Goal: Information Seeking & Learning: Find specific page/section

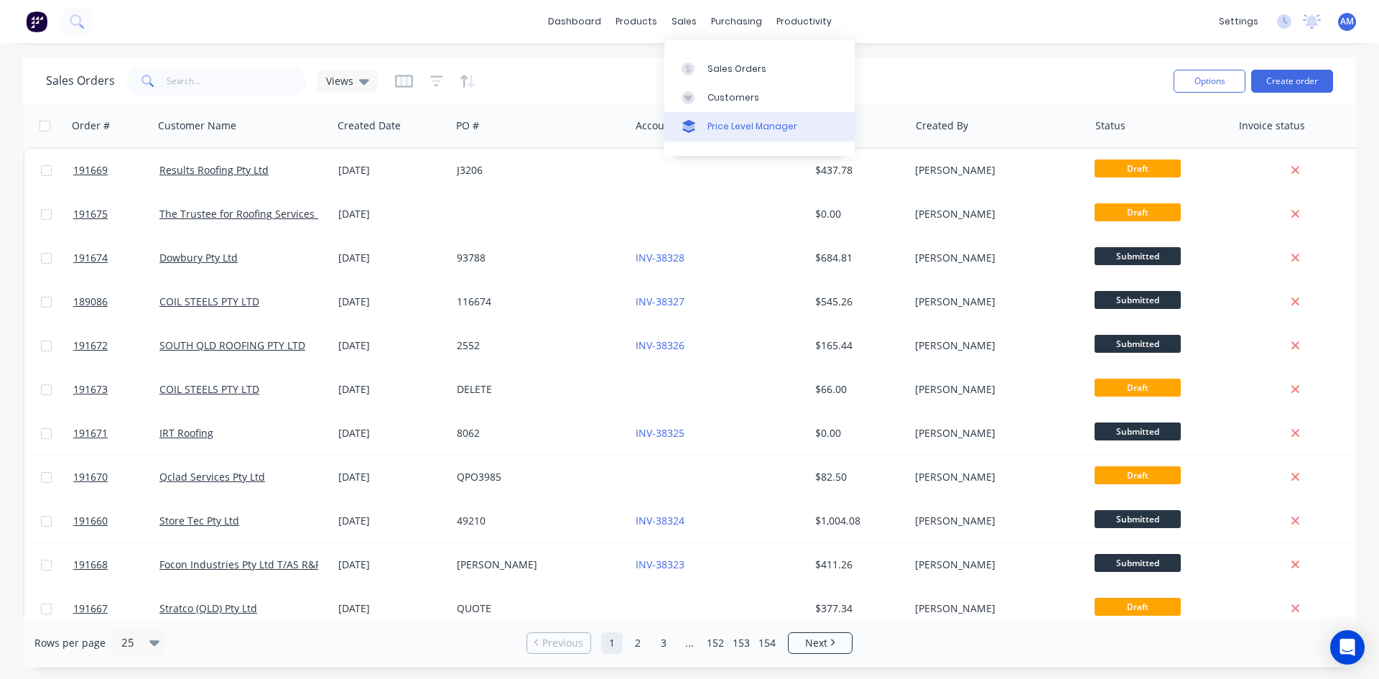
click at [724, 126] on div "Price Level Manager" at bounding box center [753, 126] width 90 height 13
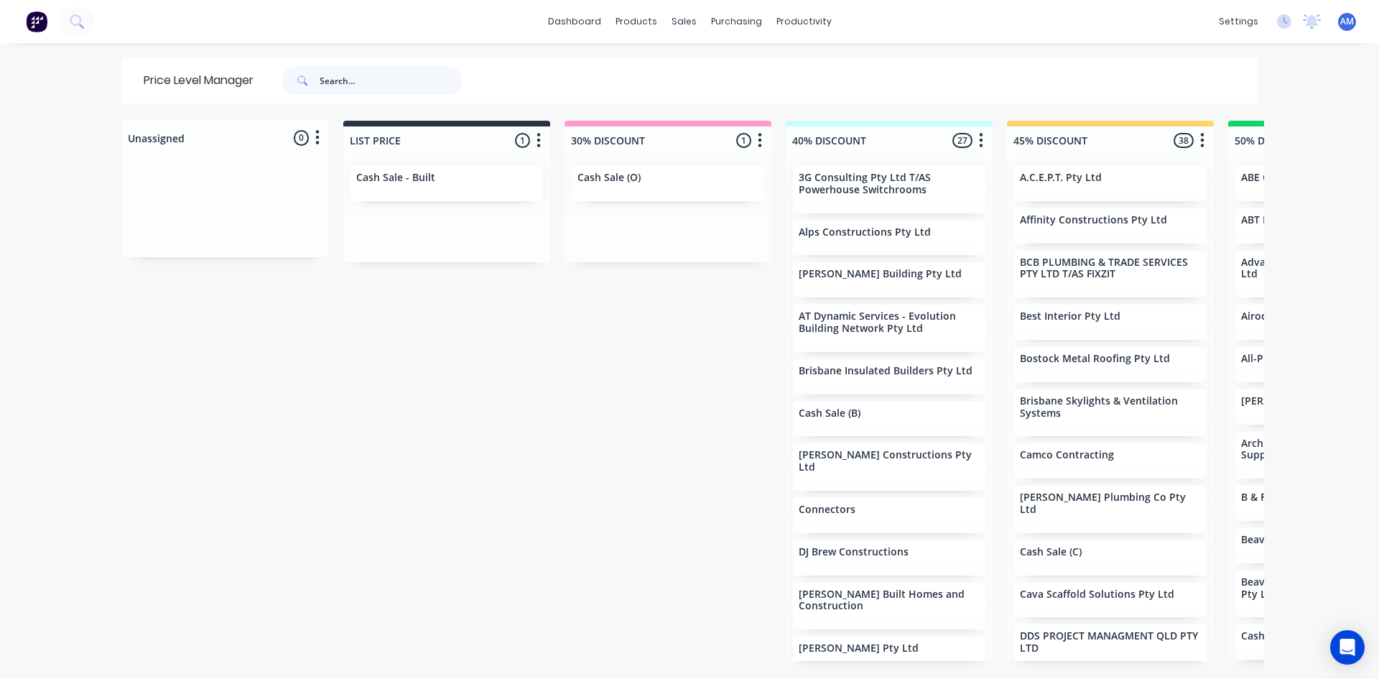
click at [353, 83] on input "text" at bounding box center [391, 80] width 142 height 29
type input "amj metal"
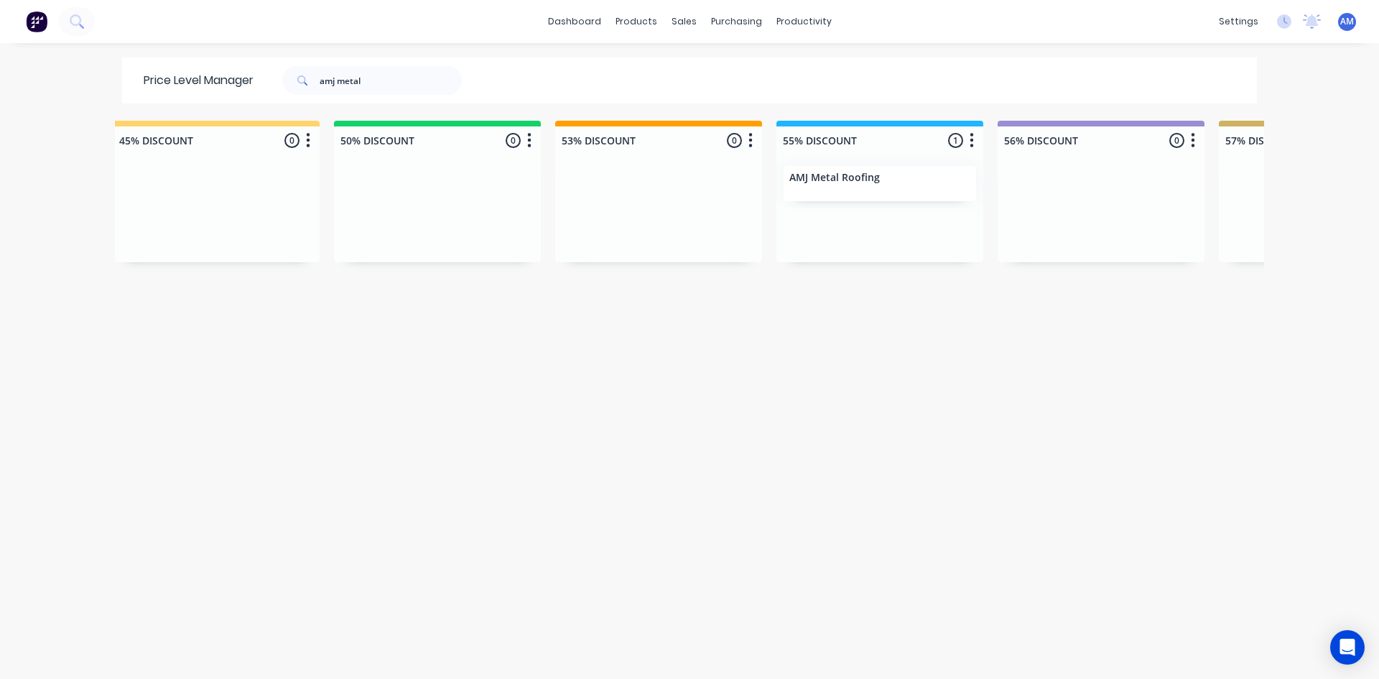
scroll to position [0, 932]
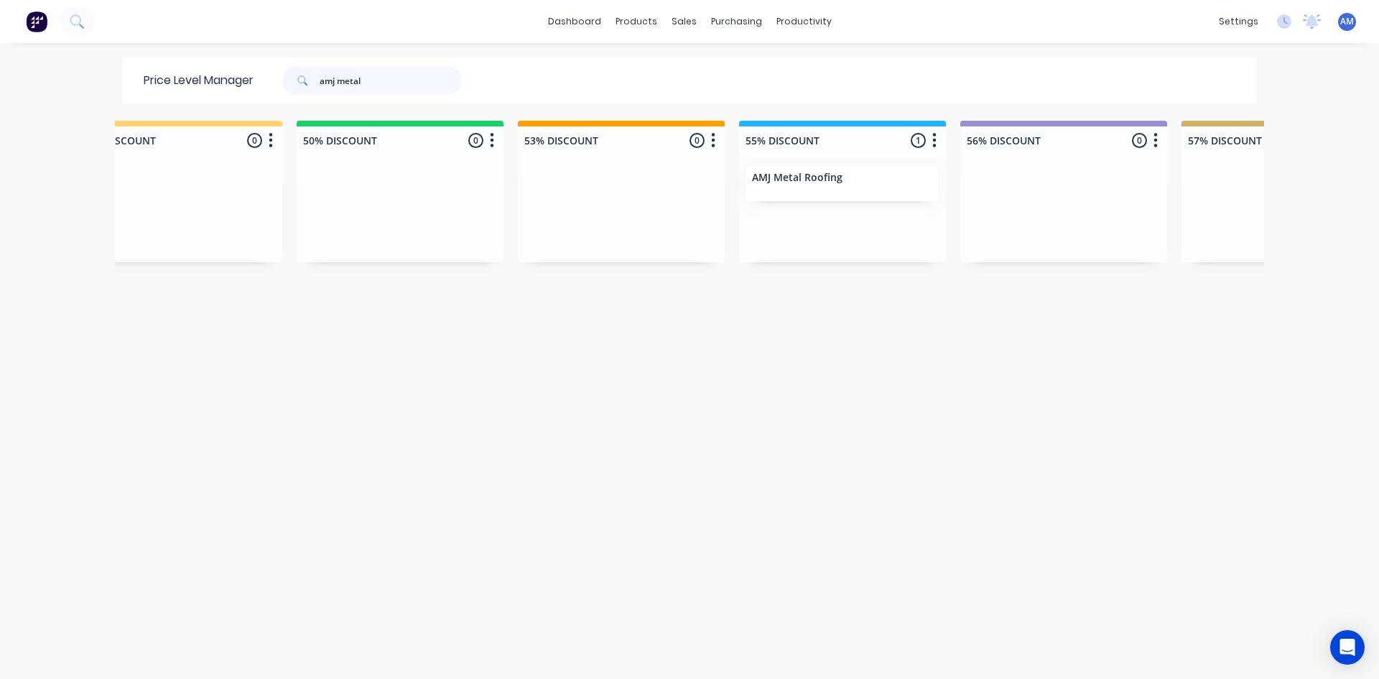
drag, startPoint x: 371, startPoint y: 77, endPoint x: 199, endPoint y: 88, distance: 172.8
click at [199, 88] on div "Price Level Manager amj metal" at bounding box center [310, 80] width 376 height 46
type input "cca main"
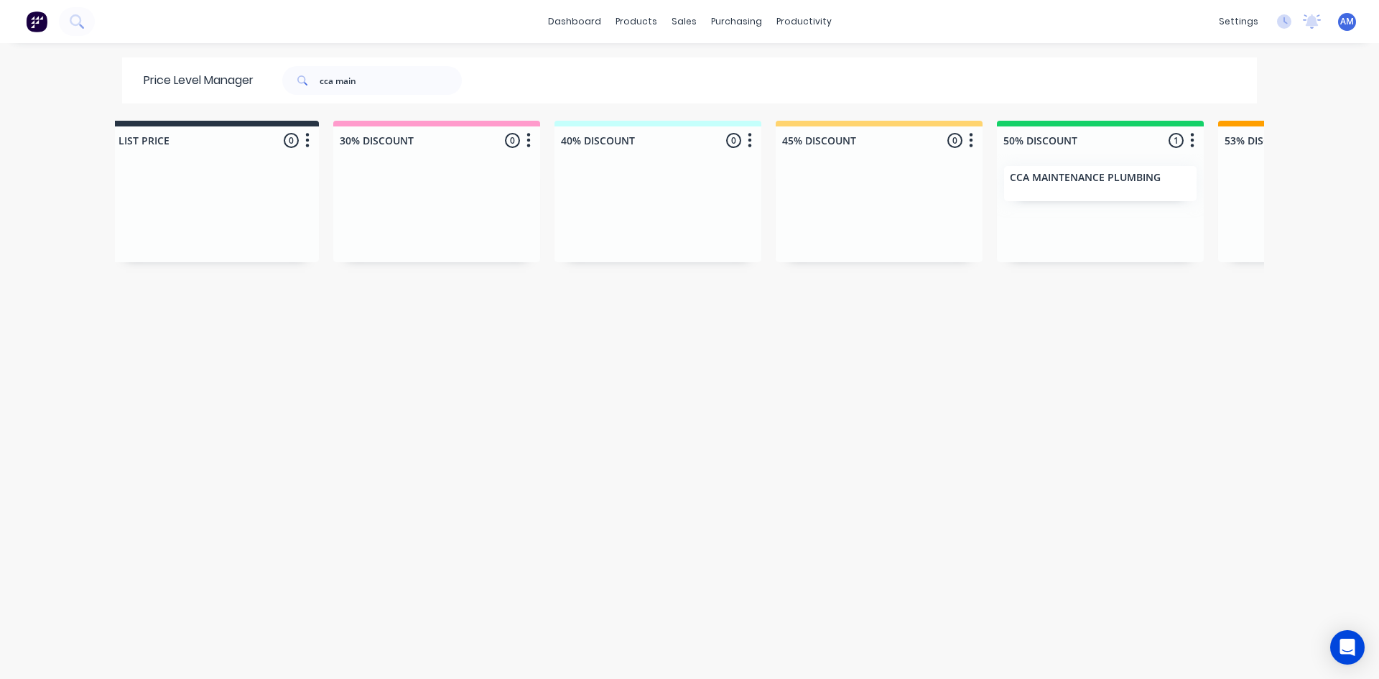
scroll to position [0, 241]
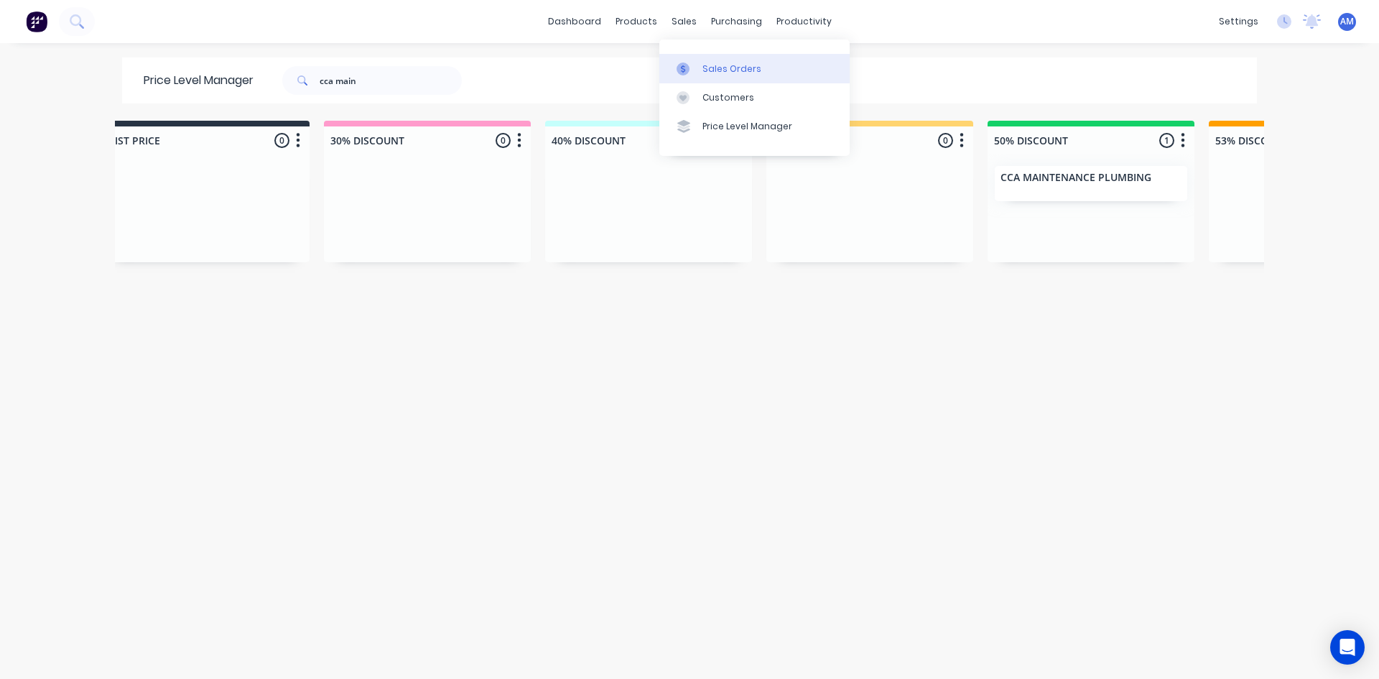
click at [714, 70] on div "Sales Orders" at bounding box center [732, 69] width 59 height 13
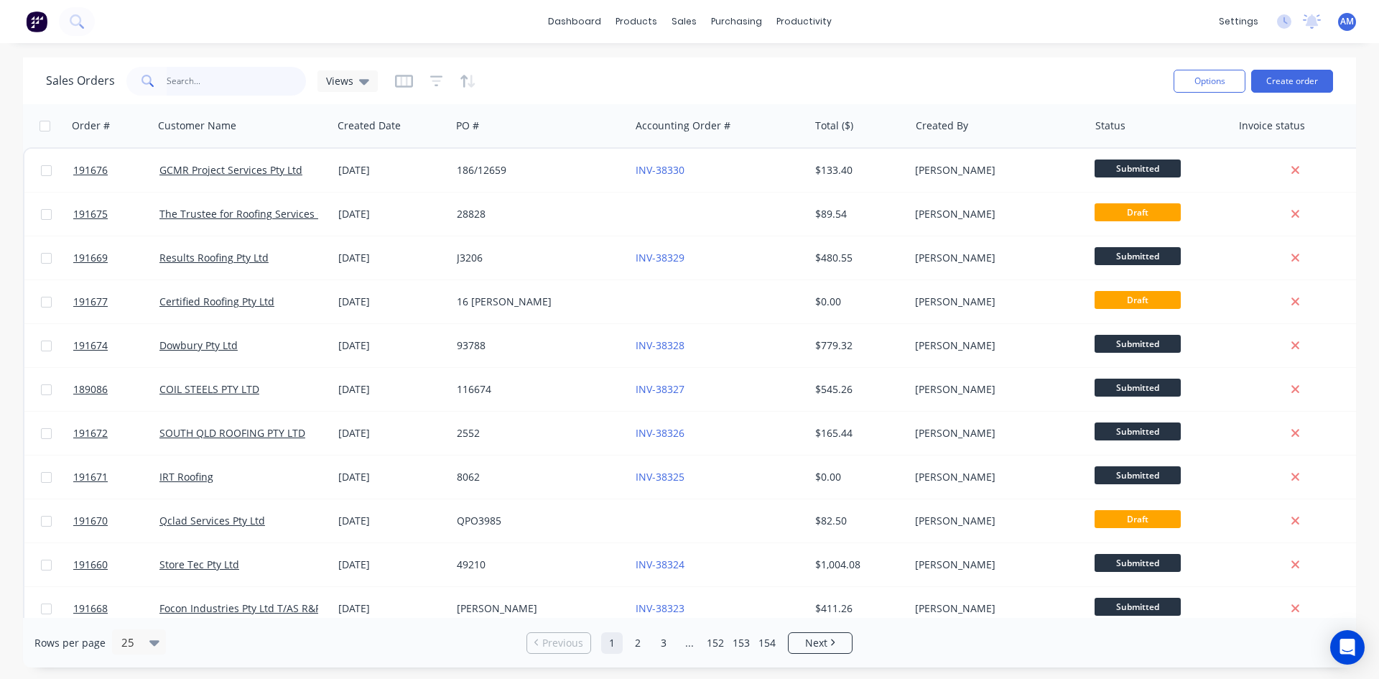
click at [174, 81] on input "text" at bounding box center [237, 81] width 140 height 29
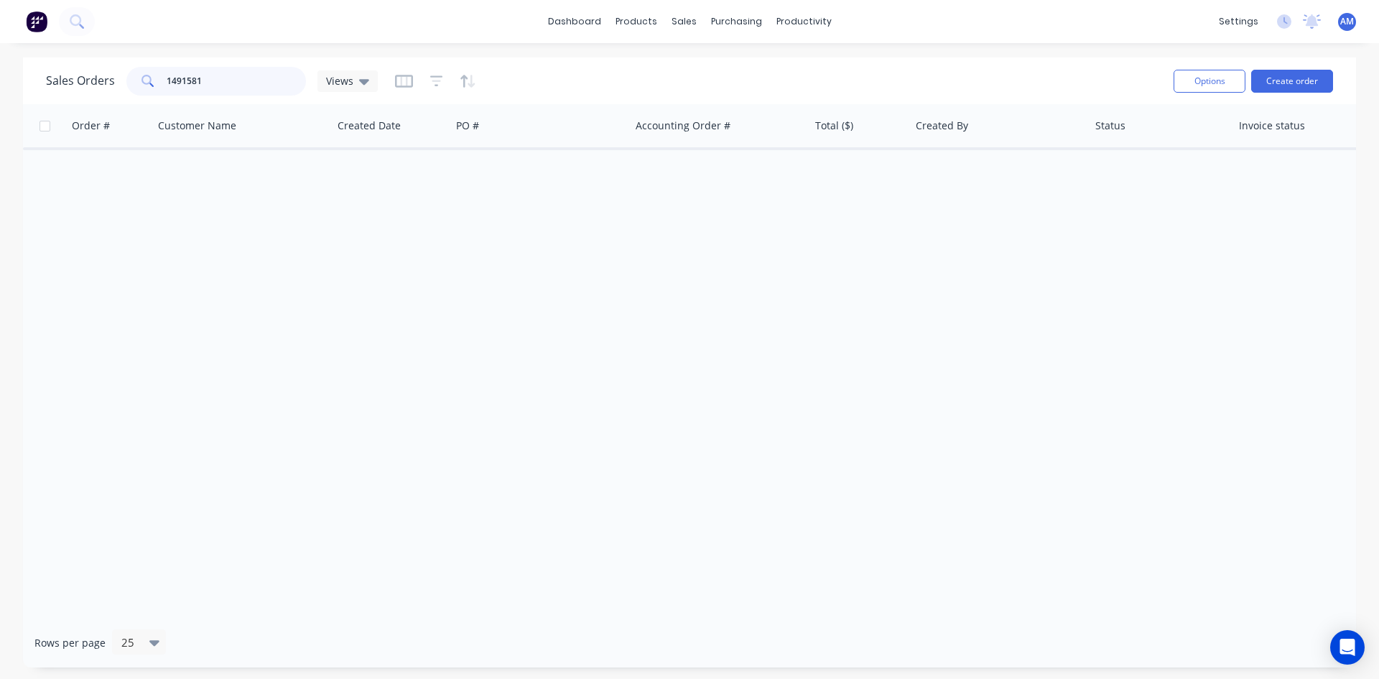
click at [171, 72] on input "1491581" at bounding box center [237, 81] width 140 height 29
type input "191581"
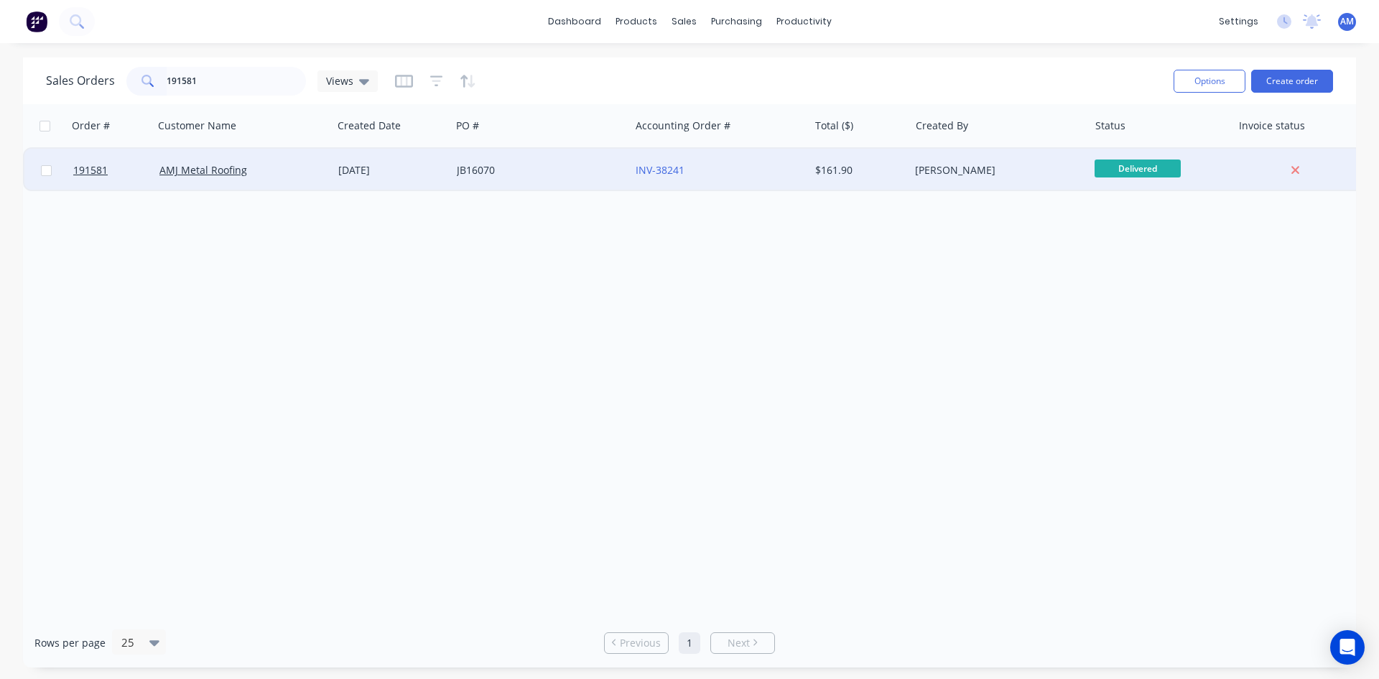
click at [600, 165] on div "JB16070" at bounding box center [536, 170] width 159 height 14
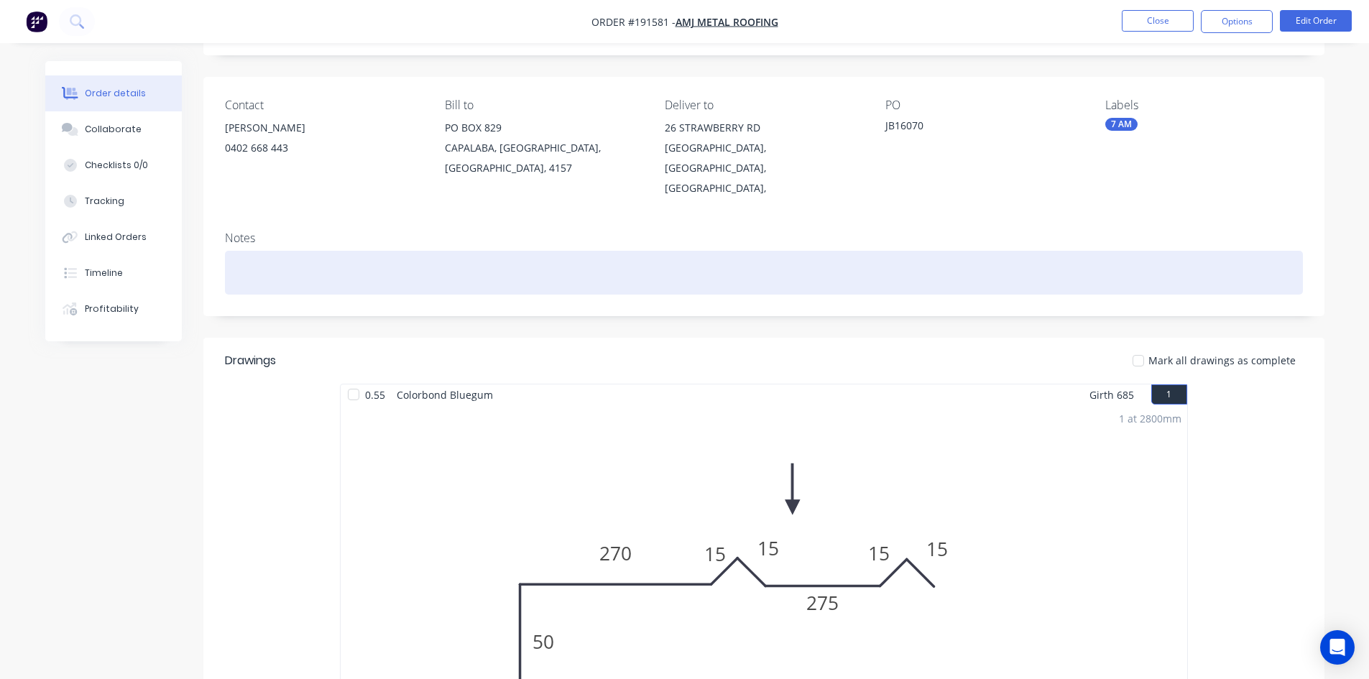
scroll to position [287, 0]
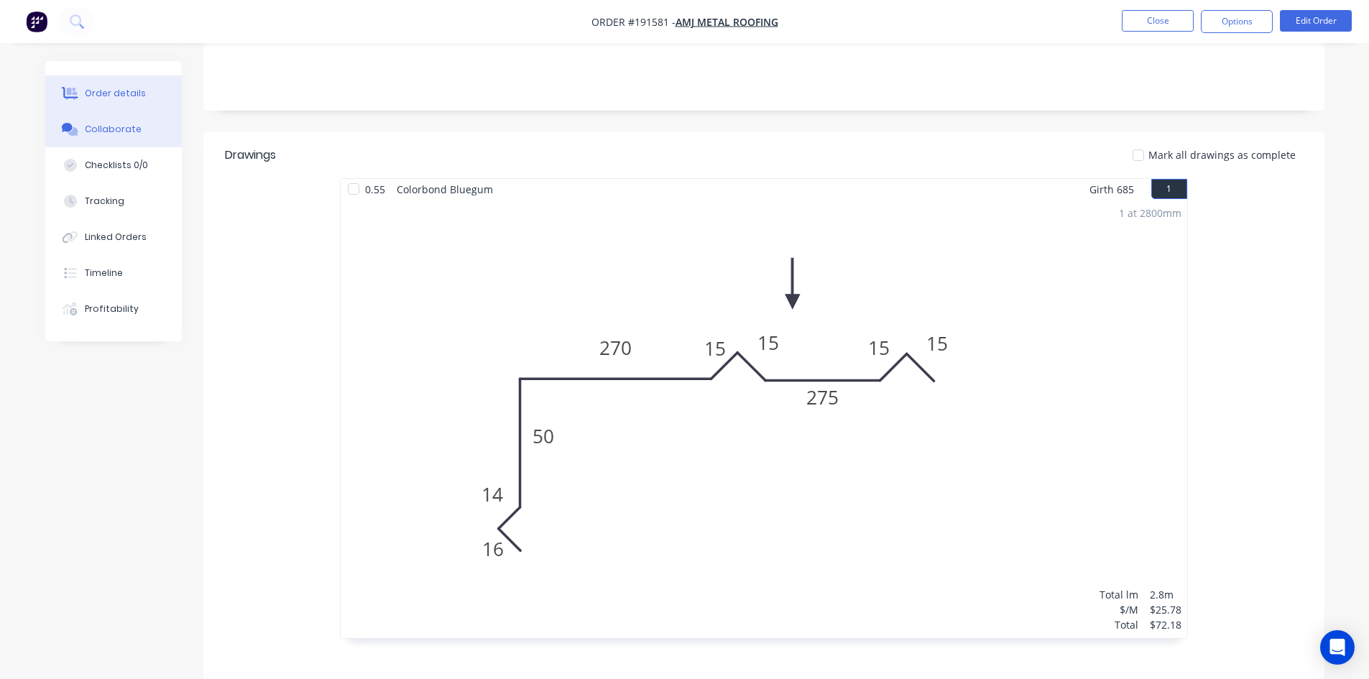
click at [164, 133] on button "Collaborate" at bounding box center [113, 129] width 137 height 36
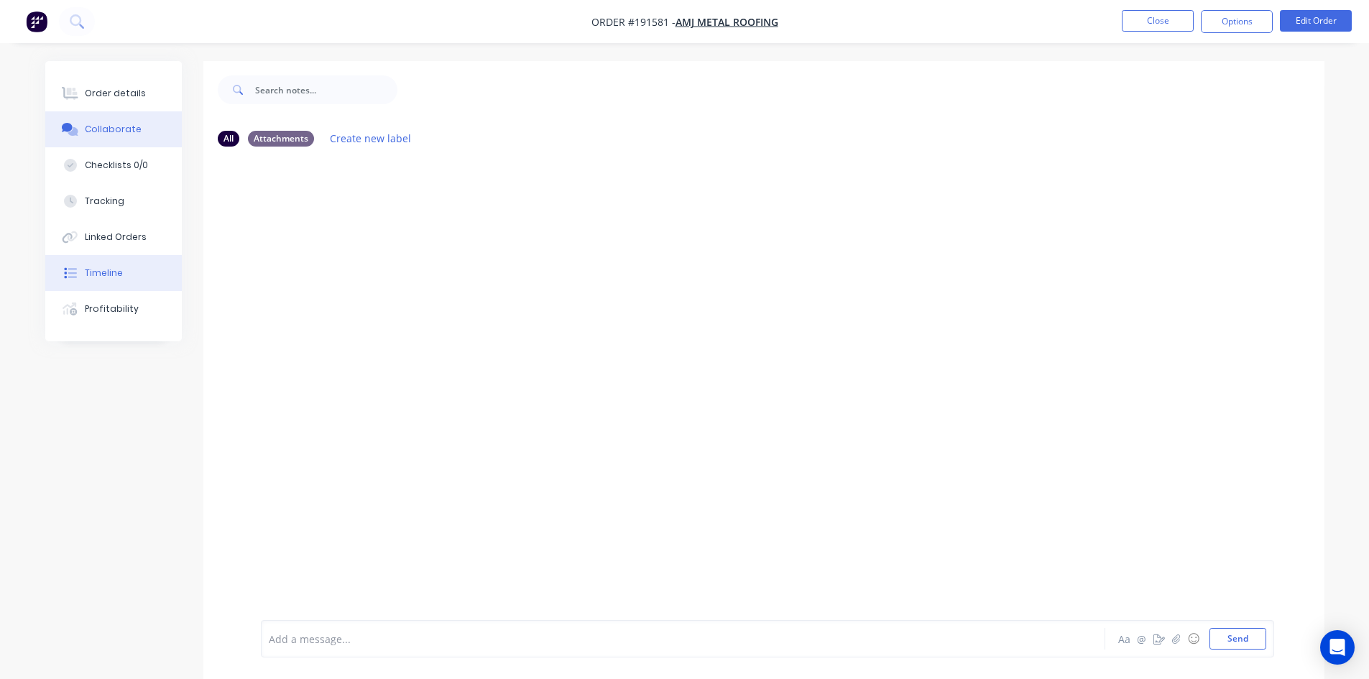
click at [102, 259] on button "Timeline" at bounding box center [113, 273] width 137 height 36
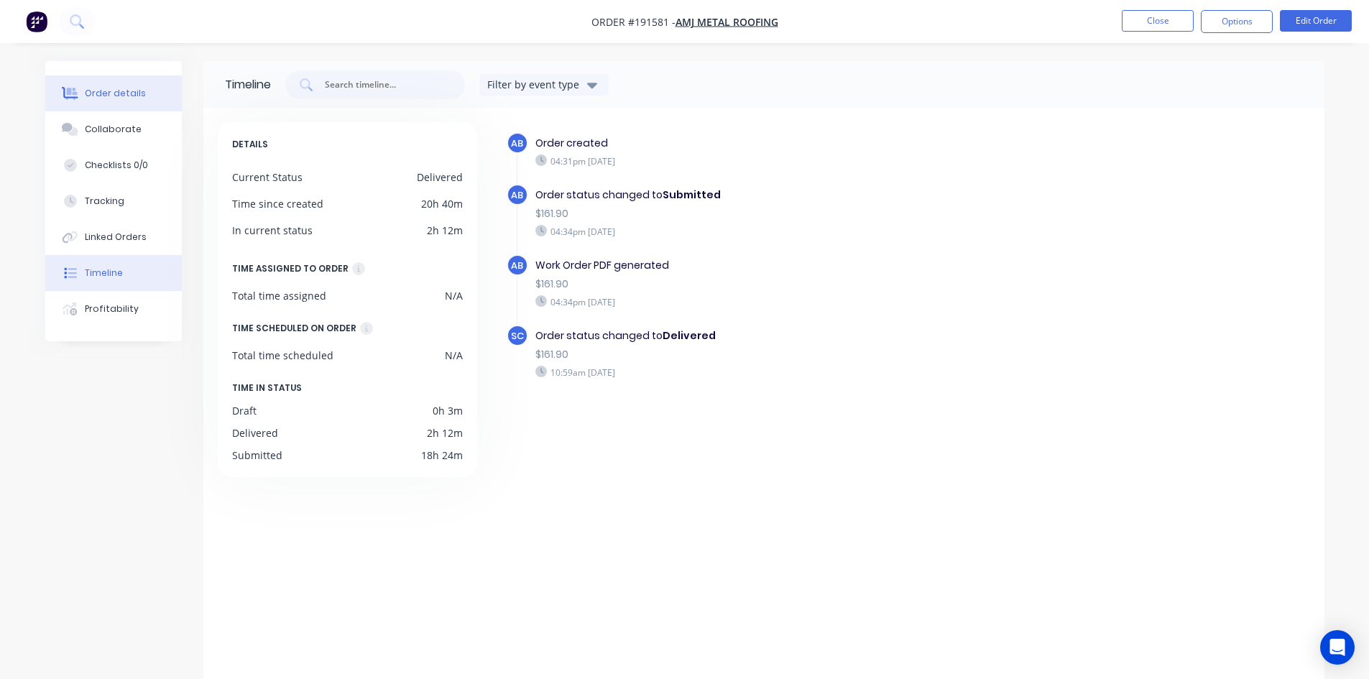
drag, startPoint x: 119, startPoint y: 93, endPoint x: 151, endPoint y: 96, distance: 32.5
click at [119, 93] on div "Order details" at bounding box center [115, 93] width 61 height 13
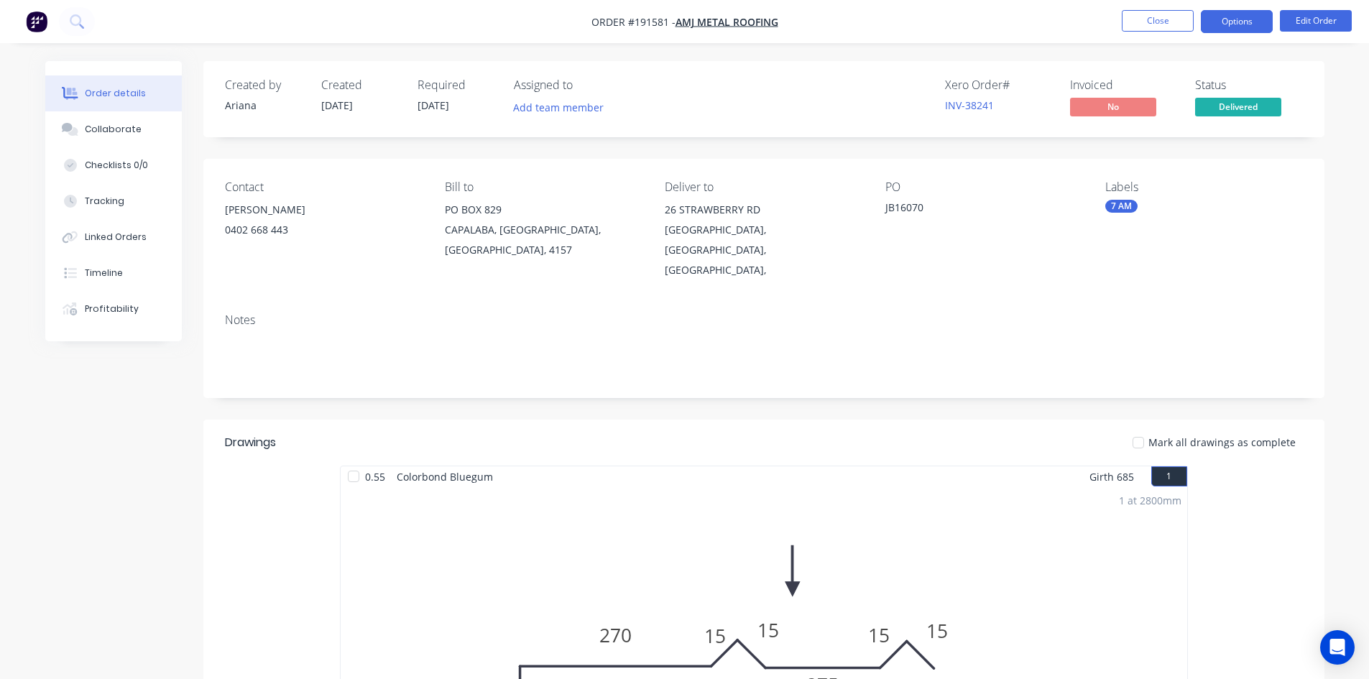
click at [1248, 20] on button "Options" at bounding box center [1236, 21] width 72 height 23
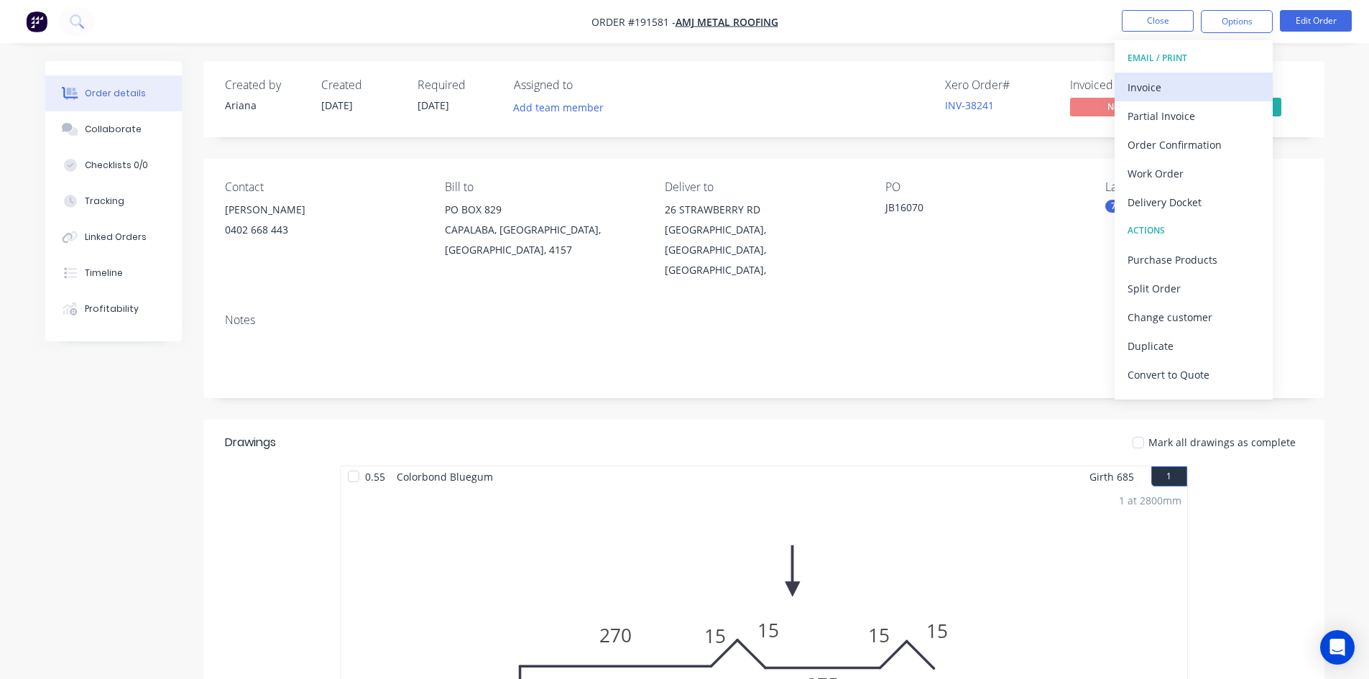
click at [1193, 75] on button "Invoice" at bounding box center [1193, 87] width 158 height 29
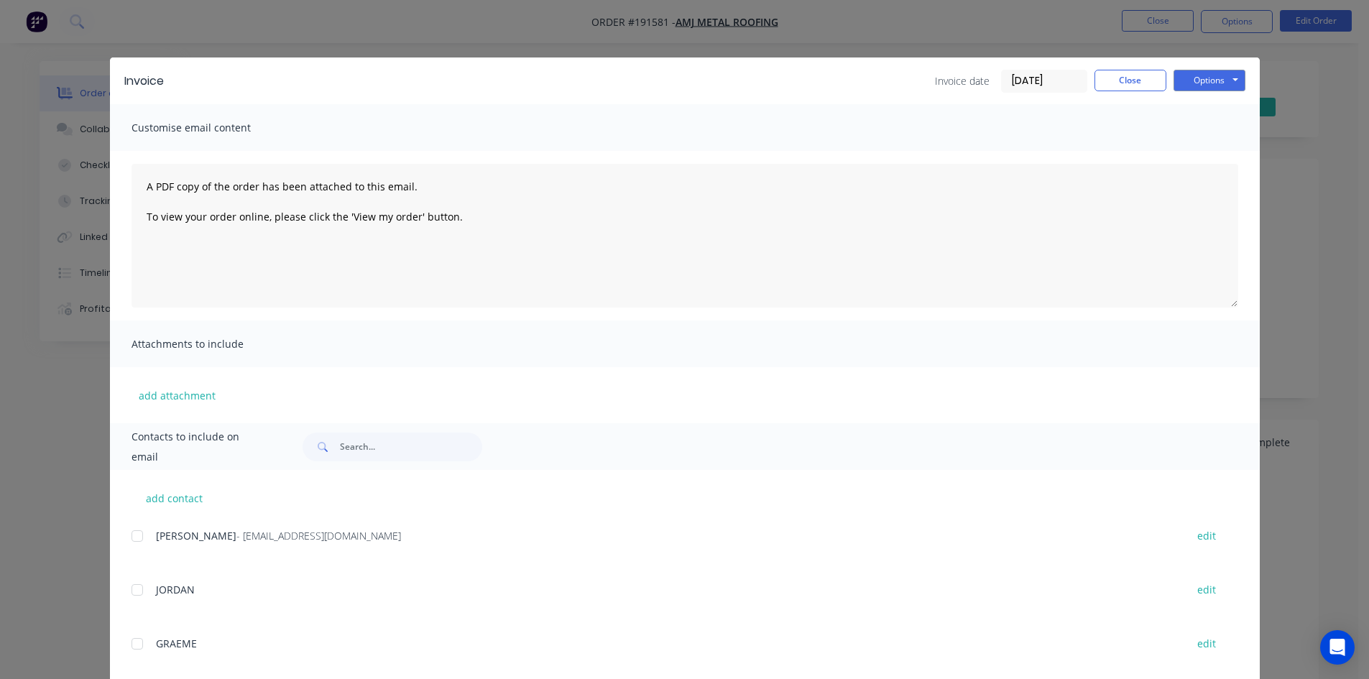
click at [132, 539] on div at bounding box center [137, 536] width 29 height 29
click at [1200, 80] on button "Options" at bounding box center [1209, 81] width 72 height 22
click at [1199, 150] on button "Email" at bounding box center [1219, 154] width 92 height 24
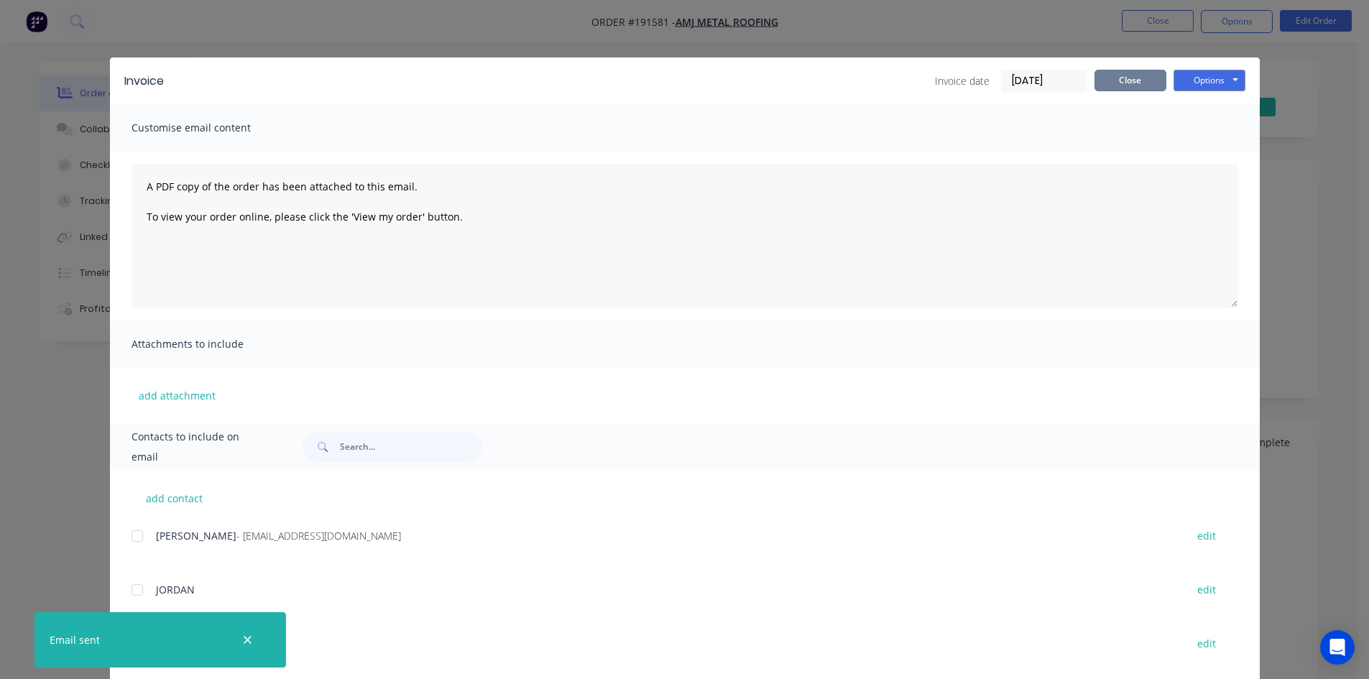
click at [1099, 78] on button "Close" at bounding box center [1130, 81] width 72 height 22
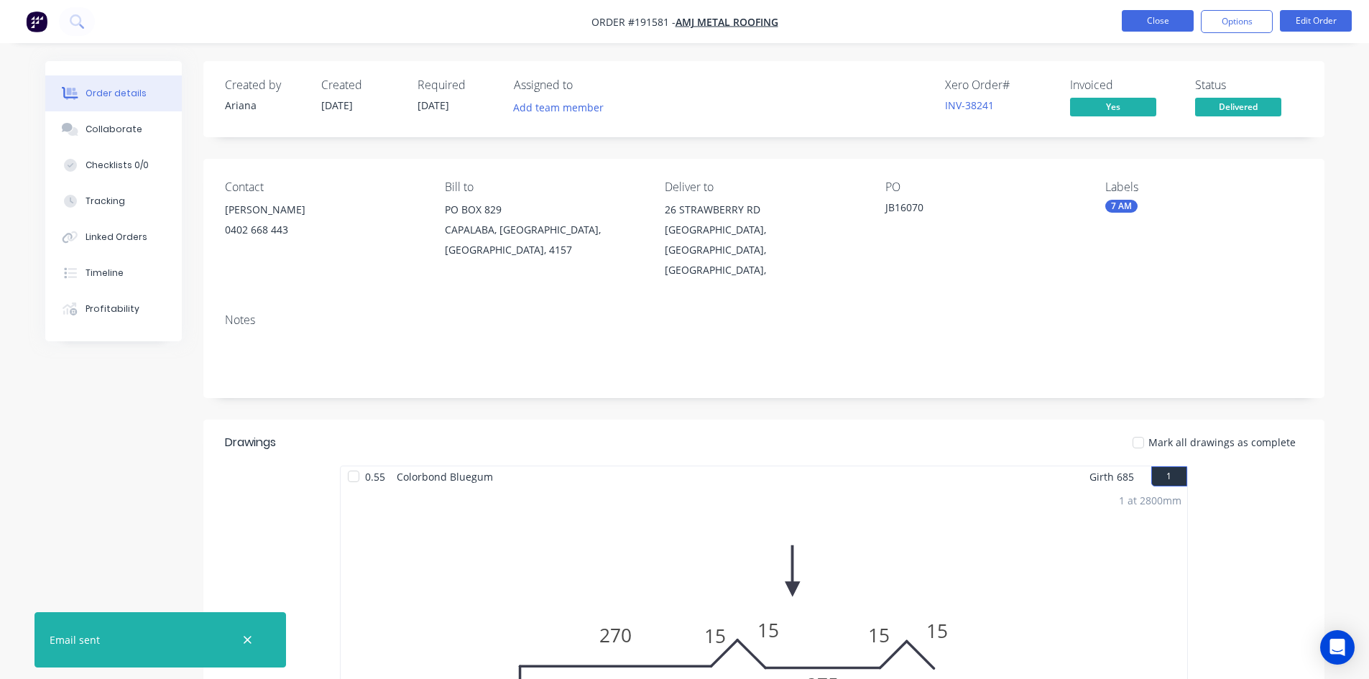
click at [1147, 19] on button "Close" at bounding box center [1157, 21] width 72 height 22
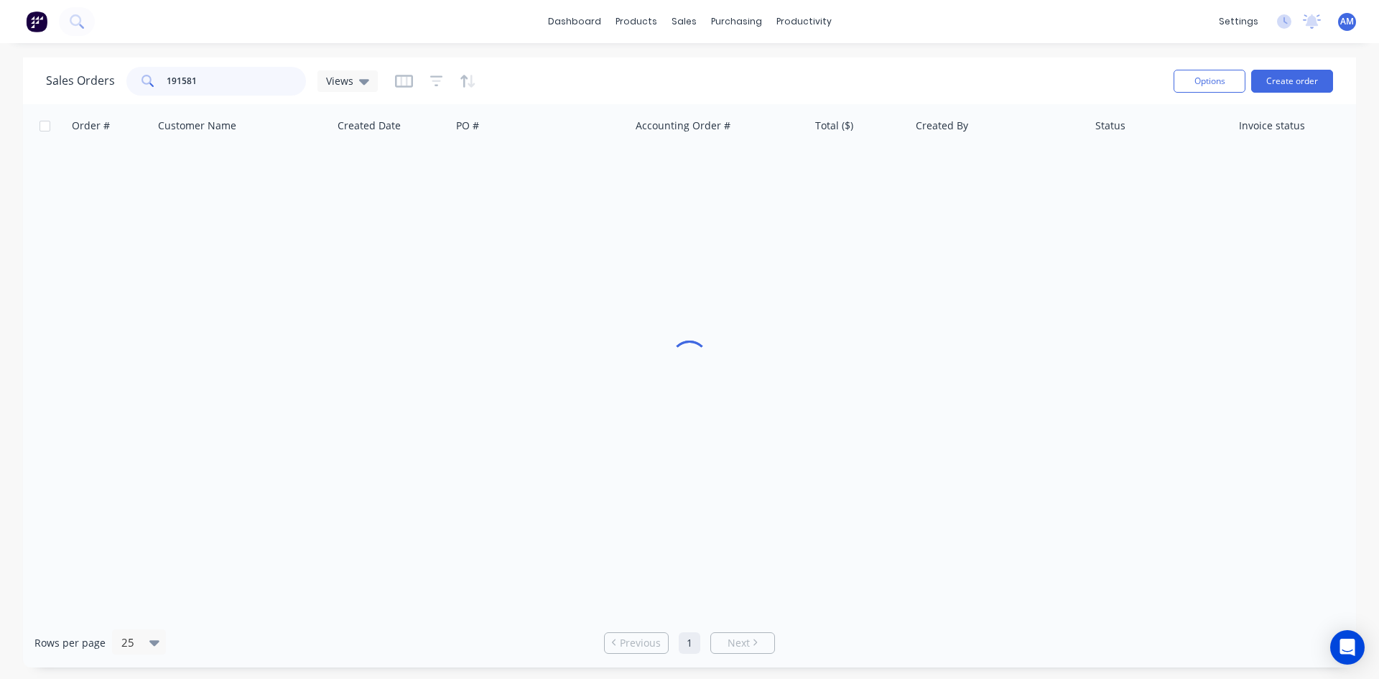
drag, startPoint x: 222, startPoint y: 70, endPoint x: 101, endPoint y: 66, distance: 121.5
click at [101, 67] on div "Sales Orders 191581 Views" at bounding box center [212, 81] width 332 height 29
type input "191572"
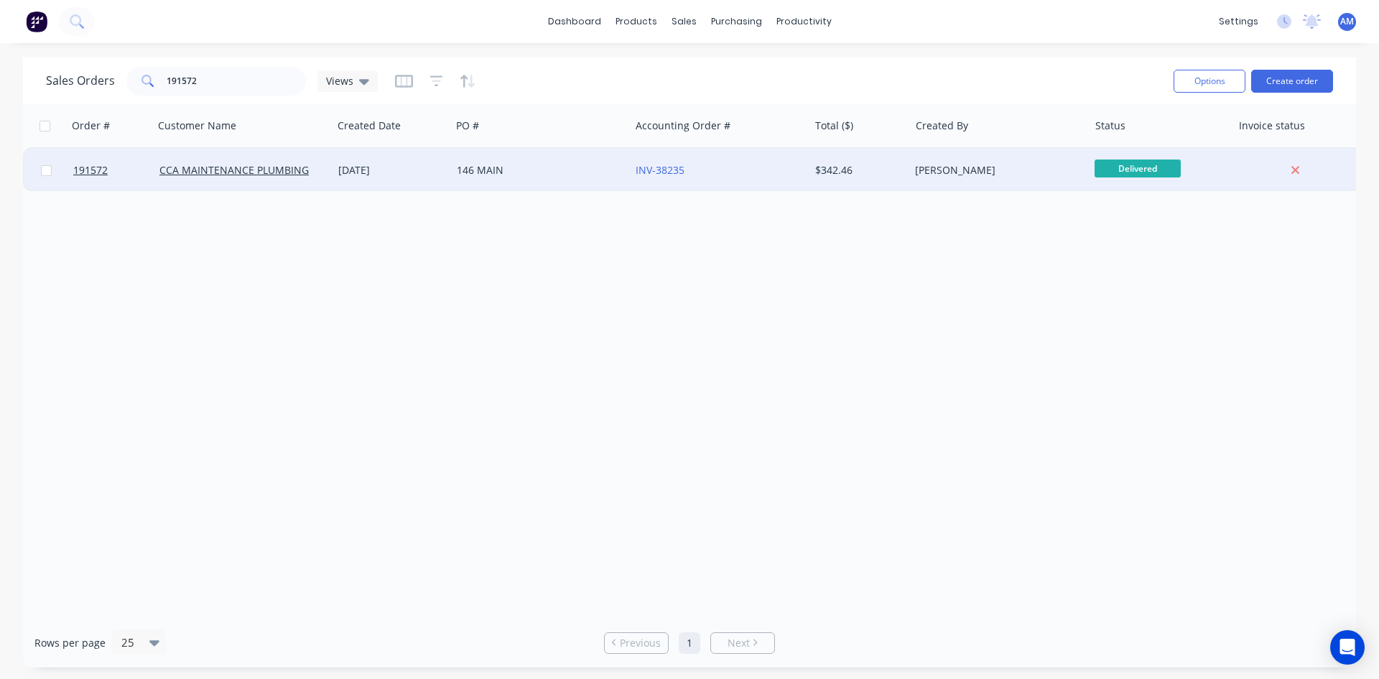
click at [575, 174] on div "146 MAIN" at bounding box center [536, 170] width 159 height 14
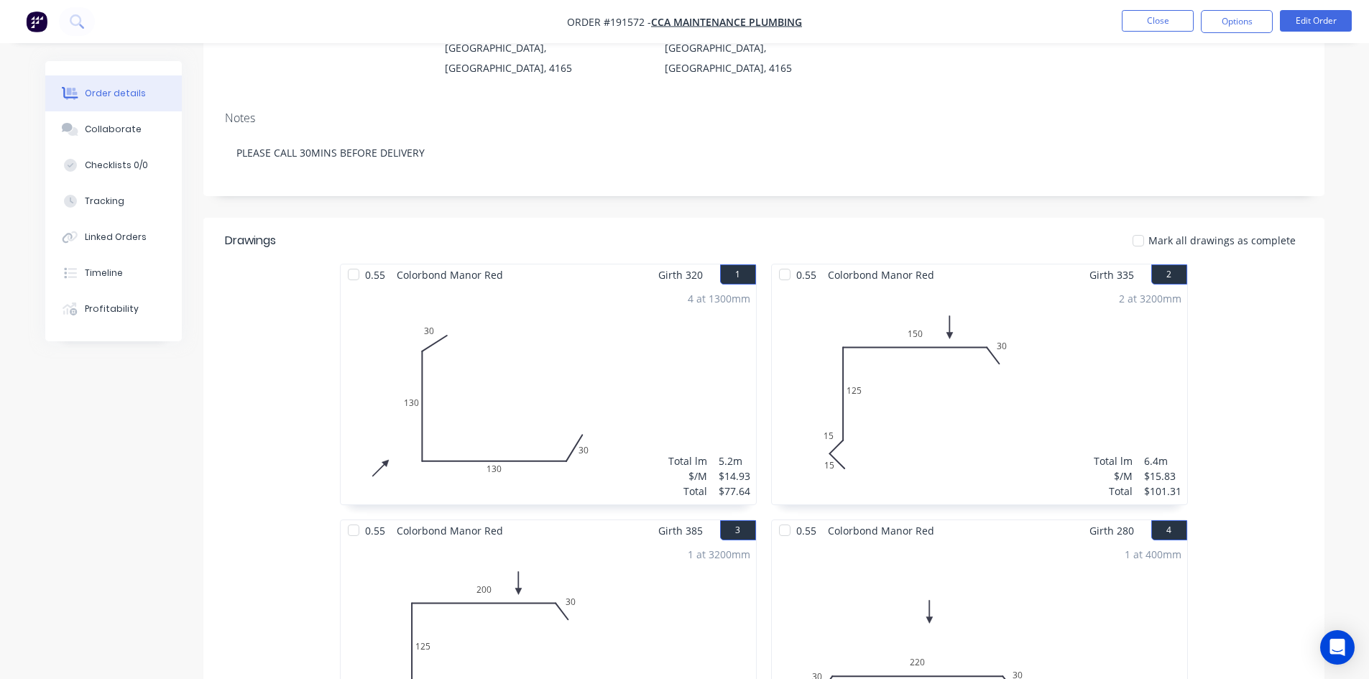
scroll to position [195, 0]
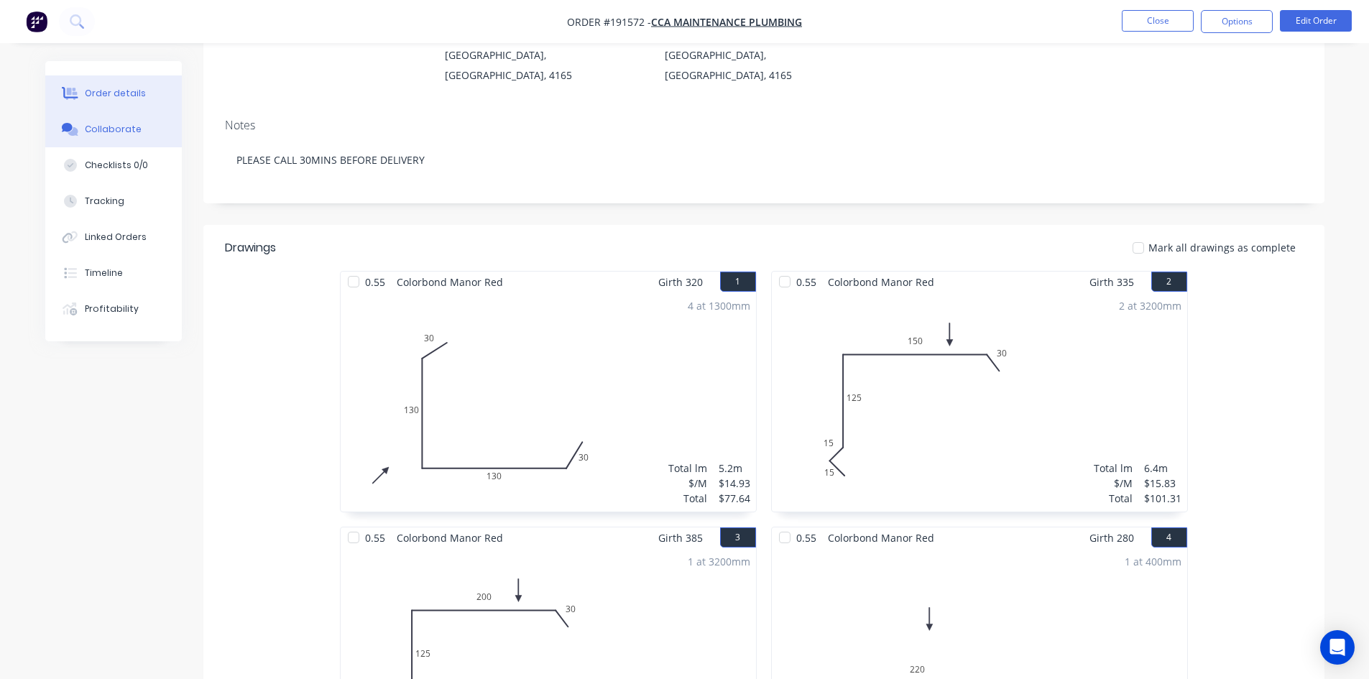
click at [146, 134] on button "Collaborate" at bounding box center [113, 129] width 137 height 36
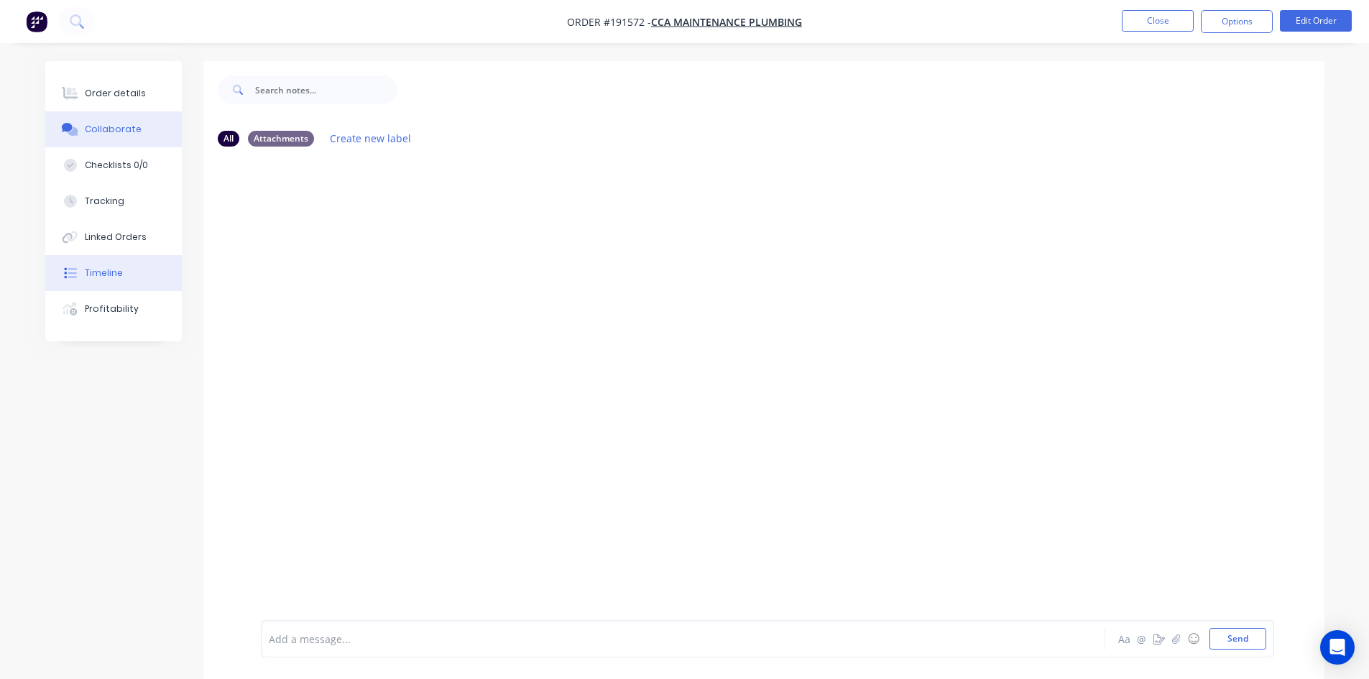
click at [139, 278] on button "Timeline" at bounding box center [113, 273] width 137 height 36
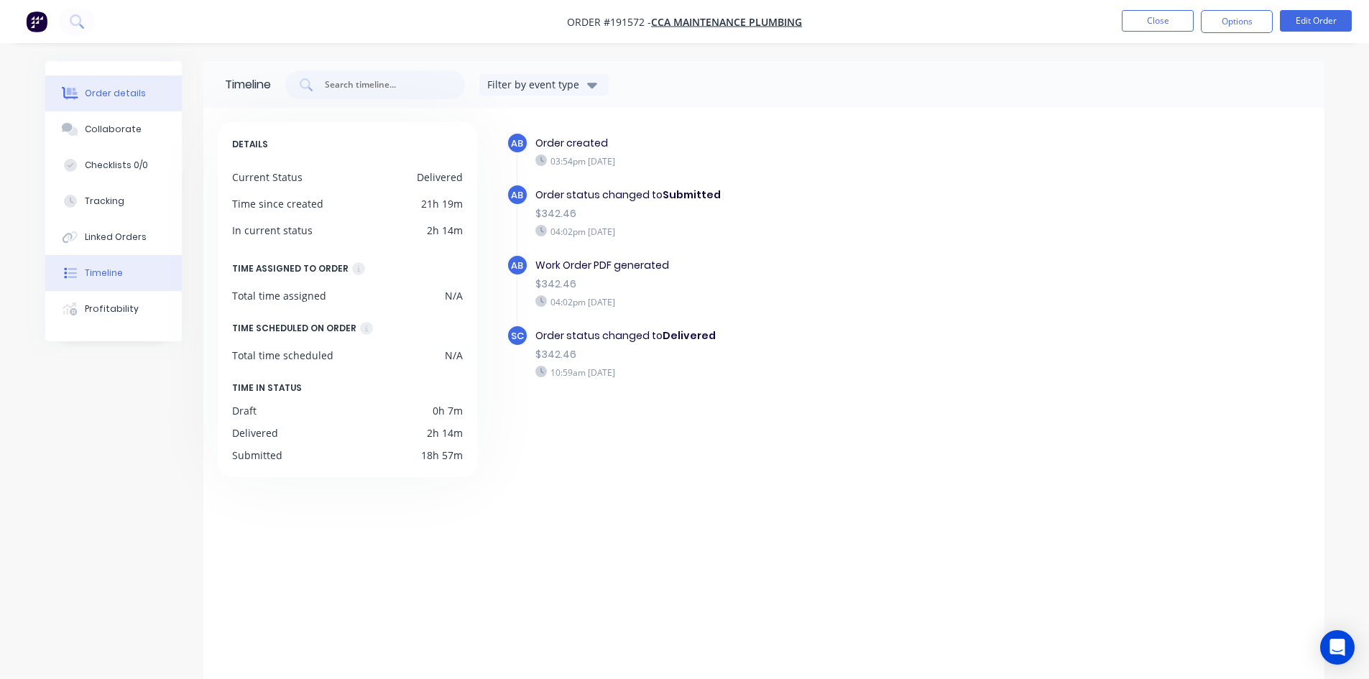
click at [96, 94] on div "Order details" at bounding box center [115, 93] width 61 height 13
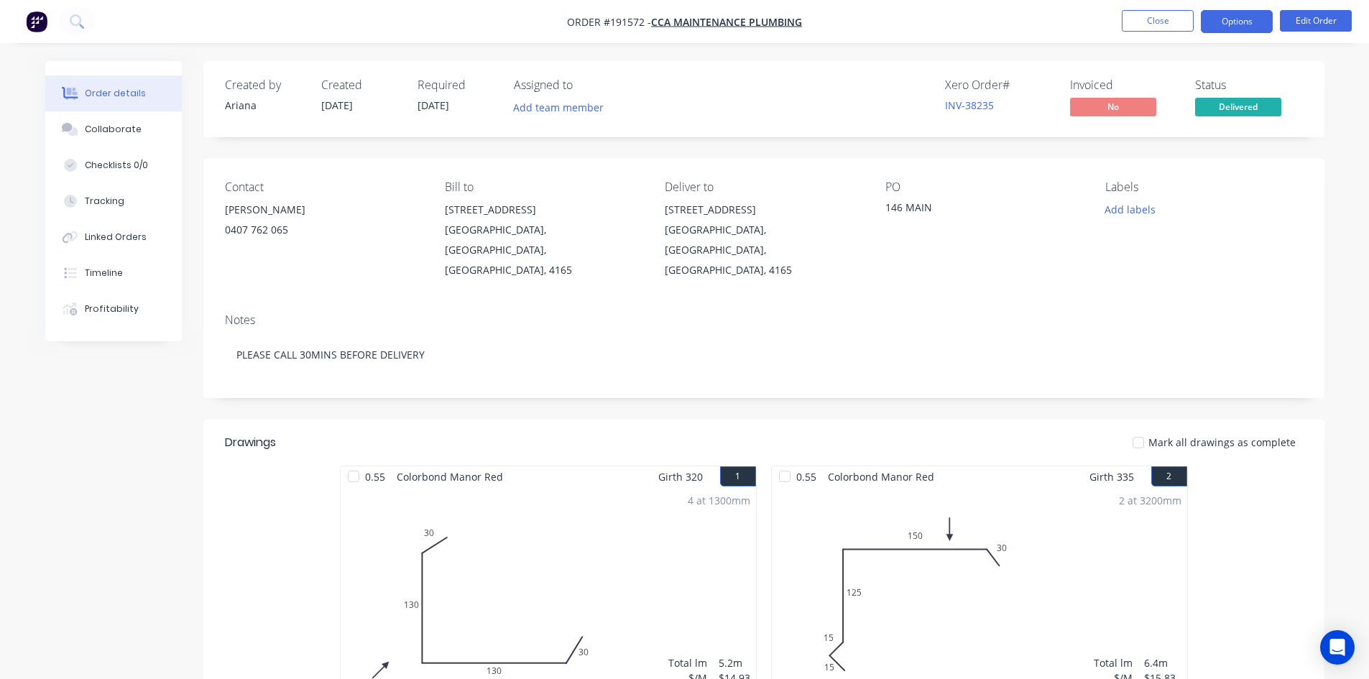
click at [1241, 16] on button "Options" at bounding box center [1236, 21] width 72 height 23
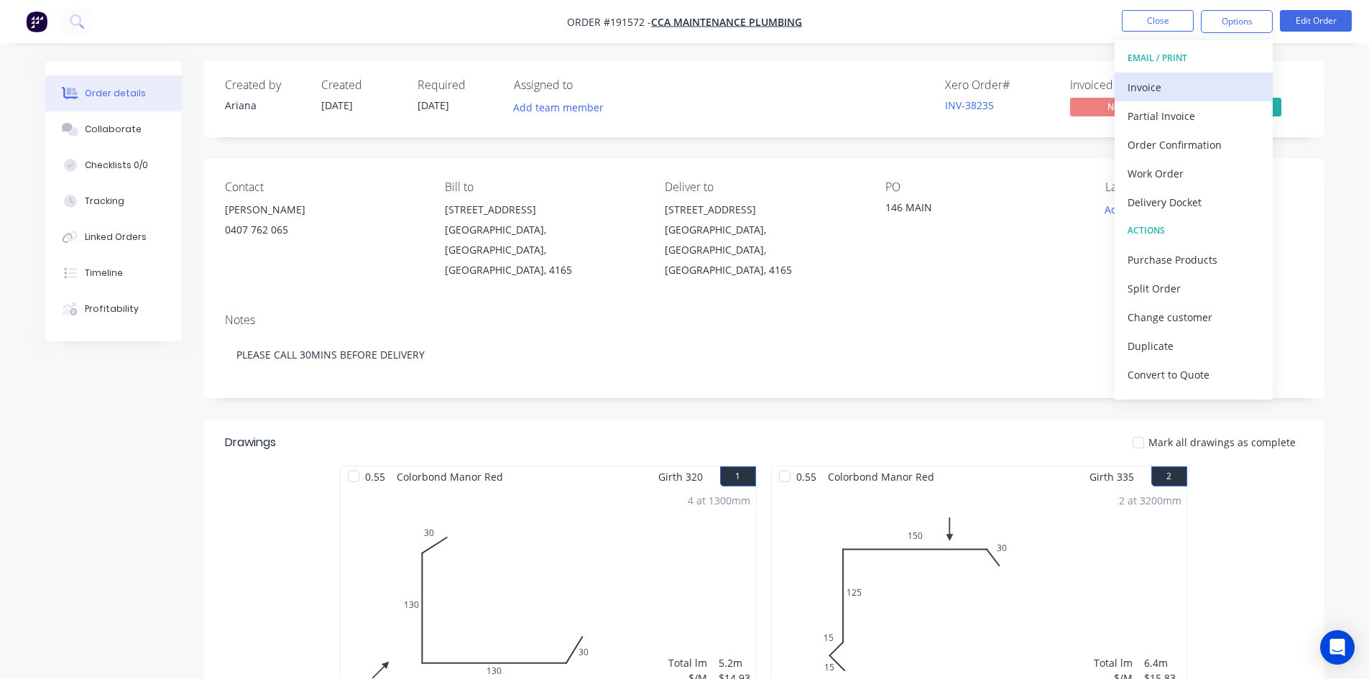
click at [1200, 80] on div "Invoice" at bounding box center [1193, 87] width 132 height 21
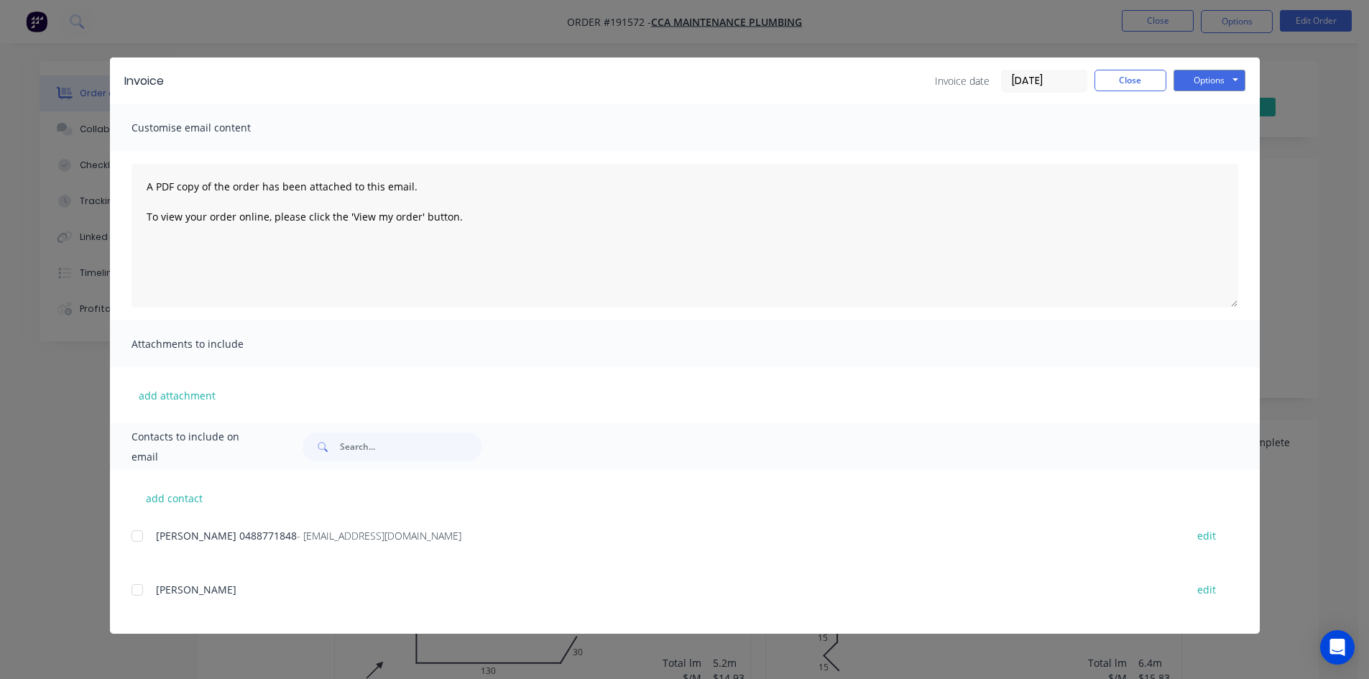
click at [142, 535] on div at bounding box center [137, 536] width 29 height 29
click at [1190, 85] on button "Options" at bounding box center [1209, 81] width 72 height 22
click at [1190, 143] on button "Email" at bounding box center [1219, 154] width 92 height 24
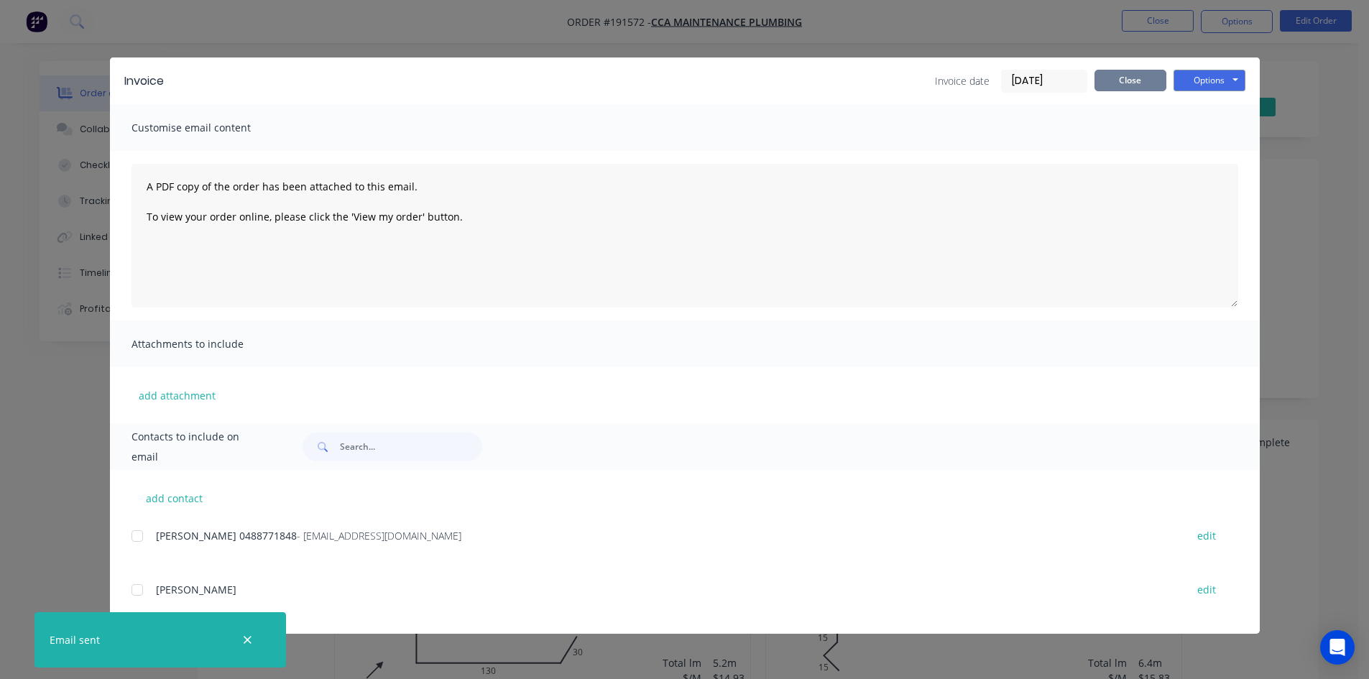
click at [1143, 79] on button "Close" at bounding box center [1130, 81] width 72 height 22
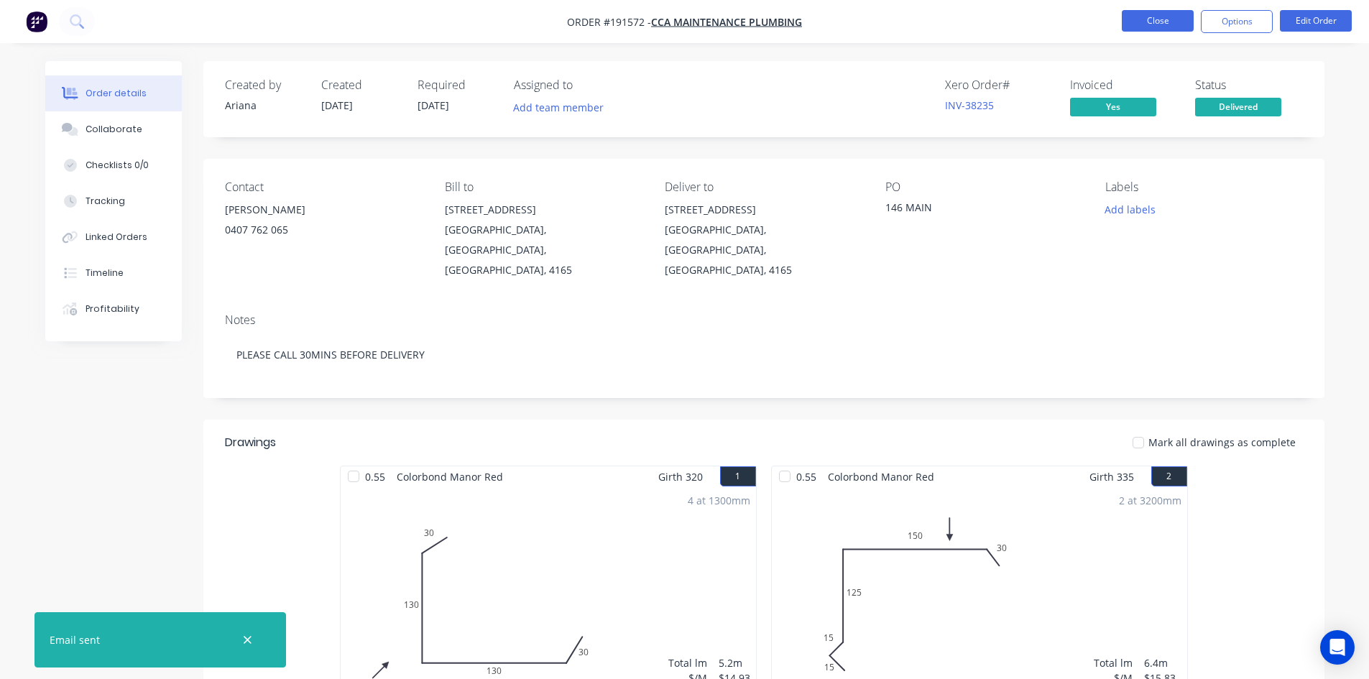
click at [1155, 24] on button "Close" at bounding box center [1157, 21] width 72 height 22
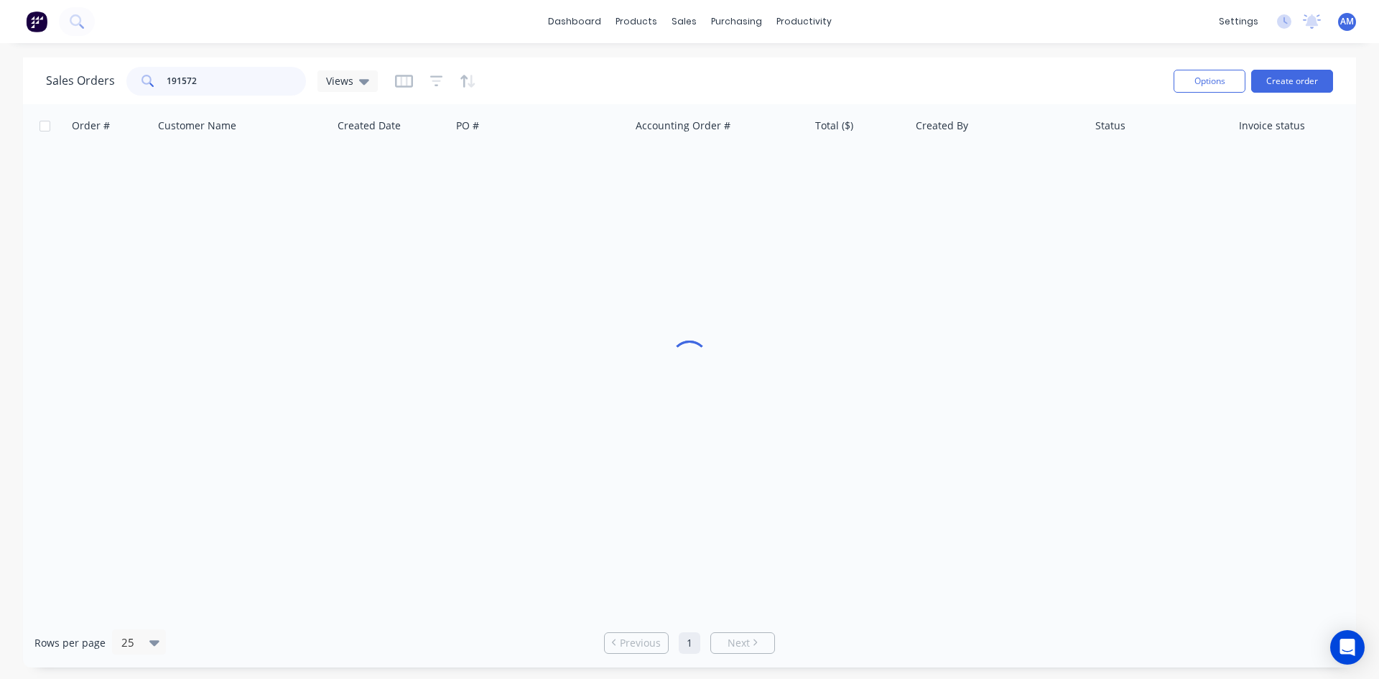
click at [72, 85] on div "Sales Orders 191572 Views" at bounding box center [212, 81] width 332 height 29
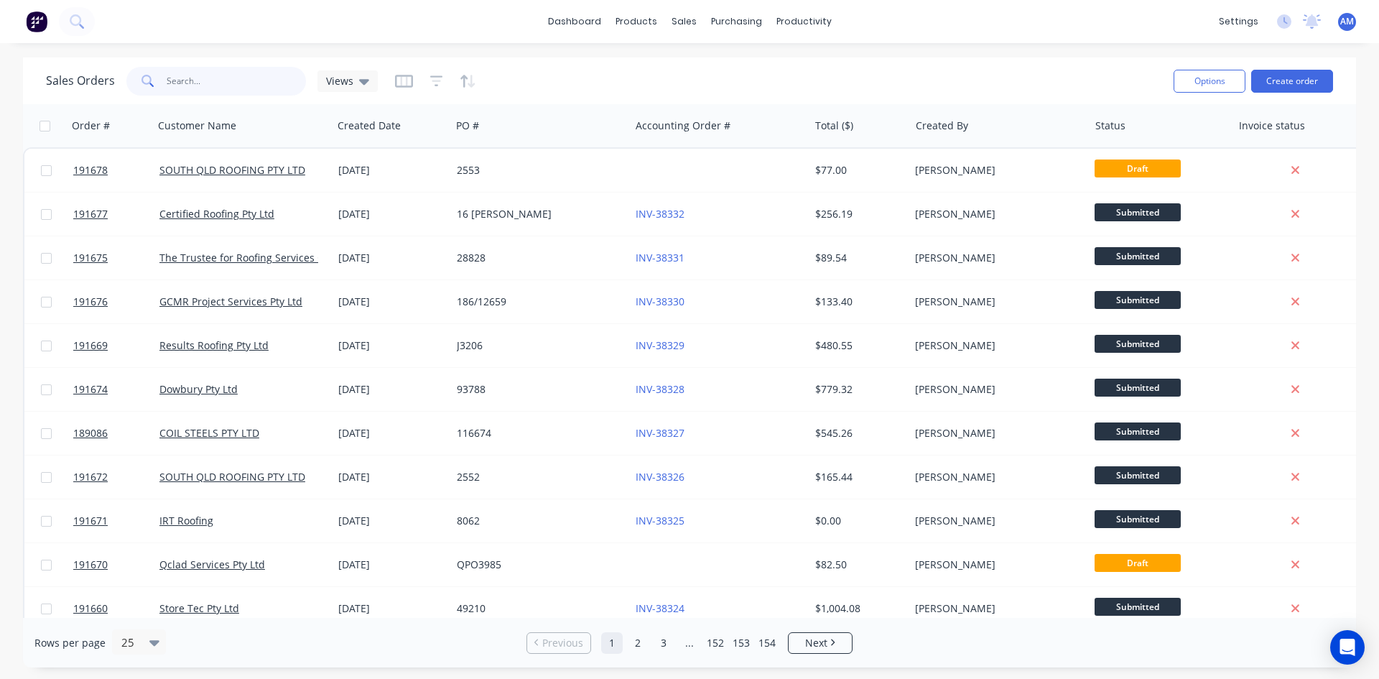
click at [195, 77] on input "text" at bounding box center [237, 81] width 140 height 29
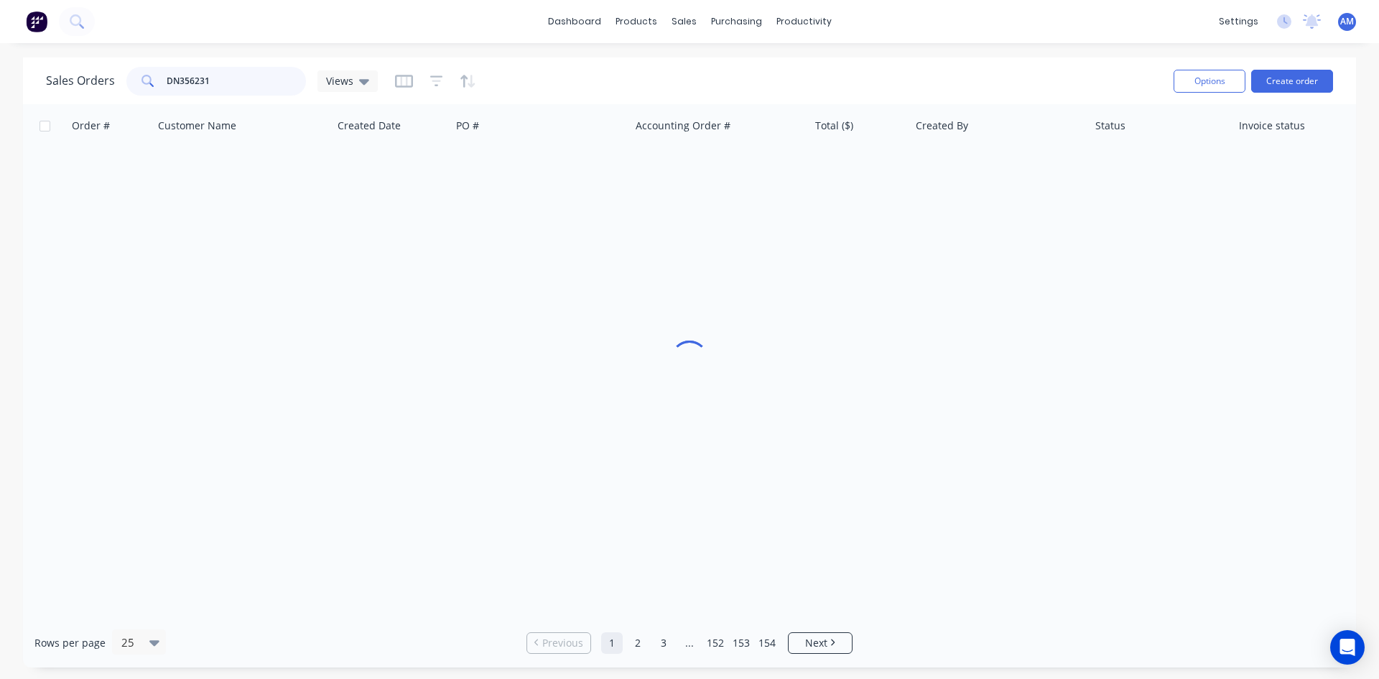
type input "DN356231"
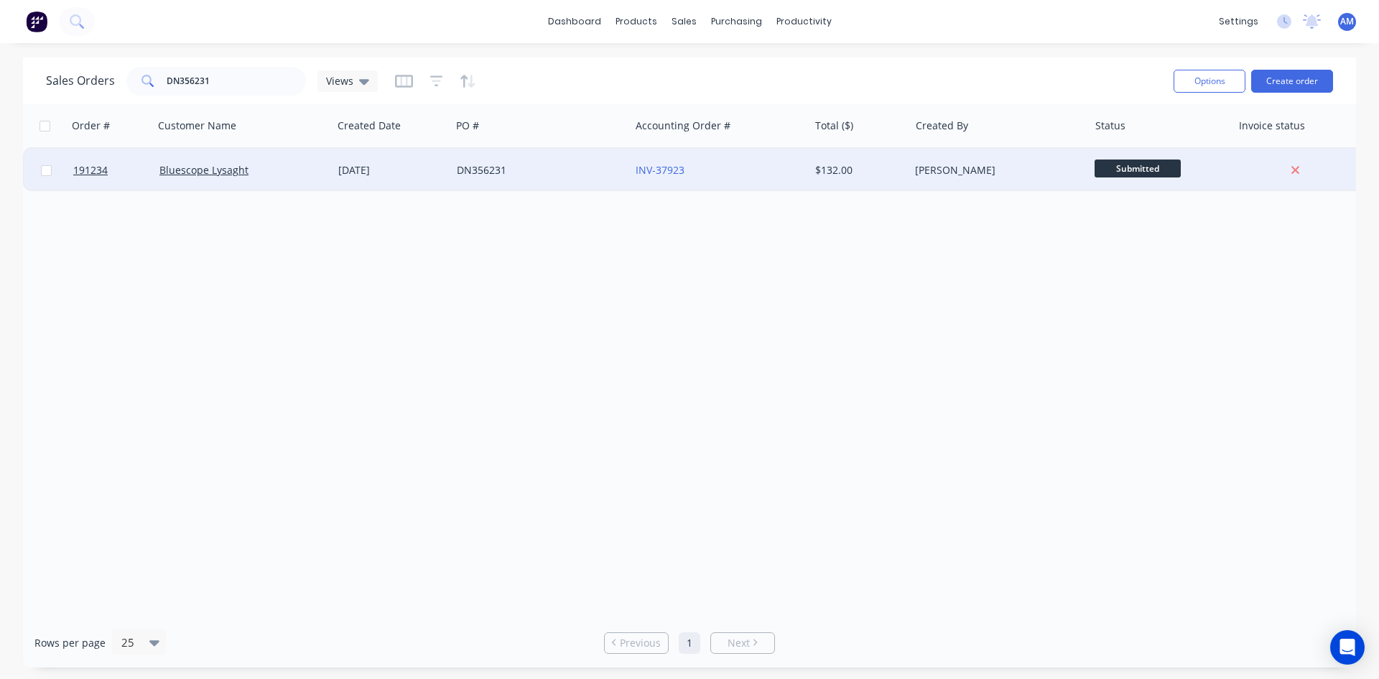
click at [588, 178] on div "DN356231" at bounding box center [540, 170] width 179 height 43
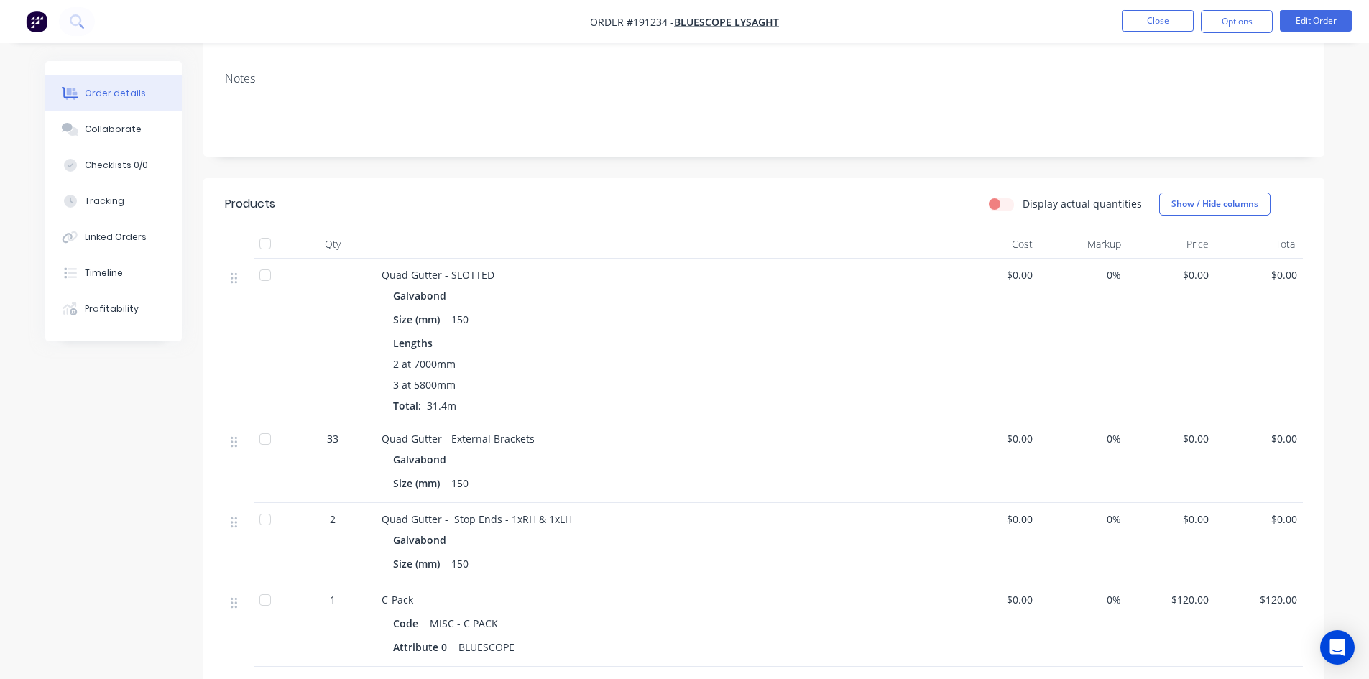
scroll to position [287, 0]
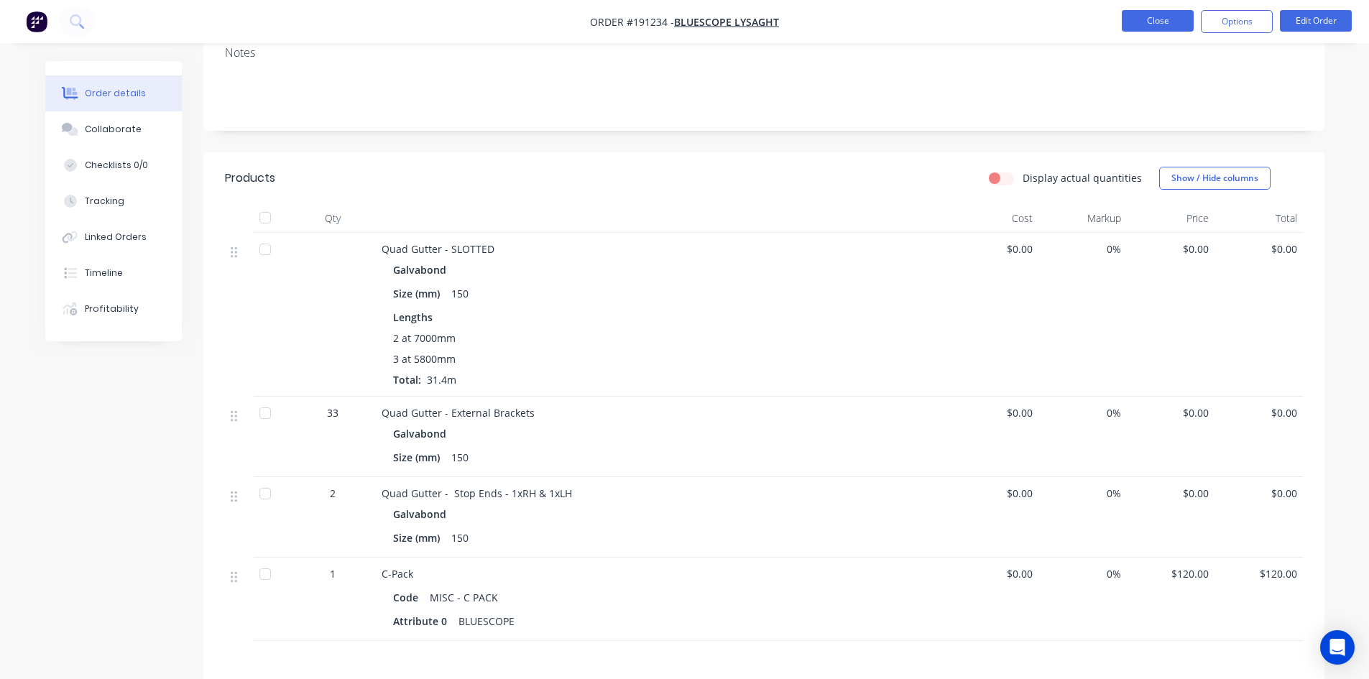
click at [1158, 18] on button "Close" at bounding box center [1157, 21] width 72 height 22
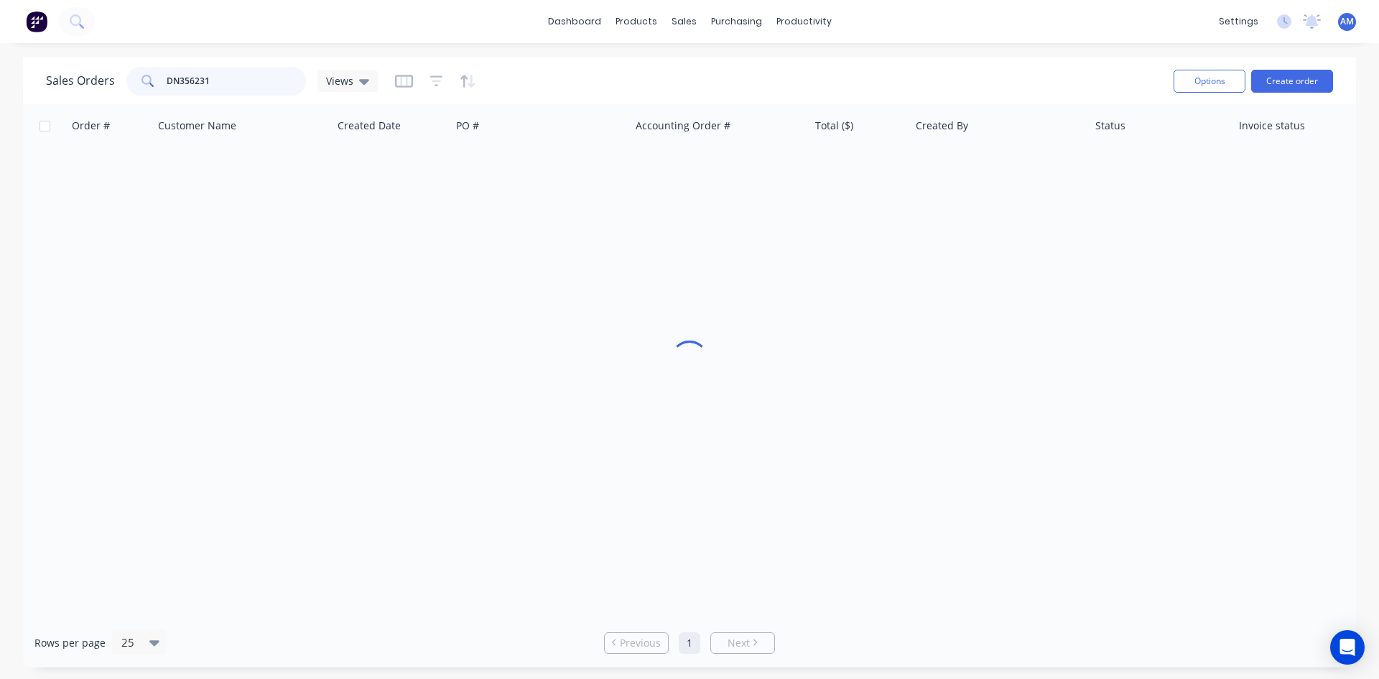
drag, startPoint x: 216, startPoint y: 86, endPoint x: 74, endPoint y: 69, distance: 143.3
click at [74, 69] on div "Sales Orders DN356231 Views" at bounding box center [212, 81] width 332 height 29
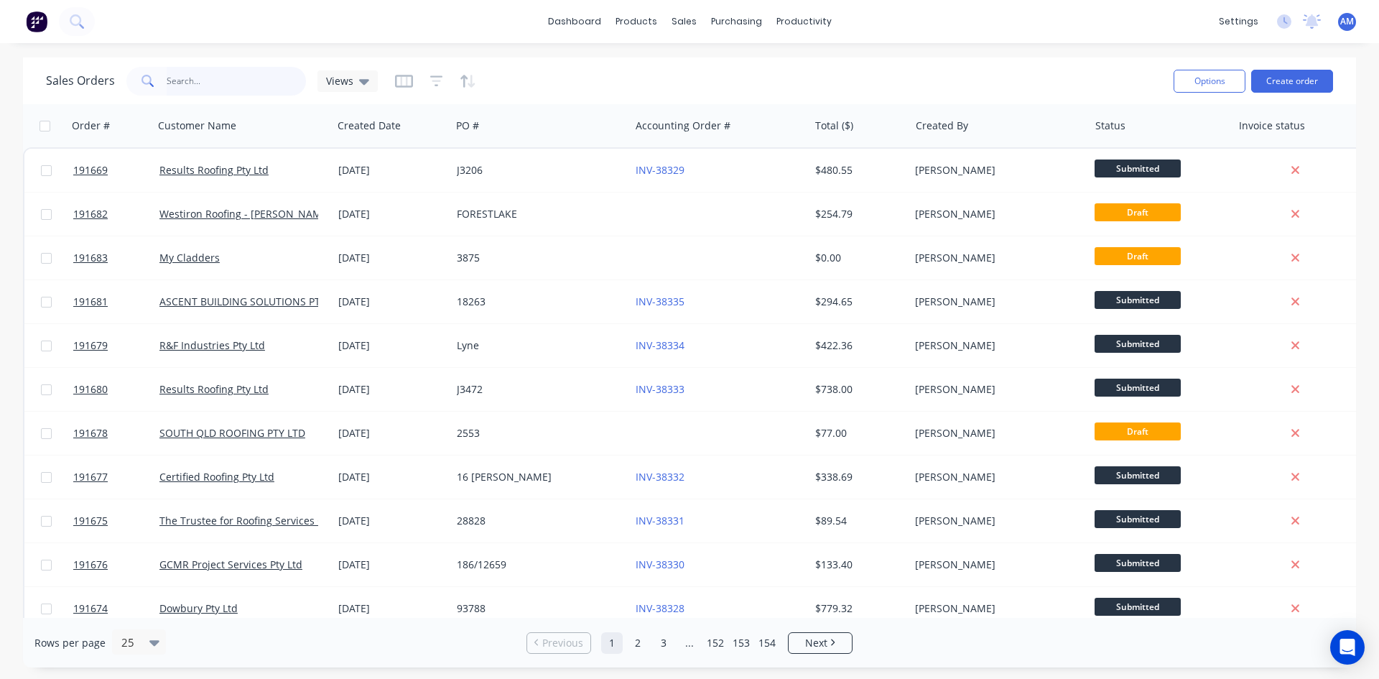
click at [247, 68] on input "text" at bounding box center [237, 81] width 140 height 29
type input "191449"
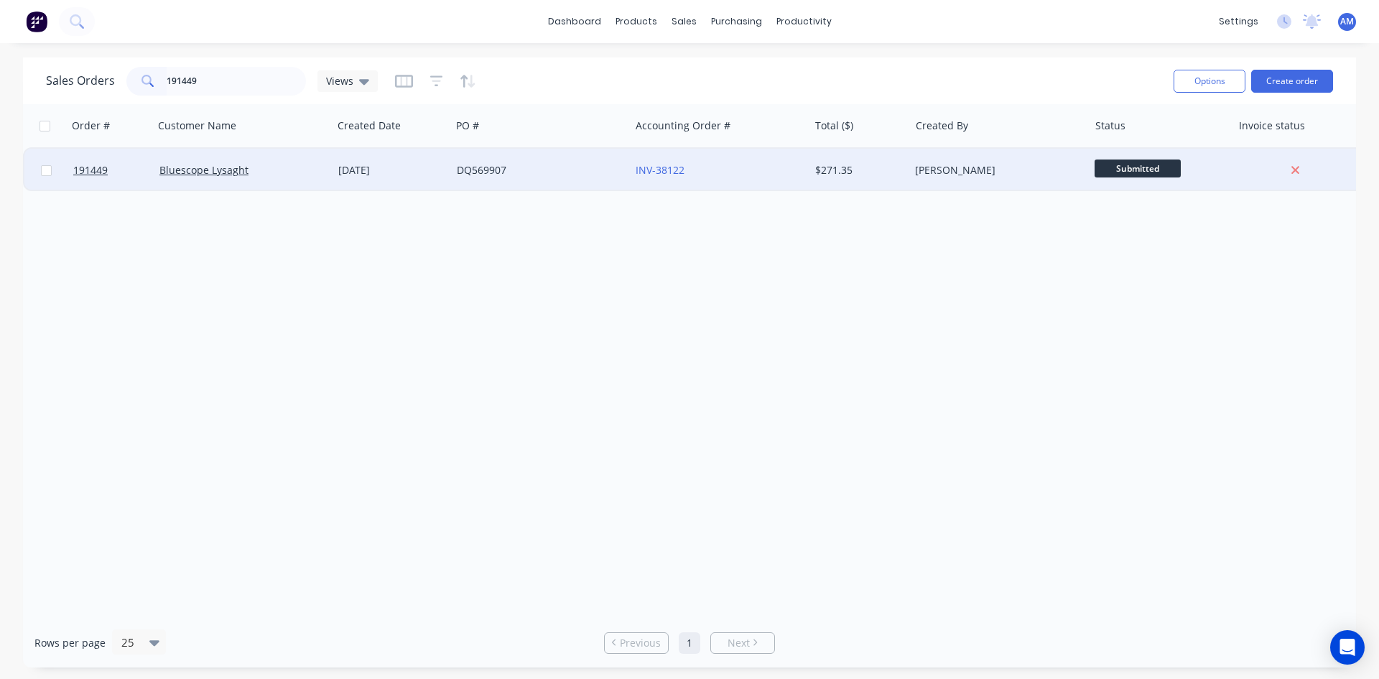
click at [563, 177] on div "DQ569907" at bounding box center [540, 170] width 179 height 43
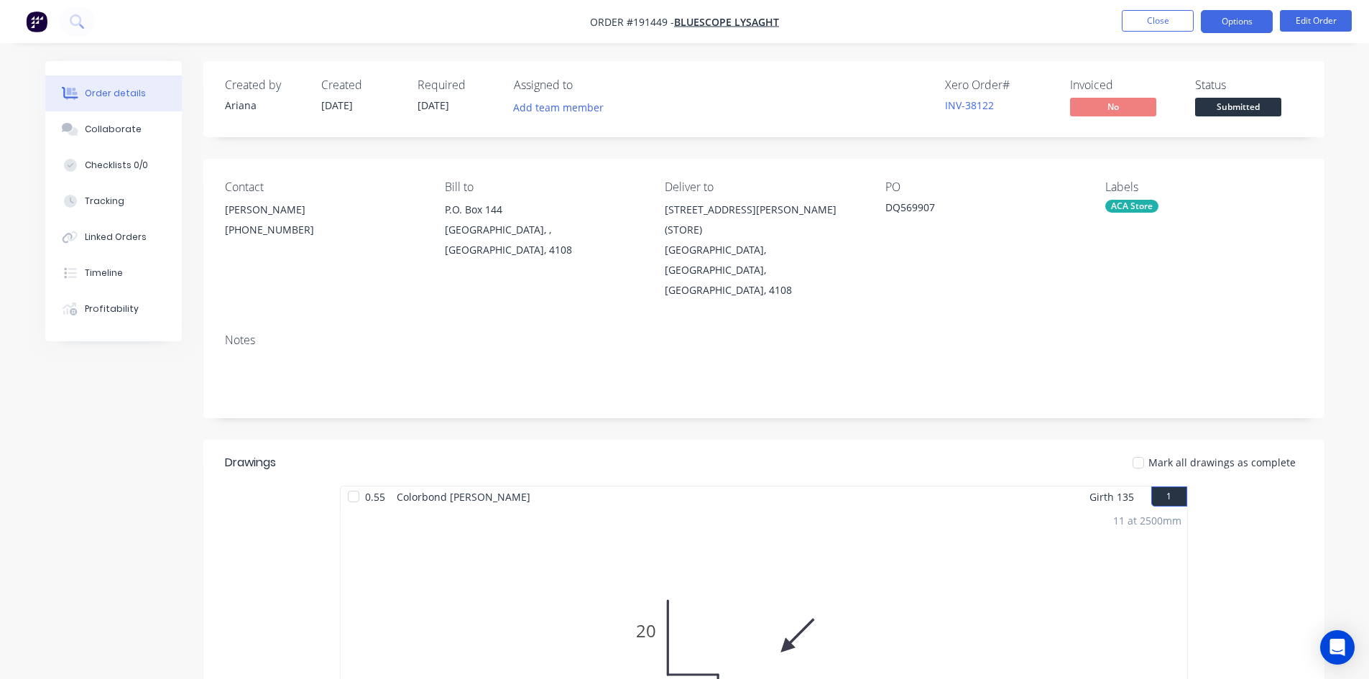
click at [1231, 22] on button "Options" at bounding box center [1236, 21] width 72 height 23
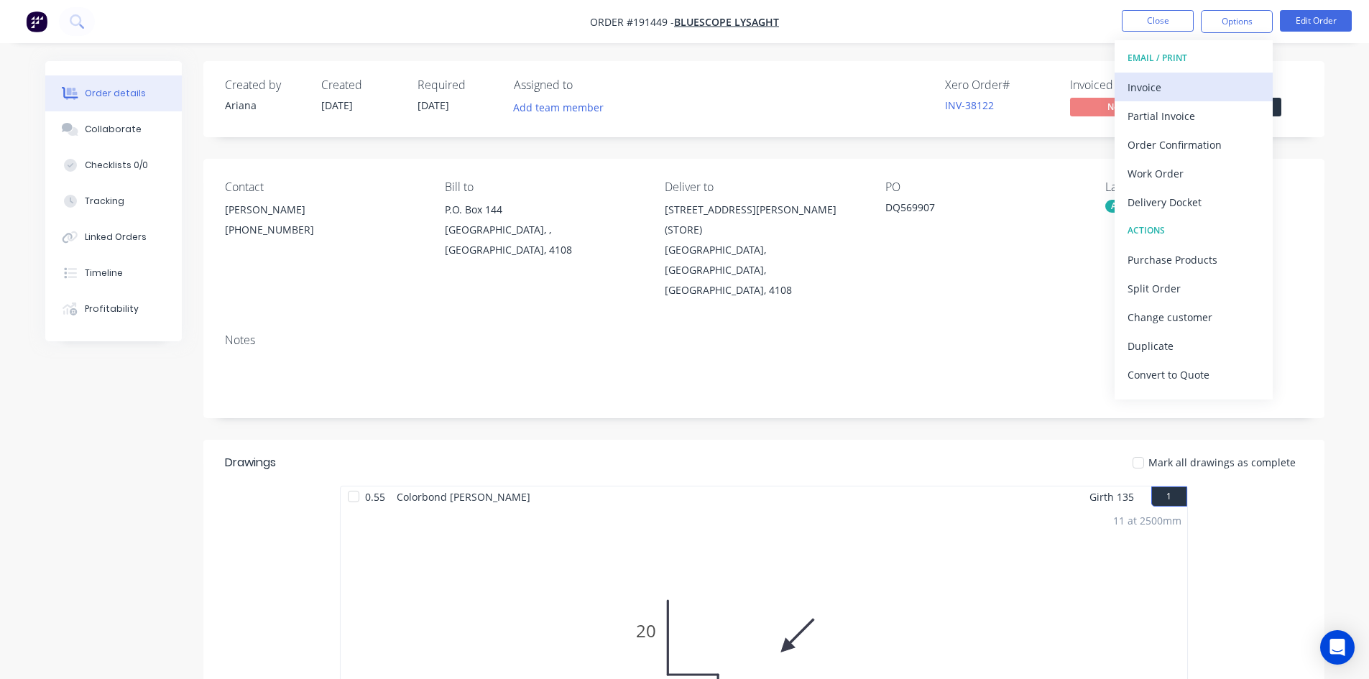
click at [1200, 78] on div "Invoice" at bounding box center [1193, 87] width 132 height 21
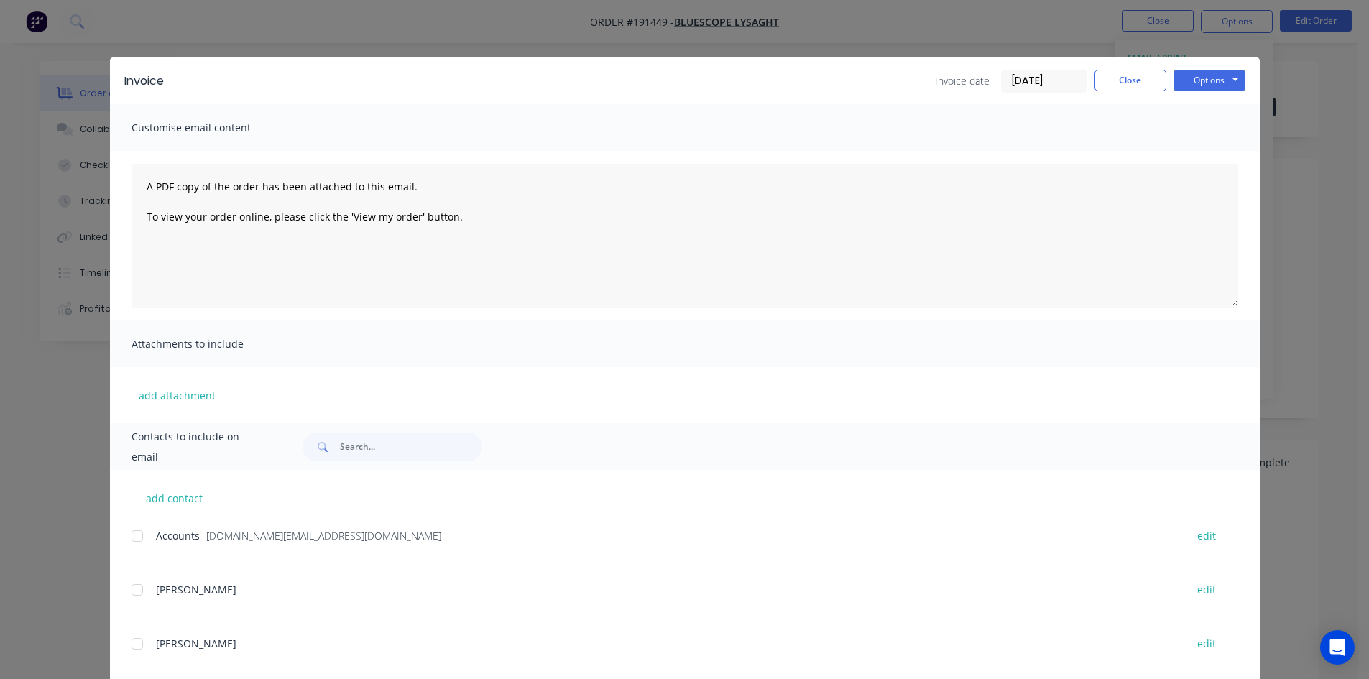
click at [131, 537] on div at bounding box center [137, 536] width 29 height 29
click at [1216, 74] on button "Options" at bounding box center [1209, 81] width 72 height 22
click at [1213, 149] on button "Email" at bounding box center [1219, 154] width 92 height 24
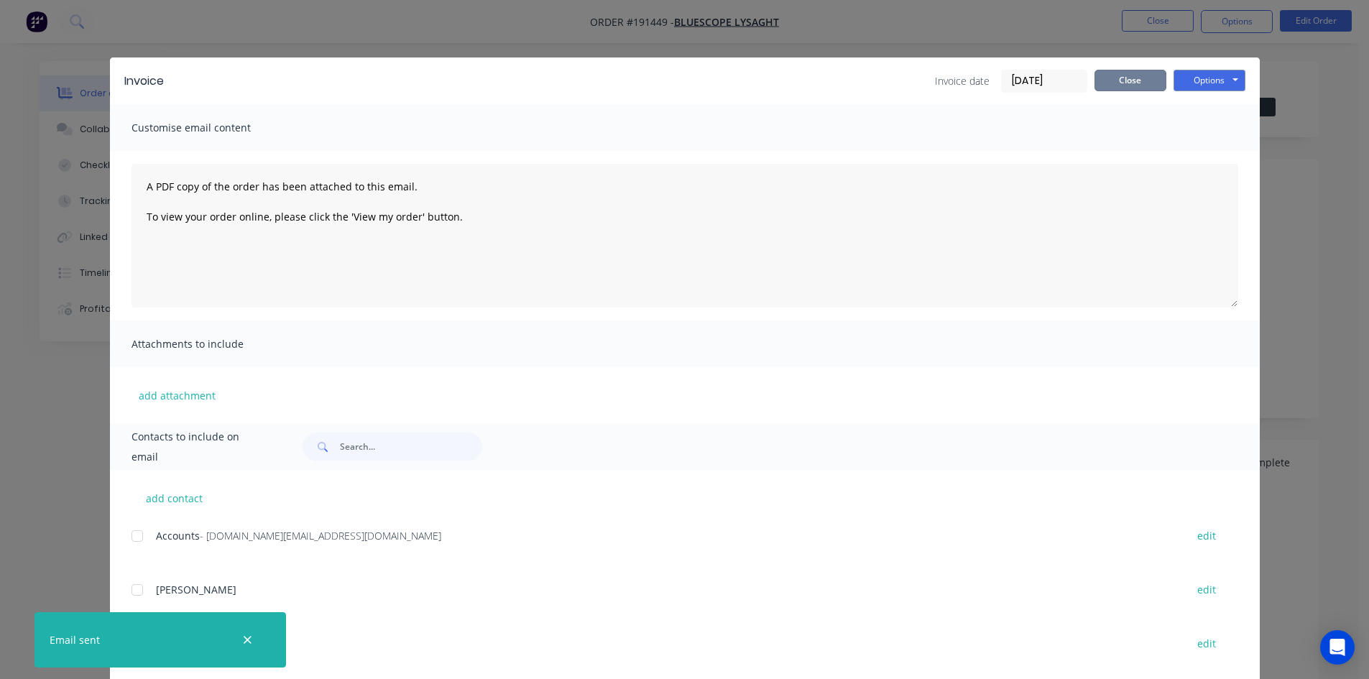
click at [1114, 84] on button "Close" at bounding box center [1130, 81] width 72 height 22
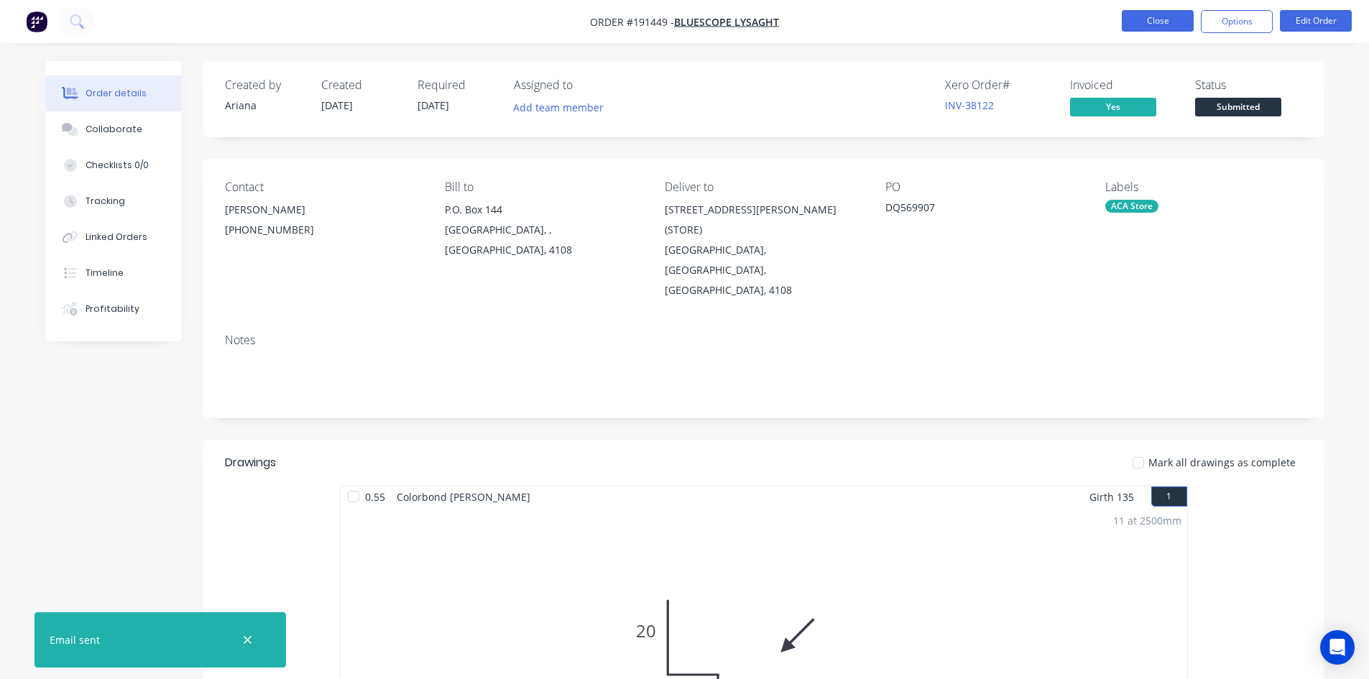
click at [1157, 17] on button "Close" at bounding box center [1157, 21] width 72 height 22
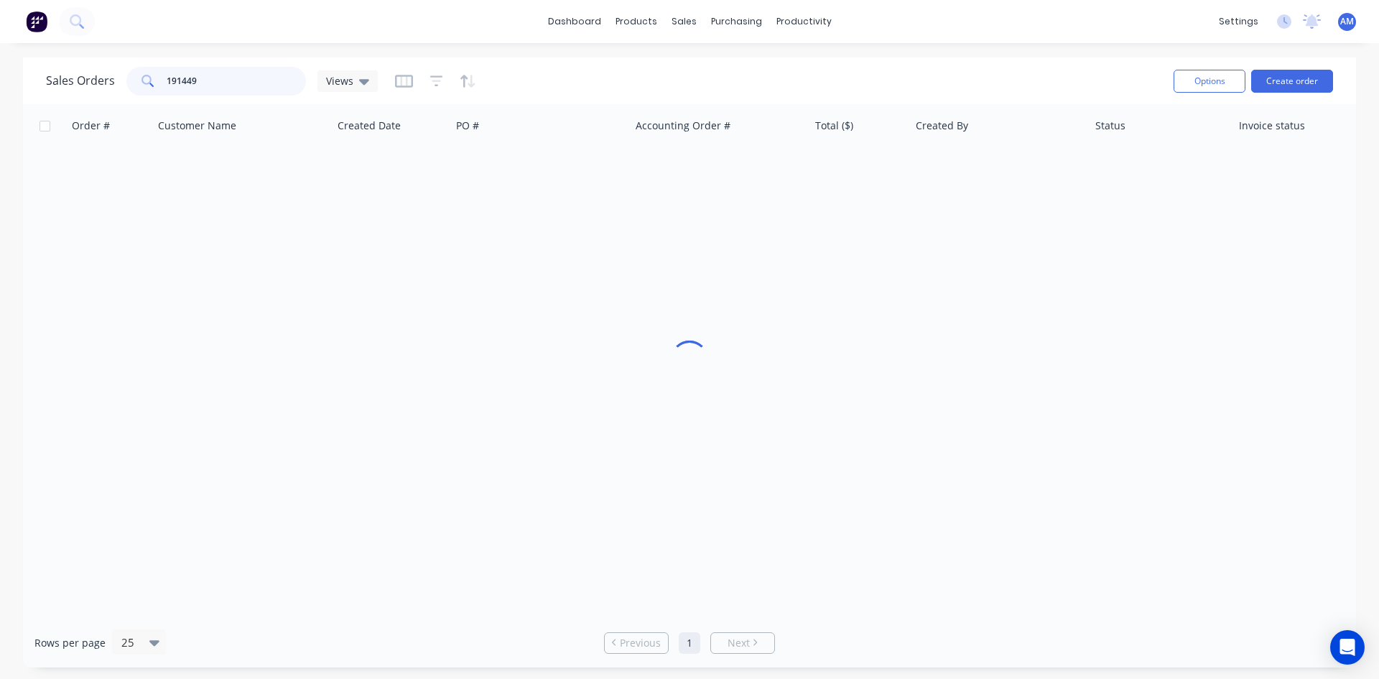
drag, startPoint x: 196, startPoint y: 86, endPoint x: 91, endPoint y: 81, distance: 105.0
click at [91, 81] on div "Sales Orders 191449 Views" at bounding box center [212, 81] width 332 height 29
type input "191570"
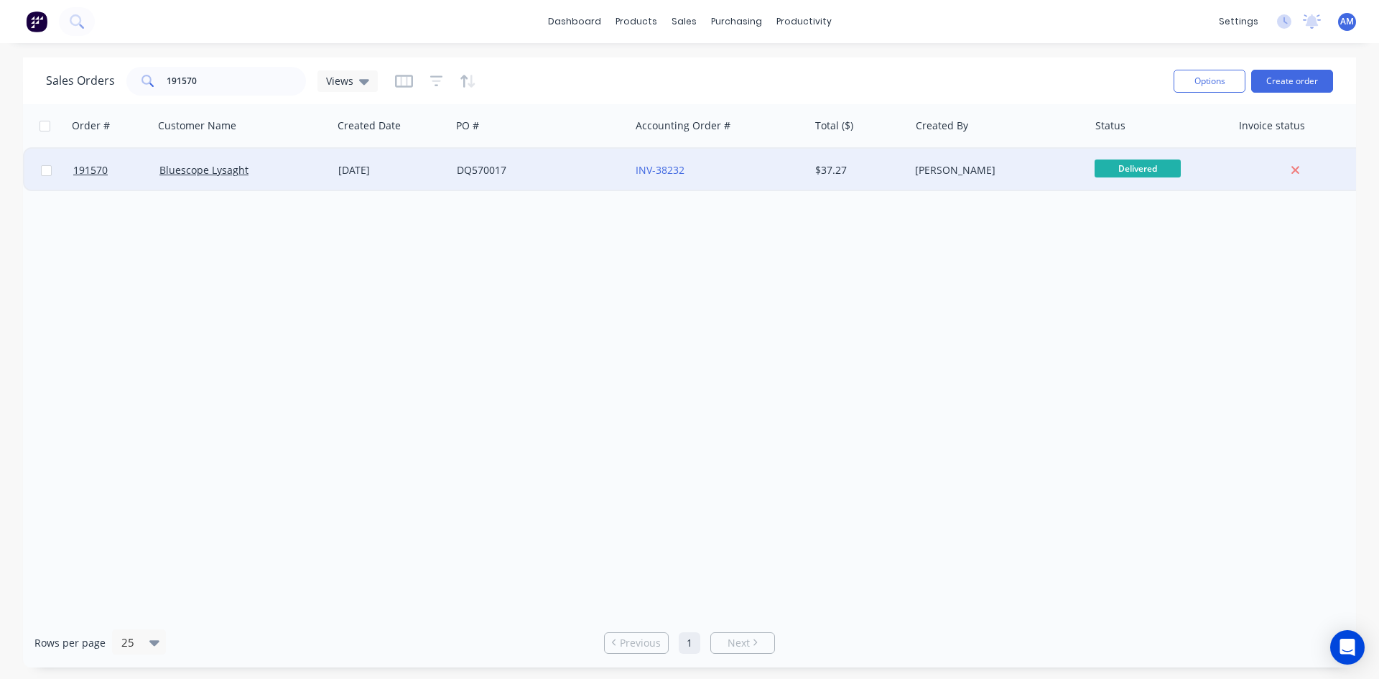
click at [573, 163] on div "DQ570017" at bounding box center [536, 170] width 159 height 14
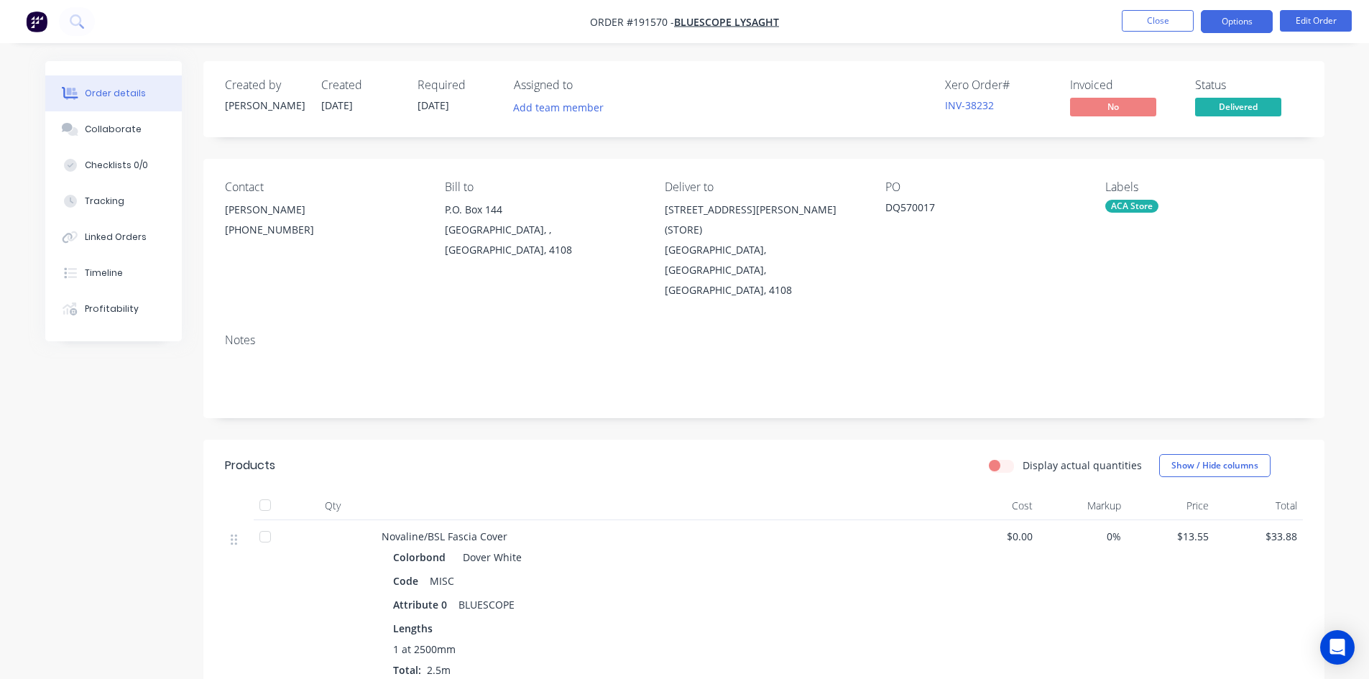
click at [1263, 20] on button "Options" at bounding box center [1236, 21] width 72 height 23
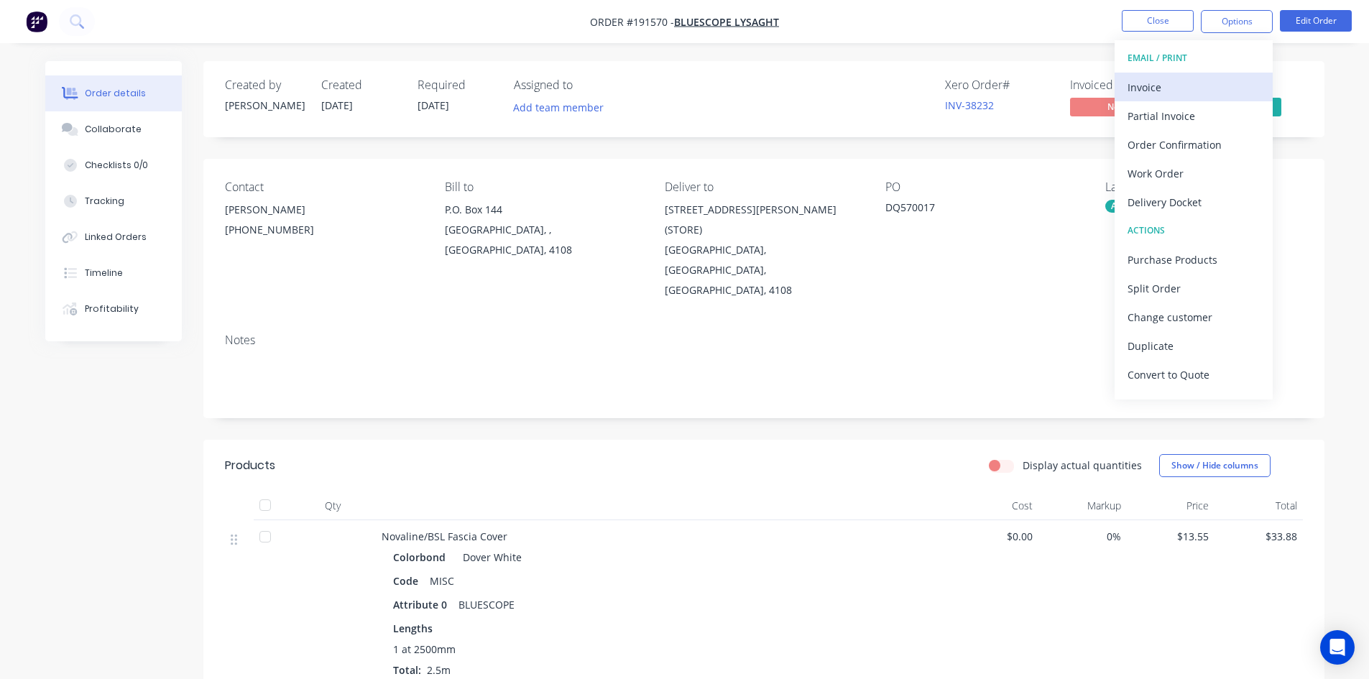
click at [1184, 88] on div "Invoice" at bounding box center [1193, 87] width 132 height 21
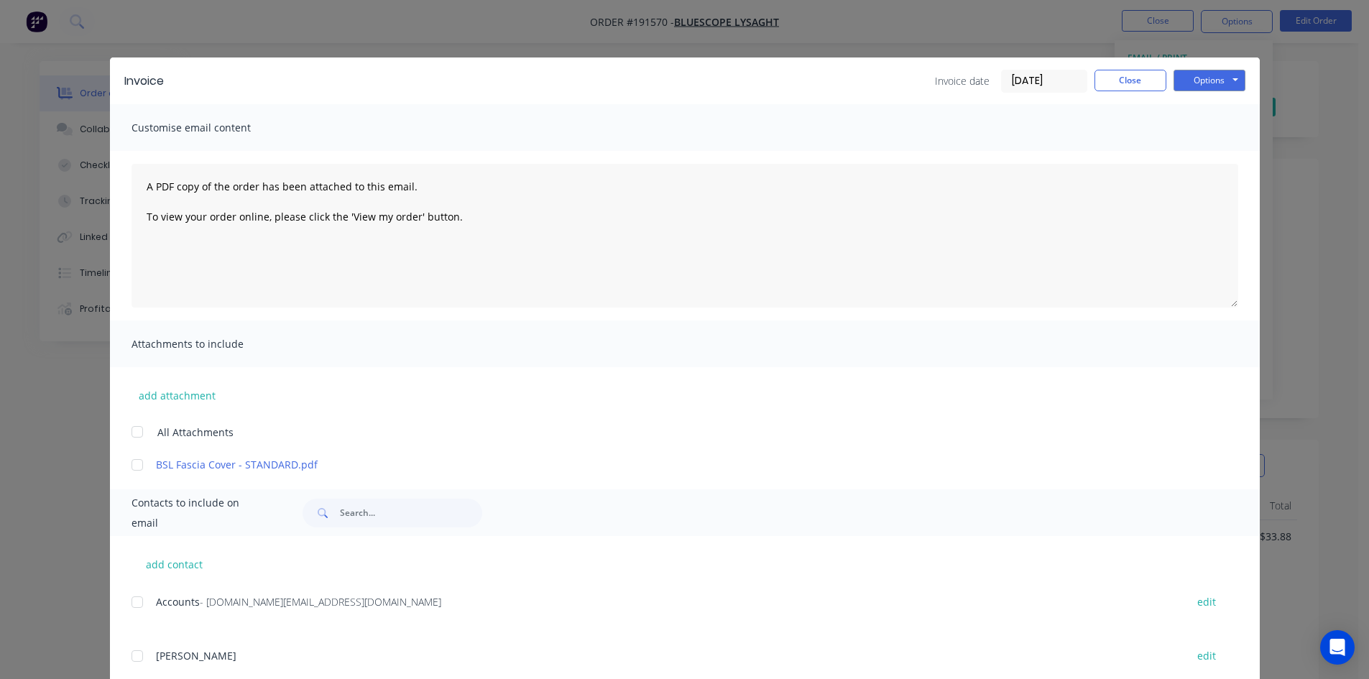
click at [129, 601] on div at bounding box center [137, 602] width 29 height 29
click at [1173, 74] on button "Options" at bounding box center [1209, 81] width 72 height 22
click at [1132, 80] on button "Close" at bounding box center [1130, 81] width 72 height 22
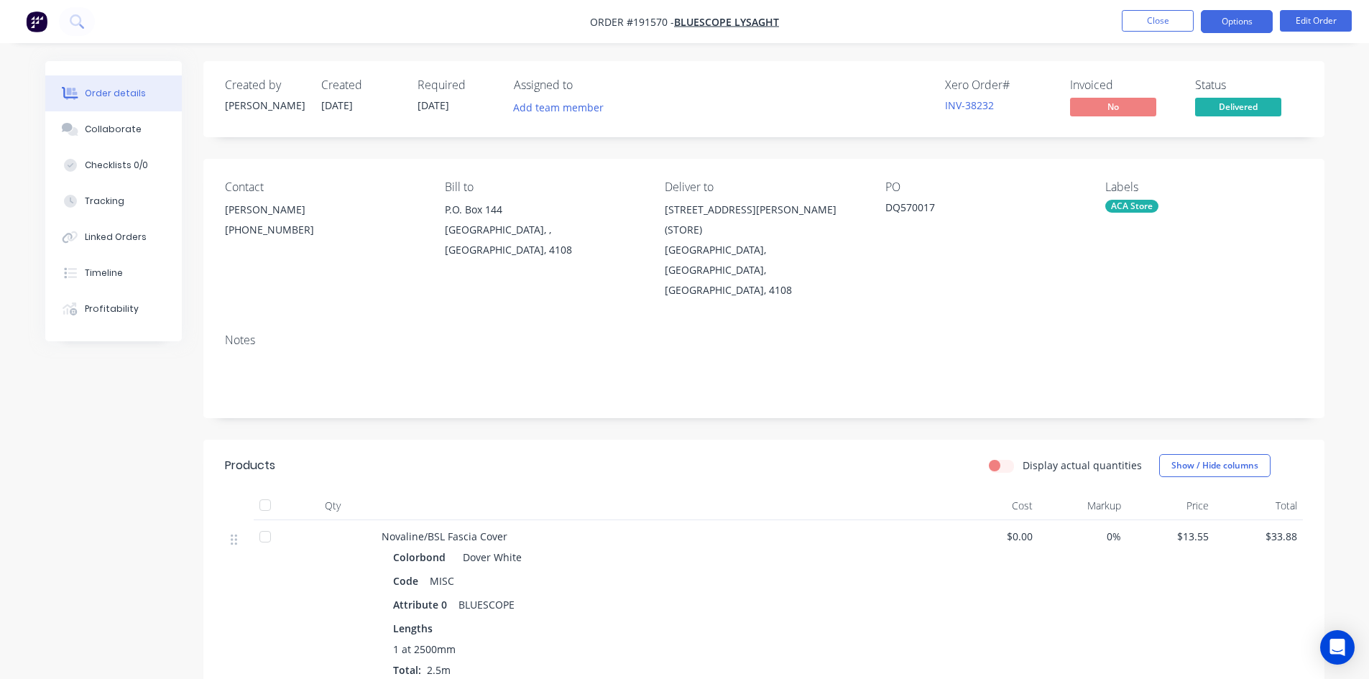
click at [1206, 27] on button "Options" at bounding box center [1236, 21] width 72 height 23
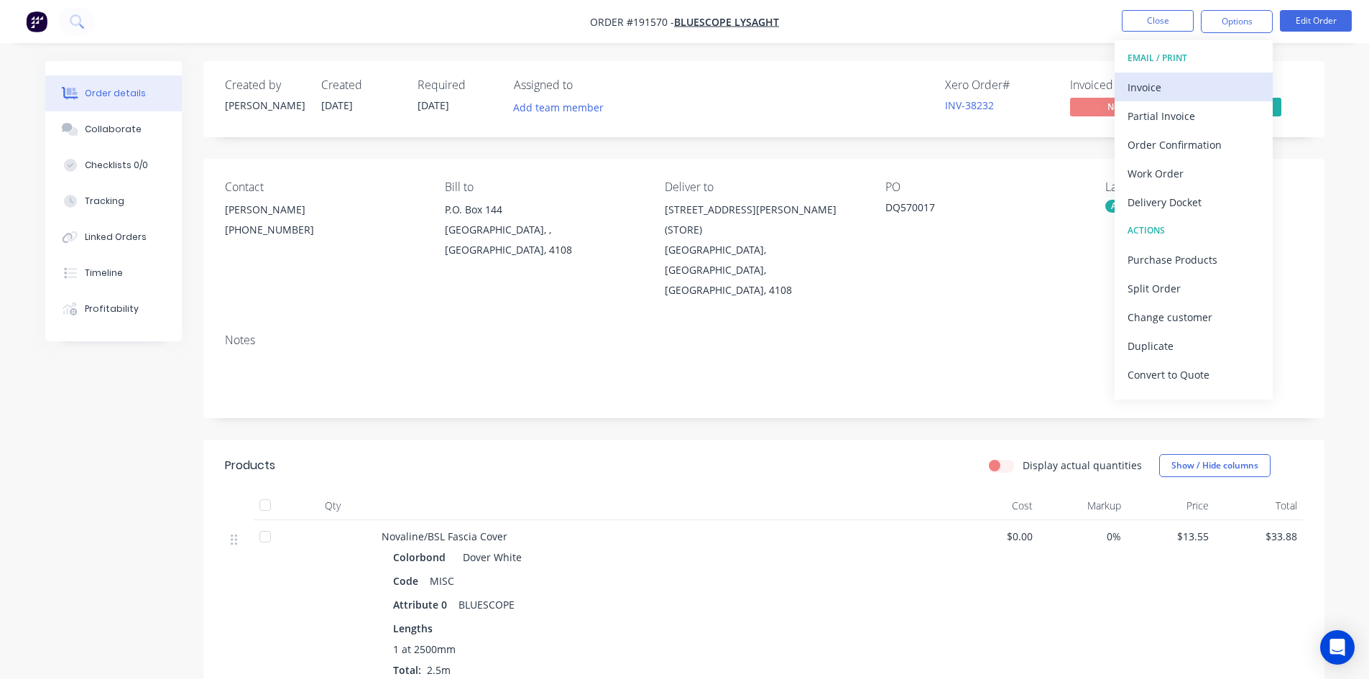
click at [1176, 82] on div "Invoice" at bounding box center [1193, 87] width 132 height 21
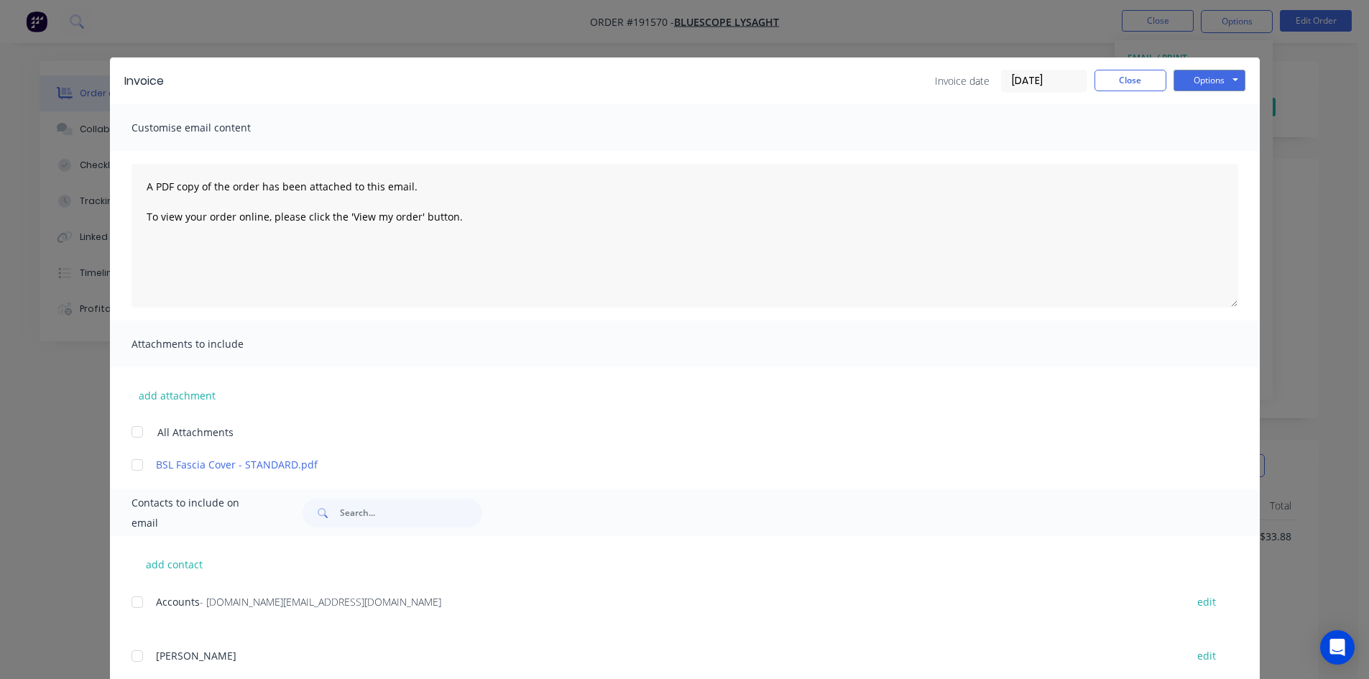
click at [131, 601] on div at bounding box center [137, 602] width 29 height 29
click at [1216, 85] on button "Options" at bounding box center [1209, 81] width 72 height 22
click at [1220, 144] on button "Email" at bounding box center [1219, 154] width 92 height 24
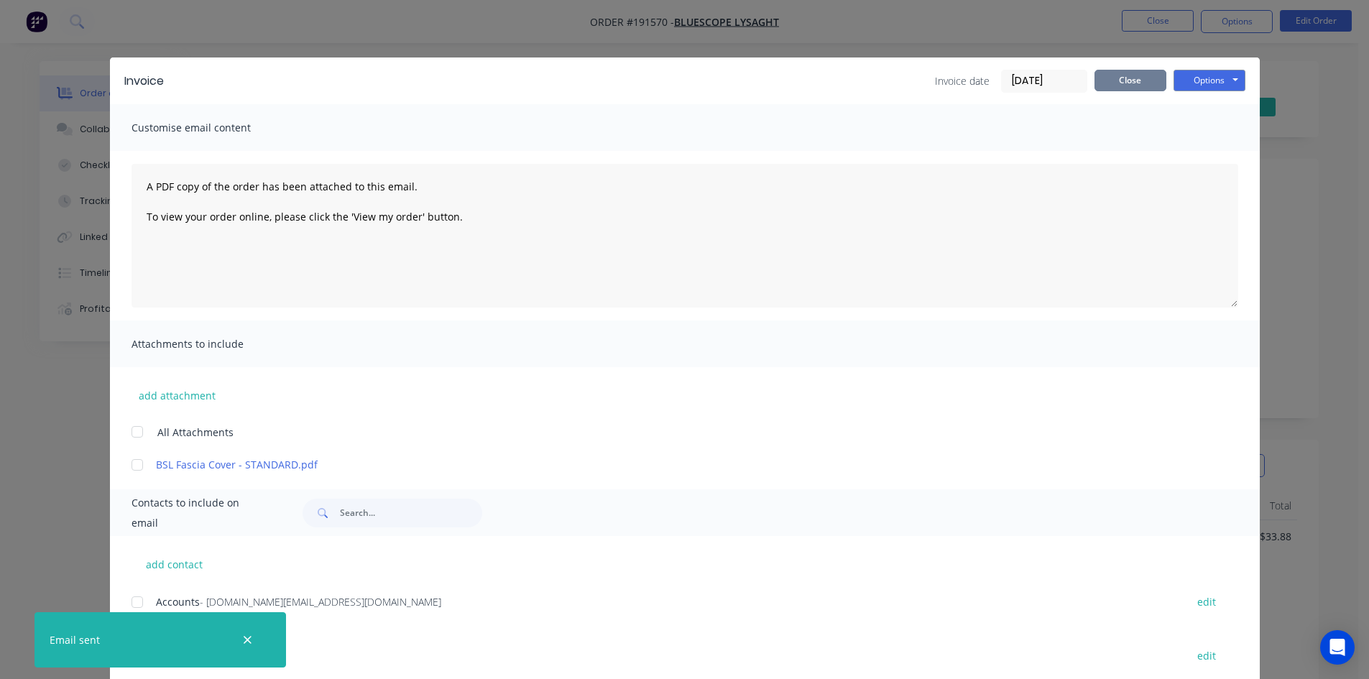
click at [1124, 80] on button "Close" at bounding box center [1130, 81] width 72 height 22
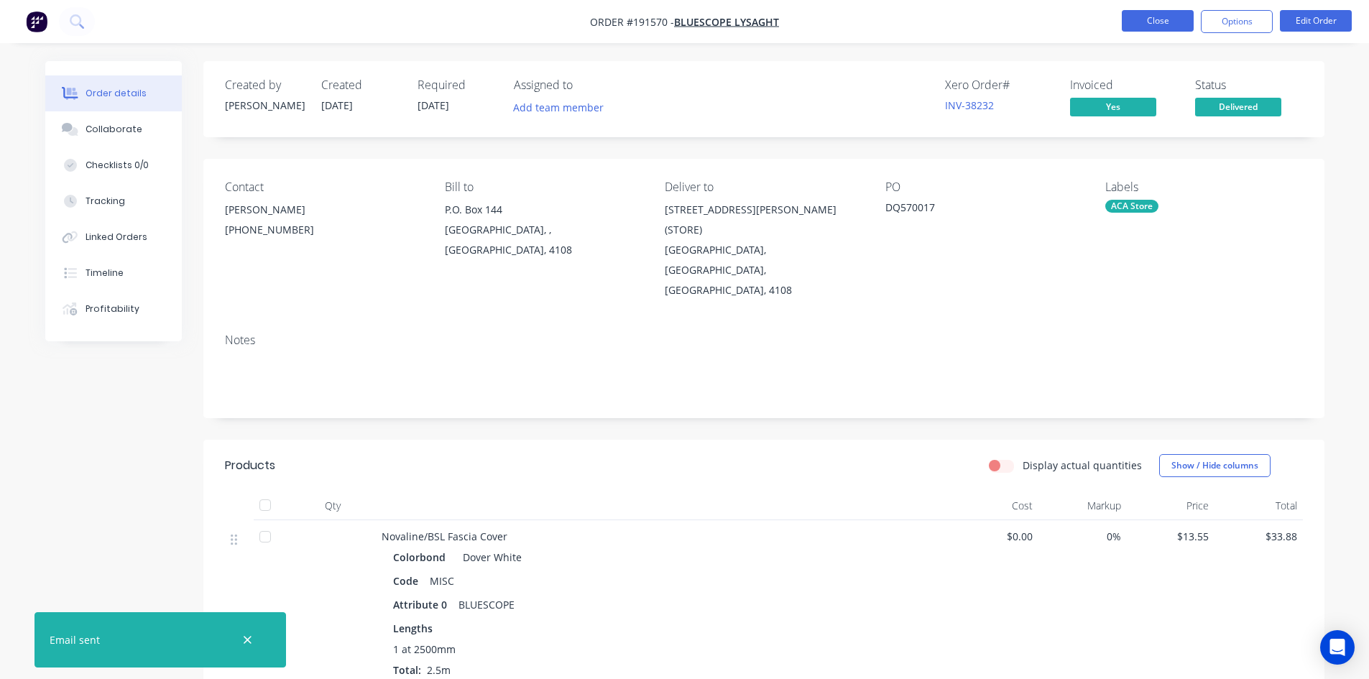
click at [1154, 23] on button "Close" at bounding box center [1157, 21] width 72 height 22
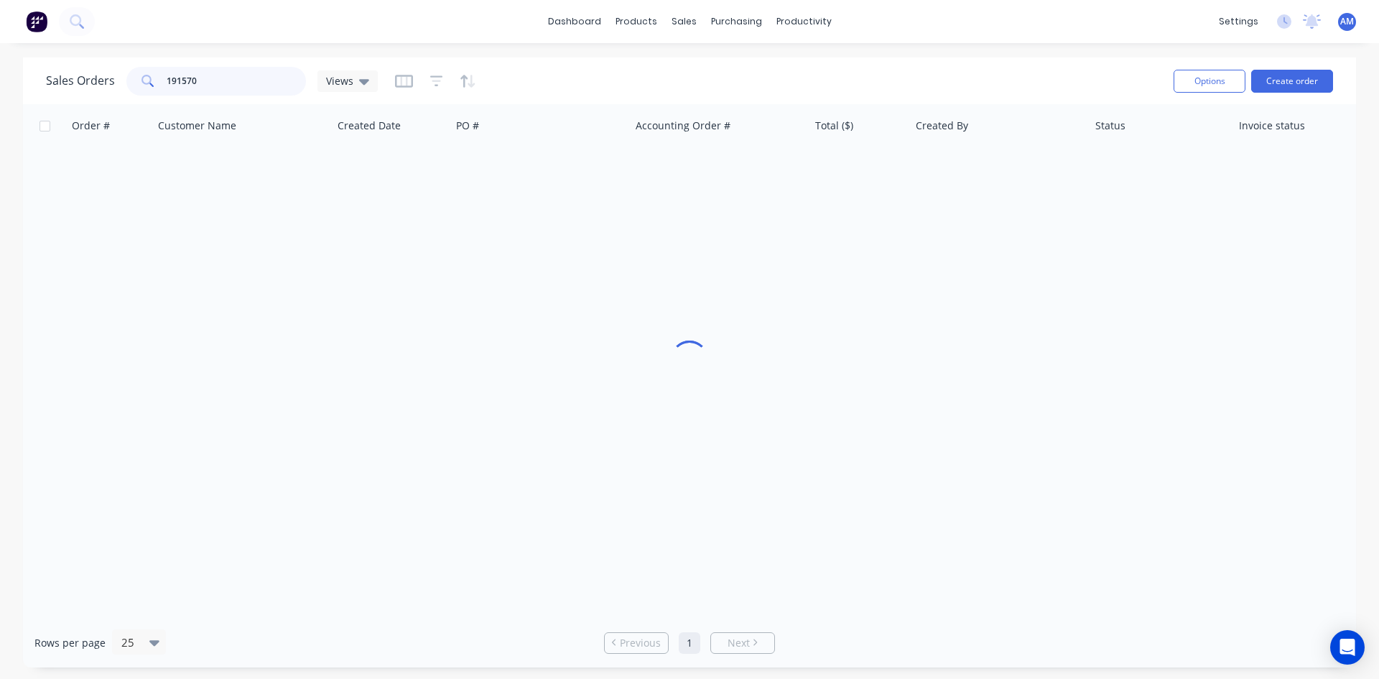
drag, startPoint x: 189, startPoint y: 75, endPoint x: 111, endPoint y: 87, distance: 78.5
click at [111, 87] on div "Sales Orders 191570 Views" at bounding box center [212, 81] width 332 height 29
type input "0"
type input "191433"
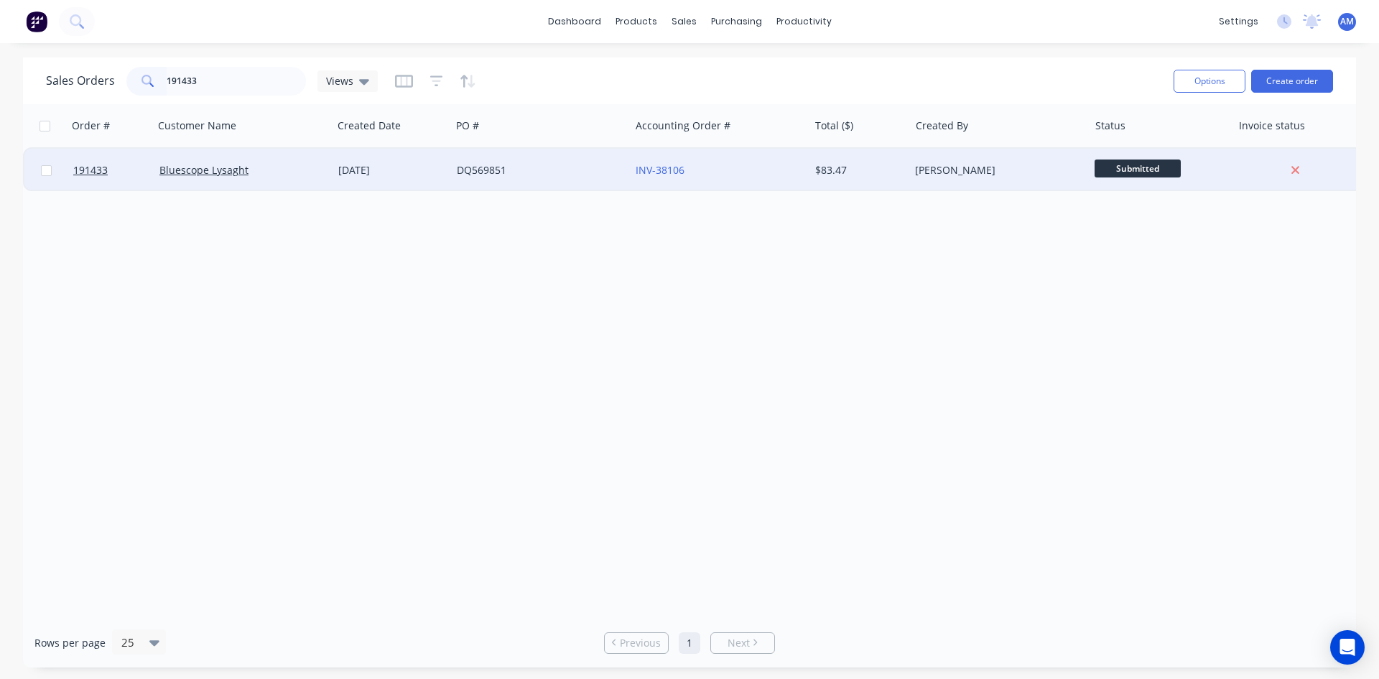
click at [549, 171] on div "DQ569851" at bounding box center [536, 170] width 159 height 14
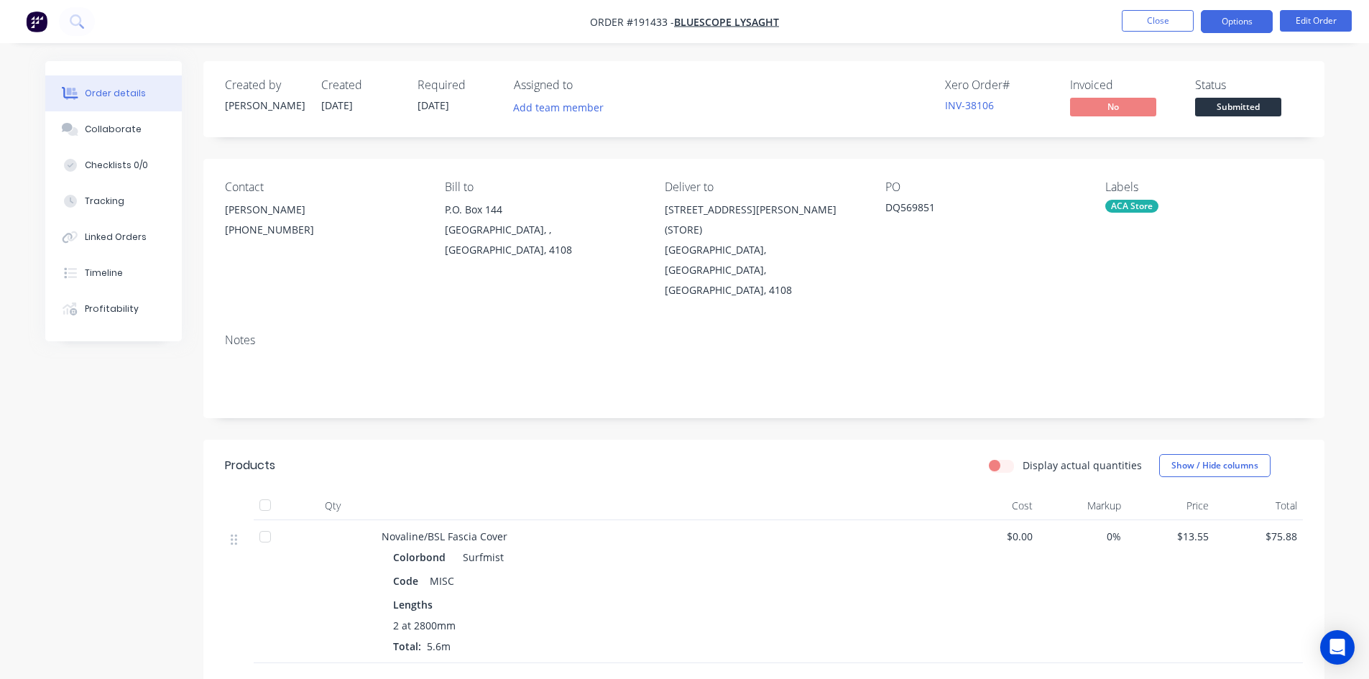
click at [1249, 27] on button "Options" at bounding box center [1236, 21] width 72 height 23
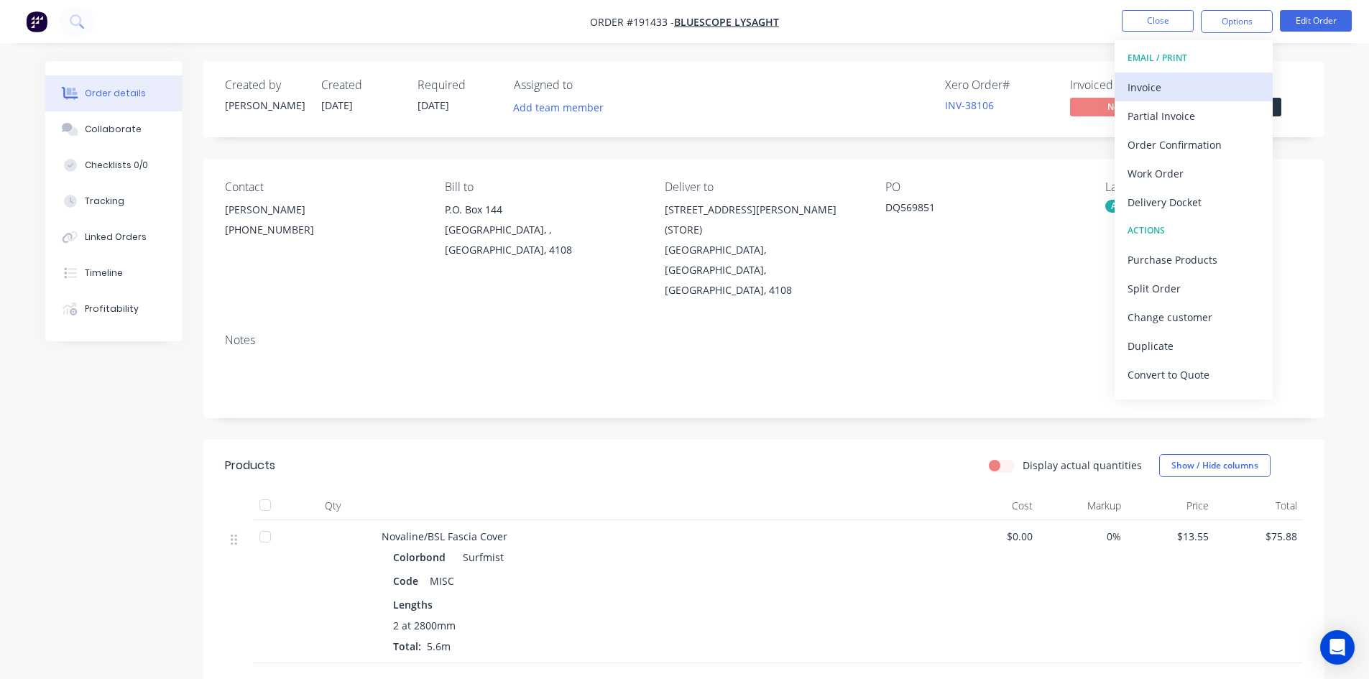
click at [1179, 78] on div "Invoice" at bounding box center [1193, 87] width 132 height 21
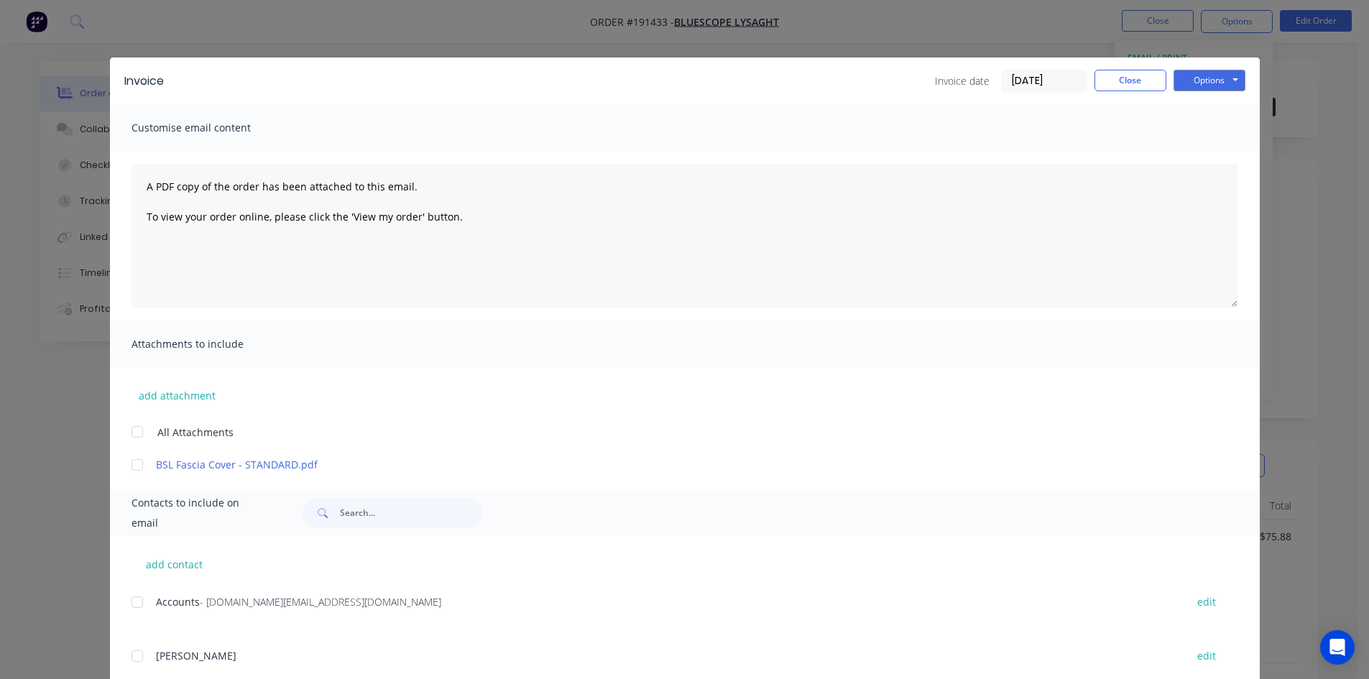
click at [139, 603] on div at bounding box center [137, 602] width 29 height 29
click at [1223, 80] on button "Options" at bounding box center [1209, 81] width 72 height 22
click at [1228, 146] on button "Email" at bounding box center [1219, 154] width 92 height 24
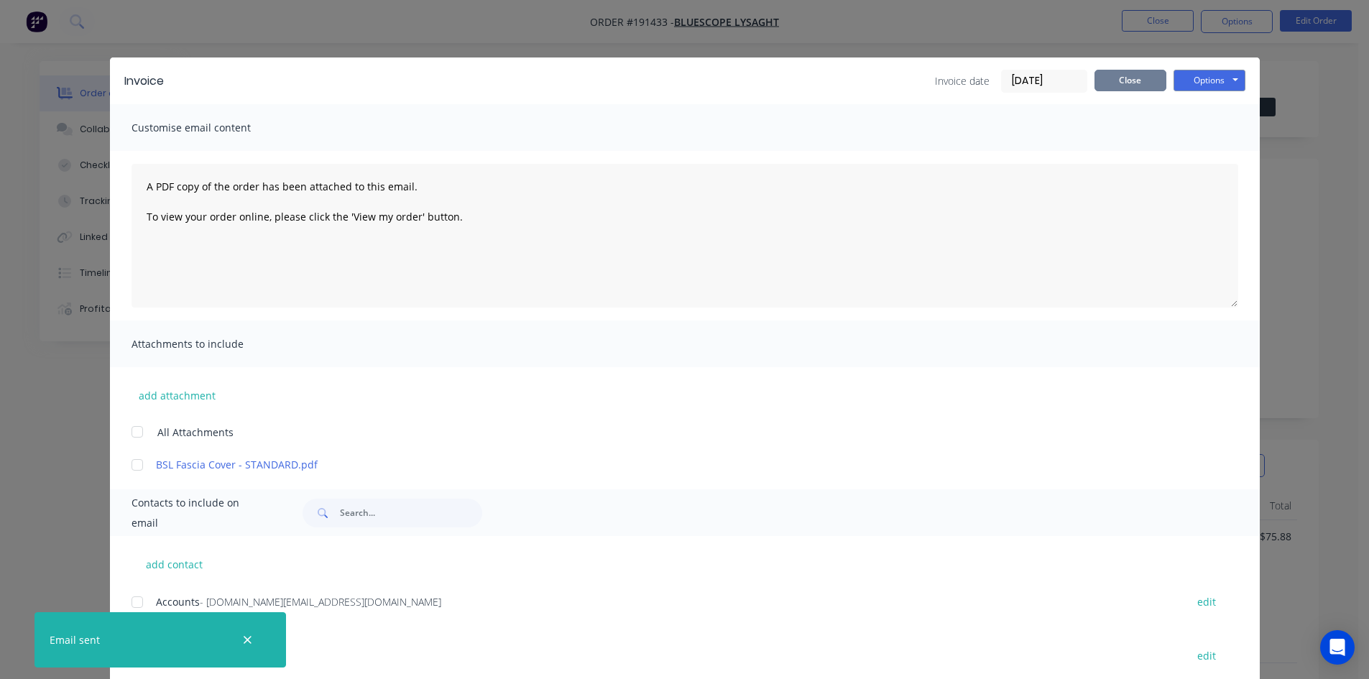
click at [1137, 83] on button "Close" at bounding box center [1130, 81] width 72 height 22
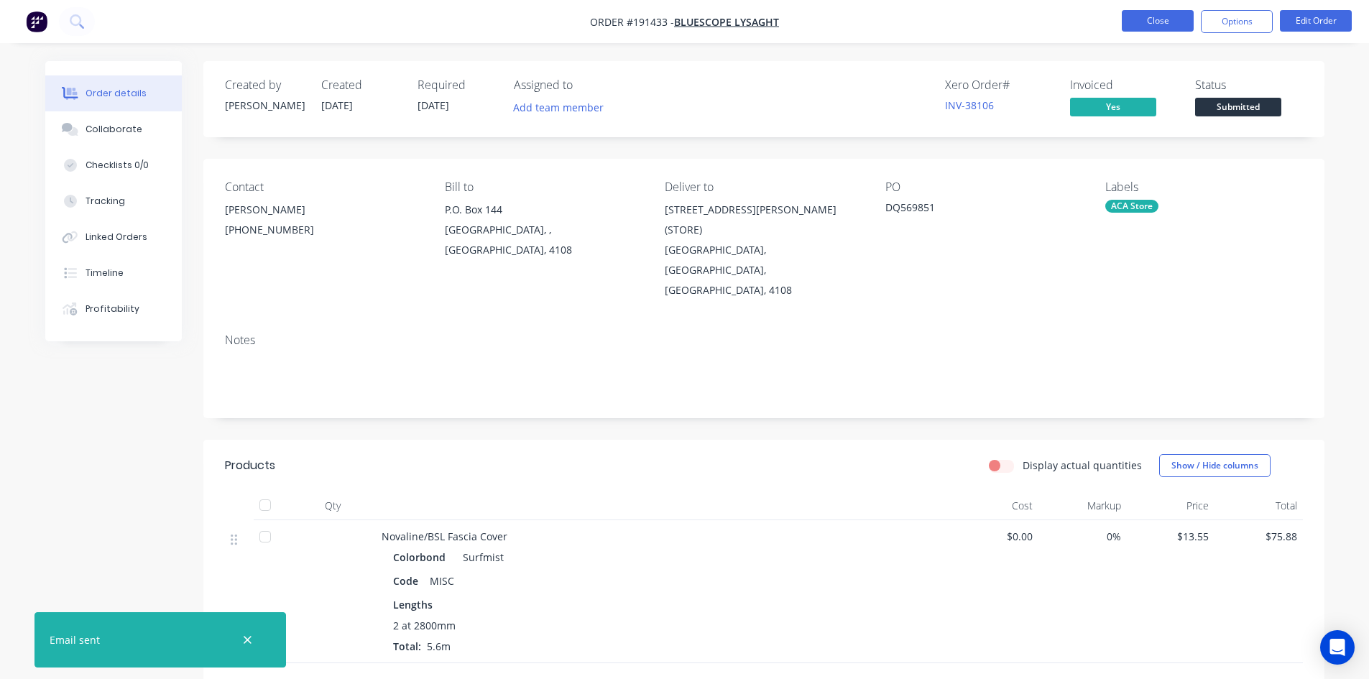
click at [1152, 27] on button "Close" at bounding box center [1157, 21] width 72 height 22
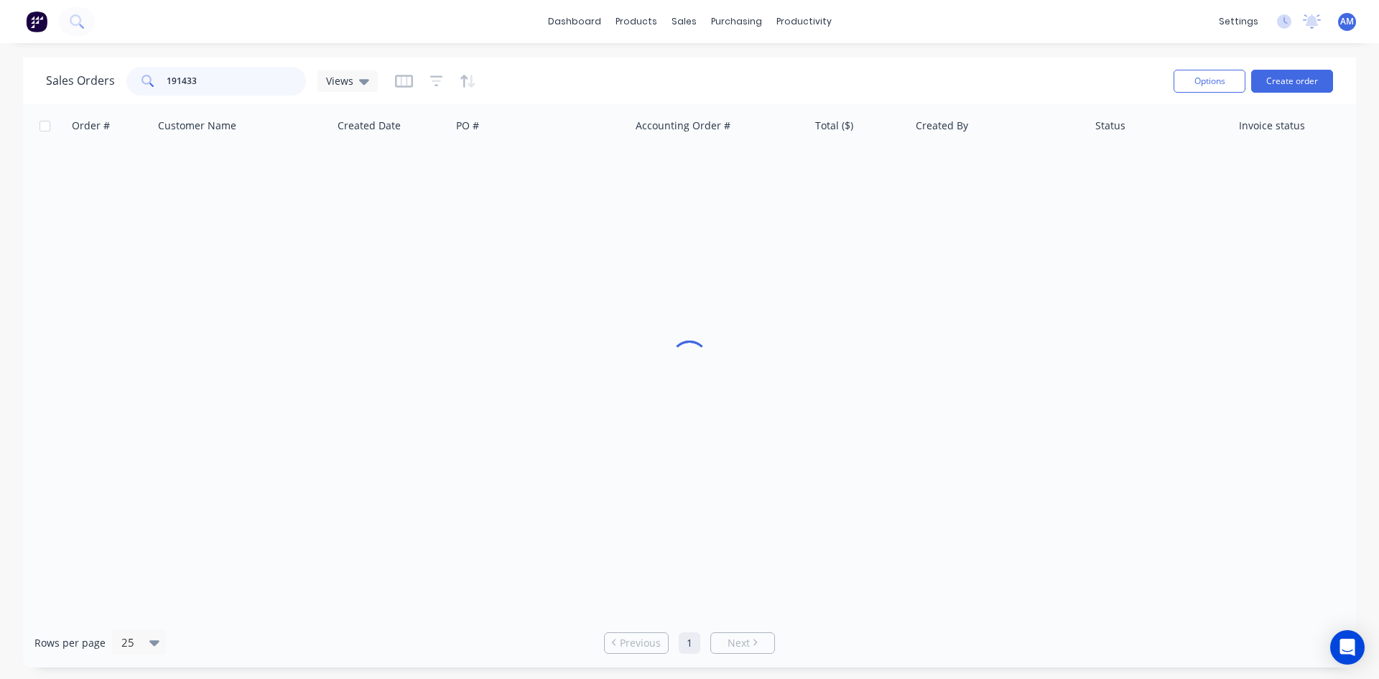
drag, startPoint x: 224, startPoint y: 78, endPoint x: 56, endPoint y: 78, distance: 168.1
click at [56, 78] on div "Sales Orders 191433 Views" at bounding box center [212, 81] width 332 height 29
type input "191048"
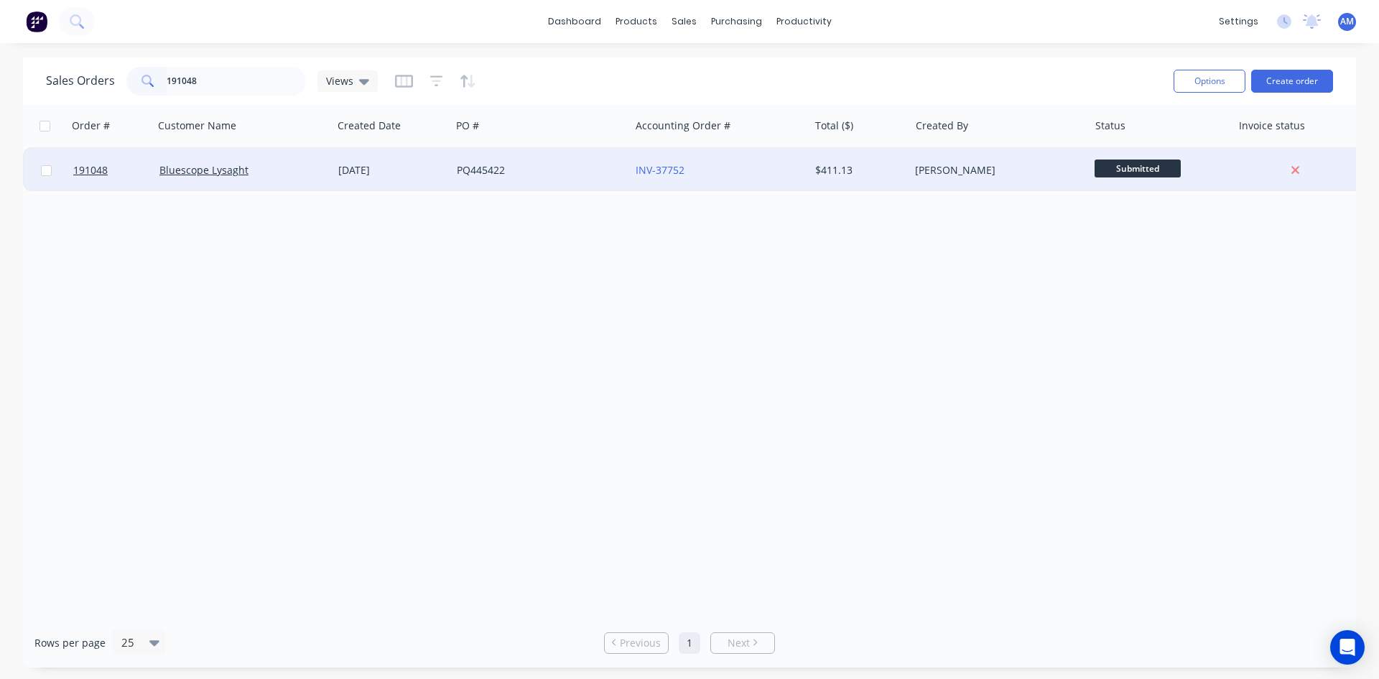
click at [575, 185] on div "PQ445422" at bounding box center [540, 170] width 179 height 43
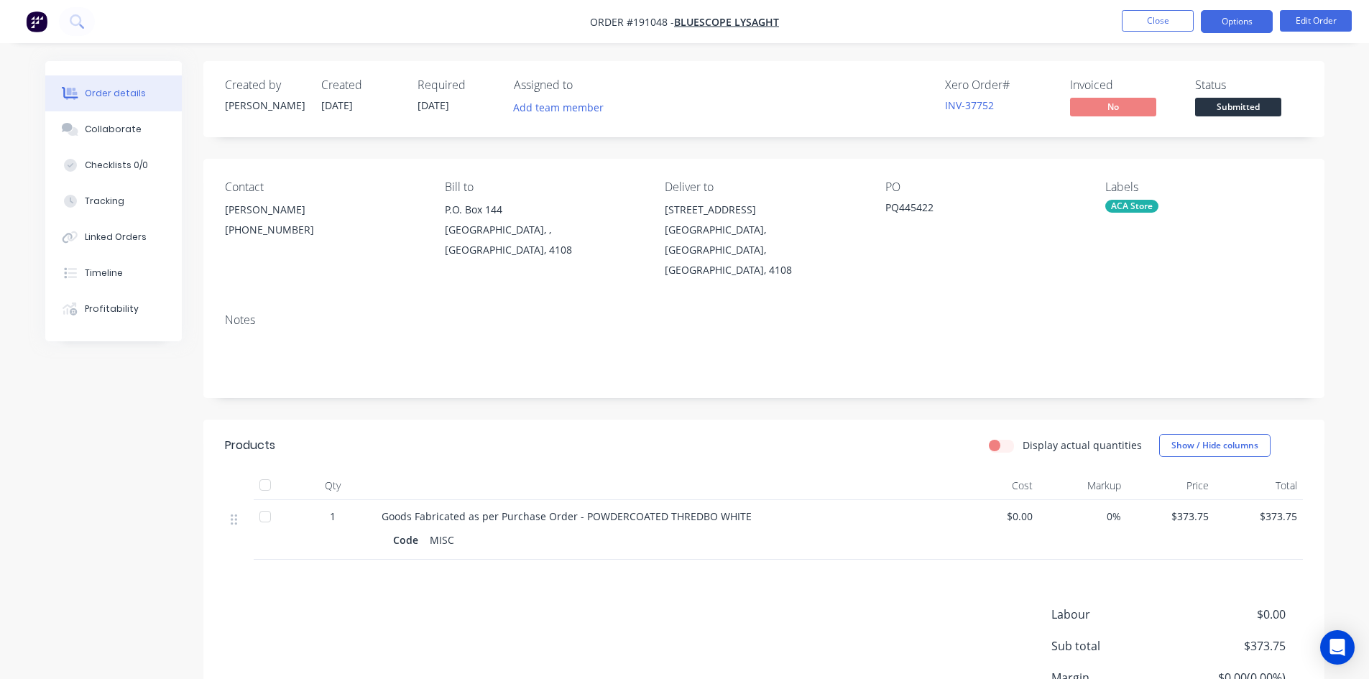
click at [1208, 29] on button "Options" at bounding box center [1236, 21] width 72 height 23
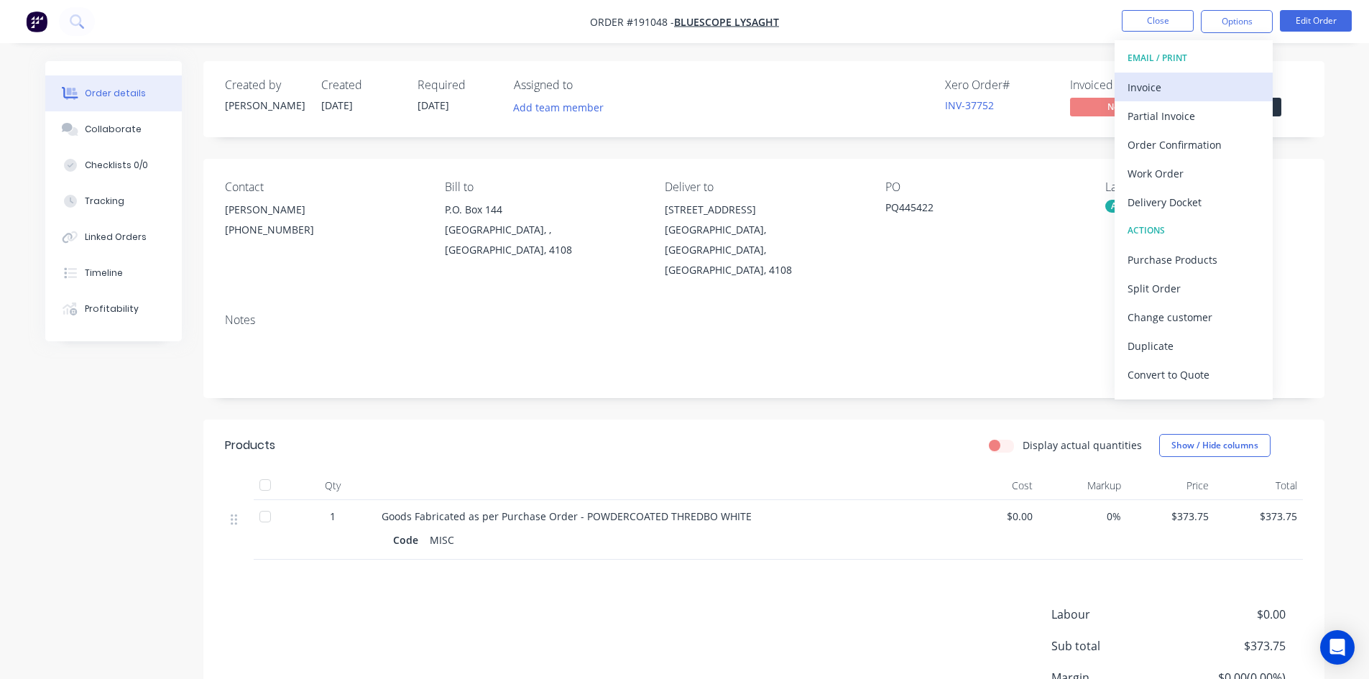
click at [1165, 85] on div "Invoice" at bounding box center [1193, 87] width 132 height 21
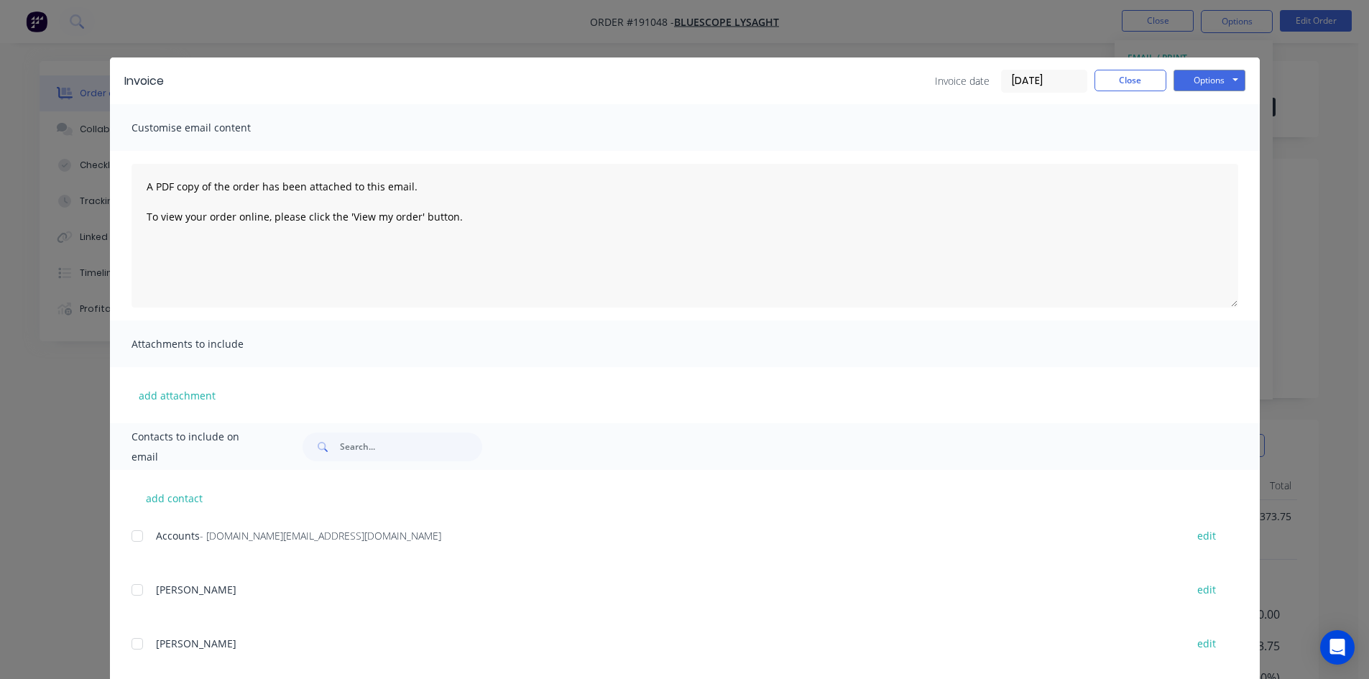
click at [134, 537] on div at bounding box center [137, 536] width 29 height 29
click at [1207, 76] on button "Options" at bounding box center [1209, 81] width 72 height 22
click at [1204, 157] on button "Email" at bounding box center [1219, 154] width 92 height 24
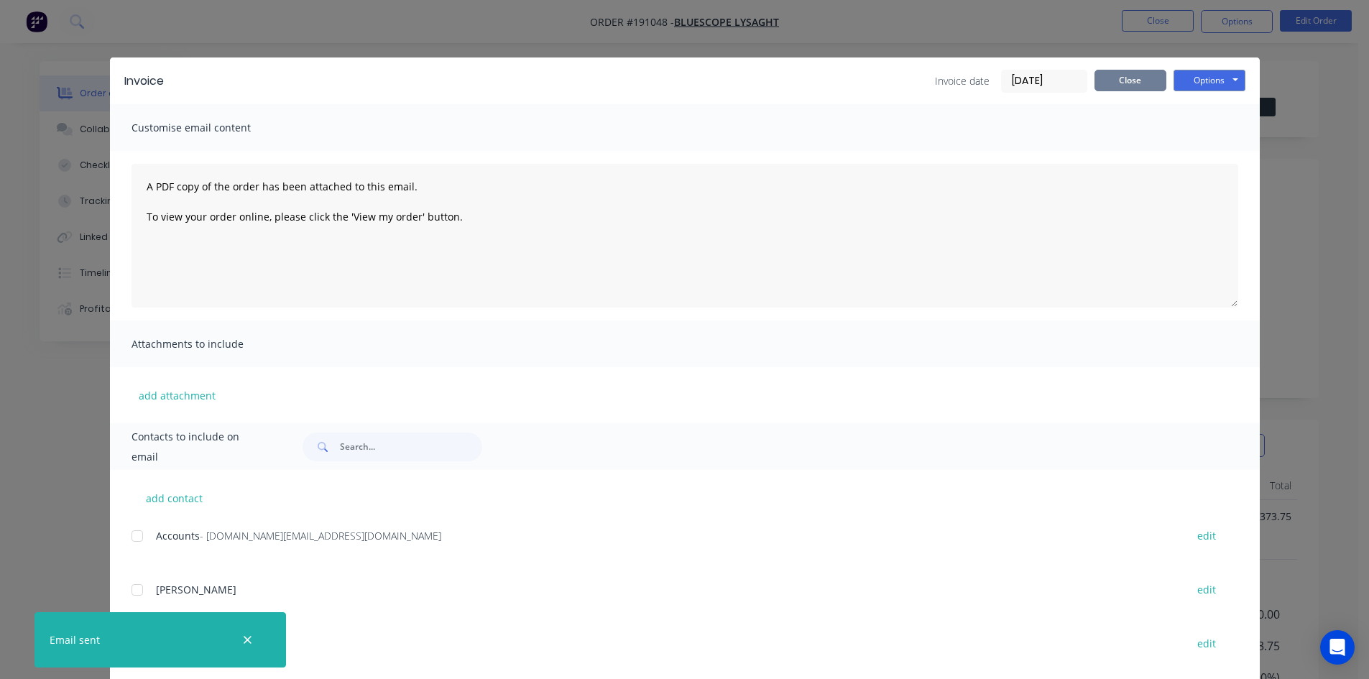
click at [1094, 88] on button "Close" at bounding box center [1130, 81] width 72 height 22
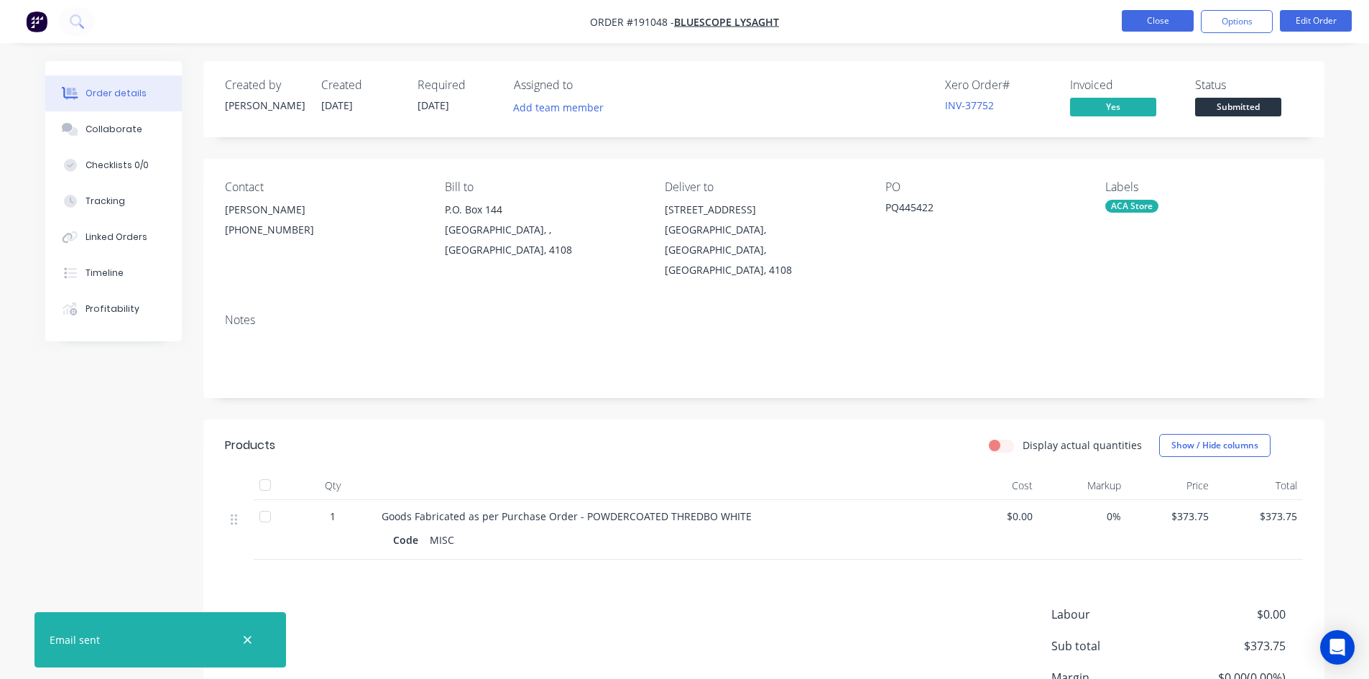
click at [1148, 22] on button "Close" at bounding box center [1157, 21] width 72 height 22
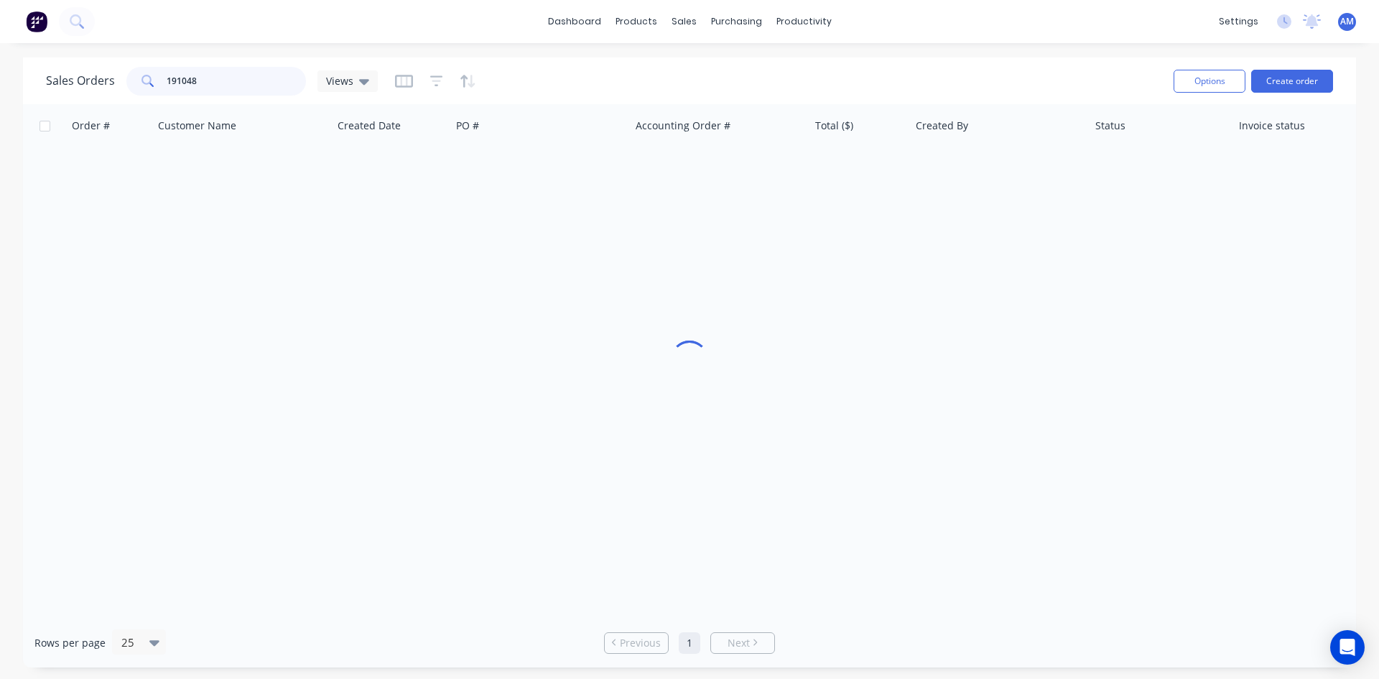
drag, startPoint x: 251, startPoint y: 79, endPoint x: 78, endPoint y: 83, distance: 173.2
click at [78, 83] on div "Sales Orders 191048 Views" at bounding box center [212, 81] width 332 height 29
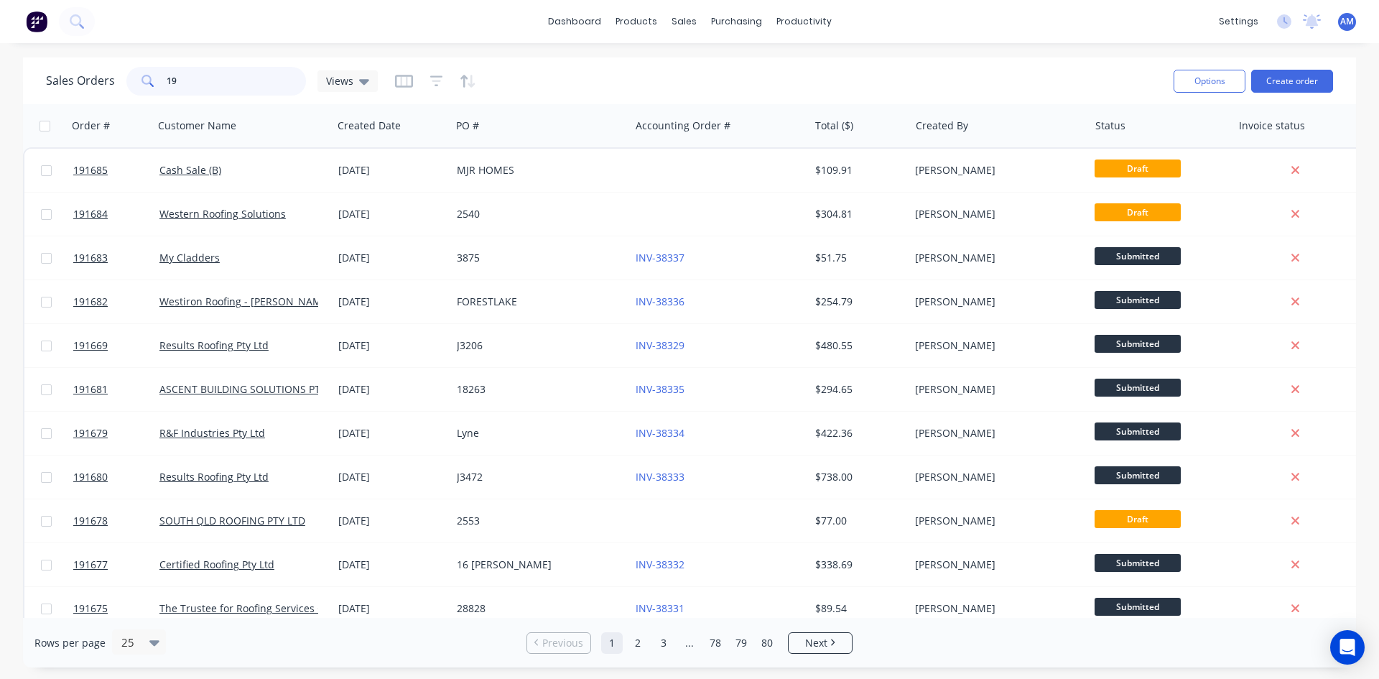
type input "1"
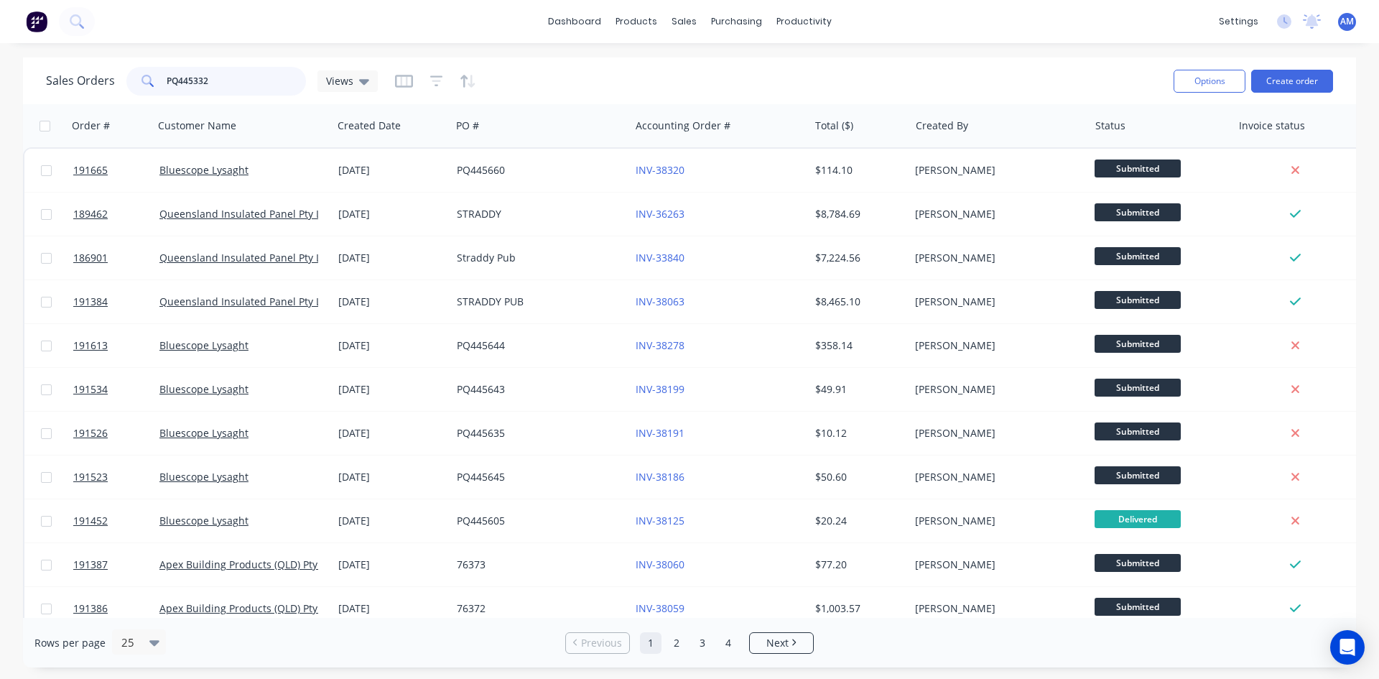
type input "PQ445332"
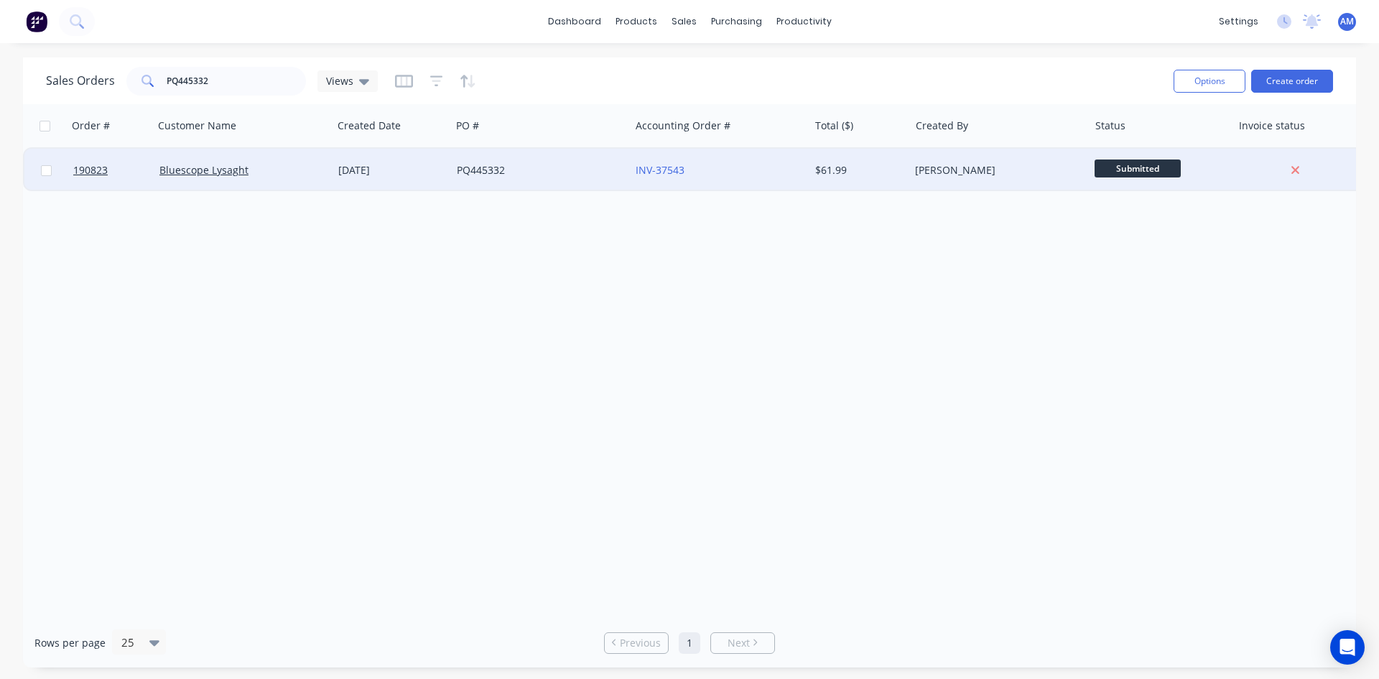
click at [535, 174] on div "PQ445332" at bounding box center [536, 170] width 159 height 14
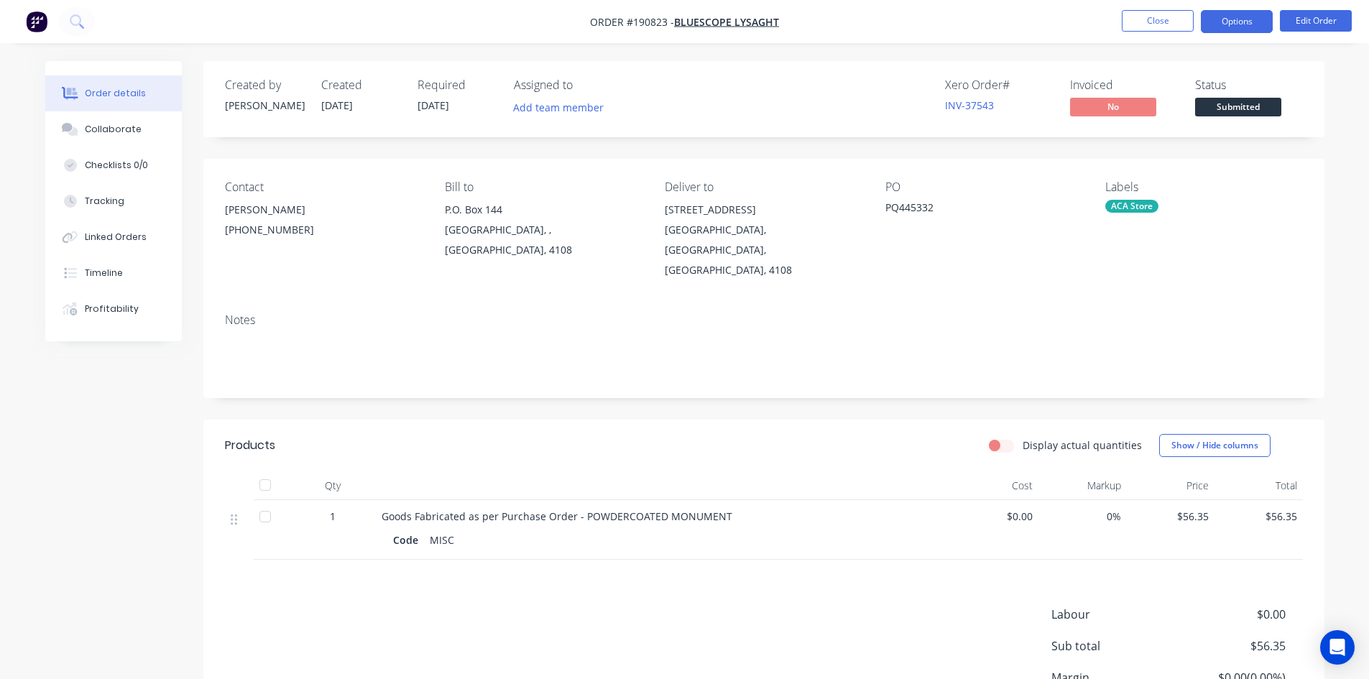
click at [1241, 27] on button "Options" at bounding box center [1236, 21] width 72 height 23
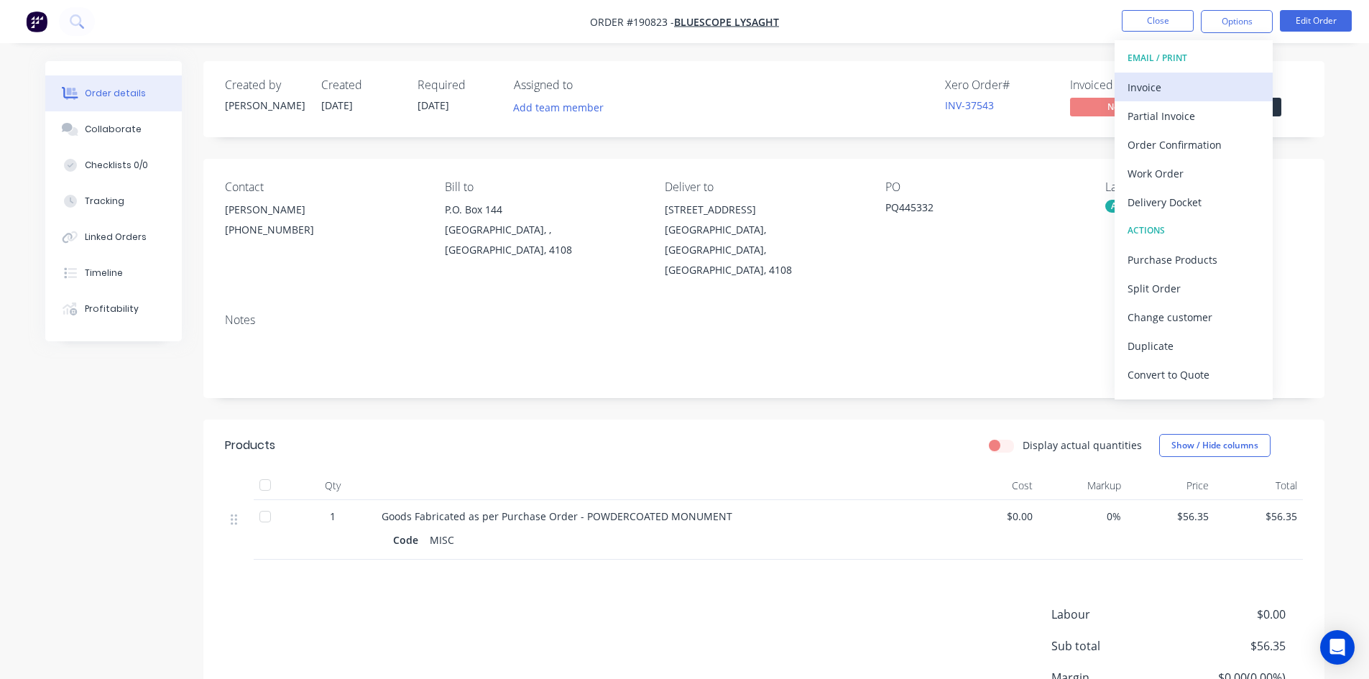
click at [1227, 80] on div "Invoice" at bounding box center [1193, 87] width 132 height 21
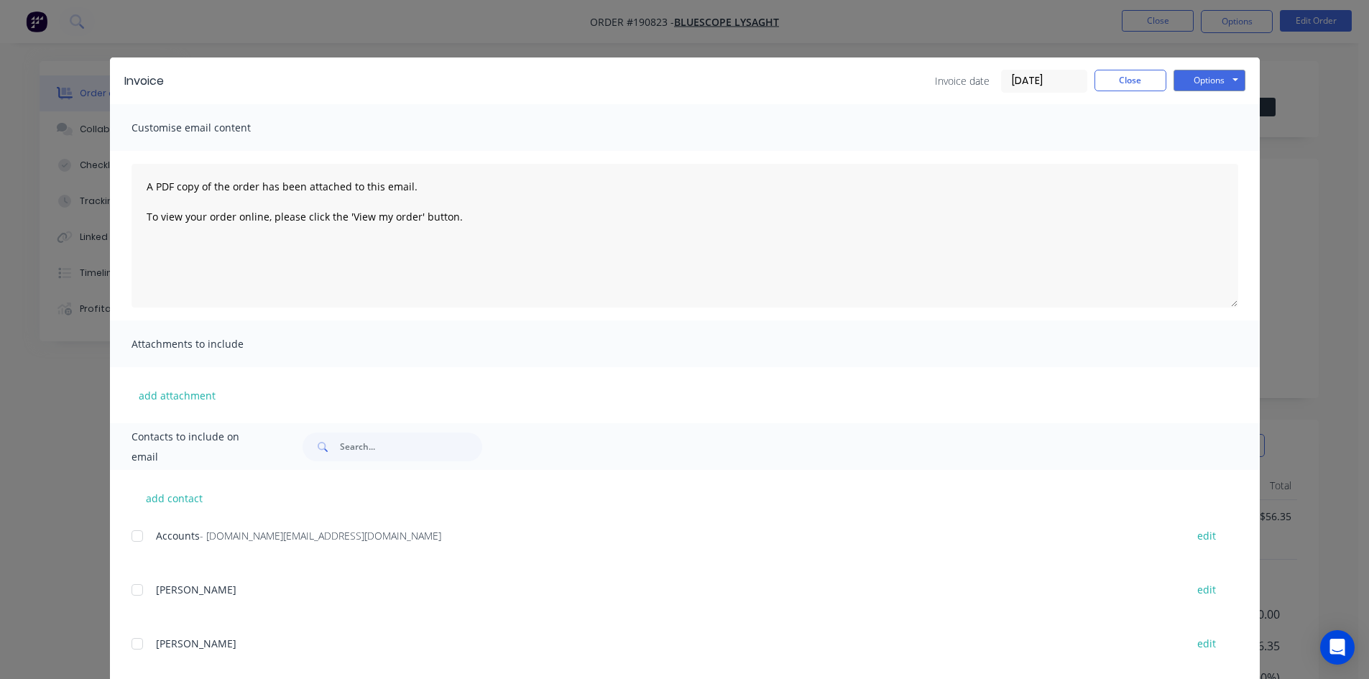
click at [134, 537] on div at bounding box center [137, 536] width 29 height 29
click at [1198, 78] on button "Options" at bounding box center [1209, 81] width 72 height 22
click at [1200, 144] on button "Email" at bounding box center [1219, 154] width 92 height 24
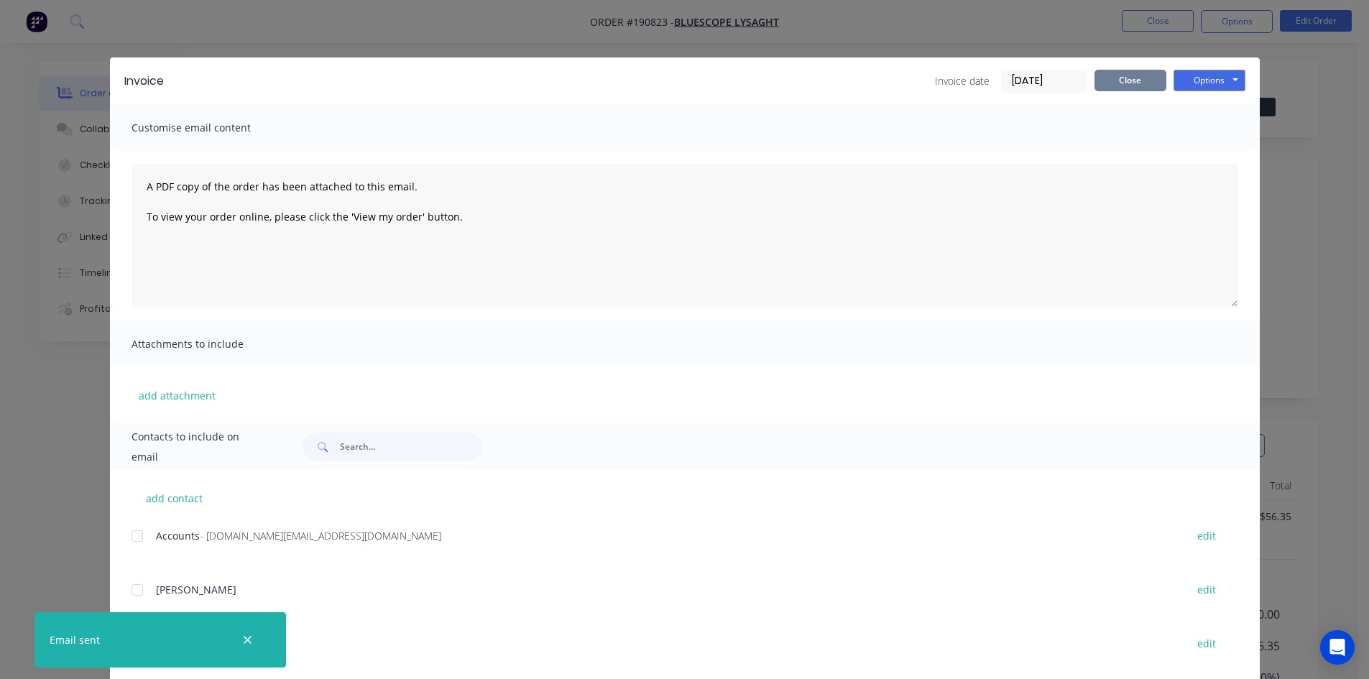
click at [1123, 76] on button "Close" at bounding box center [1130, 81] width 72 height 22
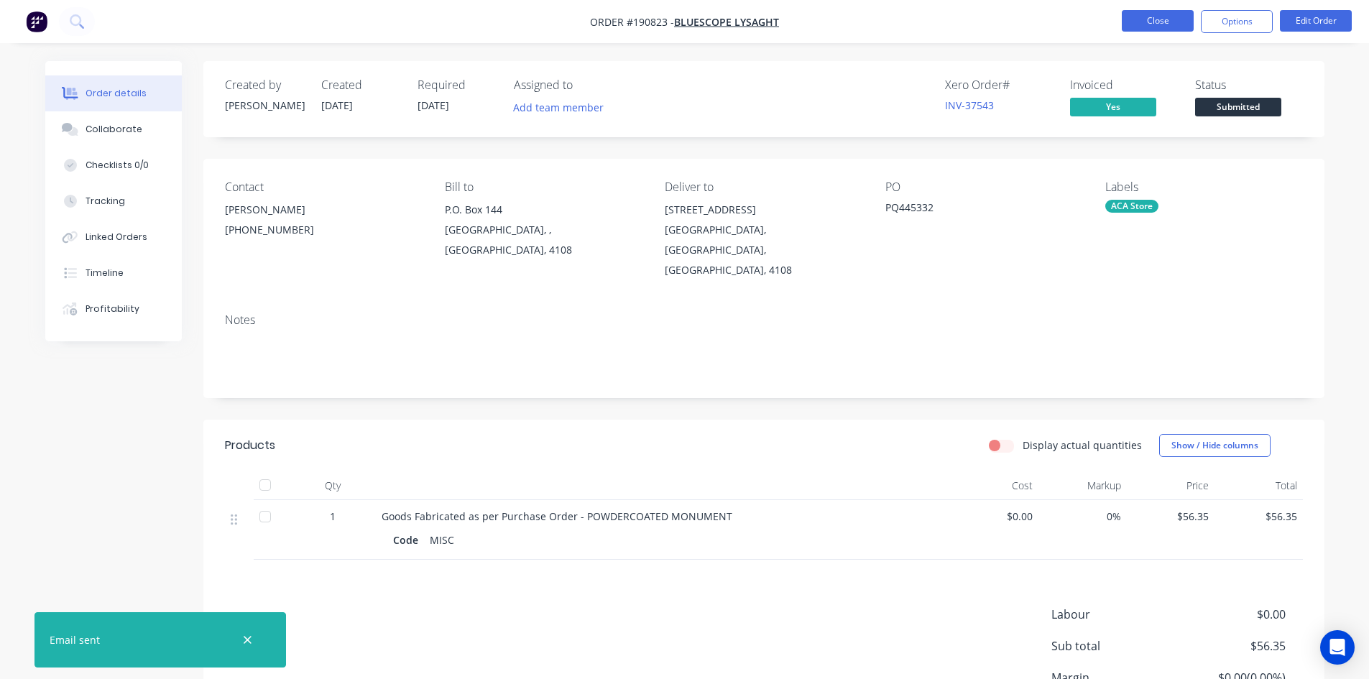
click at [1154, 15] on button "Close" at bounding box center [1157, 21] width 72 height 22
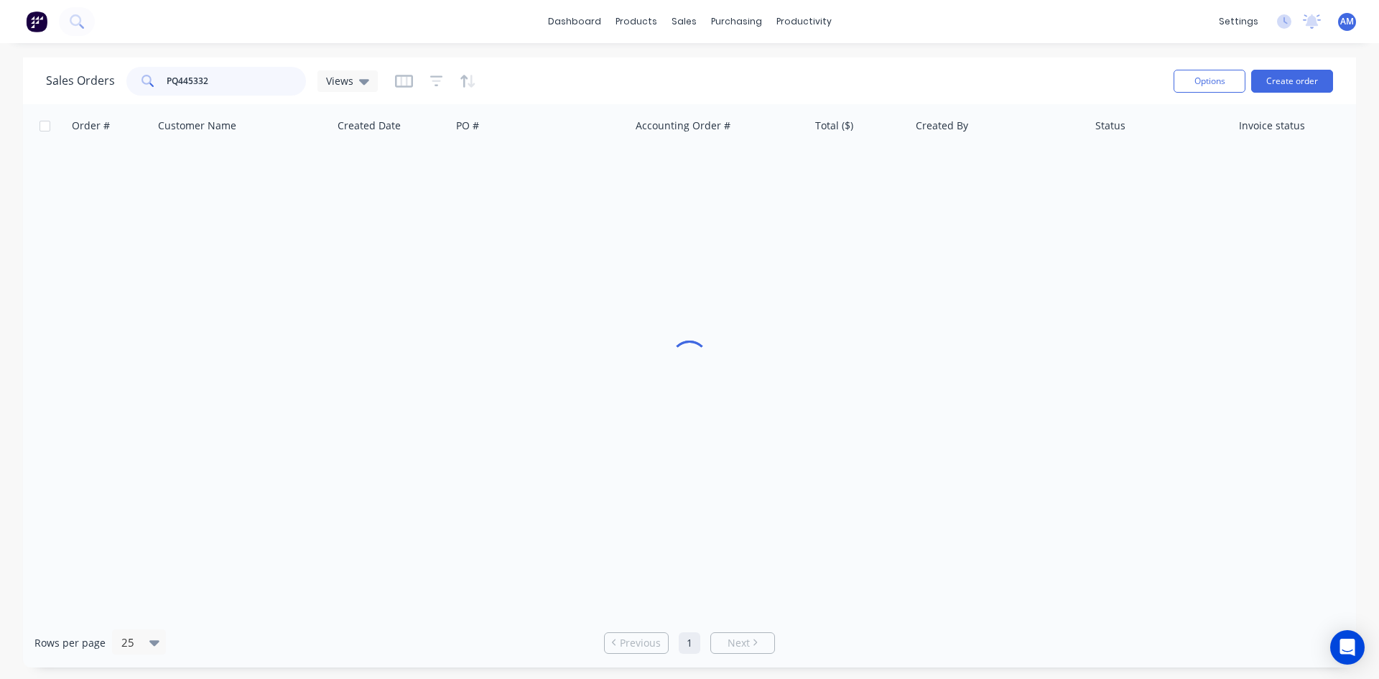
drag, startPoint x: 248, startPoint y: 73, endPoint x: 96, endPoint y: 70, distance: 151.6
click at [96, 70] on div "Sales Orders PQ445332 Views" at bounding box center [212, 81] width 332 height 29
type input "191193"
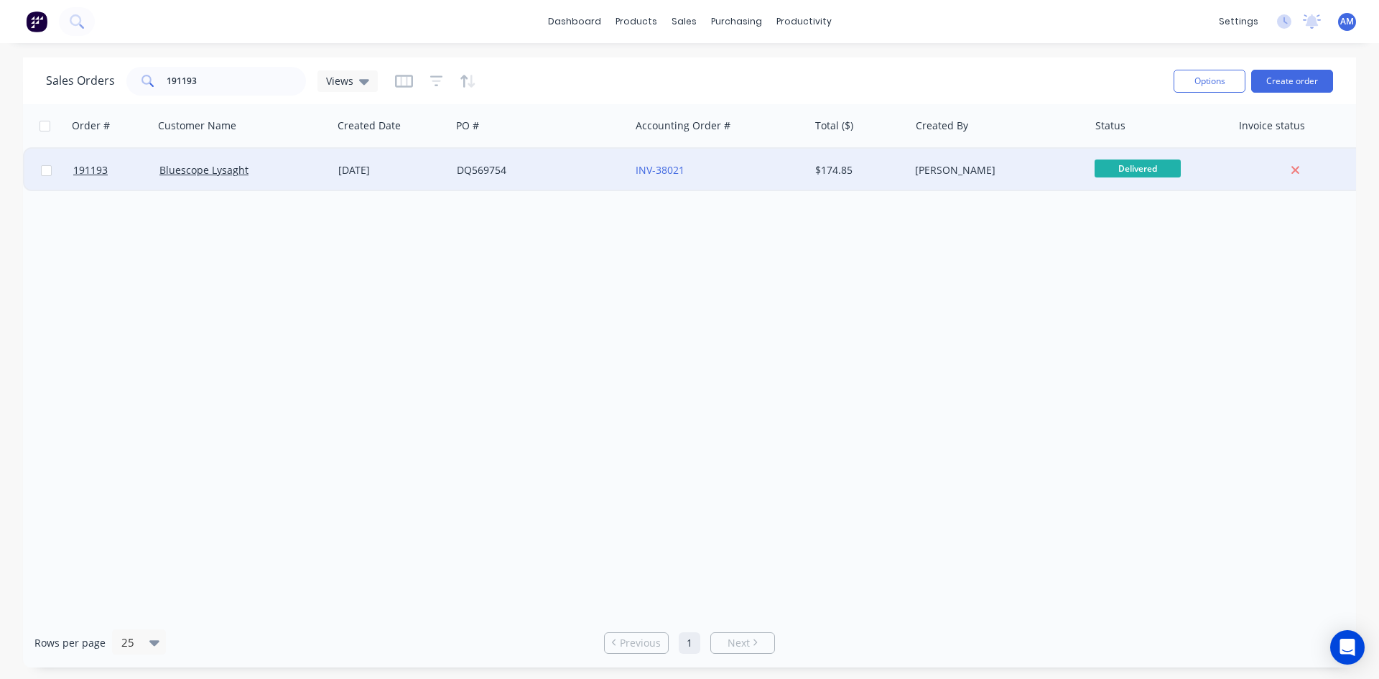
click at [767, 165] on div "INV-38021" at bounding box center [715, 170] width 159 height 14
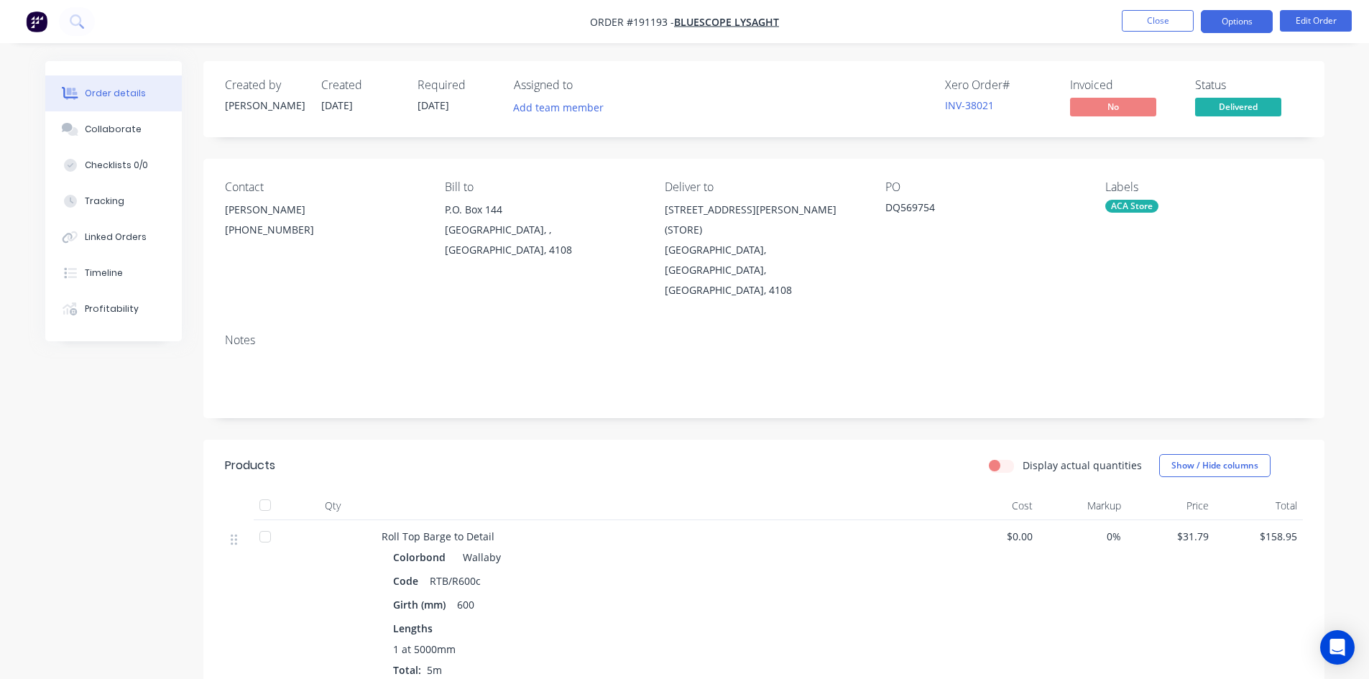
click at [1218, 18] on button "Options" at bounding box center [1236, 21] width 72 height 23
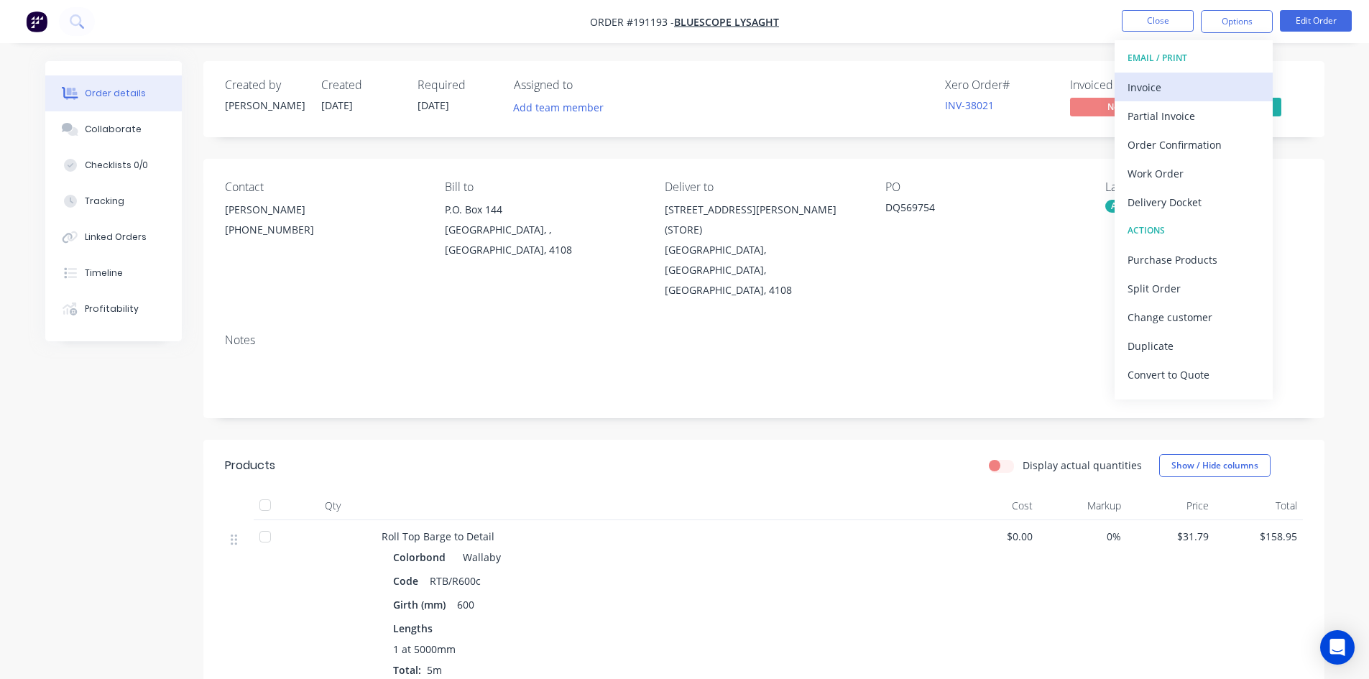
click at [1206, 83] on div "Invoice" at bounding box center [1193, 87] width 132 height 21
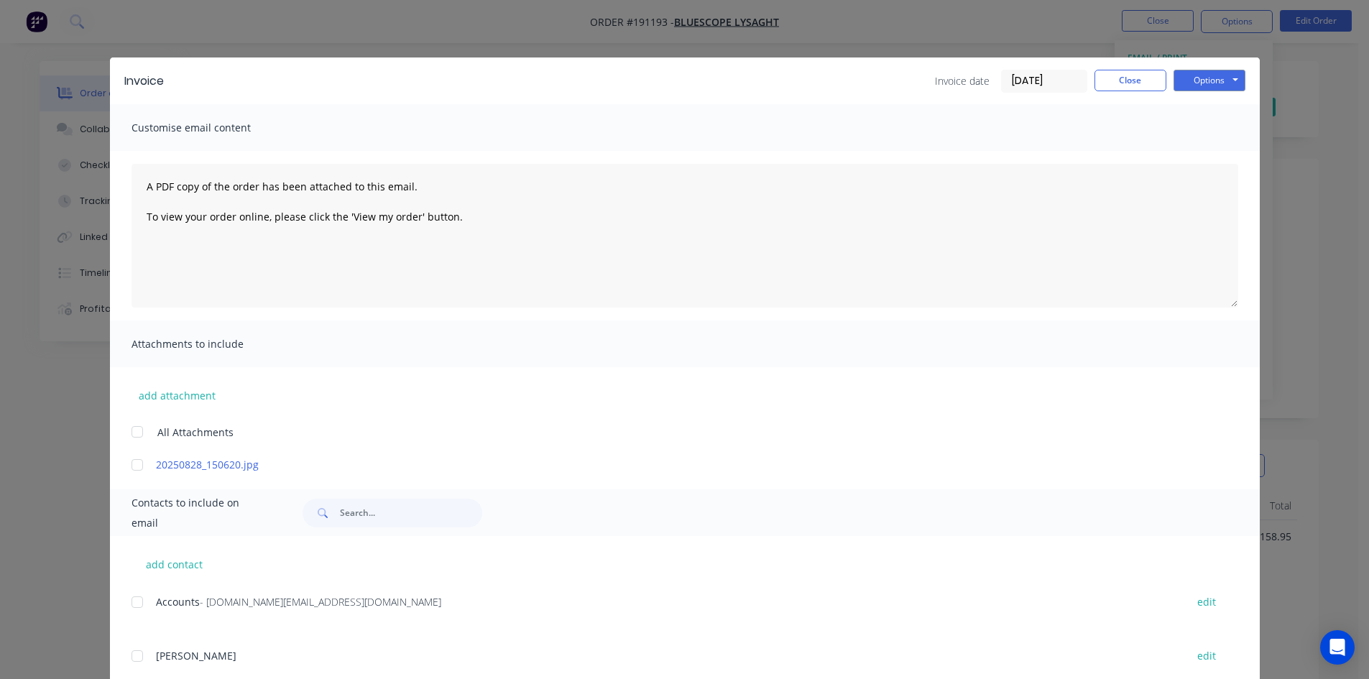
click at [136, 604] on div at bounding box center [137, 602] width 29 height 29
click at [1198, 78] on button "Options" at bounding box center [1209, 81] width 72 height 22
click at [1201, 146] on button "Email" at bounding box center [1219, 154] width 92 height 24
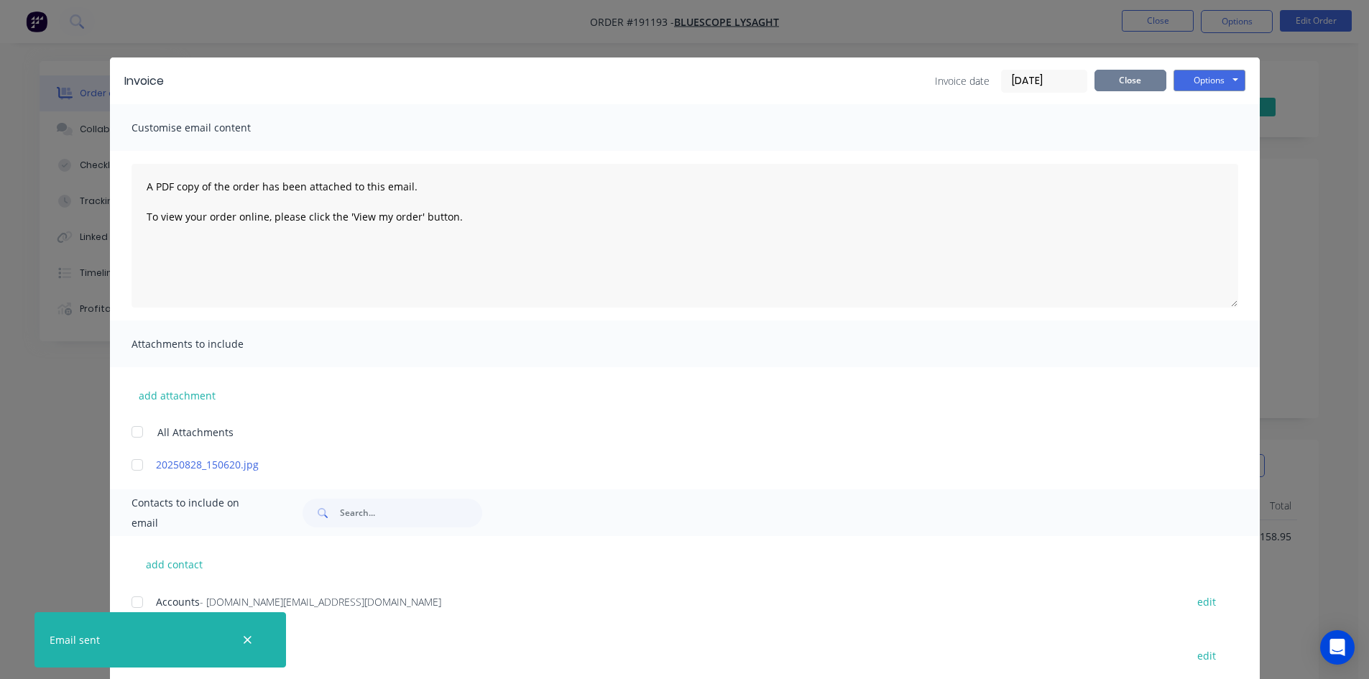
click at [1109, 85] on button "Close" at bounding box center [1130, 81] width 72 height 22
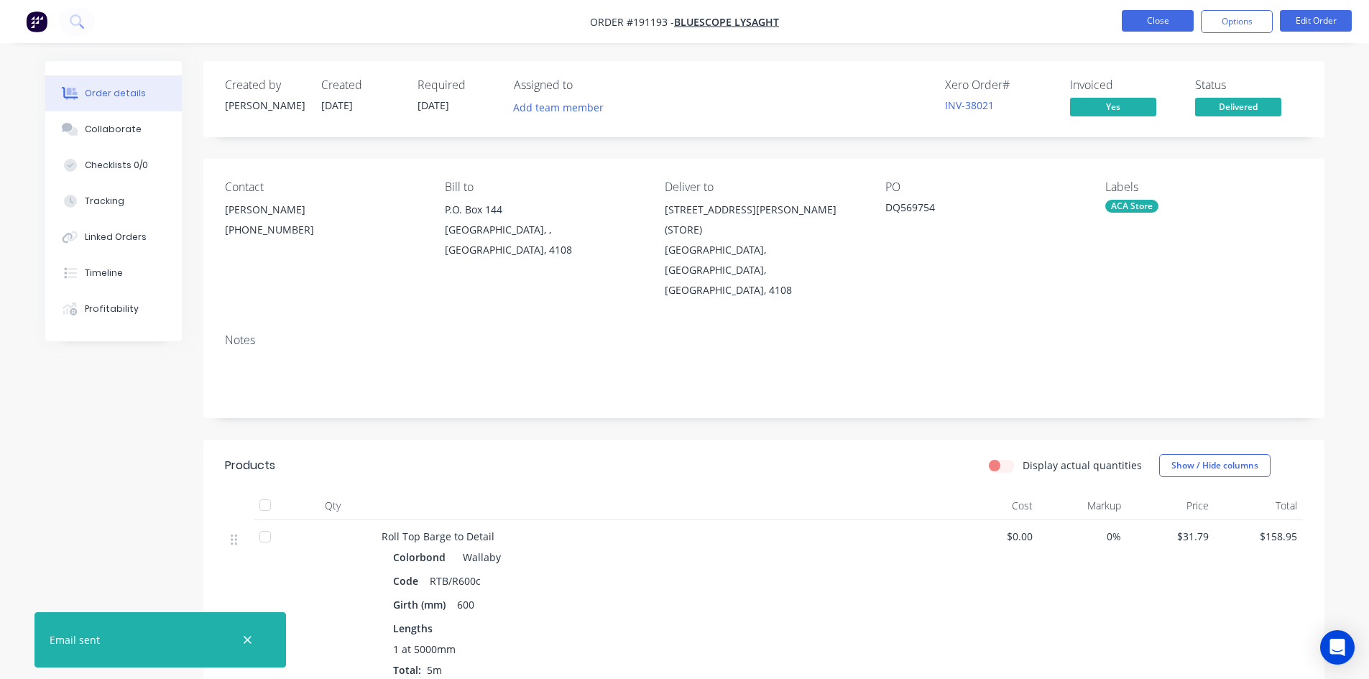
click at [1128, 28] on button "Close" at bounding box center [1157, 21] width 72 height 22
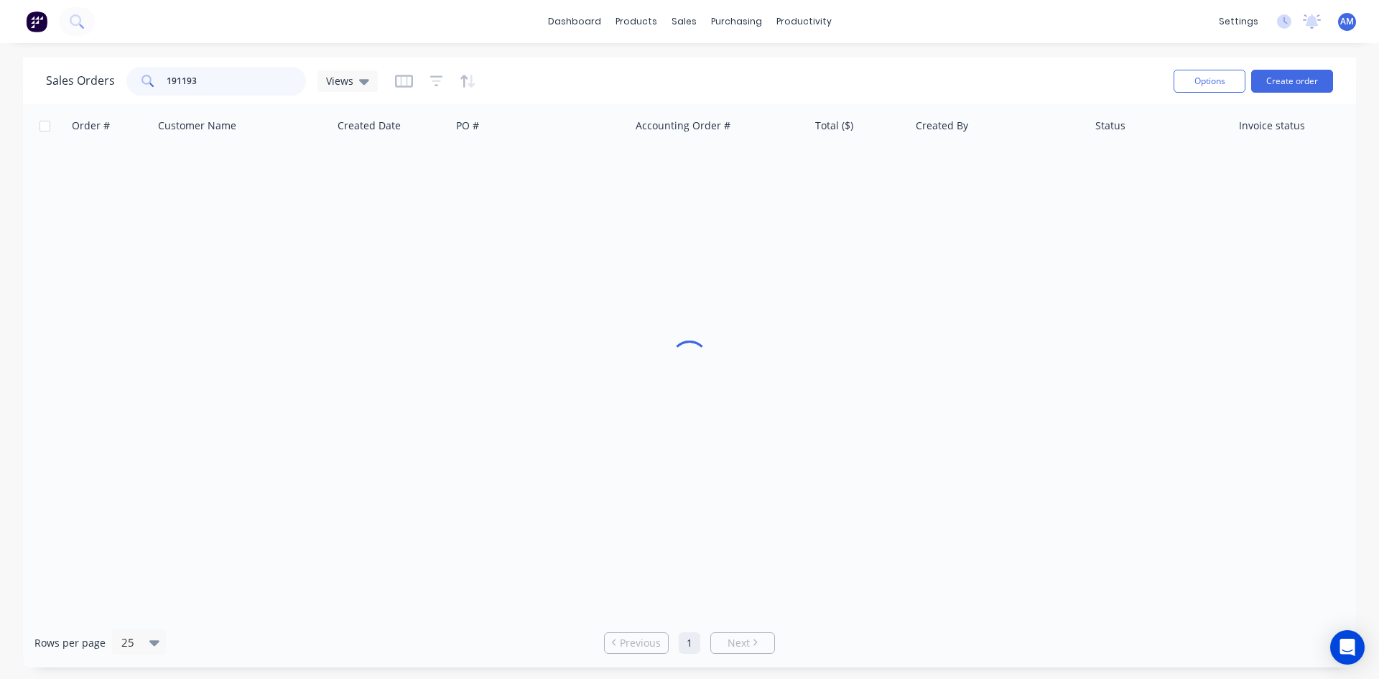
drag, startPoint x: 219, startPoint y: 78, endPoint x: 87, endPoint y: 85, distance: 132.3
click at [87, 85] on div "Sales Orders 191193 Views" at bounding box center [212, 81] width 332 height 29
type input "190014"
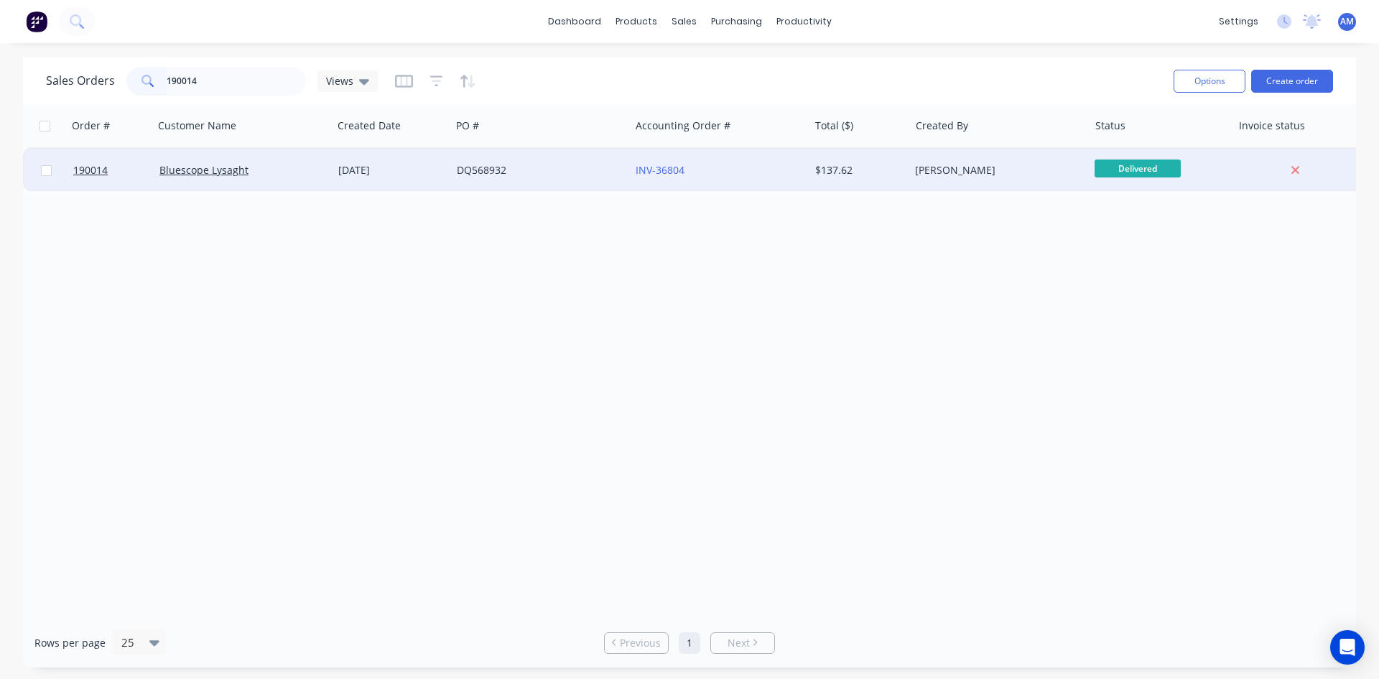
click at [723, 178] on div "INV-36804" at bounding box center [719, 170] width 179 height 43
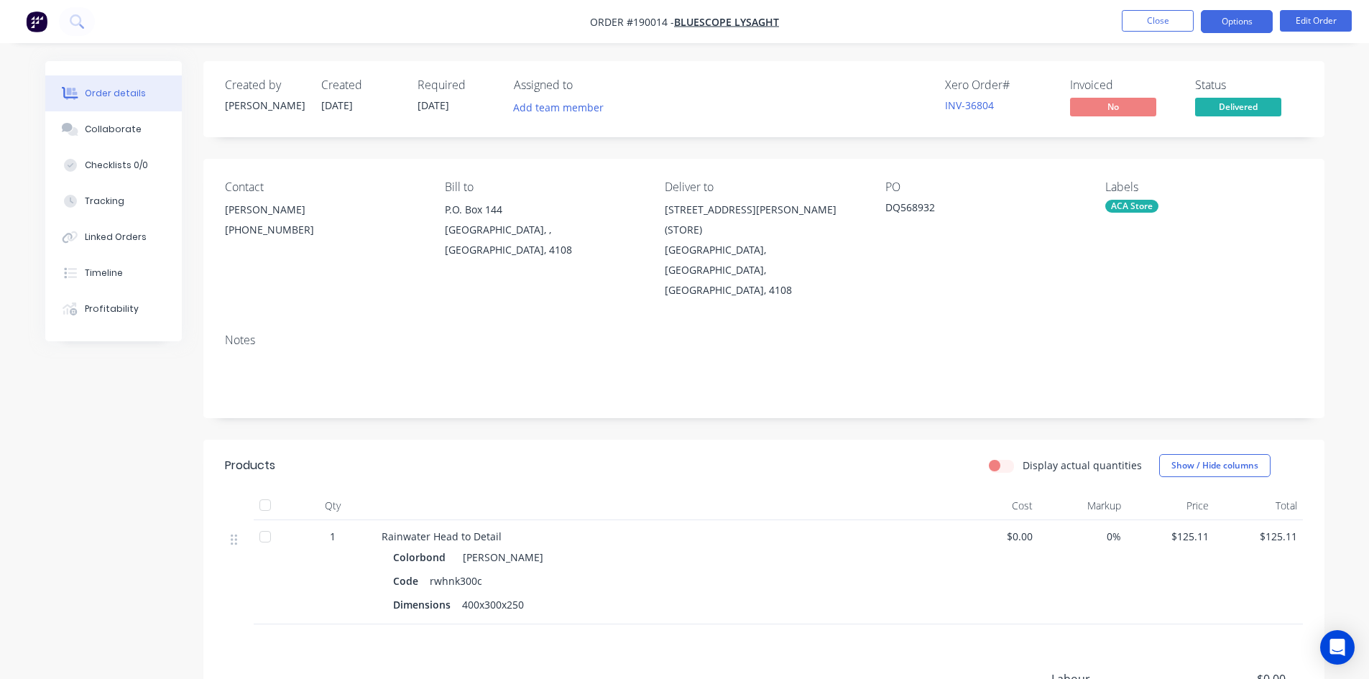
click at [1244, 12] on button "Options" at bounding box center [1236, 21] width 72 height 23
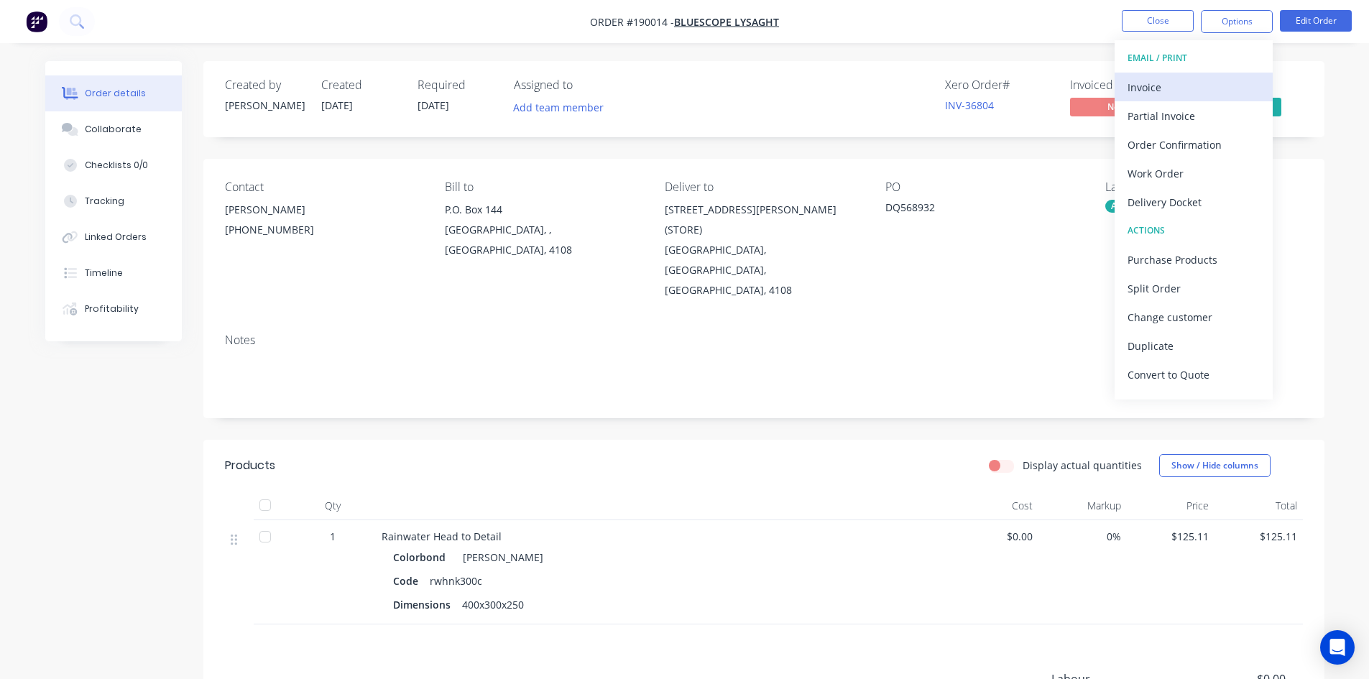
click at [1206, 92] on div "Invoice" at bounding box center [1193, 87] width 132 height 21
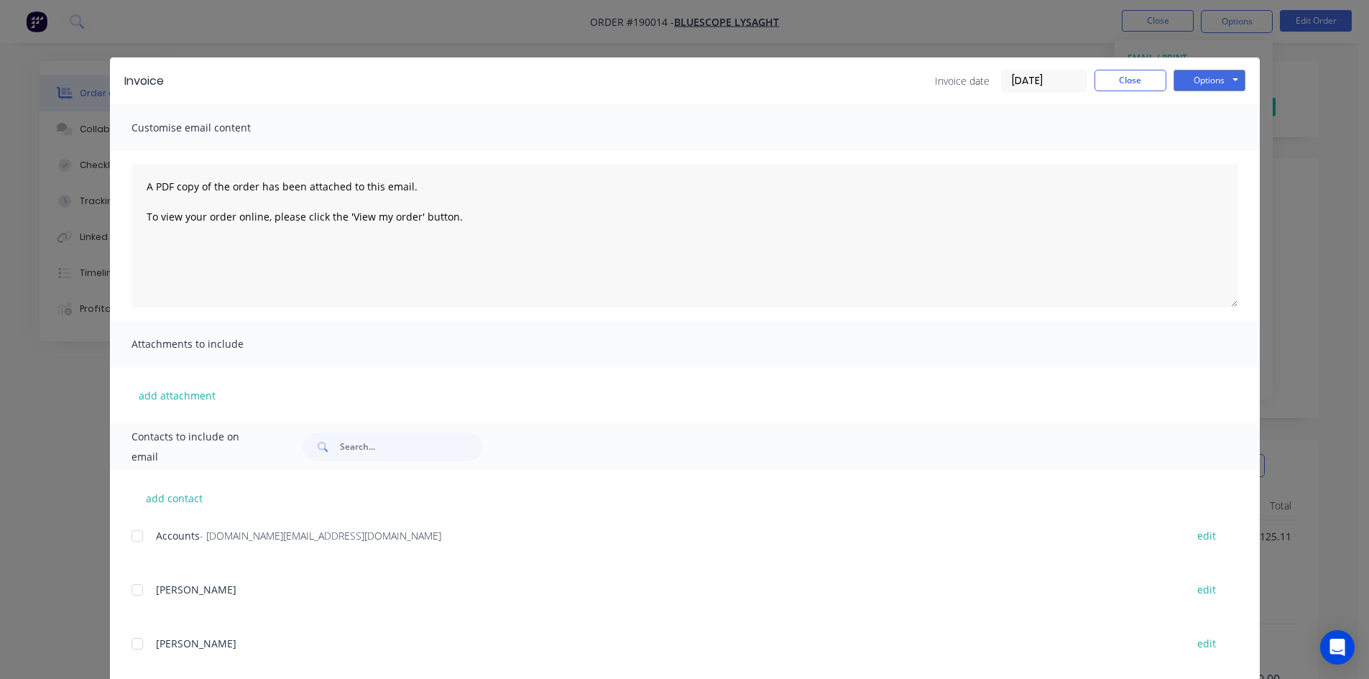
click at [138, 537] on div at bounding box center [137, 536] width 29 height 29
click at [1210, 80] on button "Options" at bounding box center [1209, 81] width 72 height 22
click at [1216, 149] on button "Email" at bounding box center [1219, 154] width 92 height 24
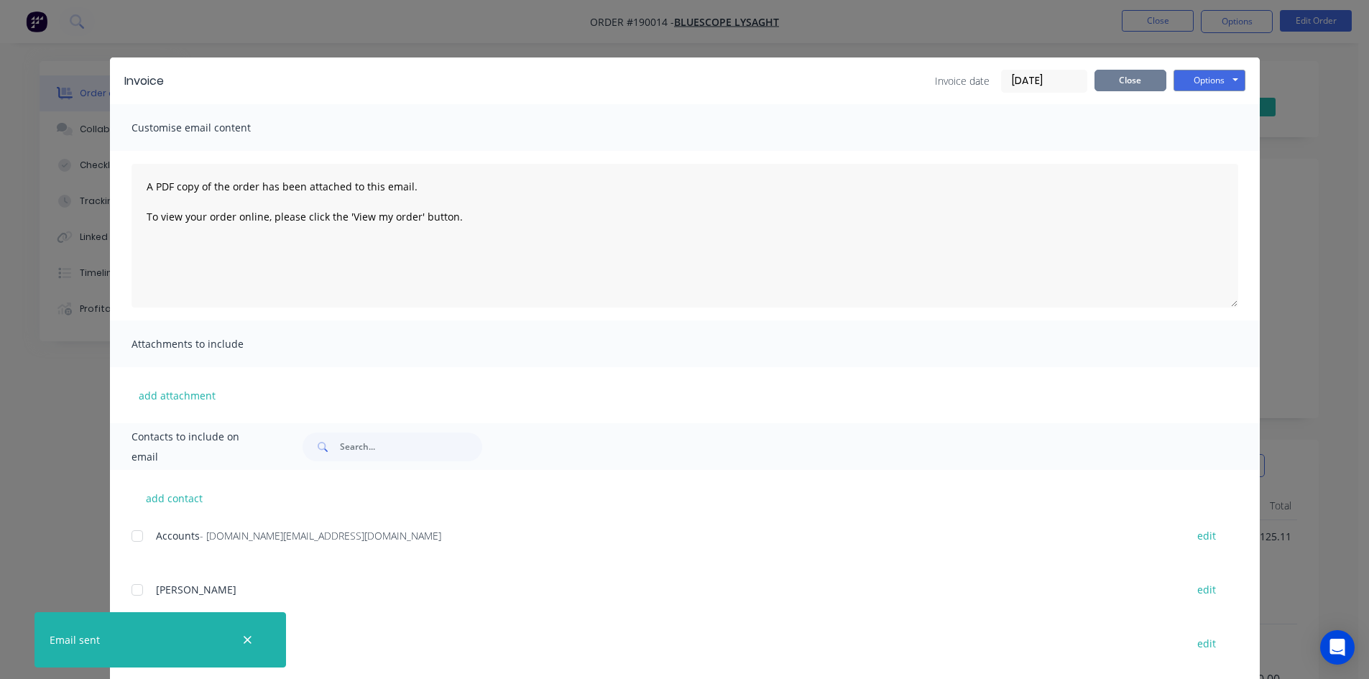
click at [1134, 74] on button "Close" at bounding box center [1130, 81] width 72 height 22
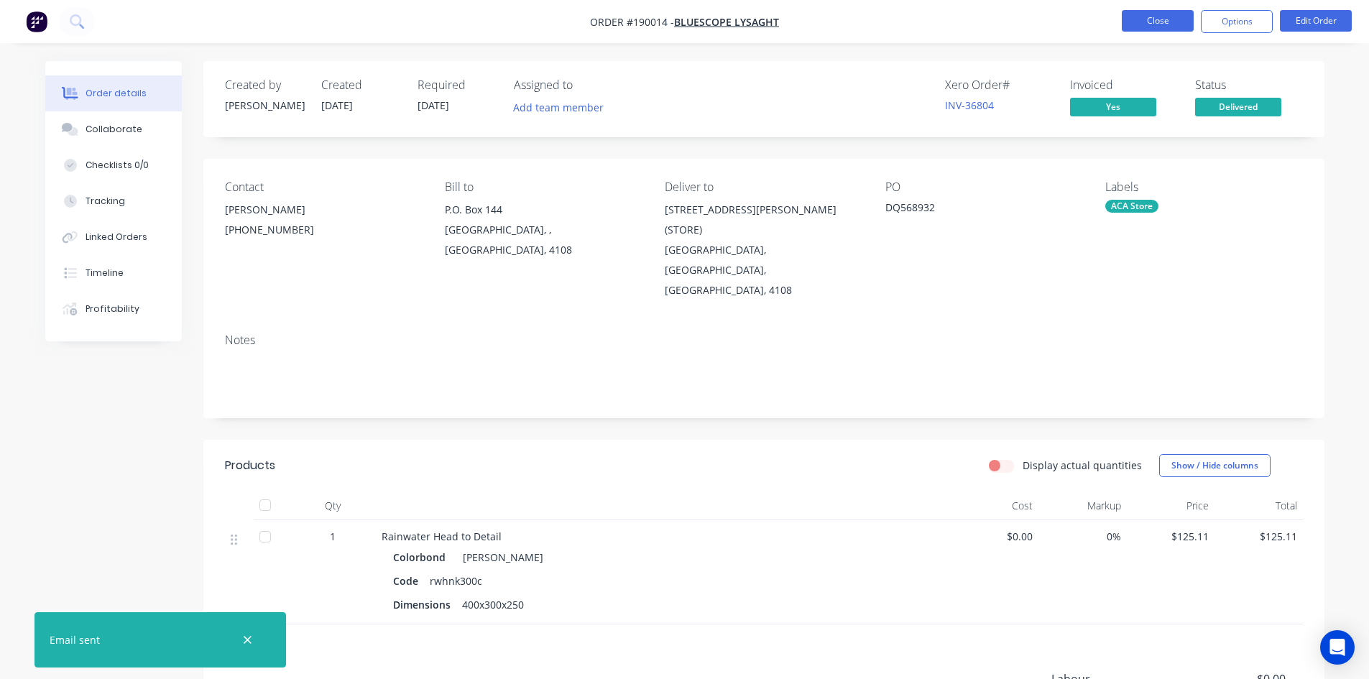
click at [1162, 17] on button "Close" at bounding box center [1157, 21] width 72 height 22
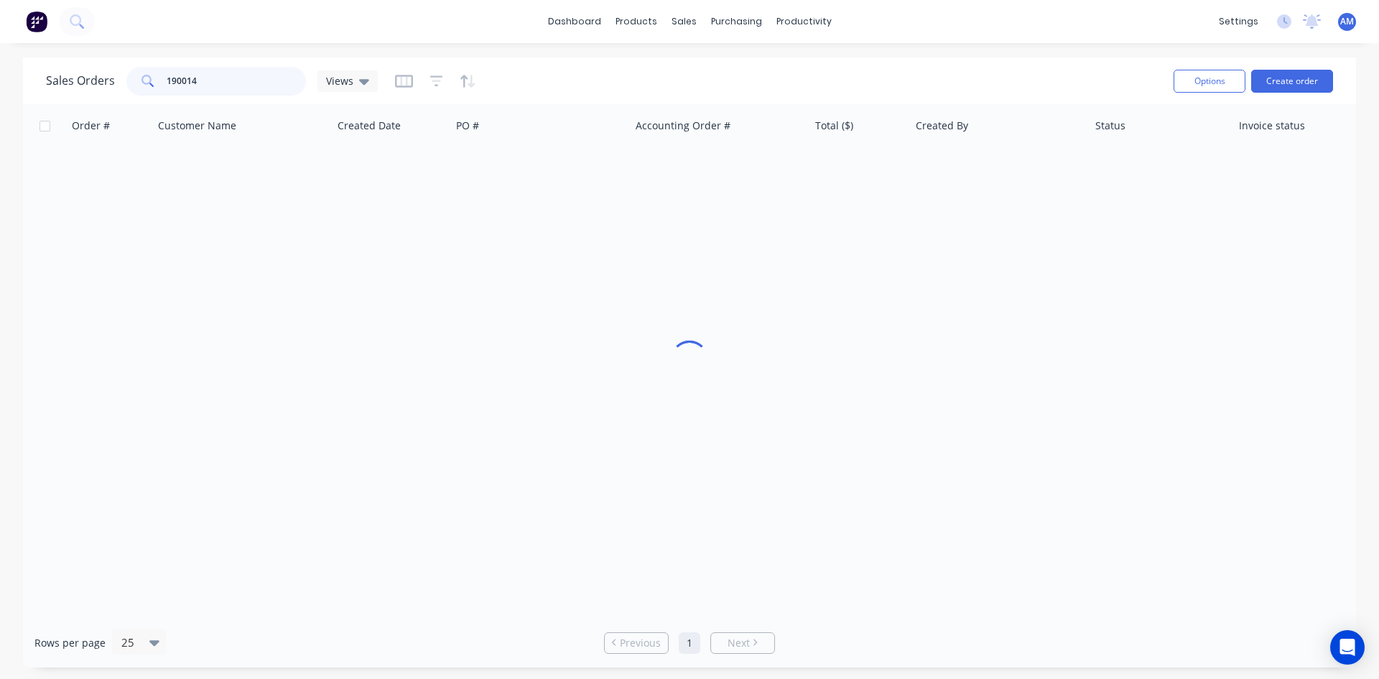
drag, startPoint x: 257, startPoint y: 88, endPoint x: 101, endPoint y: 88, distance: 155.9
click at [101, 88] on div "Sales Orders 190014 Views" at bounding box center [212, 81] width 332 height 29
type input "190822"
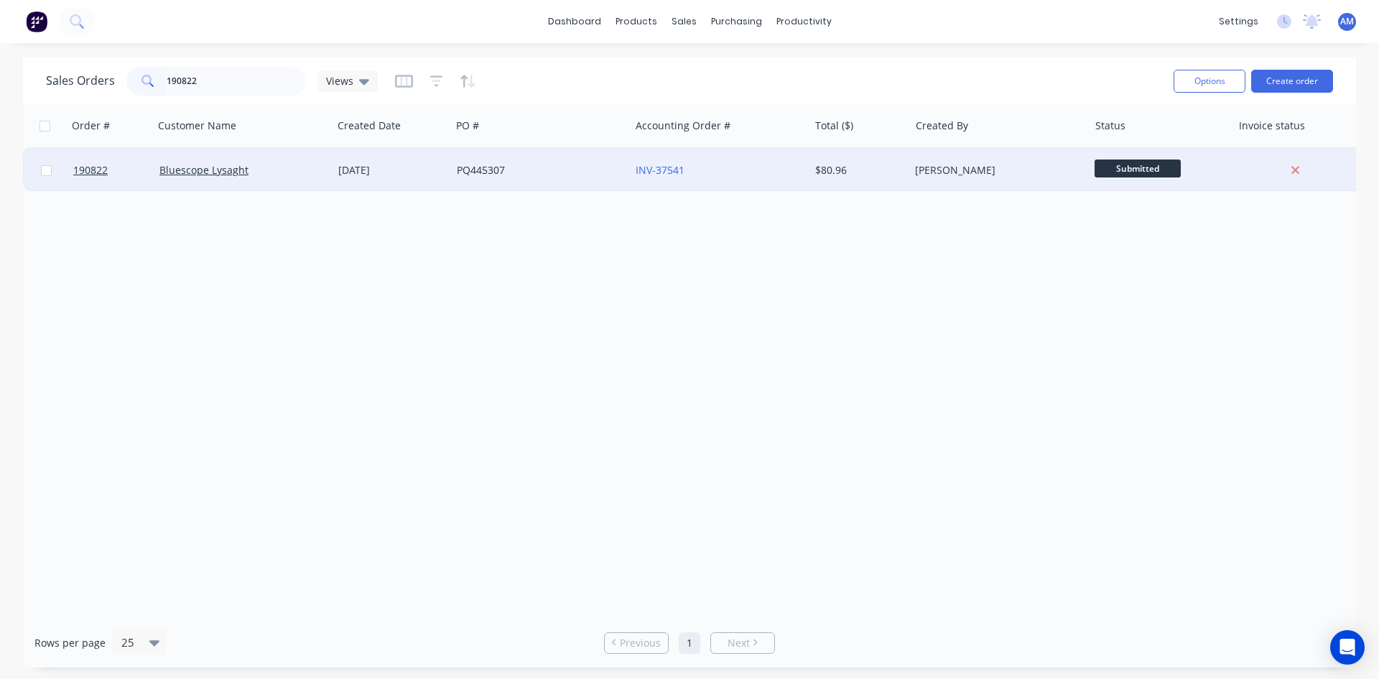
click at [499, 177] on div "PQ445307" at bounding box center [536, 170] width 159 height 14
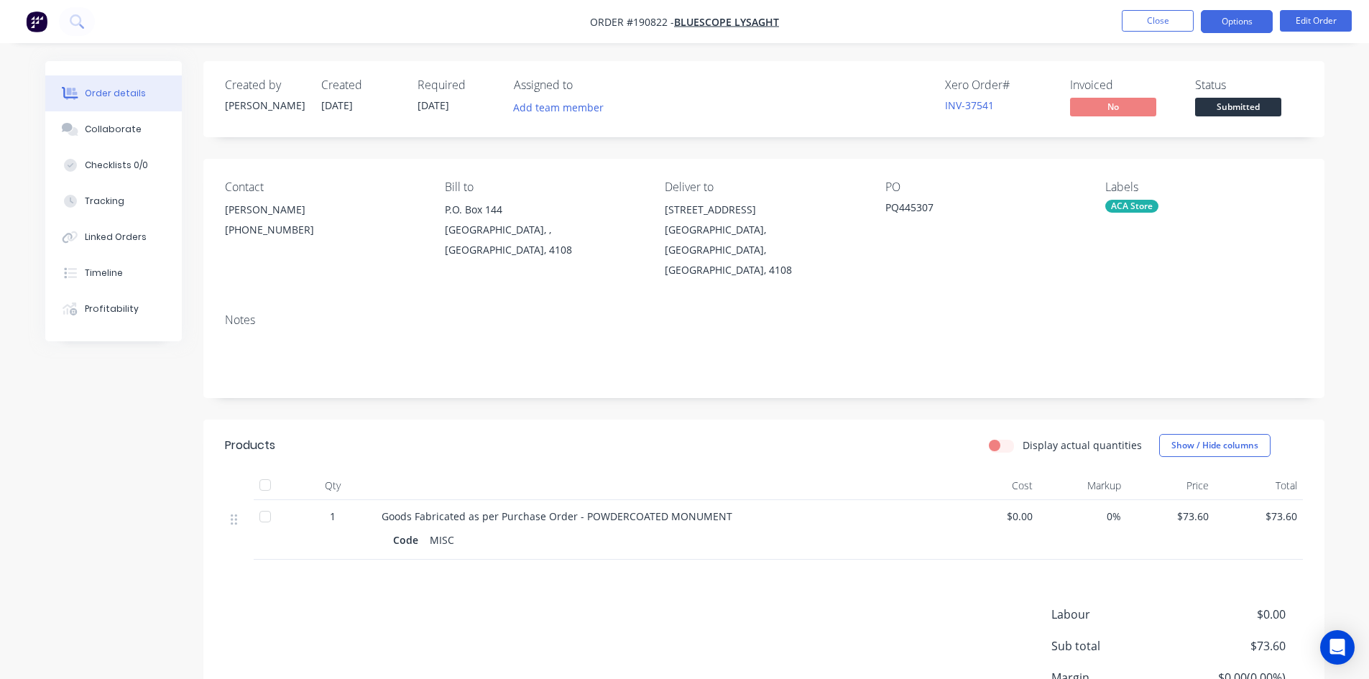
click at [1247, 27] on button "Options" at bounding box center [1236, 21] width 72 height 23
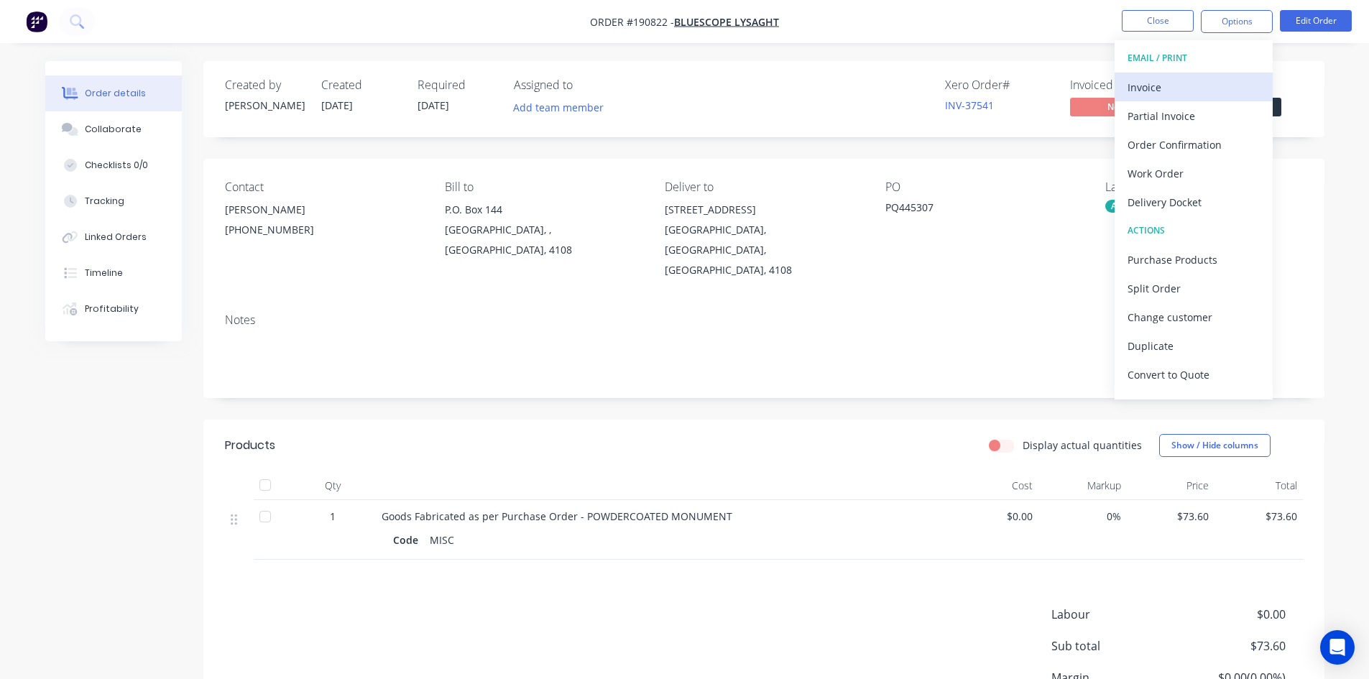
click at [1190, 81] on div "Invoice" at bounding box center [1193, 87] width 132 height 21
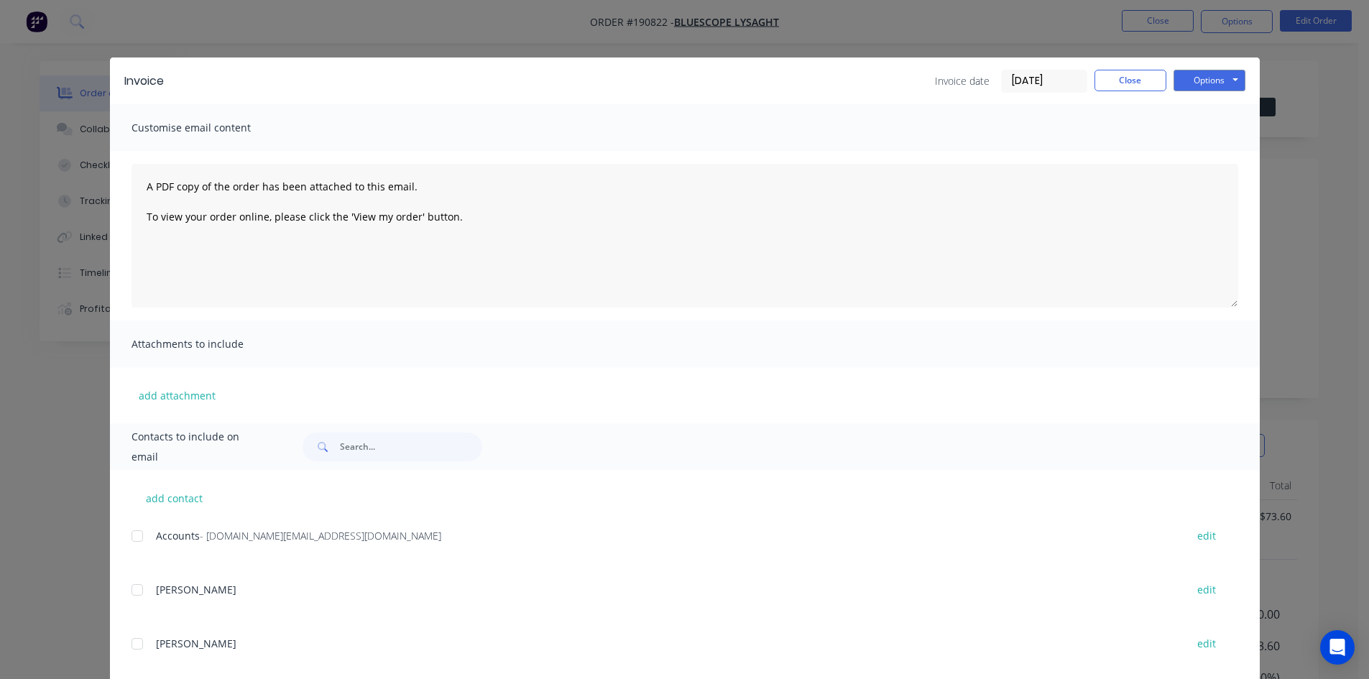
click at [136, 537] on div at bounding box center [137, 536] width 29 height 29
click at [1134, 80] on button "Close" at bounding box center [1130, 81] width 72 height 22
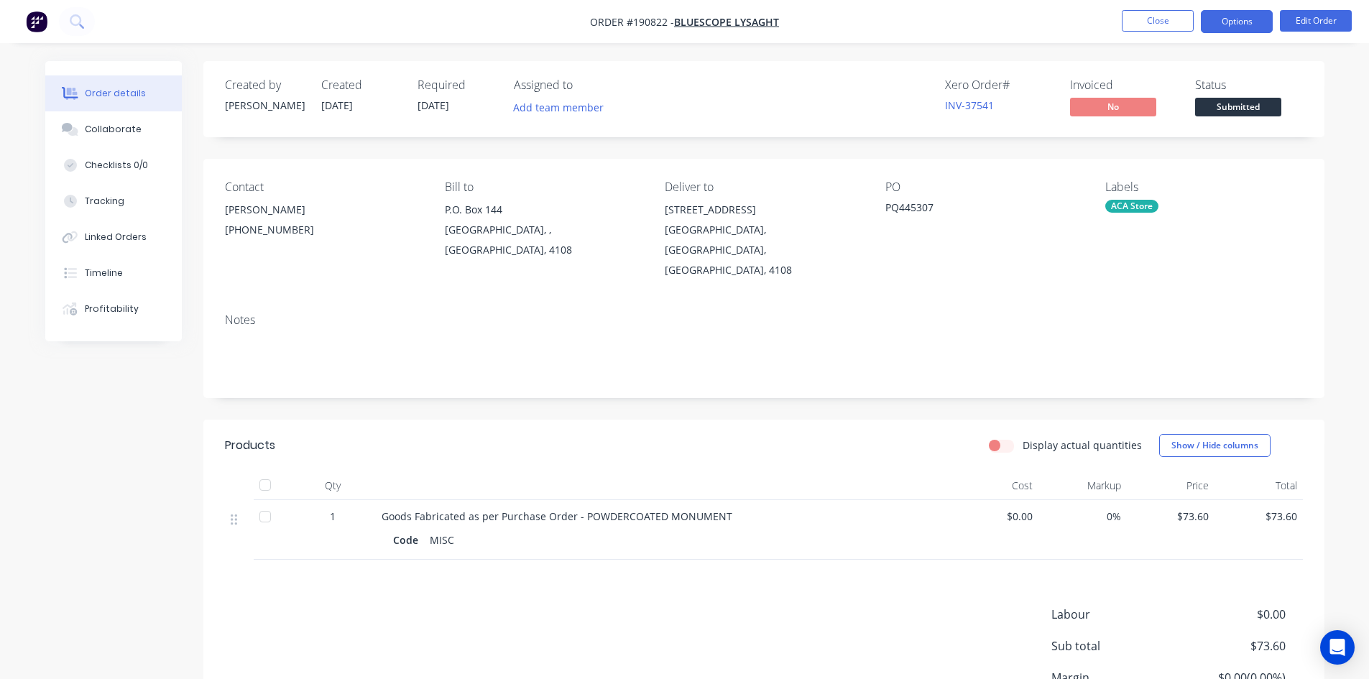
click at [1219, 26] on button "Options" at bounding box center [1236, 21] width 72 height 23
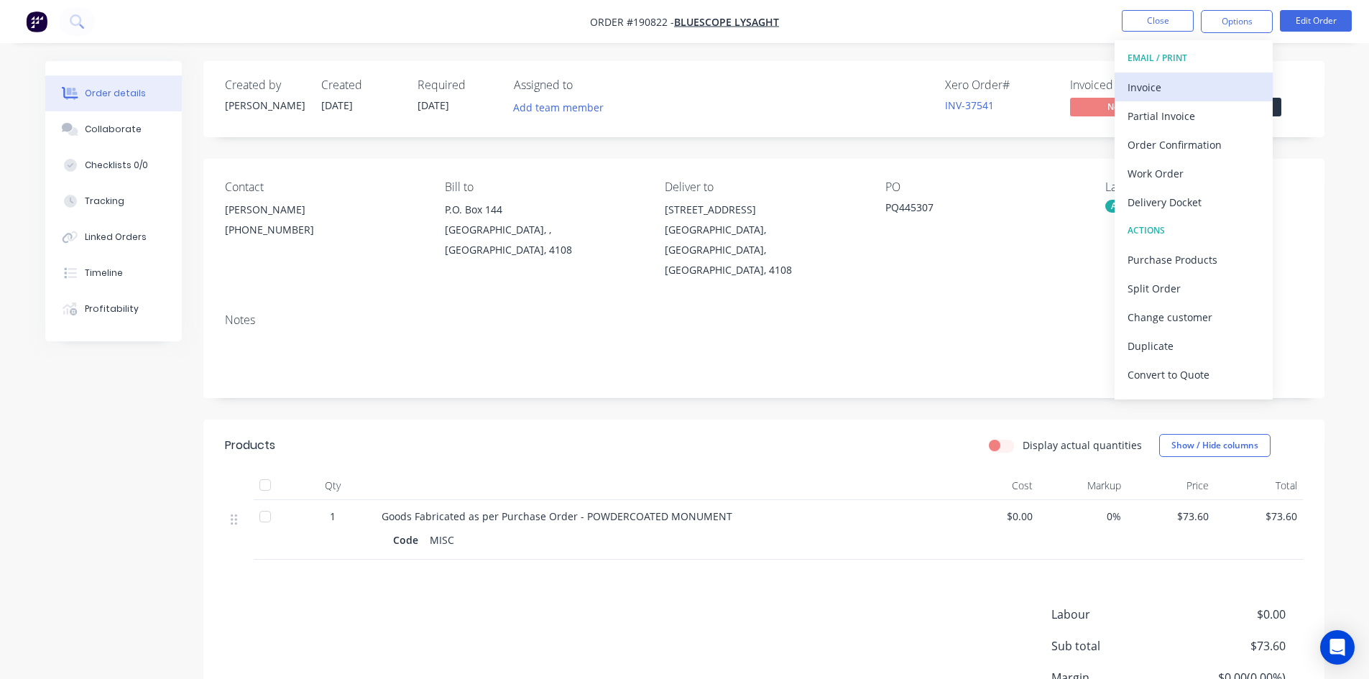
click at [1200, 85] on div "Invoice" at bounding box center [1193, 87] width 132 height 21
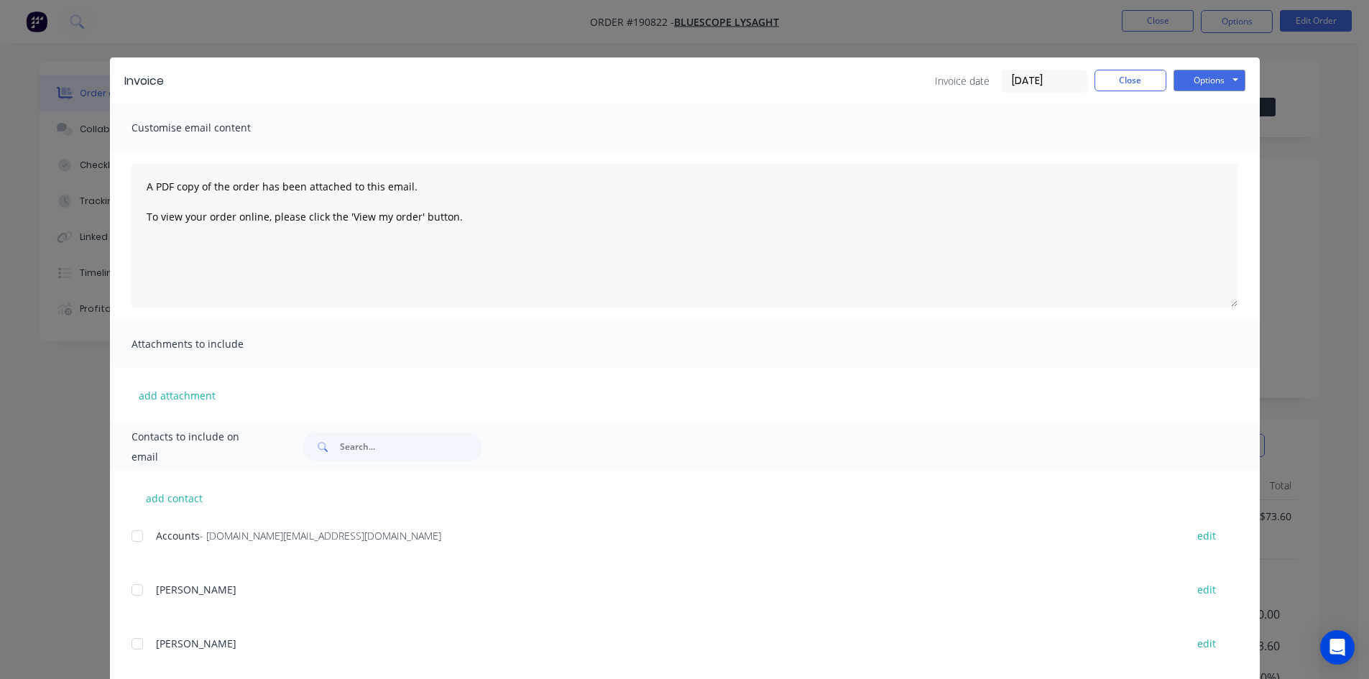
click at [137, 535] on div at bounding box center [137, 536] width 29 height 29
click at [1211, 80] on button "Options" at bounding box center [1209, 81] width 72 height 22
click at [1189, 158] on button "Email" at bounding box center [1219, 154] width 92 height 24
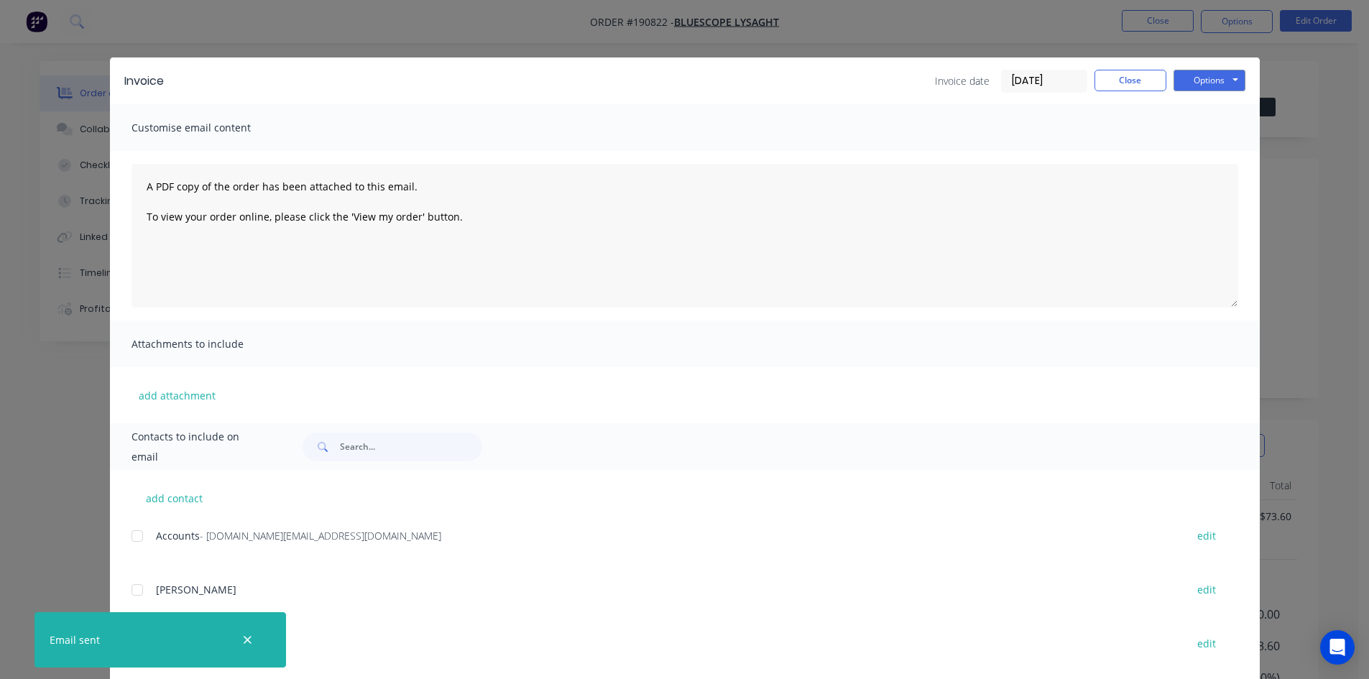
click at [1152, 67] on div "Invoice Invoice date 03/09/25 Close Options Preview Print Email" at bounding box center [684, 80] width 1149 height 47
click at [1153, 78] on button "Close" at bounding box center [1130, 81] width 72 height 22
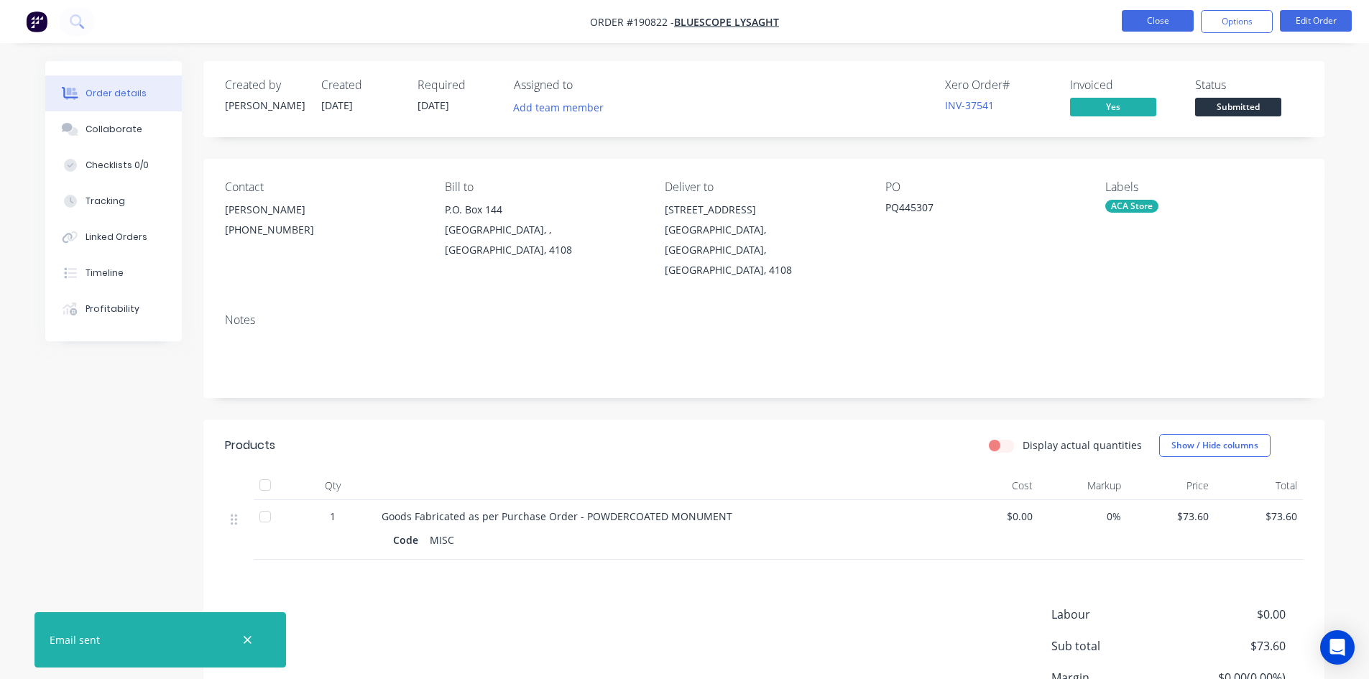
click at [1155, 17] on button "Close" at bounding box center [1157, 21] width 72 height 22
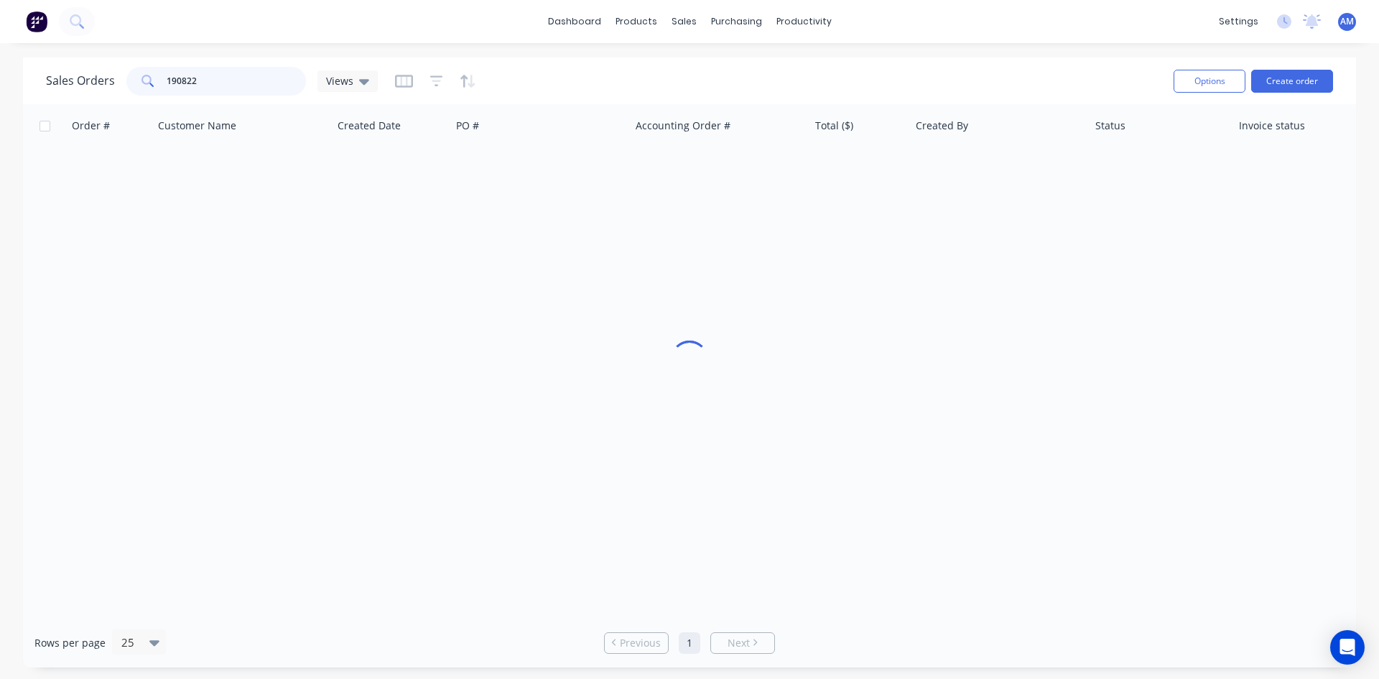
drag, startPoint x: 211, startPoint y: 85, endPoint x: 91, endPoint y: 81, distance: 119.3
click at [92, 81] on div "Sales Orders 190822 Views" at bounding box center [212, 81] width 332 height 29
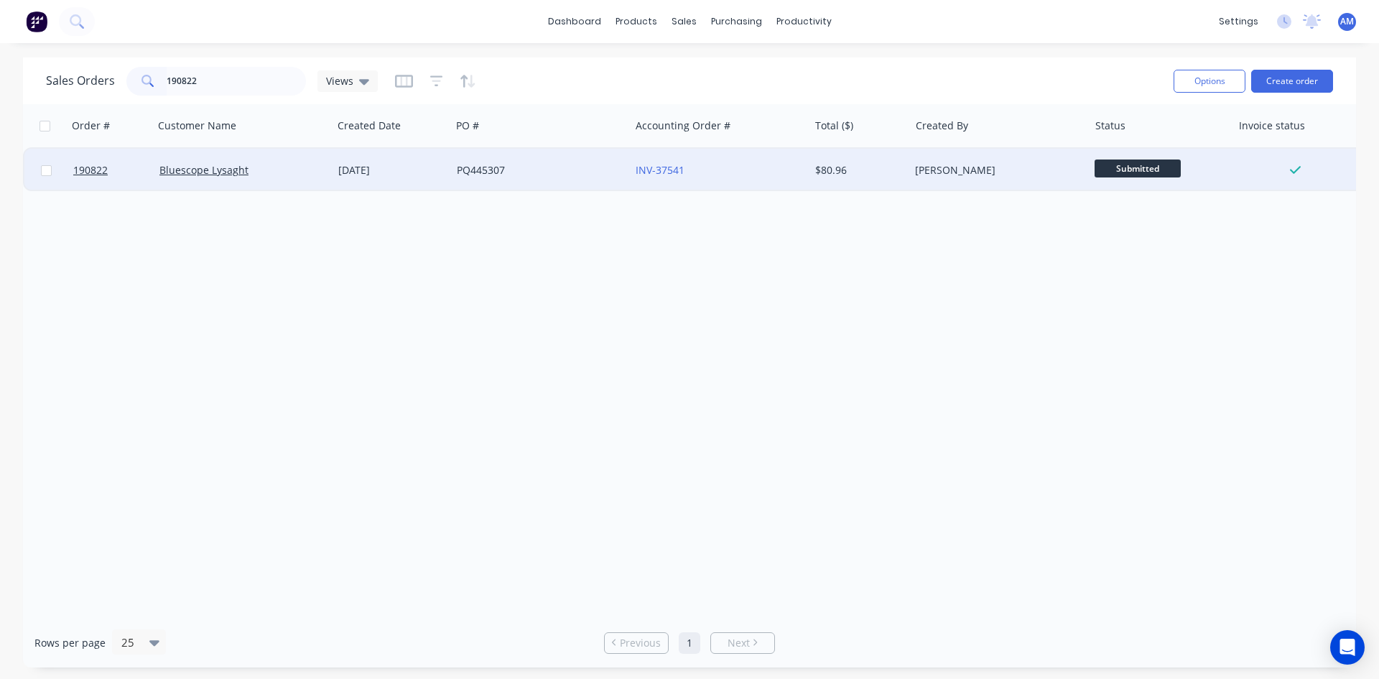
click at [523, 166] on div "PQ445307" at bounding box center [536, 170] width 159 height 14
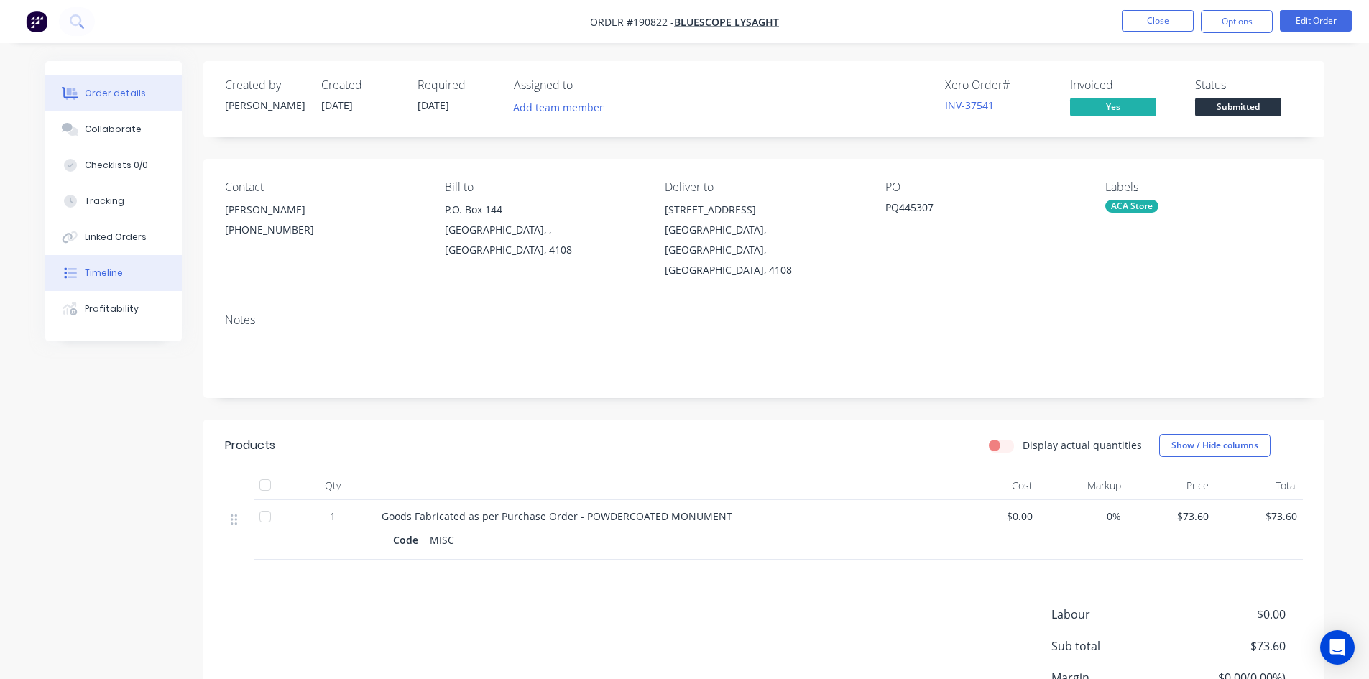
click at [129, 290] on button "Timeline" at bounding box center [113, 273] width 137 height 36
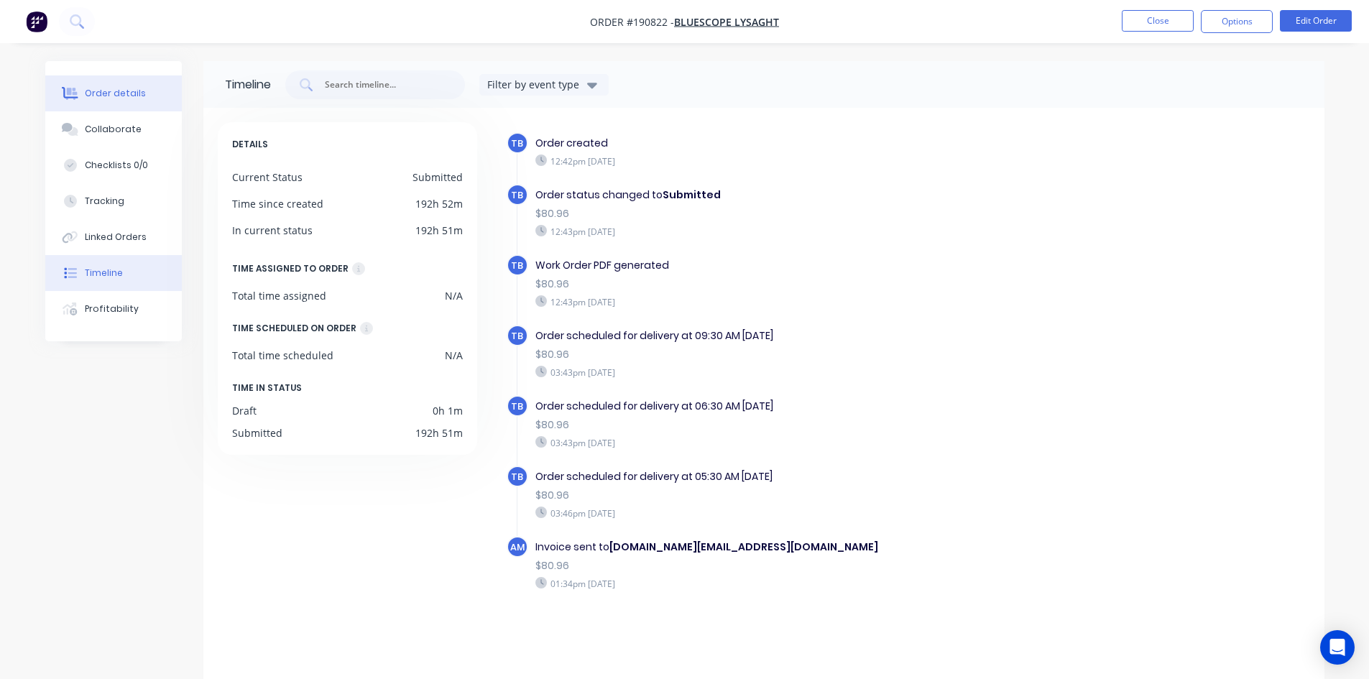
drag, startPoint x: 91, startPoint y: 88, endPoint x: 116, endPoint y: 83, distance: 26.3
click at [91, 88] on div "Order details" at bounding box center [115, 93] width 61 height 13
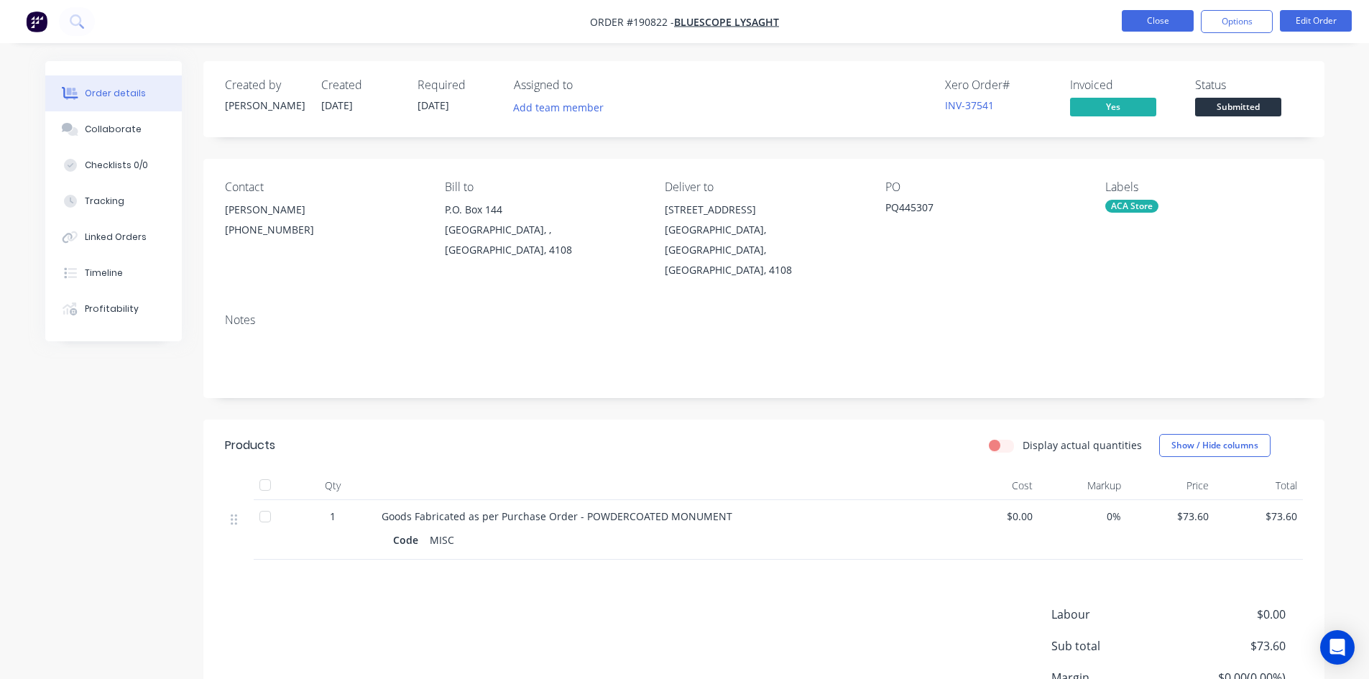
click at [1142, 24] on button "Close" at bounding box center [1157, 21] width 72 height 22
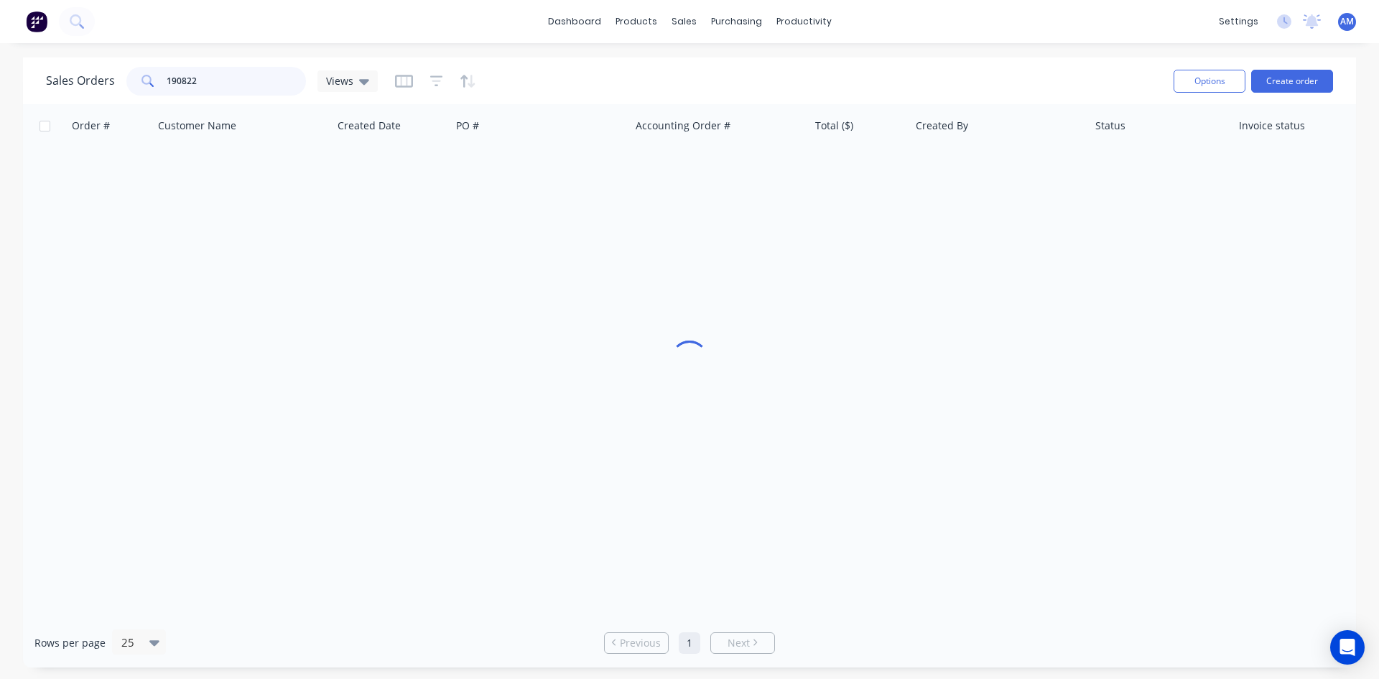
drag, startPoint x: 210, startPoint y: 80, endPoint x: 95, endPoint y: 84, distance: 115.0
click at [95, 84] on div "Sales Orders 190822 Views" at bounding box center [212, 81] width 332 height 29
type input "1"
type input "PQ445605"
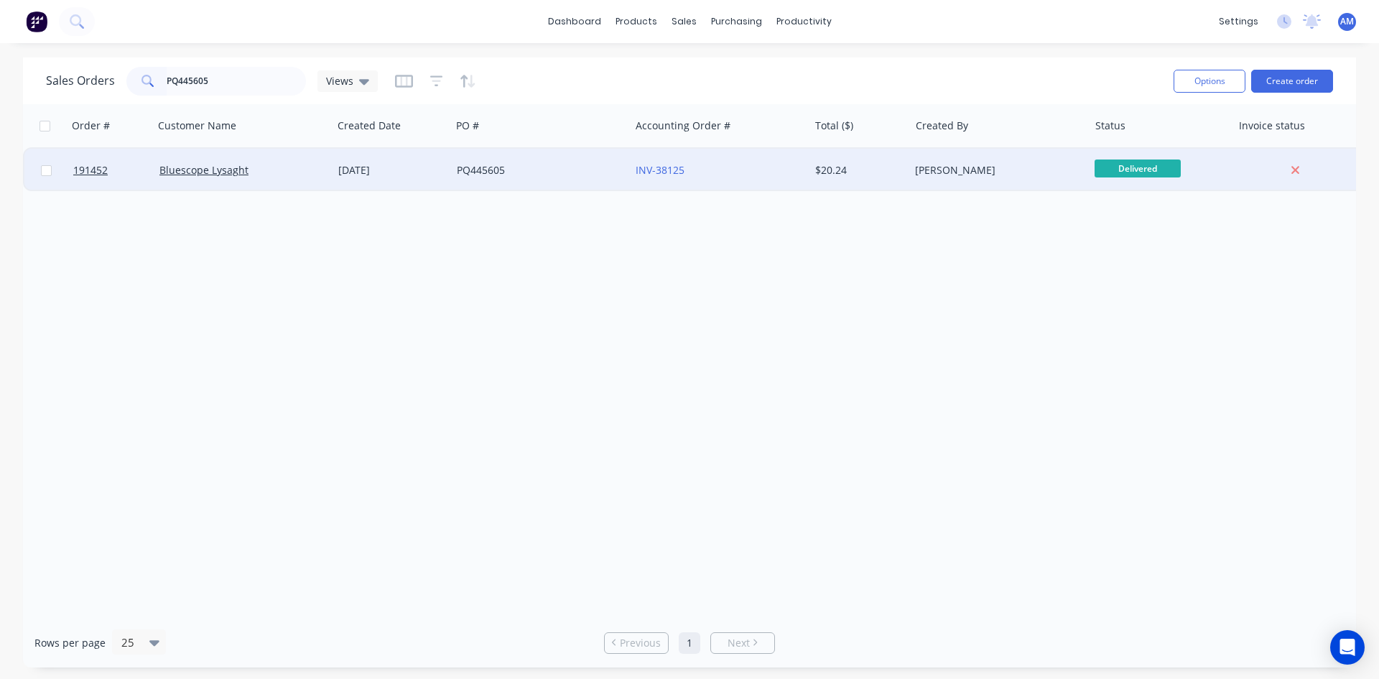
click at [623, 170] on div "PQ445605" at bounding box center [540, 170] width 167 height 14
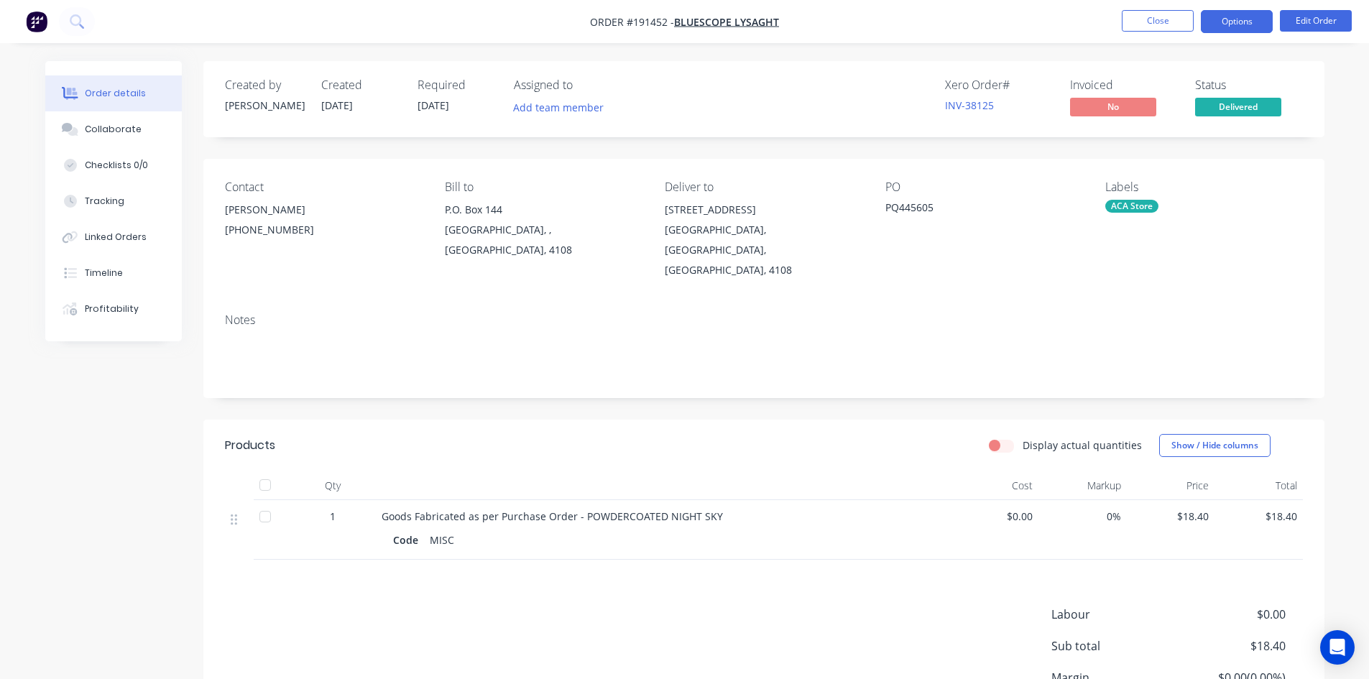
click at [1221, 29] on button "Options" at bounding box center [1236, 21] width 72 height 23
click at [928, 216] on div "PQ445605" at bounding box center [975, 210] width 180 height 20
click at [1247, 21] on button "Options" at bounding box center [1236, 21] width 72 height 23
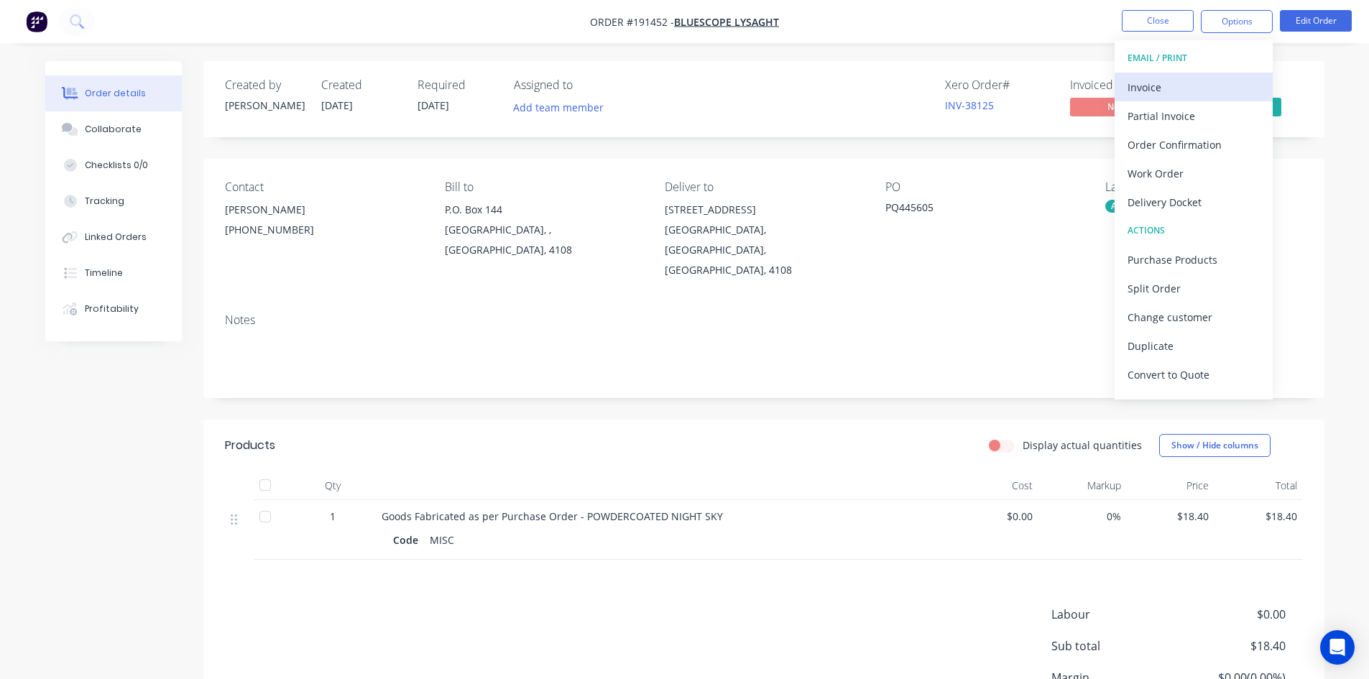
click at [1206, 78] on div "Invoice" at bounding box center [1193, 87] width 132 height 21
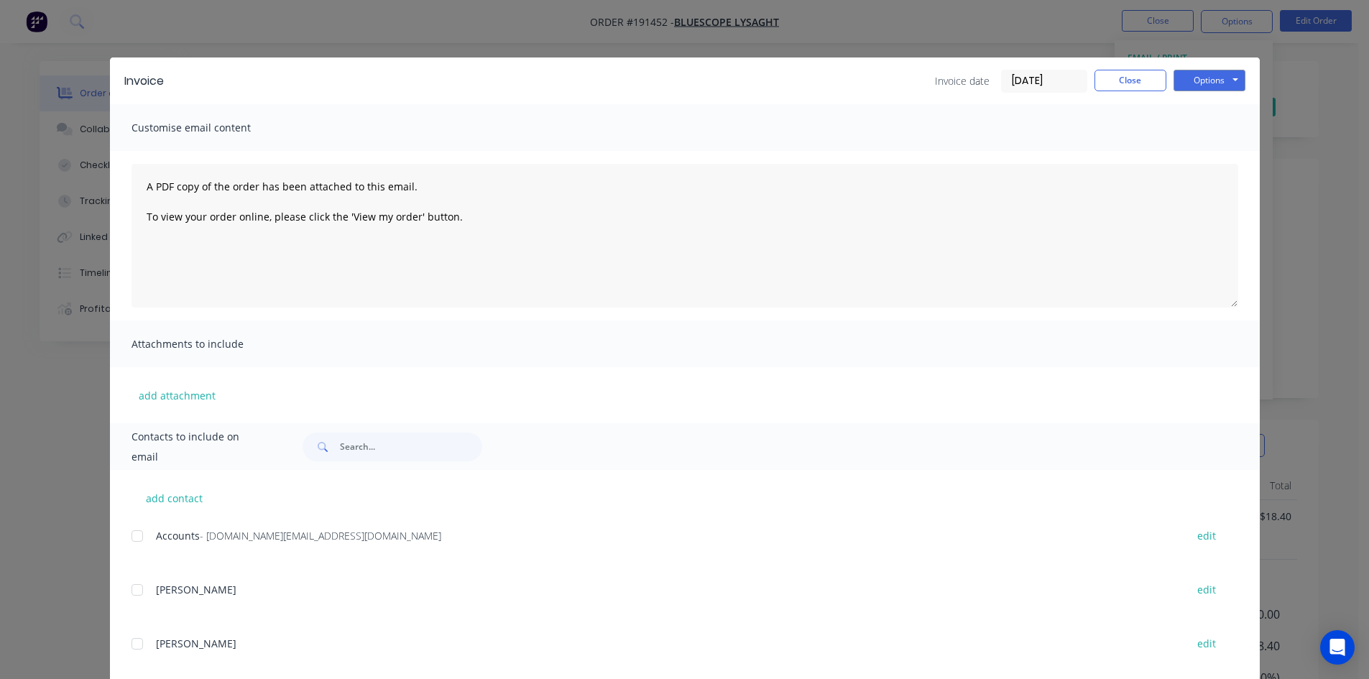
click at [131, 545] on div at bounding box center [137, 536] width 29 height 29
click at [1207, 73] on button "Options" at bounding box center [1209, 81] width 72 height 22
click at [1213, 153] on button "Email" at bounding box center [1219, 154] width 92 height 24
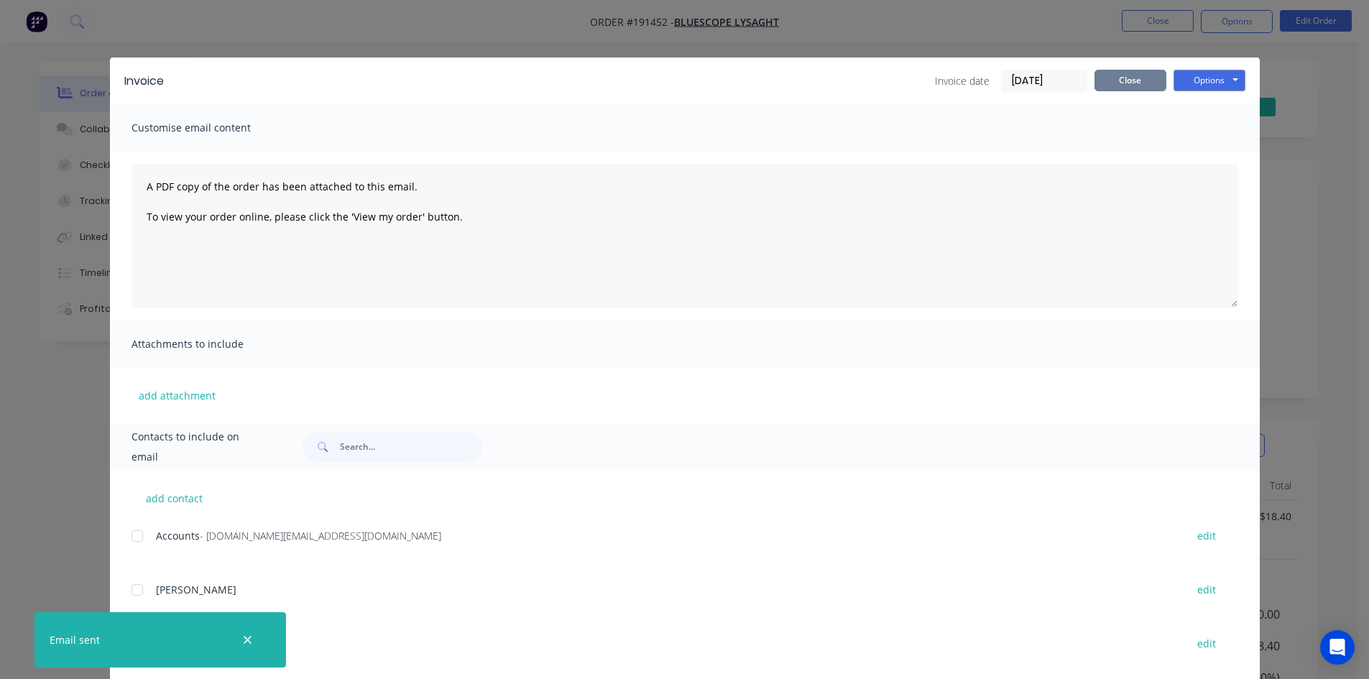
click at [1130, 83] on button "Close" at bounding box center [1130, 81] width 72 height 22
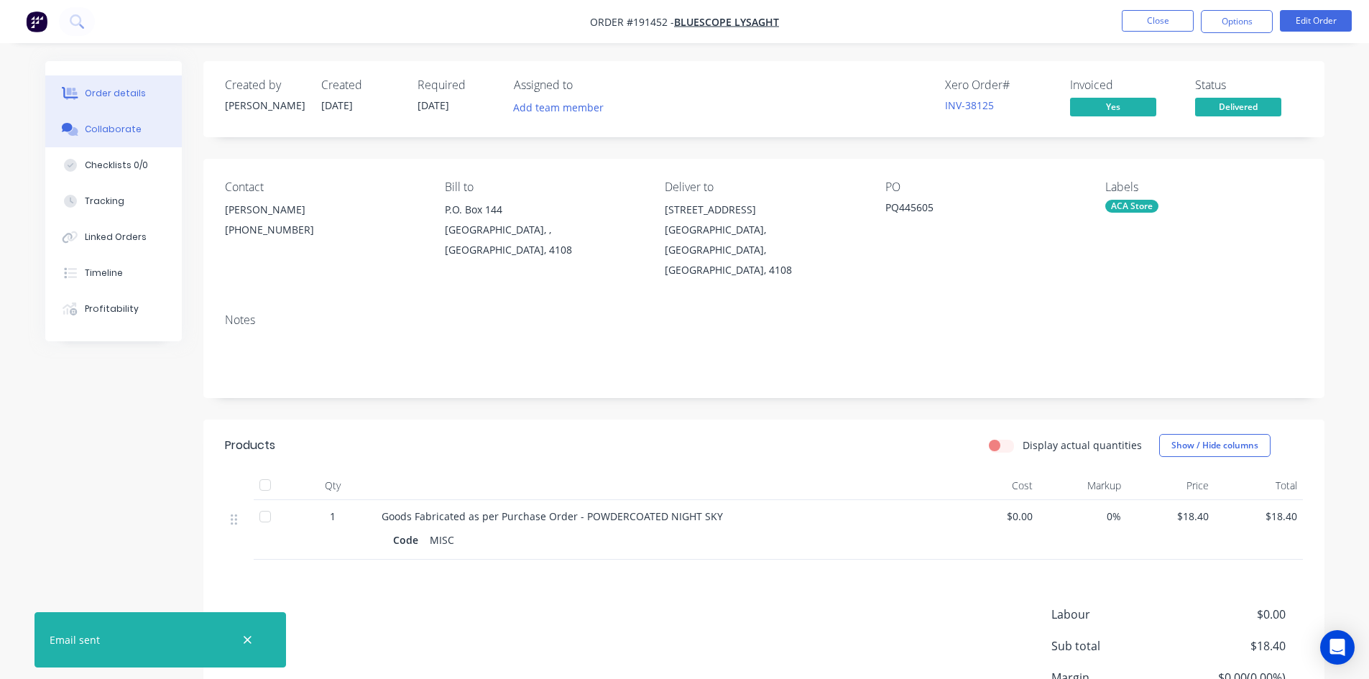
click at [131, 129] on div "Collaborate" at bounding box center [113, 129] width 57 height 13
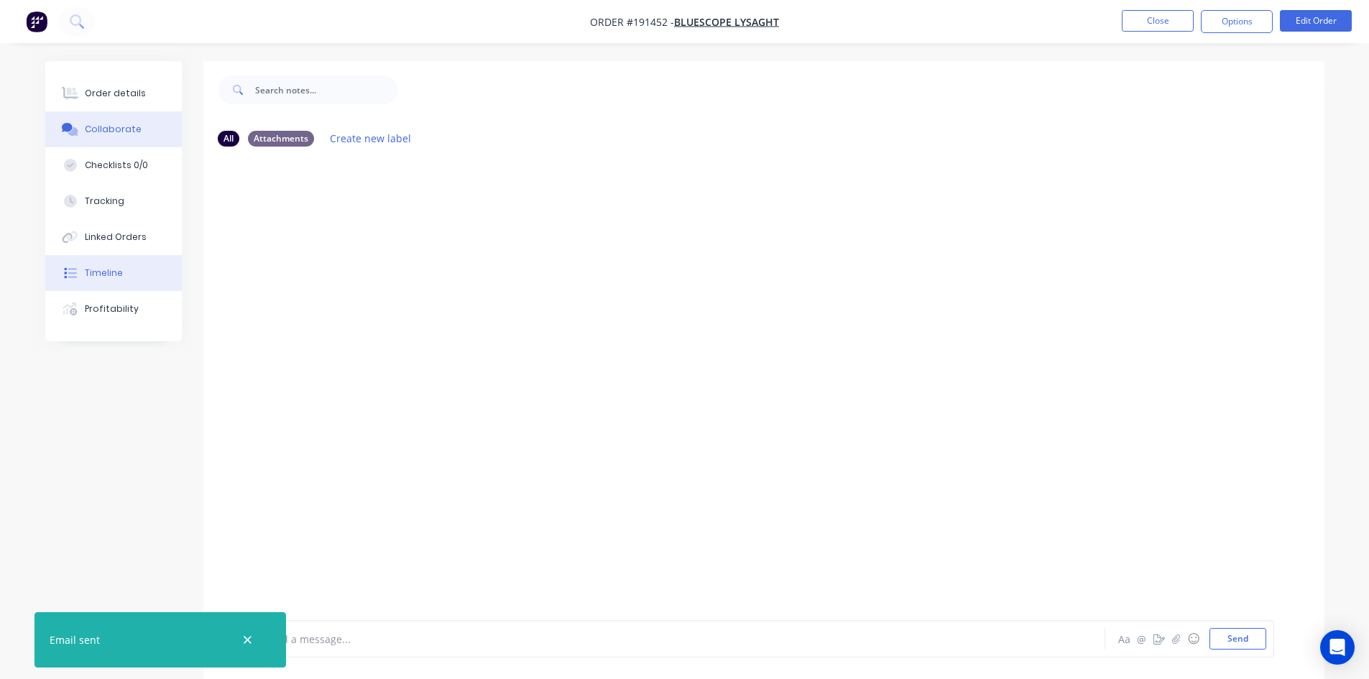
click at [128, 284] on button "Timeline" at bounding box center [113, 273] width 137 height 36
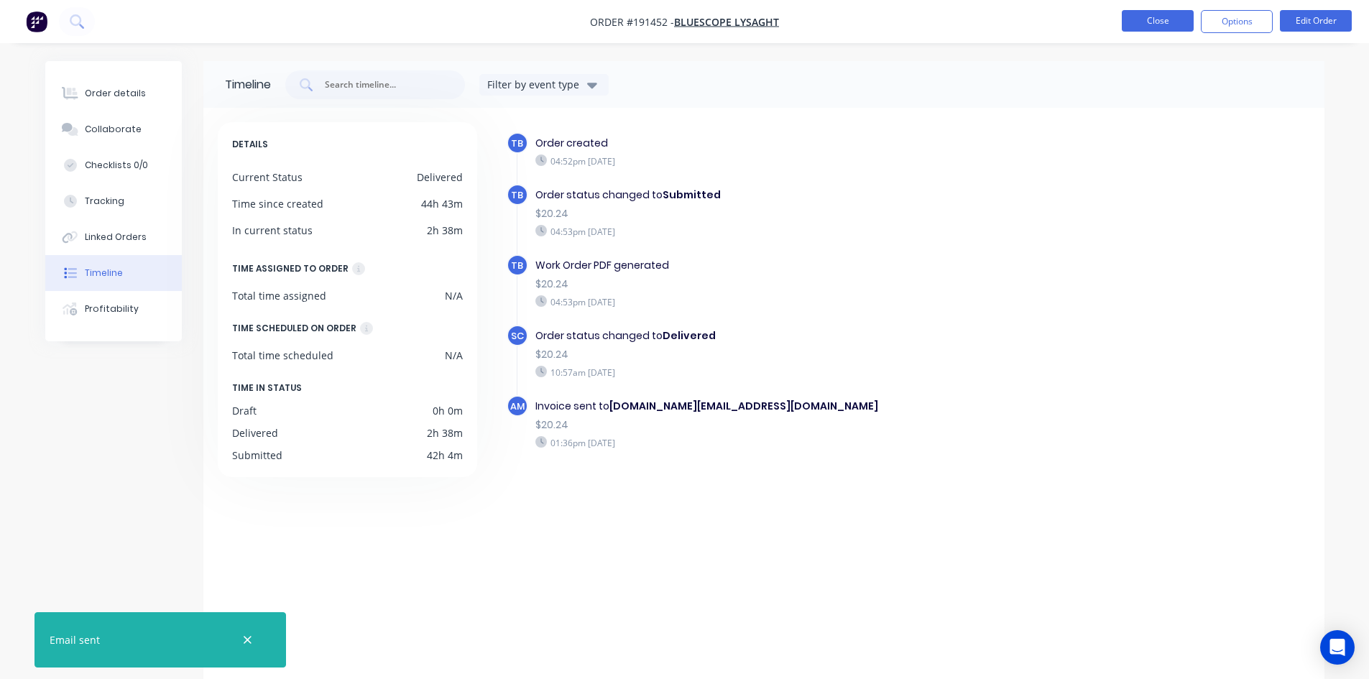
click at [1129, 21] on button "Close" at bounding box center [1157, 21] width 72 height 22
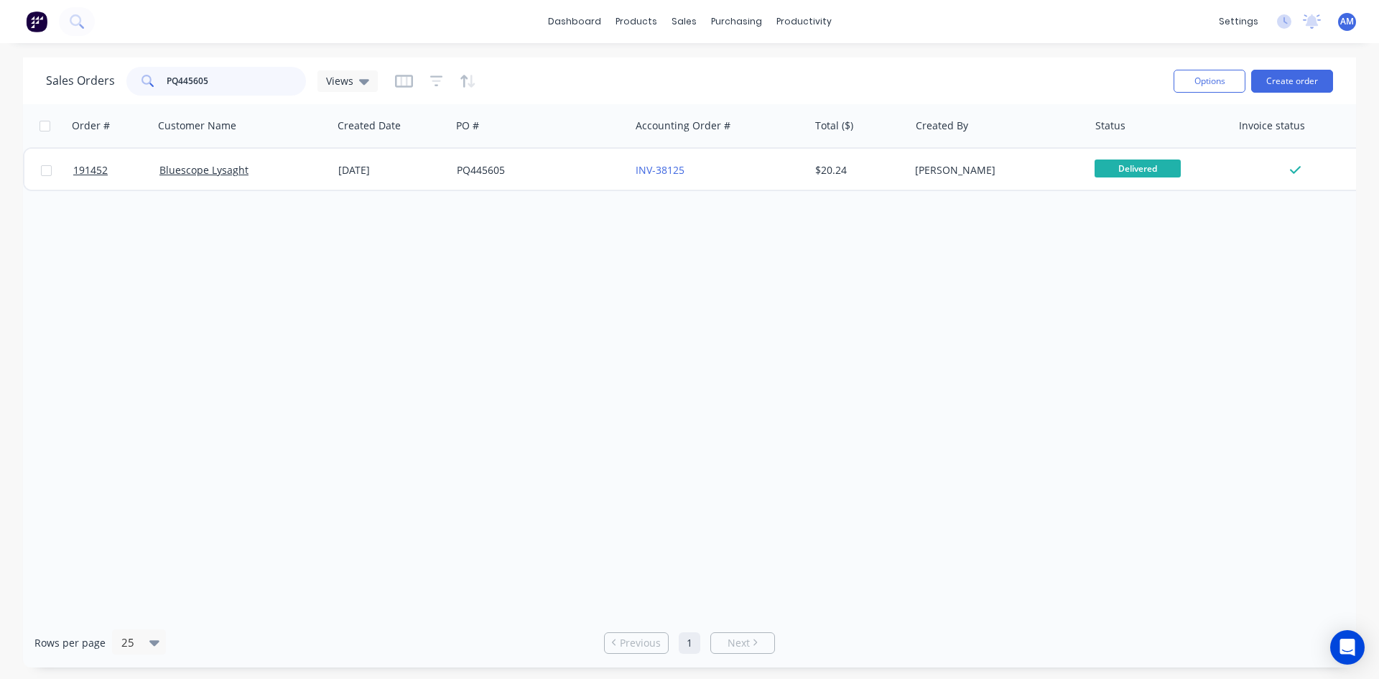
drag, startPoint x: 233, startPoint y: 83, endPoint x: 136, endPoint y: 82, distance: 97.7
click at [136, 82] on div "PQ445605" at bounding box center [216, 81] width 180 height 29
type input "190920"
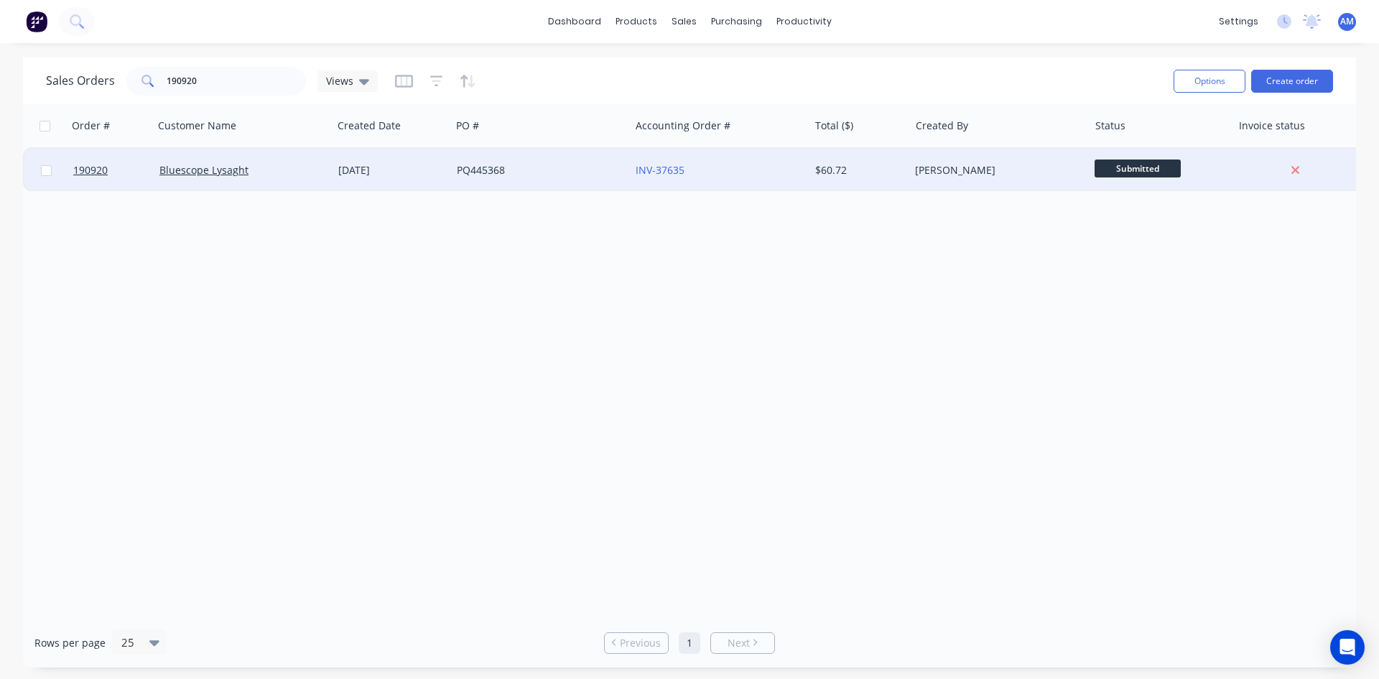
click at [526, 162] on div "PQ445368" at bounding box center [540, 170] width 179 height 43
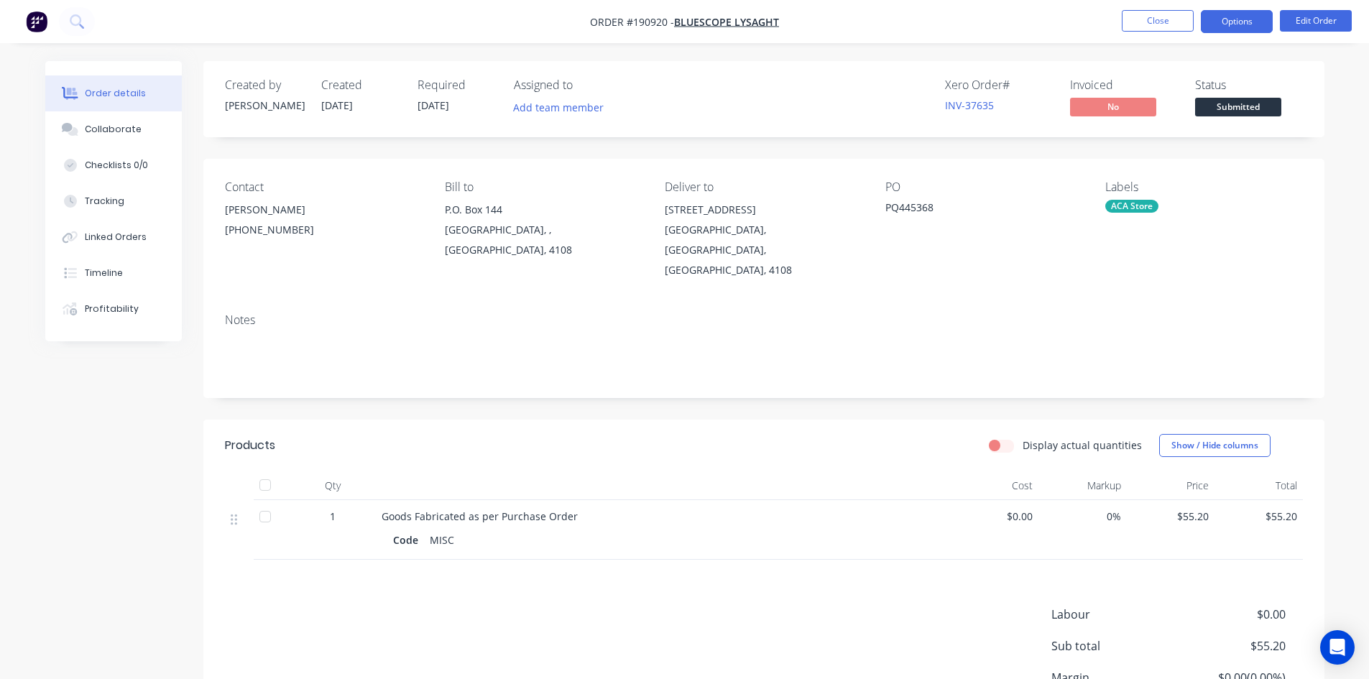
click at [1216, 27] on button "Options" at bounding box center [1236, 21] width 72 height 23
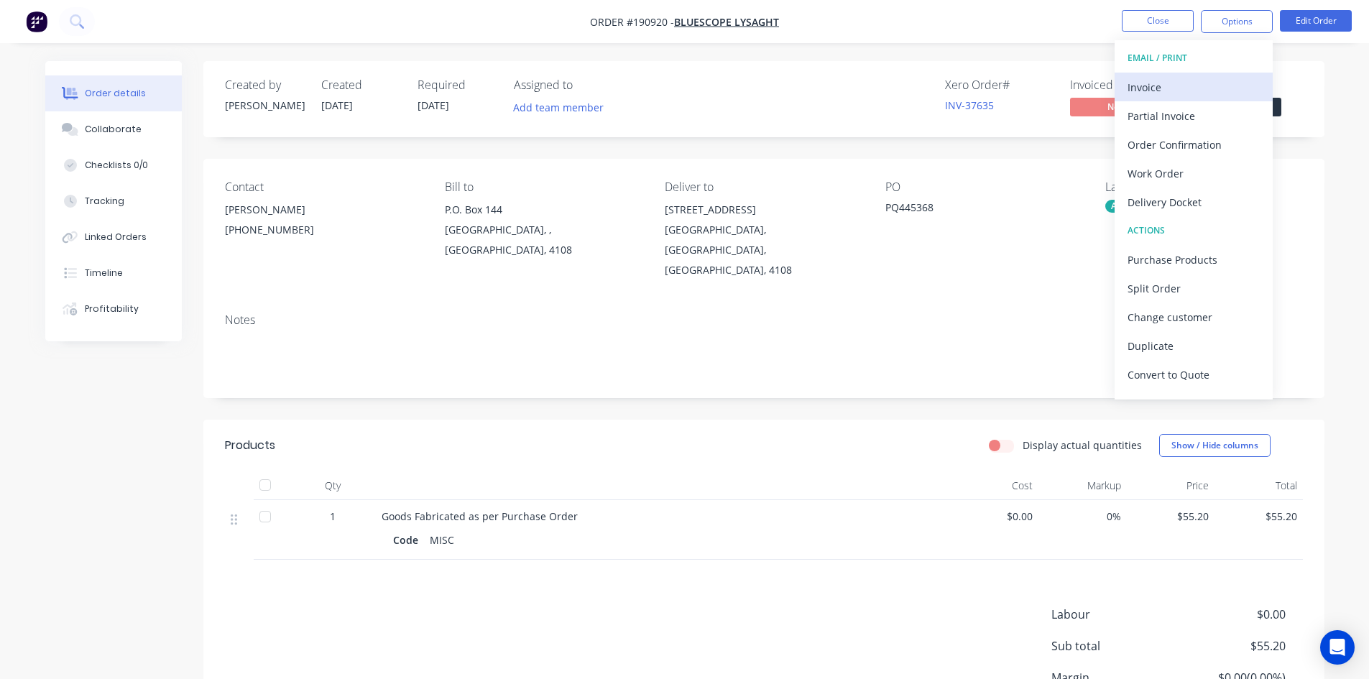
click at [1196, 83] on div "Invoice" at bounding box center [1193, 87] width 132 height 21
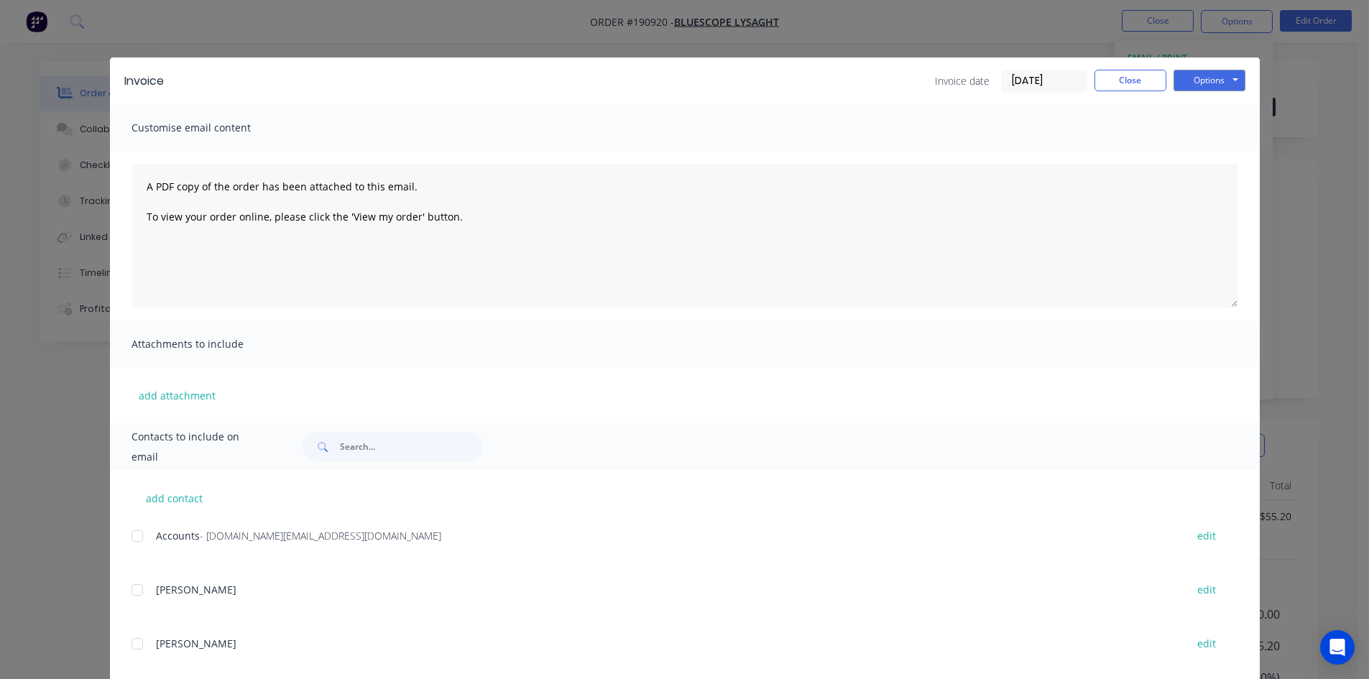
click at [134, 539] on div at bounding box center [137, 536] width 29 height 29
click at [1192, 80] on button "Options" at bounding box center [1209, 81] width 72 height 22
click at [1202, 154] on button "Email" at bounding box center [1219, 154] width 92 height 24
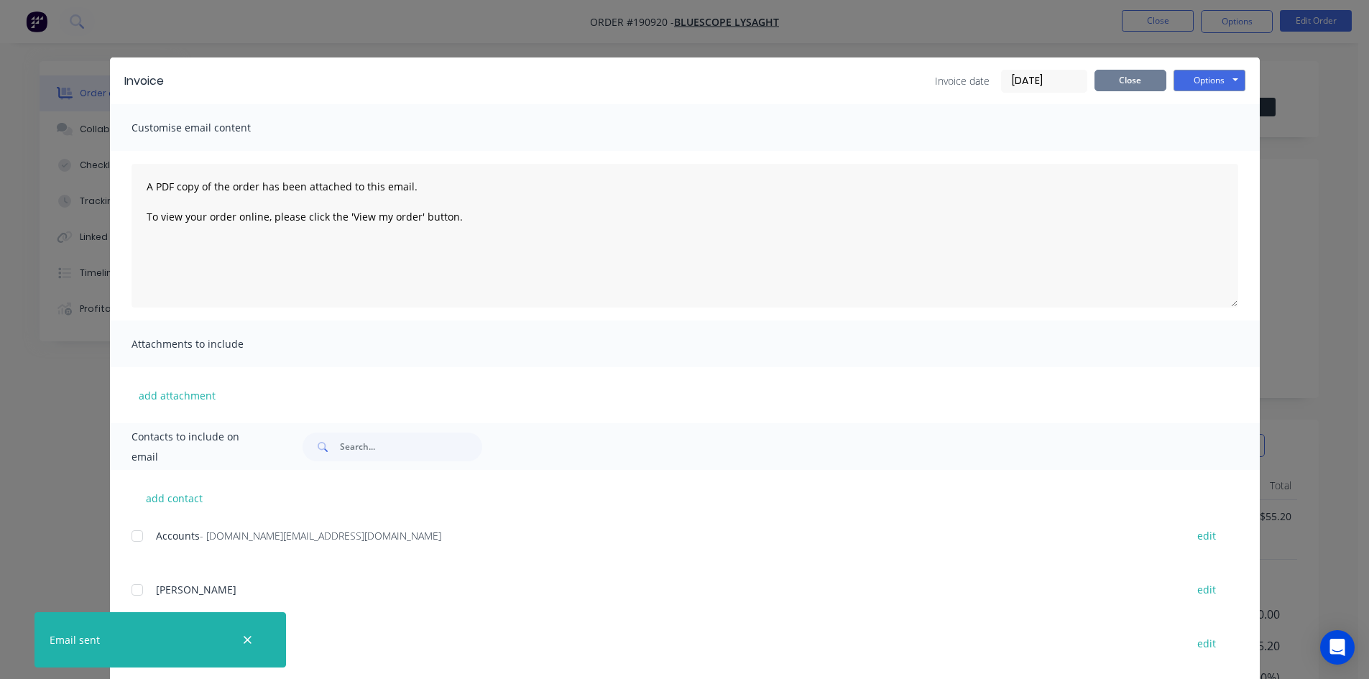
click at [1144, 75] on button "Close" at bounding box center [1130, 81] width 72 height 22
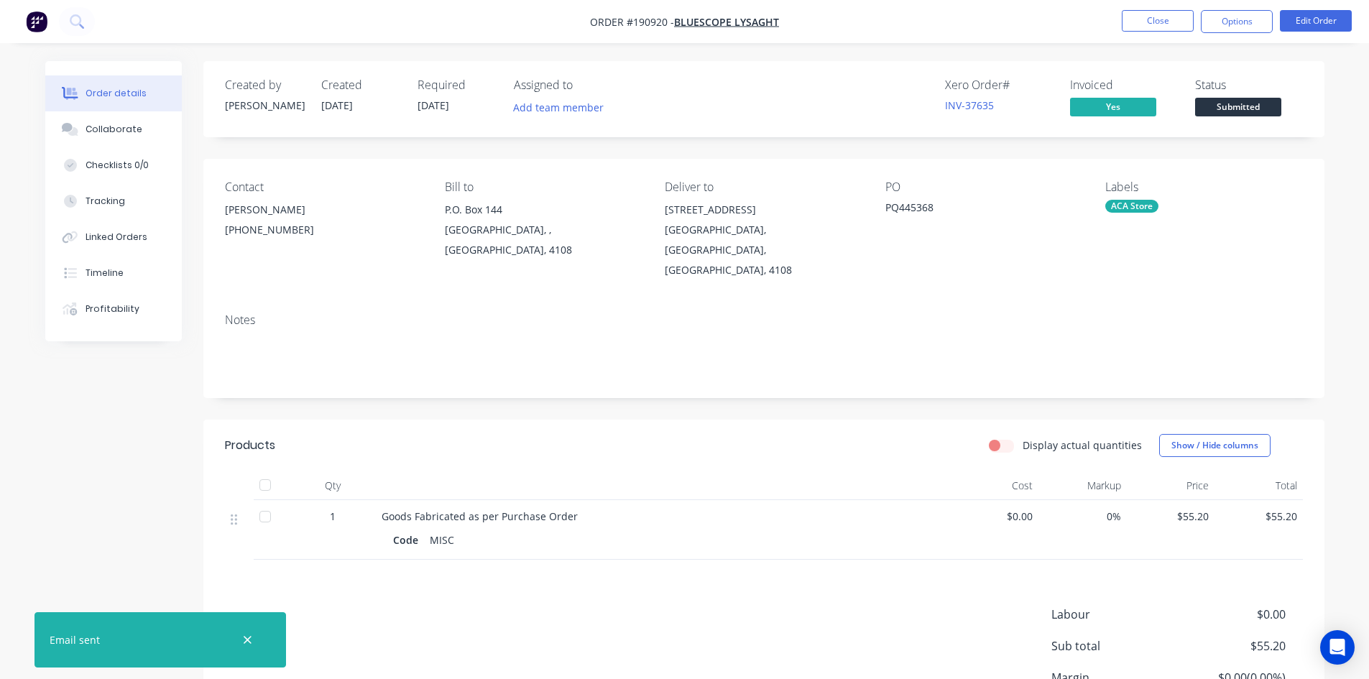
click at [1149, 32] on li "Close" at bounding box center [1157, 21] width 72 height 23
click at [1149, 30] on button "Close" at bounding box center [1157, 21] width 72 height 22
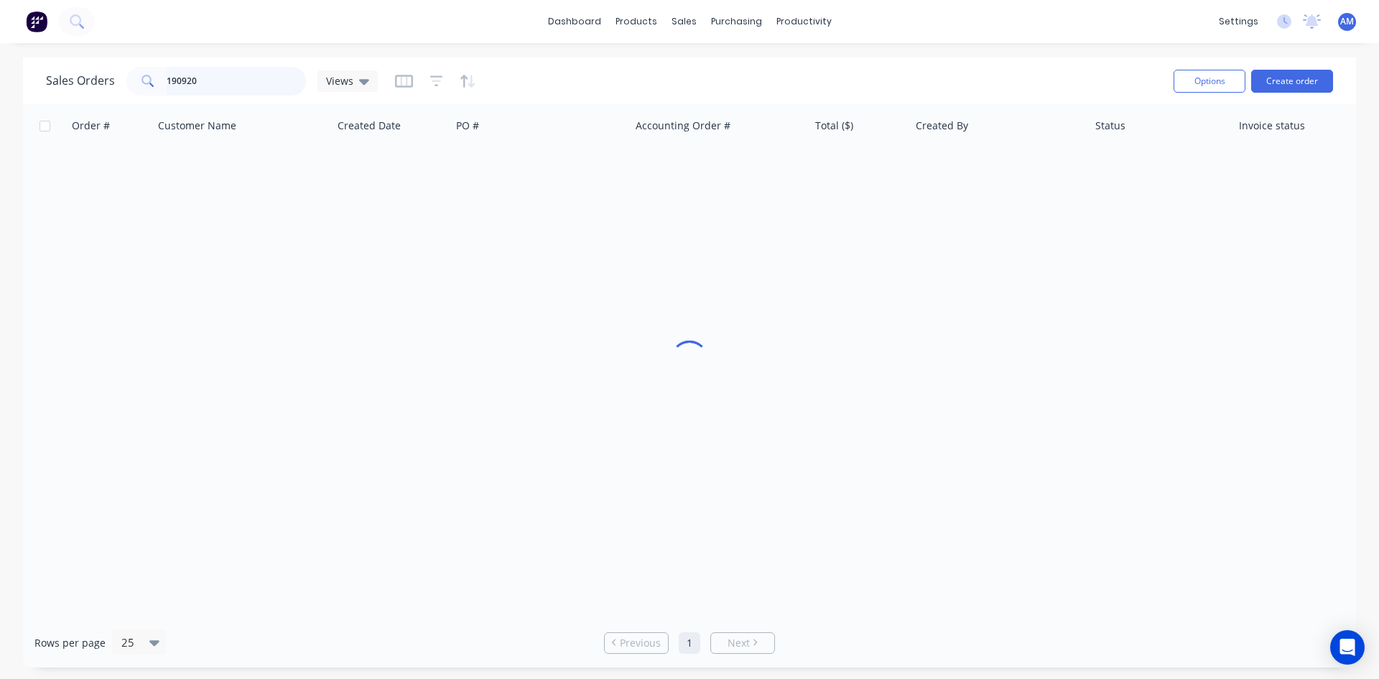
drag, startPoint x: 206, startPoint y: 75, endPoint x: 65, endPoint y: 75, distance: 140.8
click at [65, 75] on div "Sales Orders 190920 Views" at bounding box center [212, 81] width 332 height 29
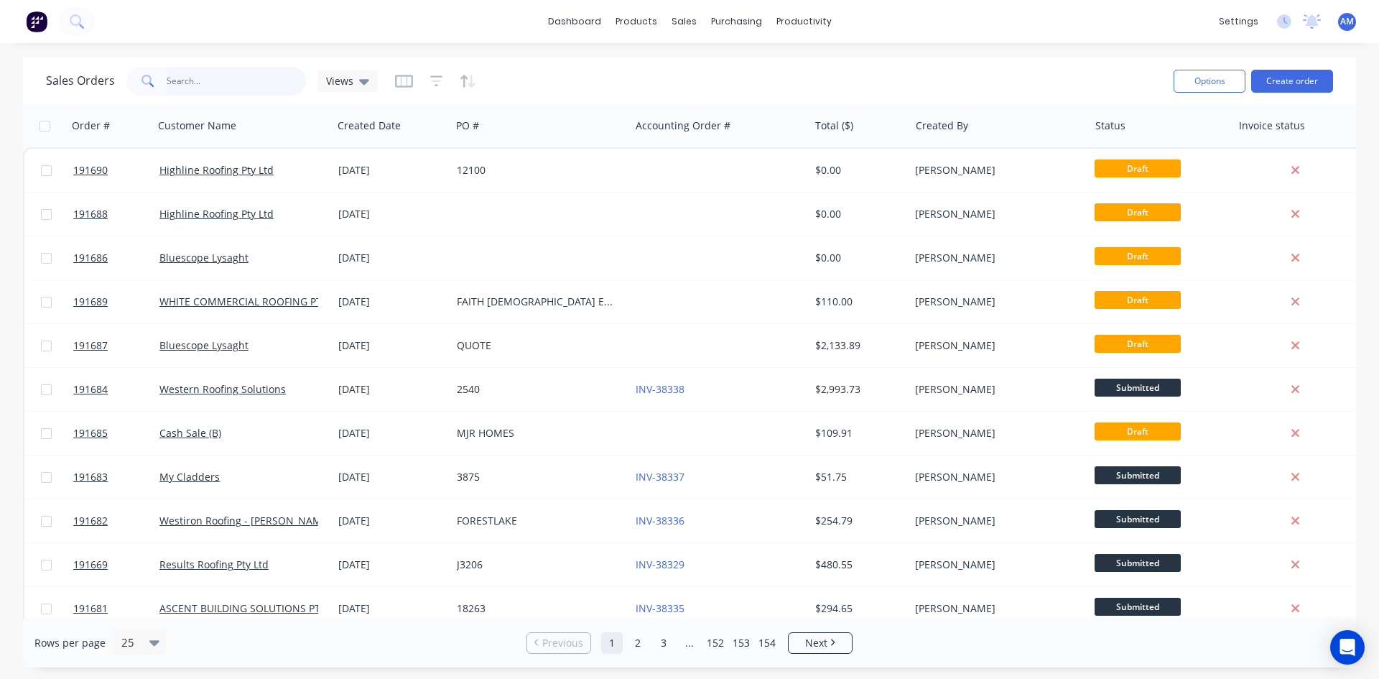
drag, startPoint x: 249, startPoint y: 83, endPoint x: 249, endPoint y: 75, distance: 7.9
click at [249, 82] on input "text" at bounding box center [237, 81] width 140 height 29
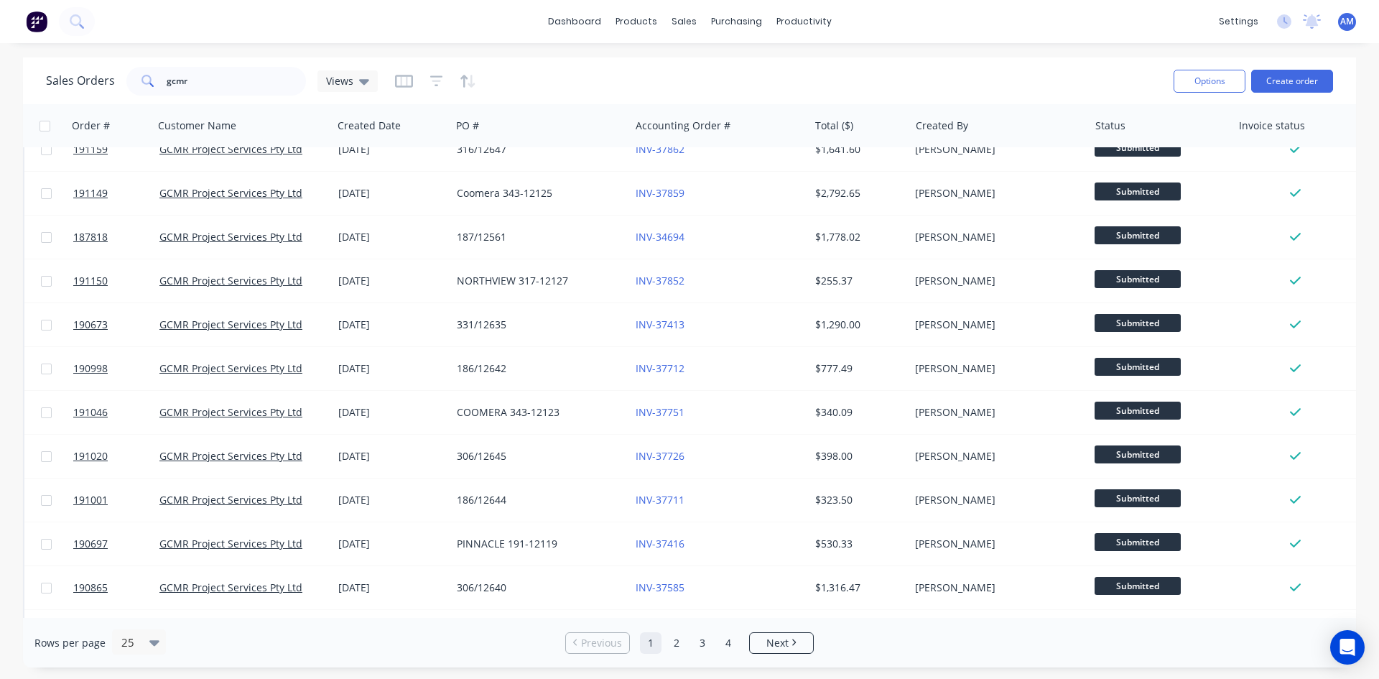
scroll to position [273, 0]
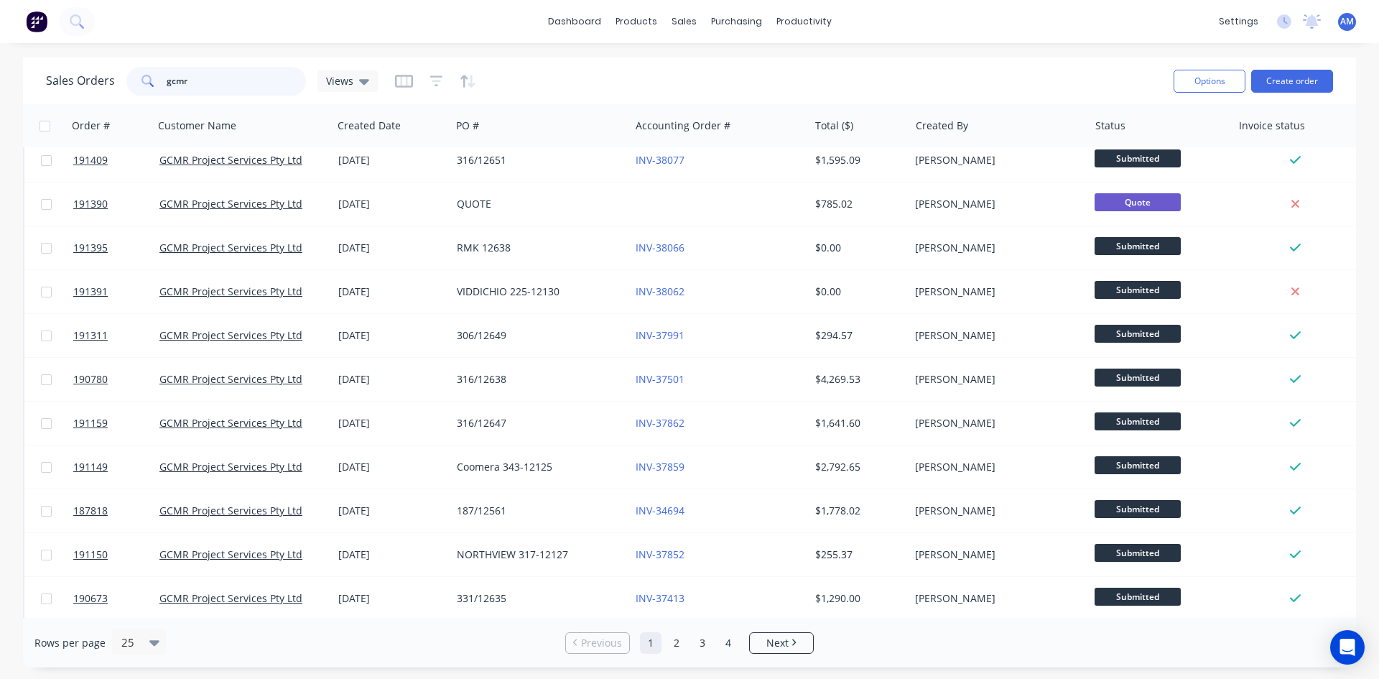
drag, startPoint x: 193, startPoint y: 80, endPoint x: 84, endPoint y: 83, distance: 109.2
click at [84, 83] on div "Sales Orders gcmr Views" at bounding box center [212, 81] width 332 height 29
paste input "verdichio"
type input "verdichio"
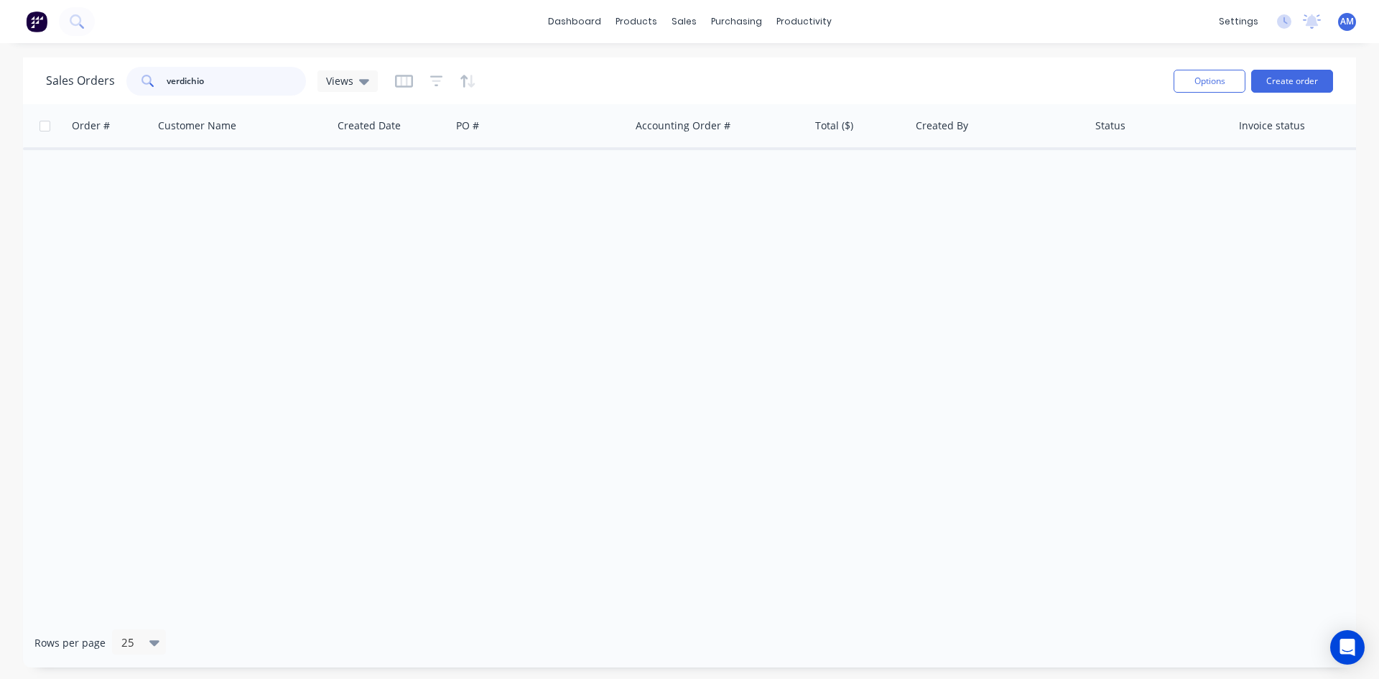
scroll to position [0, 0]
drag, startPoint x: 252, startPoint y: 77, endPoint x: 68, endPoint y: 83, distance: 184.7
click at [68, 83] on div "Sales Orders verdichio Views" at bounding box center [212, 81] width 332 height 29
click at [189, 91] on input "text" at bounding box center [237, 81] width 140 height 29
type input "gcmr"
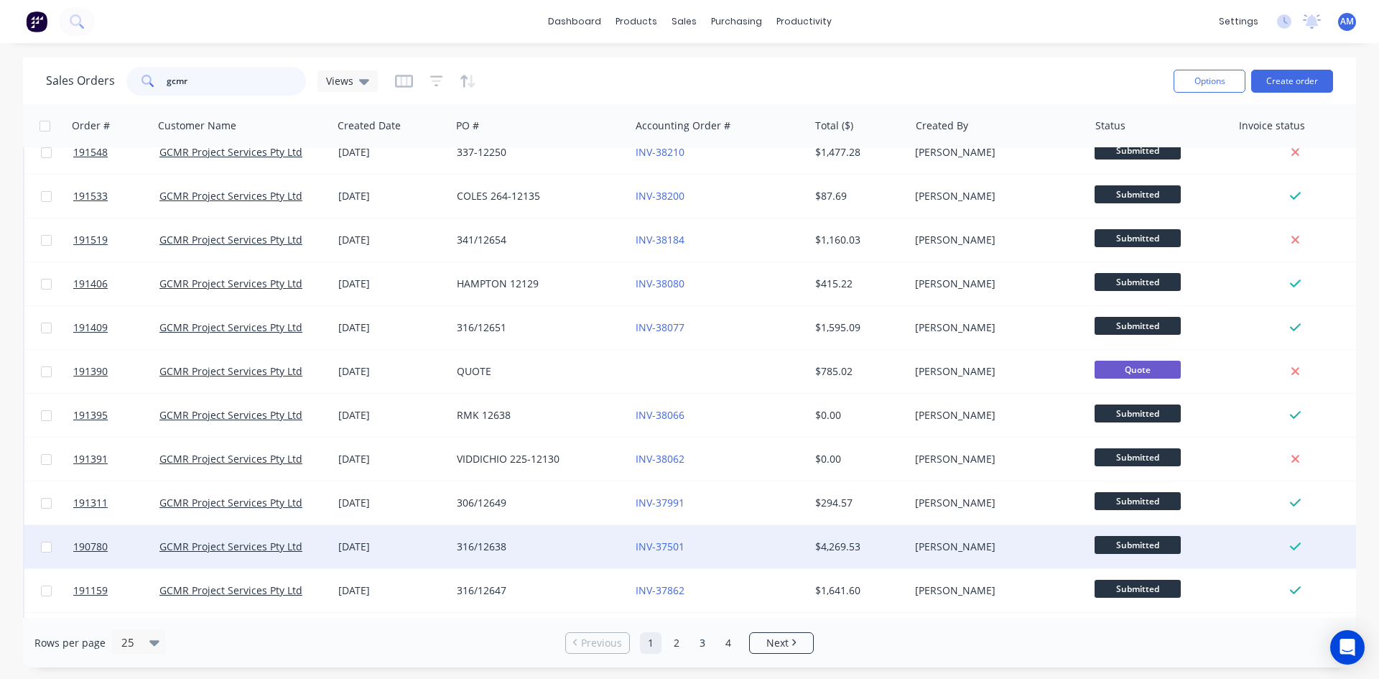
scroll to position [144, 0]
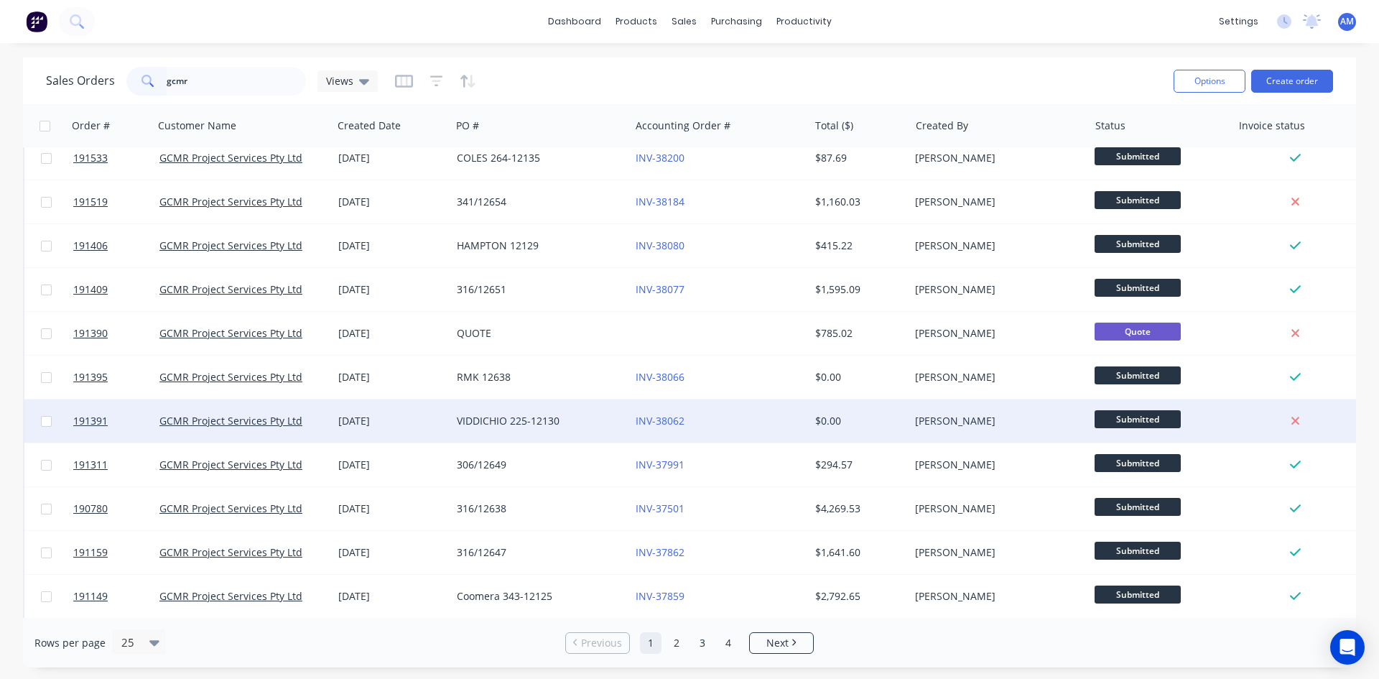
click at [525, 425] on div "VIDDICHIO 225-12130" at bounding box center [536, 421] width 159 height 14
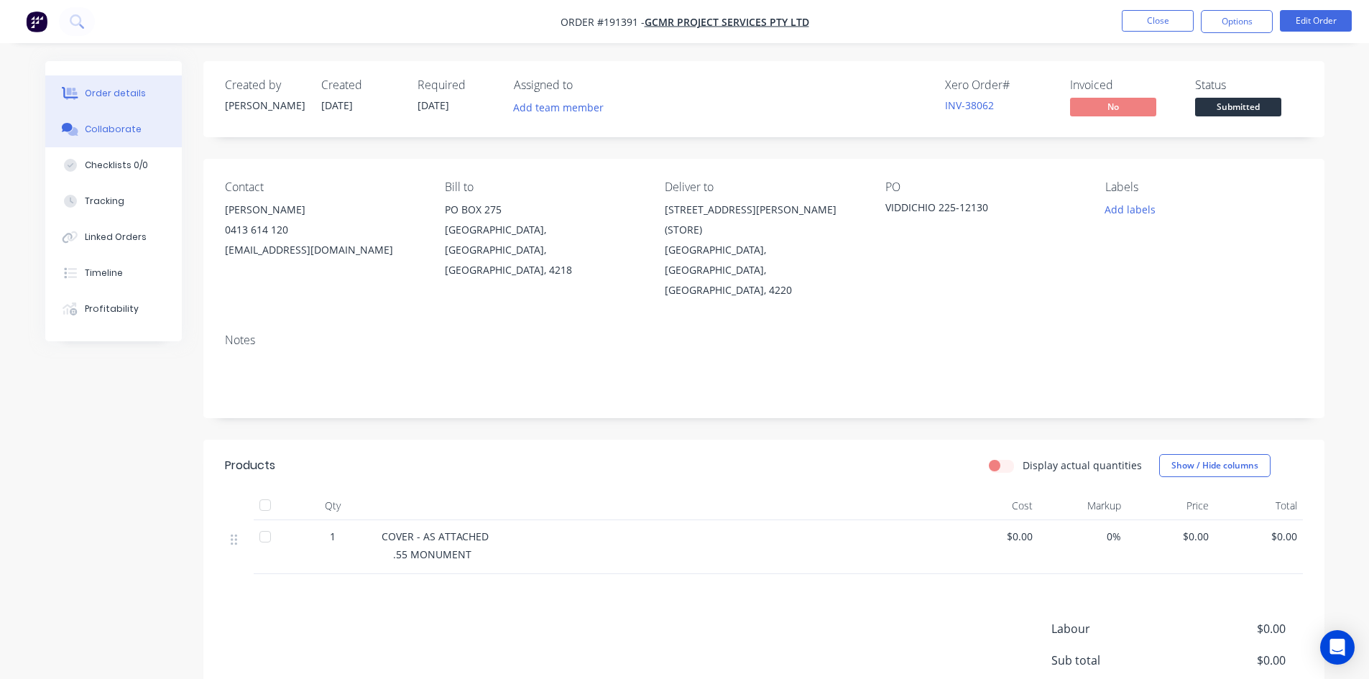
click at [149, 135] on button "Collaborate" at bounding box center [113, 129] width 137 height 36
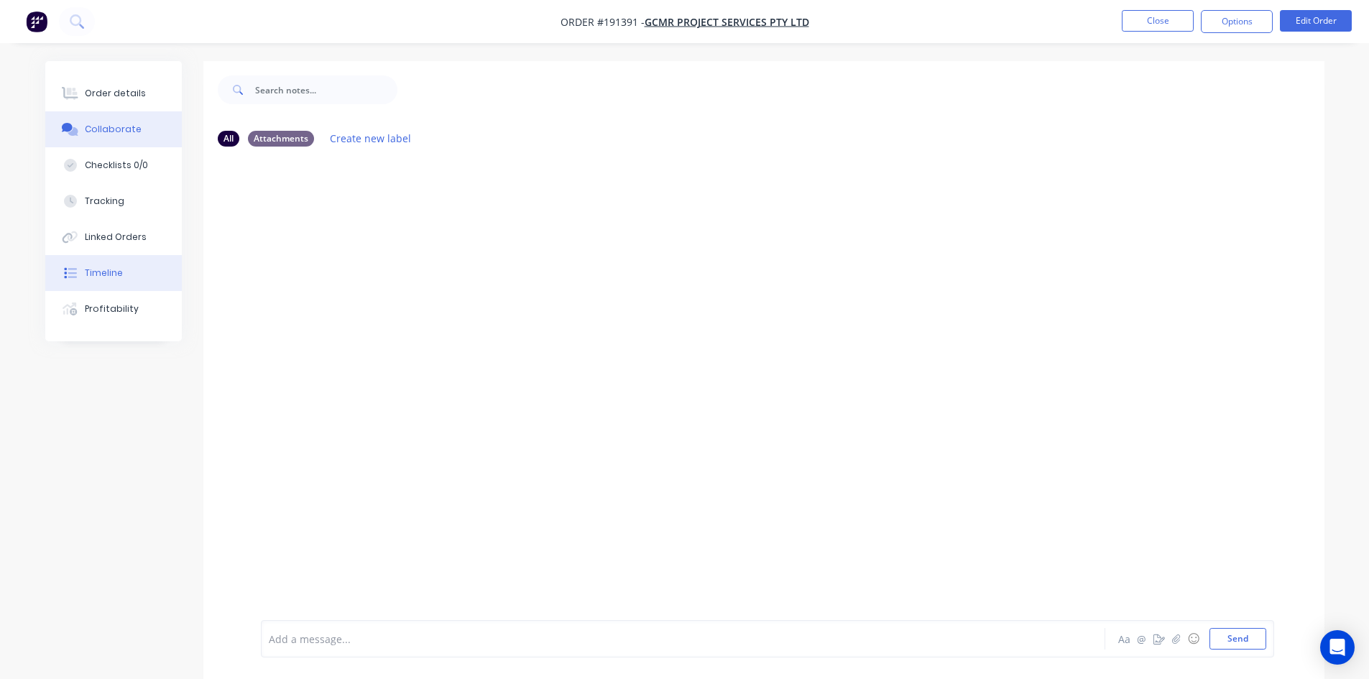
click at [133, 268] on button "Timeline" at bounding box center [113, 273] width 137 height 36
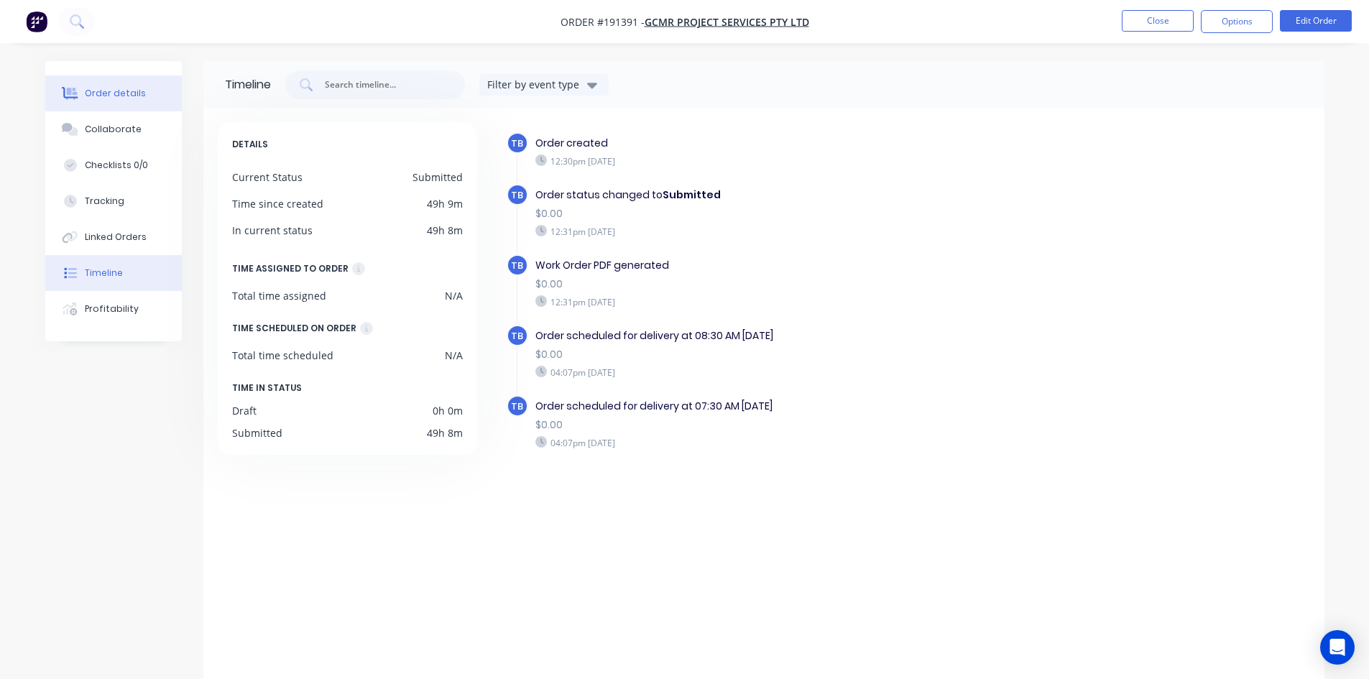
click at [82, 99] on button "Order details" at bounding box center [113, 93] width 137 height 36
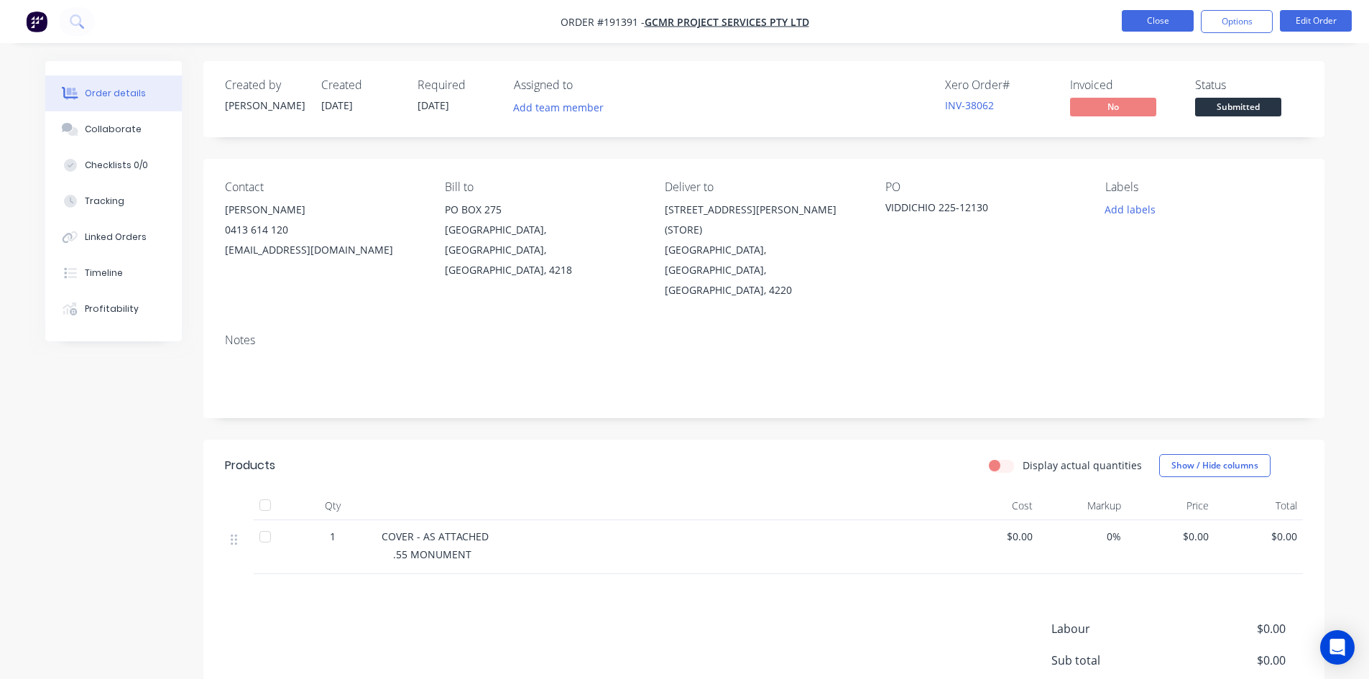
click at [1157, 26] on button "Close" at bounding box center [1157, 21] width 72 height 22
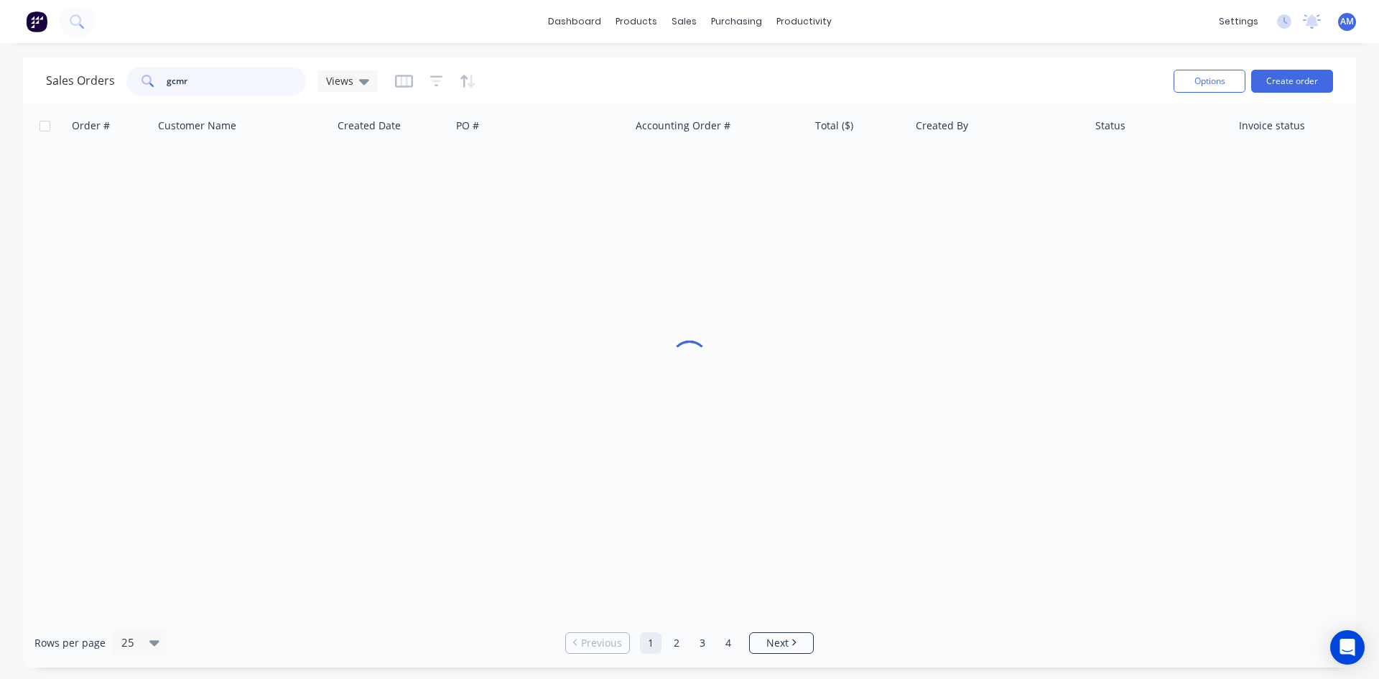
drag, startPoint x: 194, startPoint y: 83, endPoint x: 82, endPoint y: 88, distance: 112.2
click at [82, 88] on div "Sales Orders gcmr Views" at bounding box center [212, 81] width 332 height 29
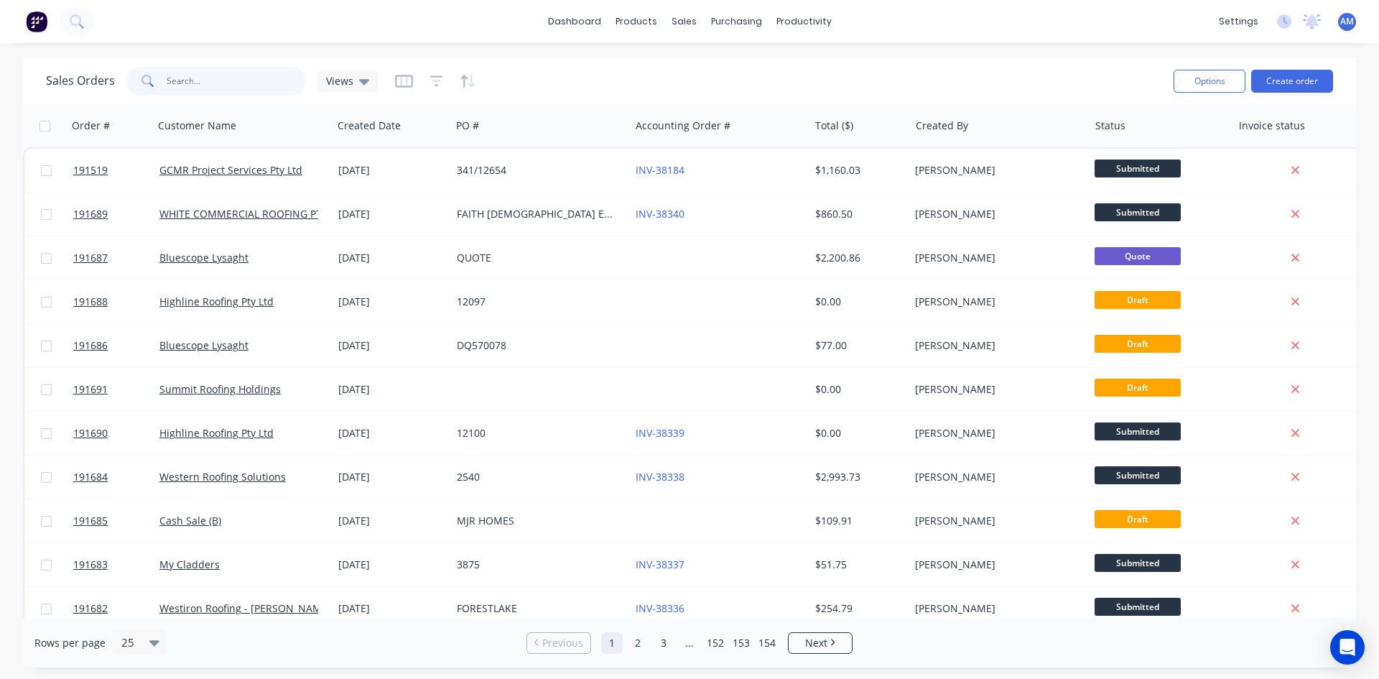
click at [252, 71] on input "text" at bounding box center [237, 81] width 140 height 29
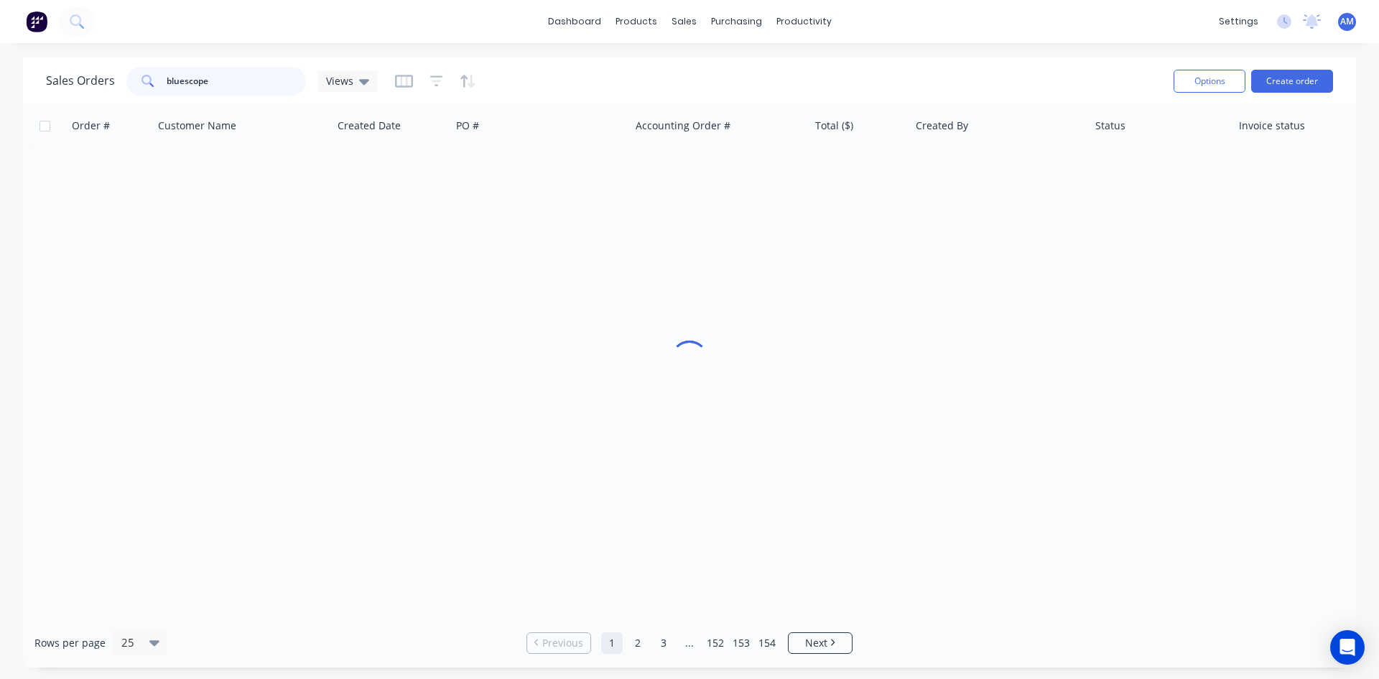
type input "bluescope"
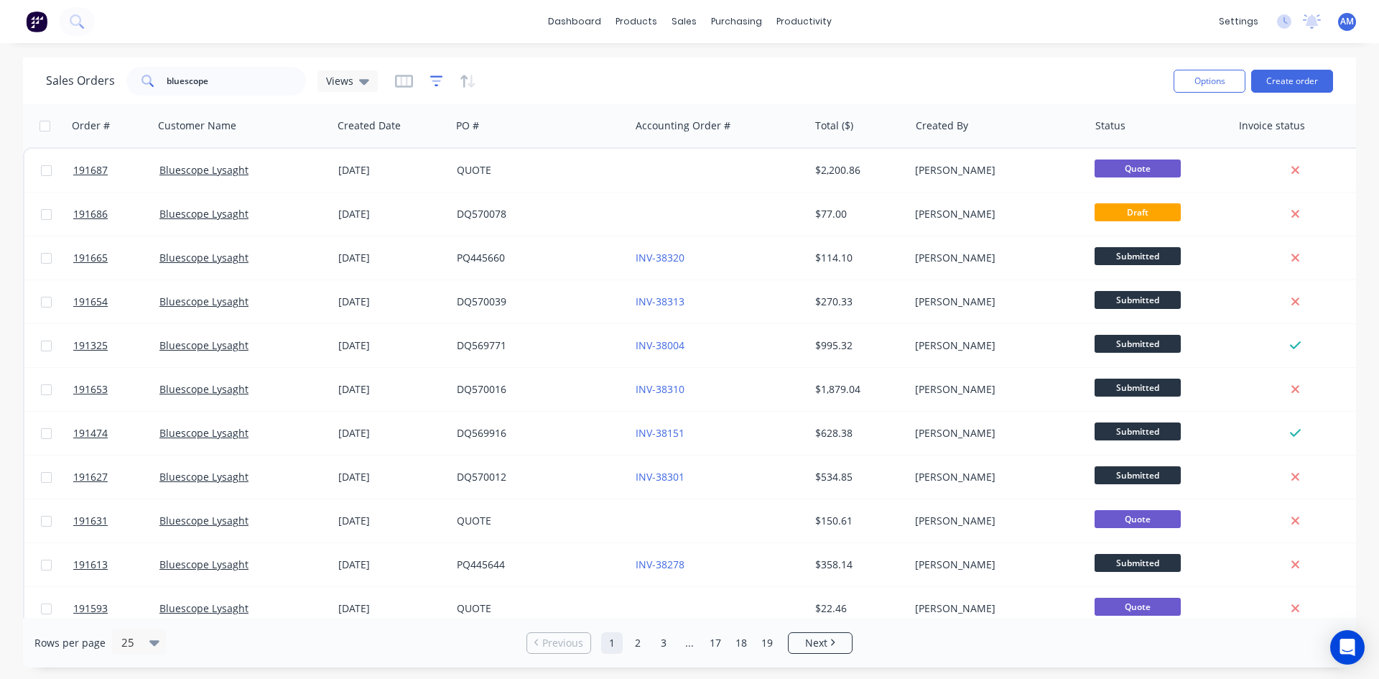
click at [438, 88] on icon "button" at bounding box center [436, 81] width 13 height 14
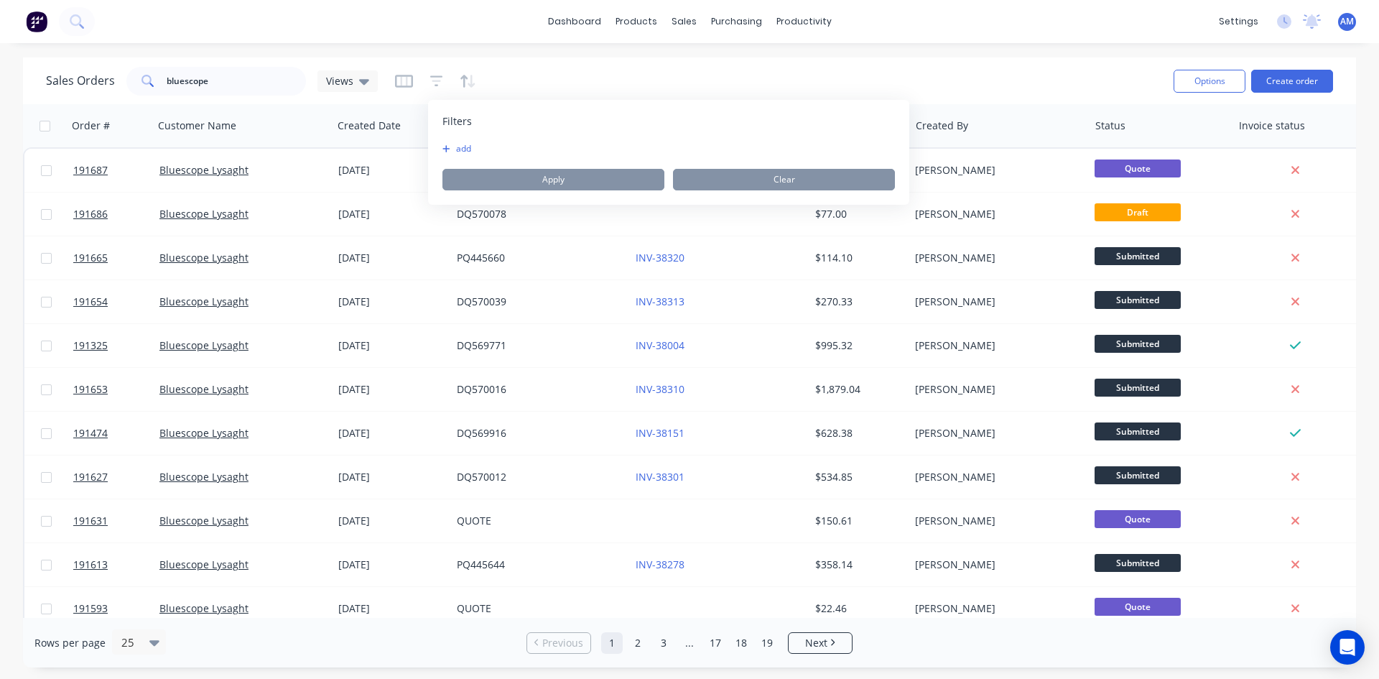
click at [461, 143] on button "add" at bounding box center [461, 148] width 36 height 11
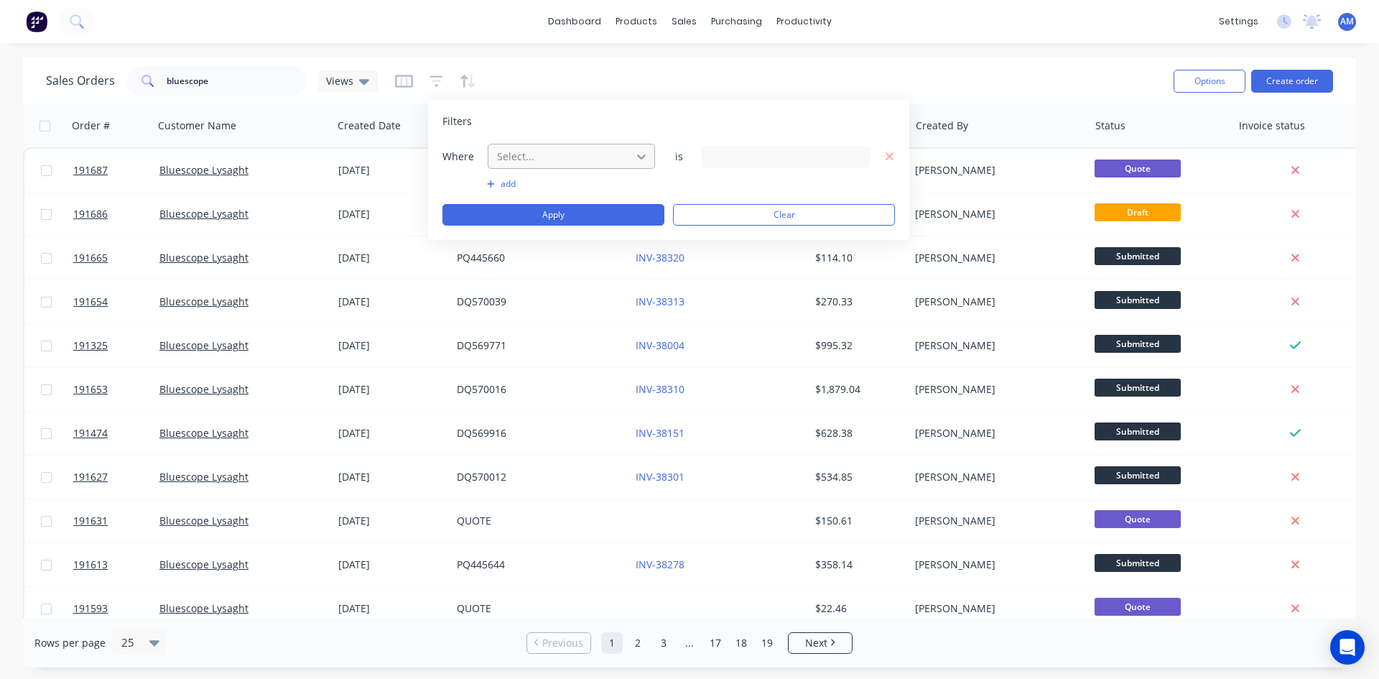
click at [629, 158] on div at bounding box center [642, 157] width 26 height 26
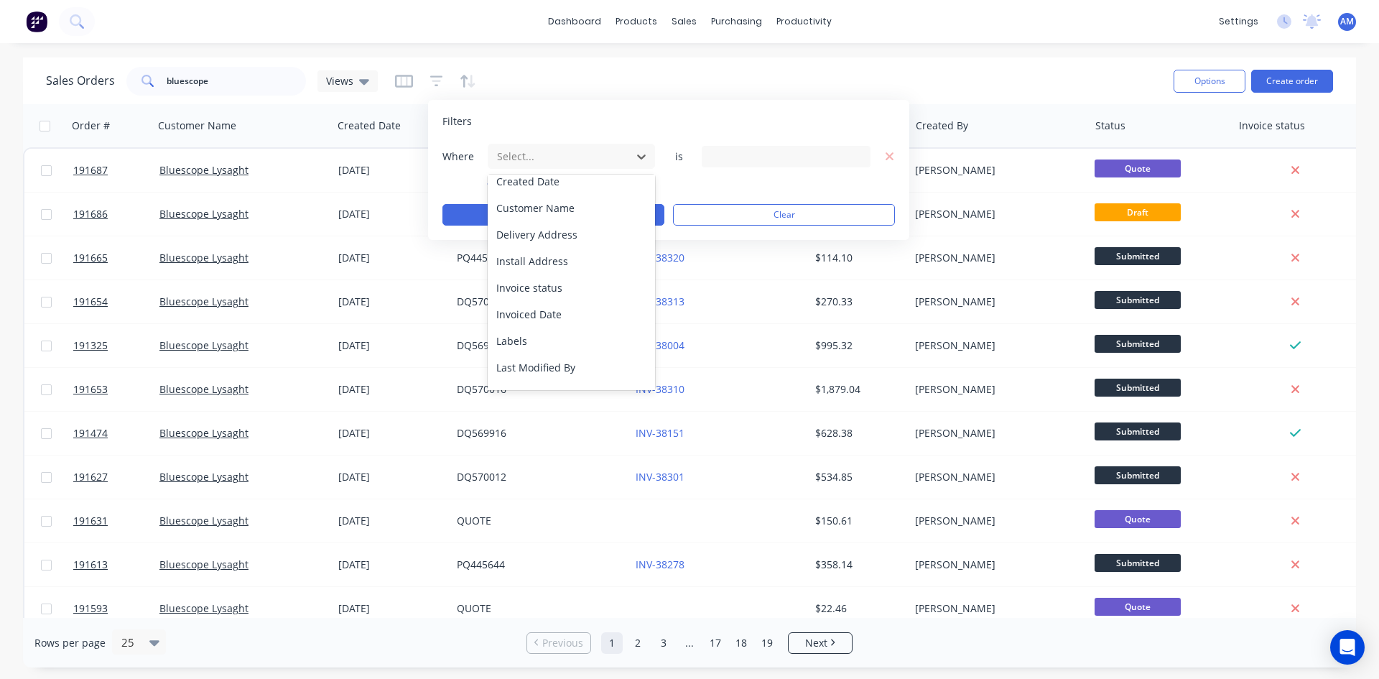
scroll to position [144, 0]
click at [568, 284] on div "Invoice status" at bounding box center [571, 286] width 167 height 27
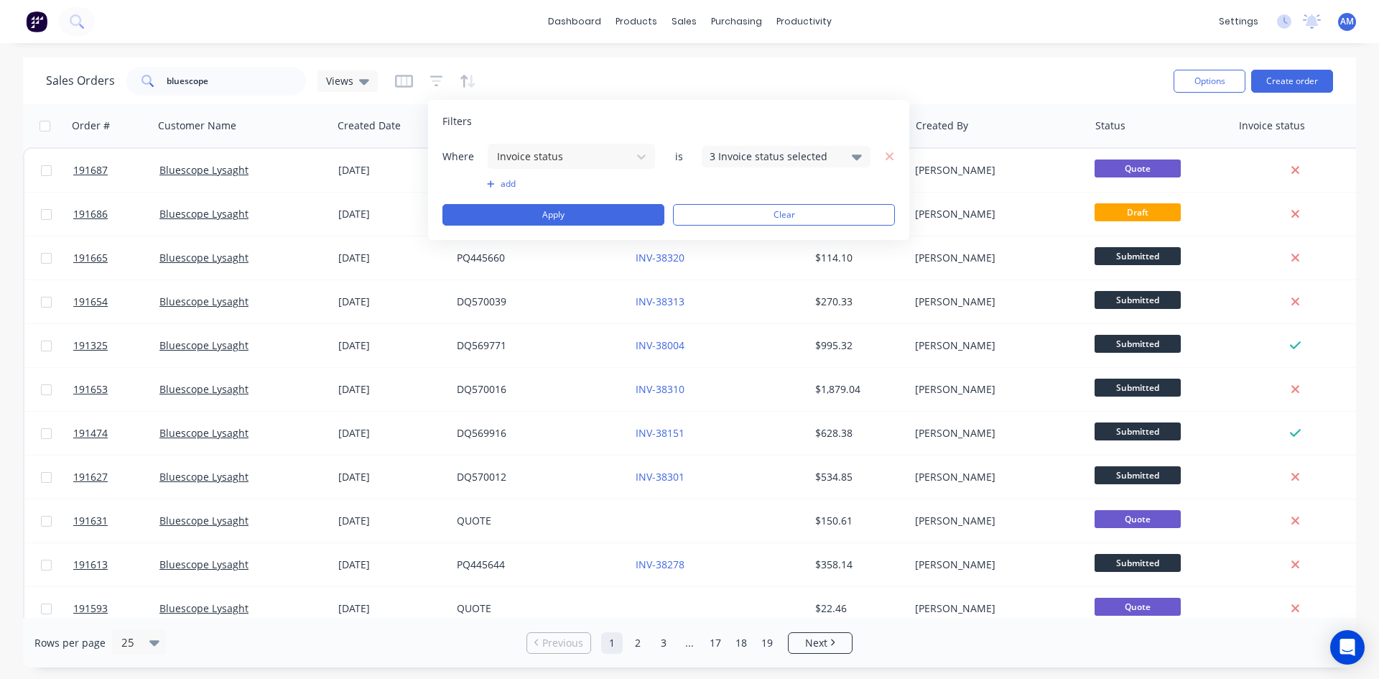
click at [734, 154] on div "3 Invoice status selected" at bounding box center [775, 156] width 130 height 15
click at [759, 236] on div "Not Invoiced" at bounding box center [832, 235] width 172 height 15
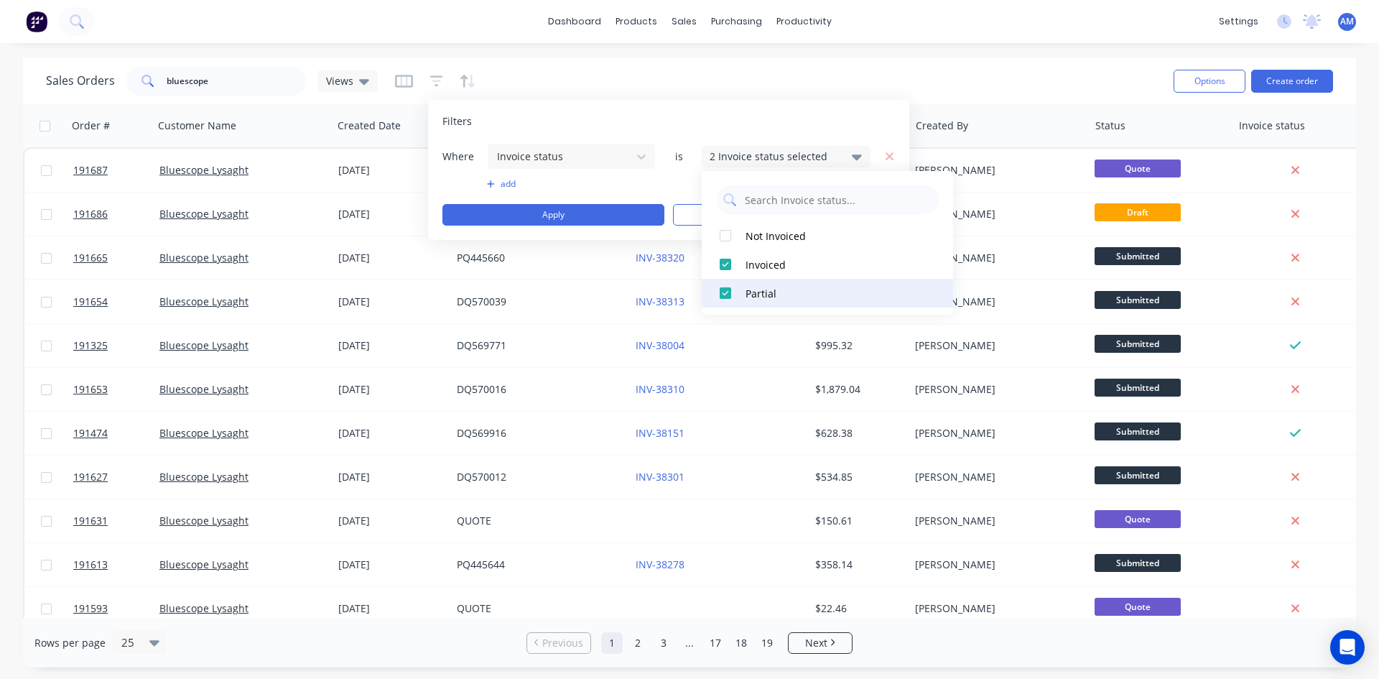
click at [754, 290] on div "Partial" at bounding box center [832, 293] width 172 height 15
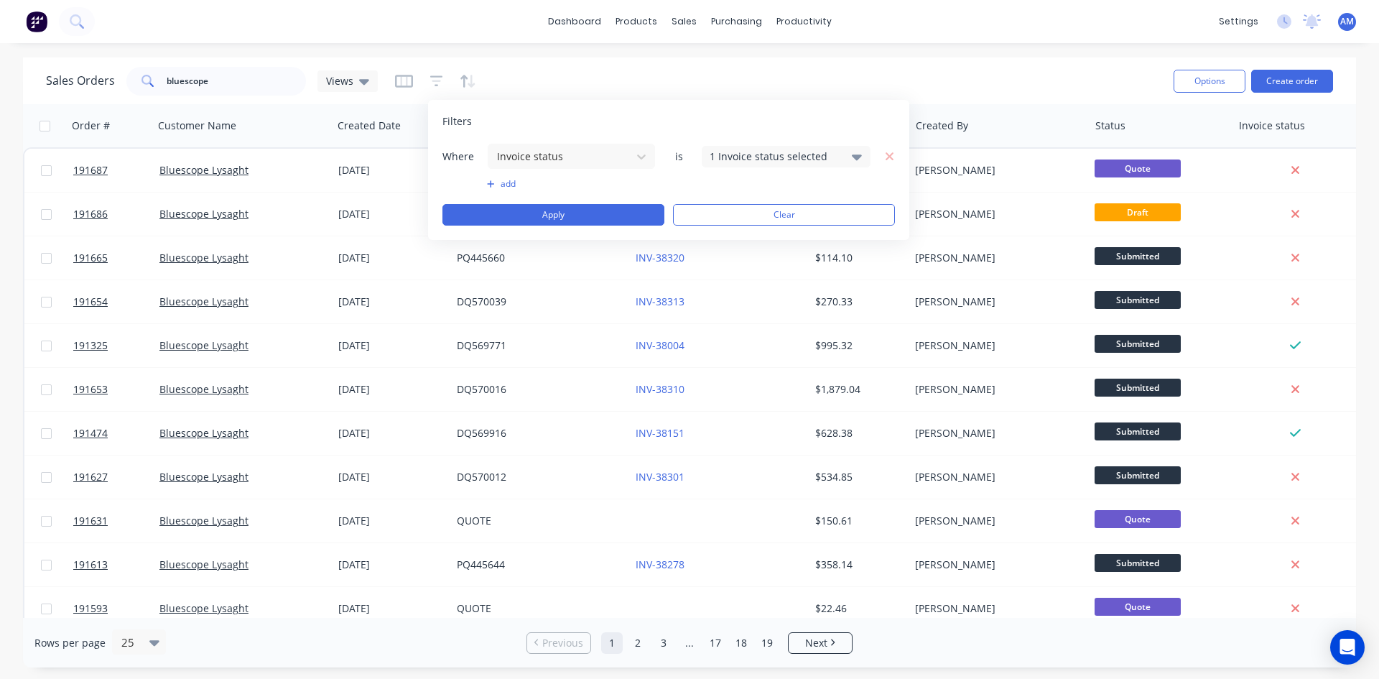
click at [516, 184] on button "add" at bounding box center [571, 183] width 169 height 11
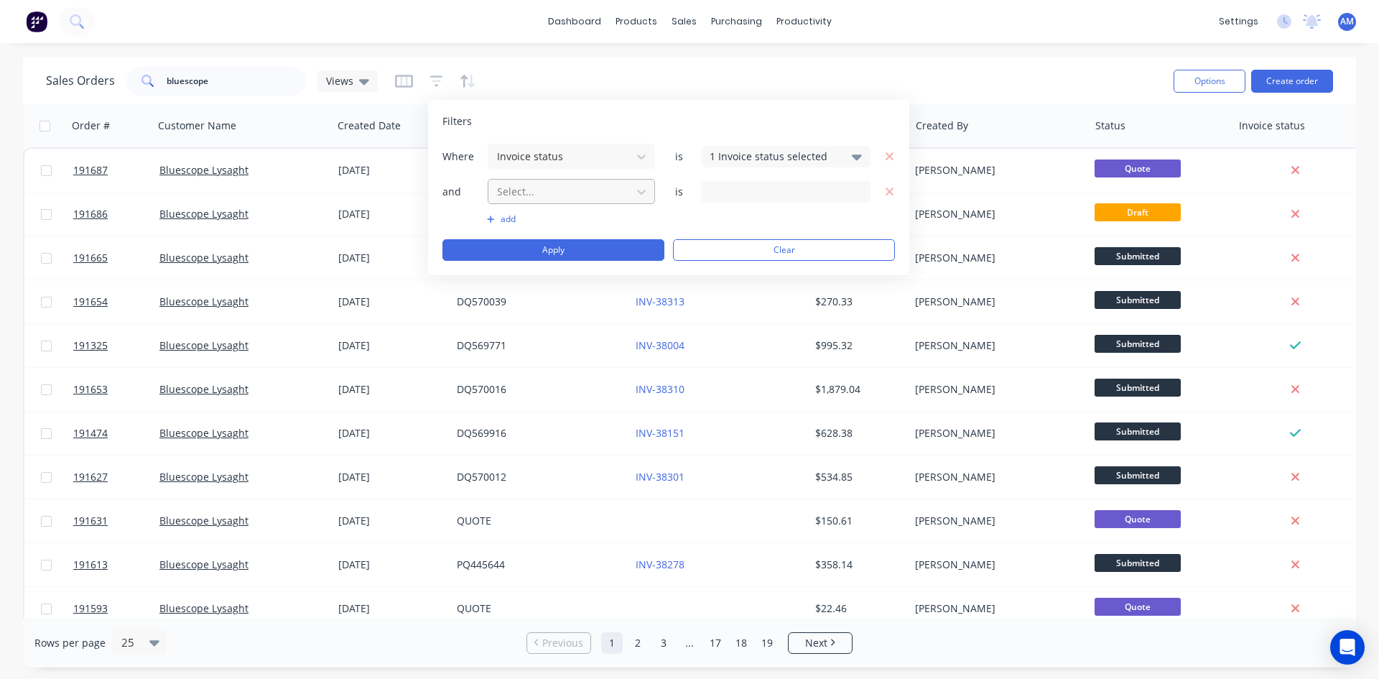
click at [551, 189] on div at bounding box center [560, 191] width 129 height 18
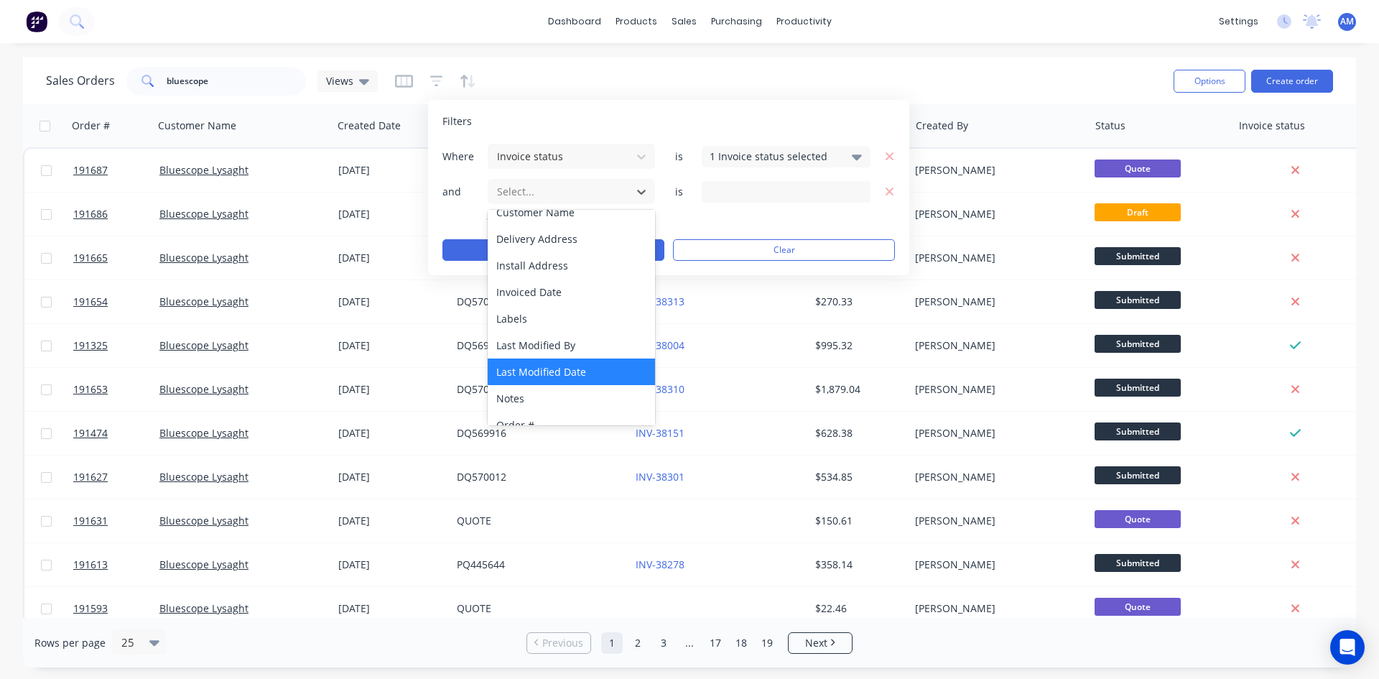
scroll to position [216, 0]
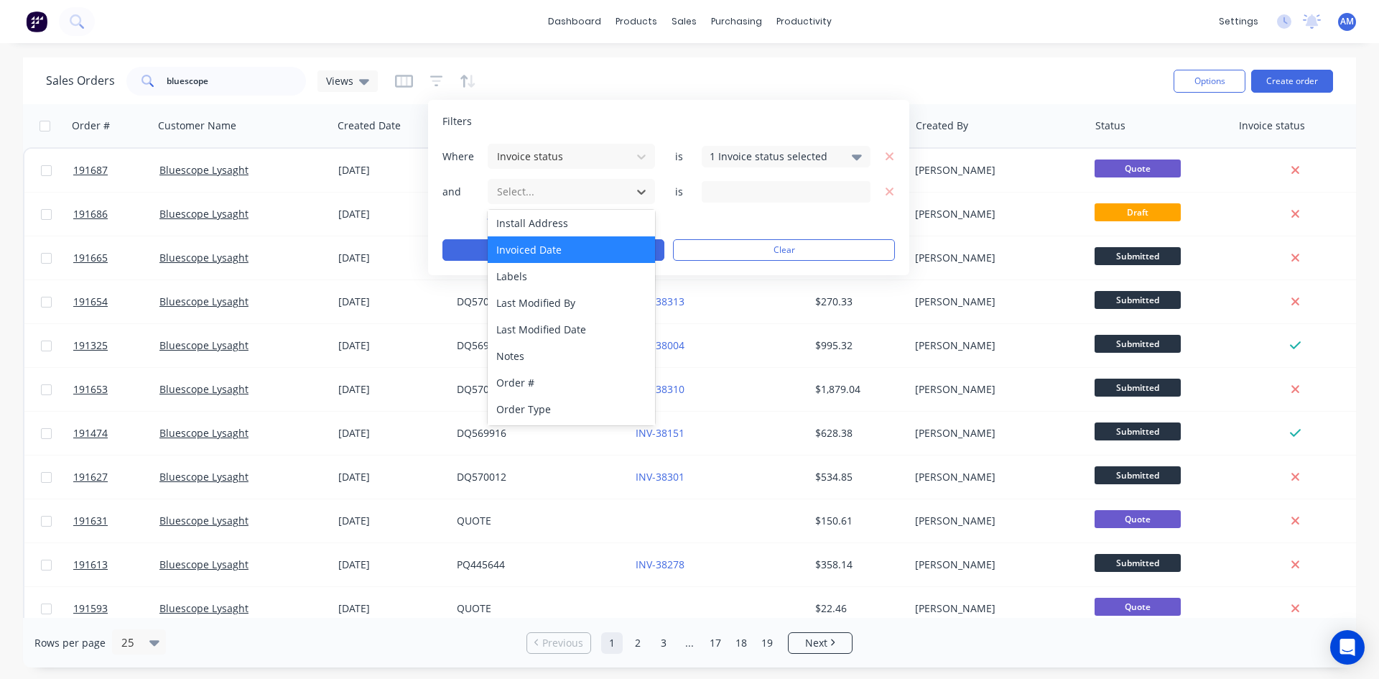
click at [533, 252] on div "Invoiced Date" at bounding box center [571, 249] width 167 height 27
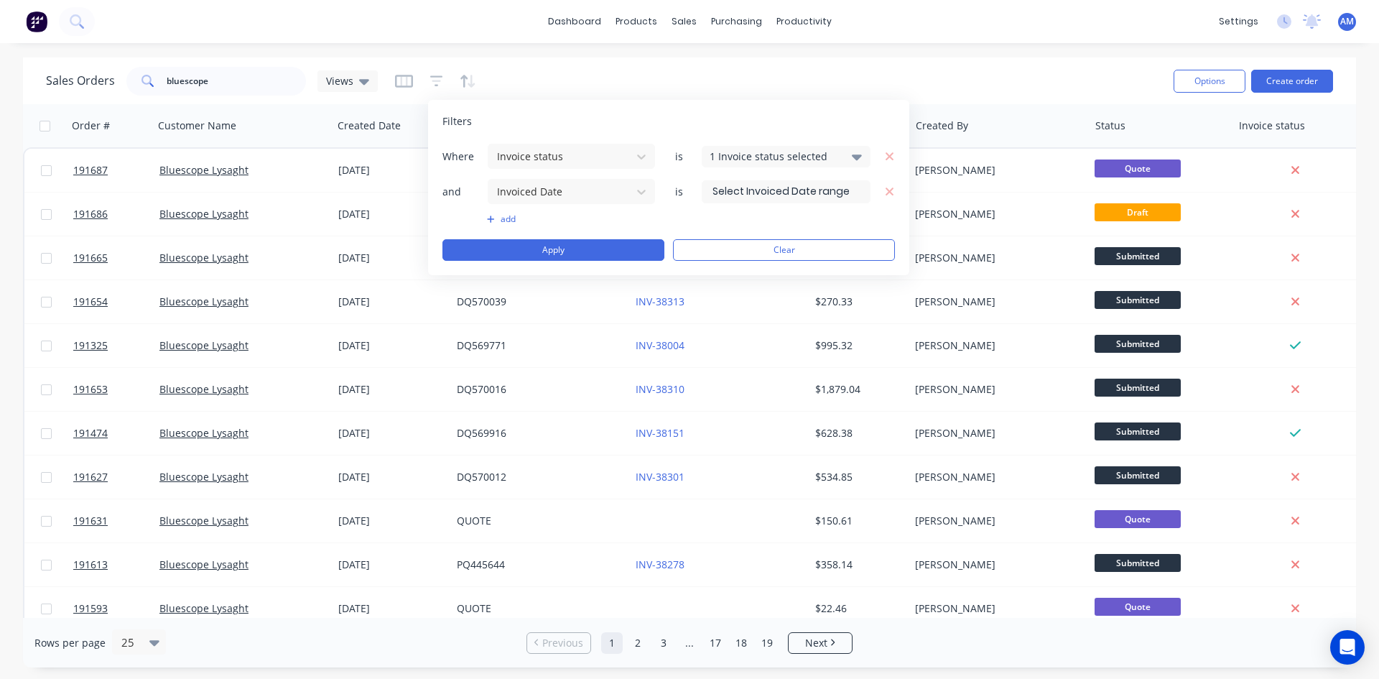
click at [863, 185] on input at bounding box center [786, 192] width 167 height 22
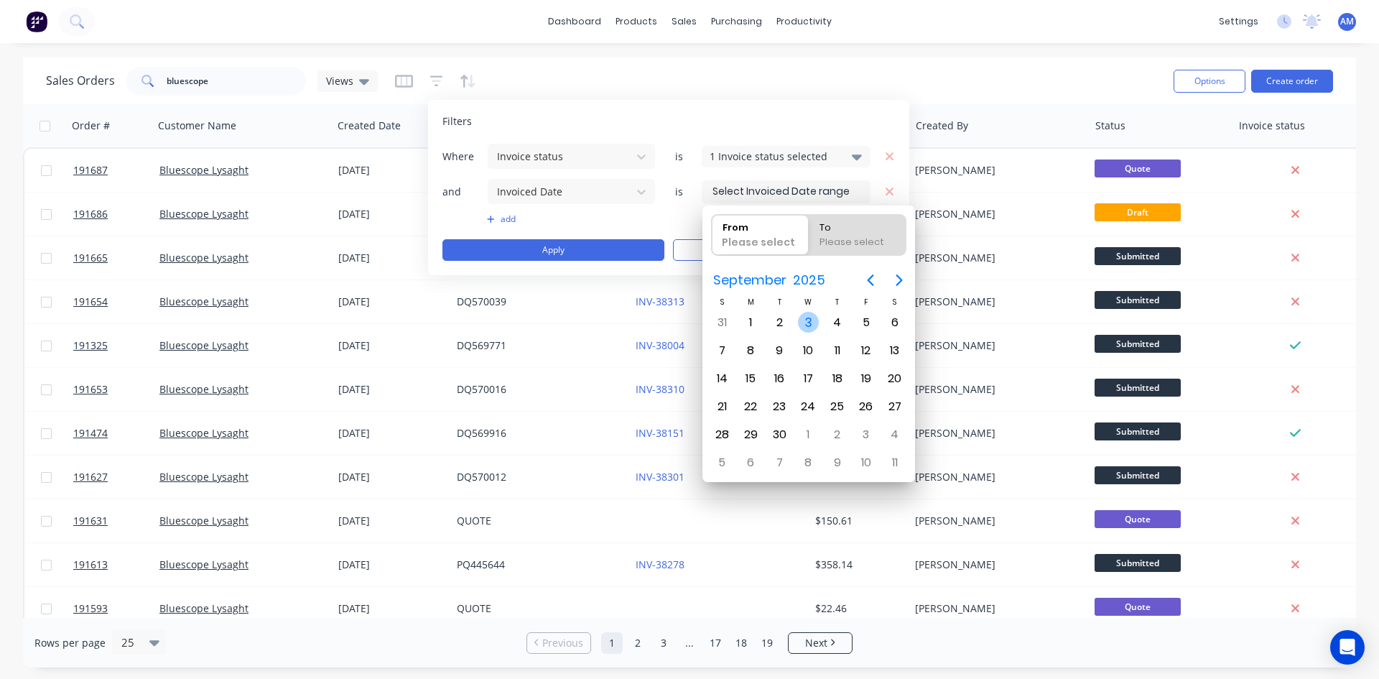
click at [815, 321] on div "3" at bounding box center [809, 323] width 22 height 22
type input "03/09/25"
radio input "false"
radio input "true"
click at [815, 321] on div "3" at bounding box center [809, 323] width 22 height 22
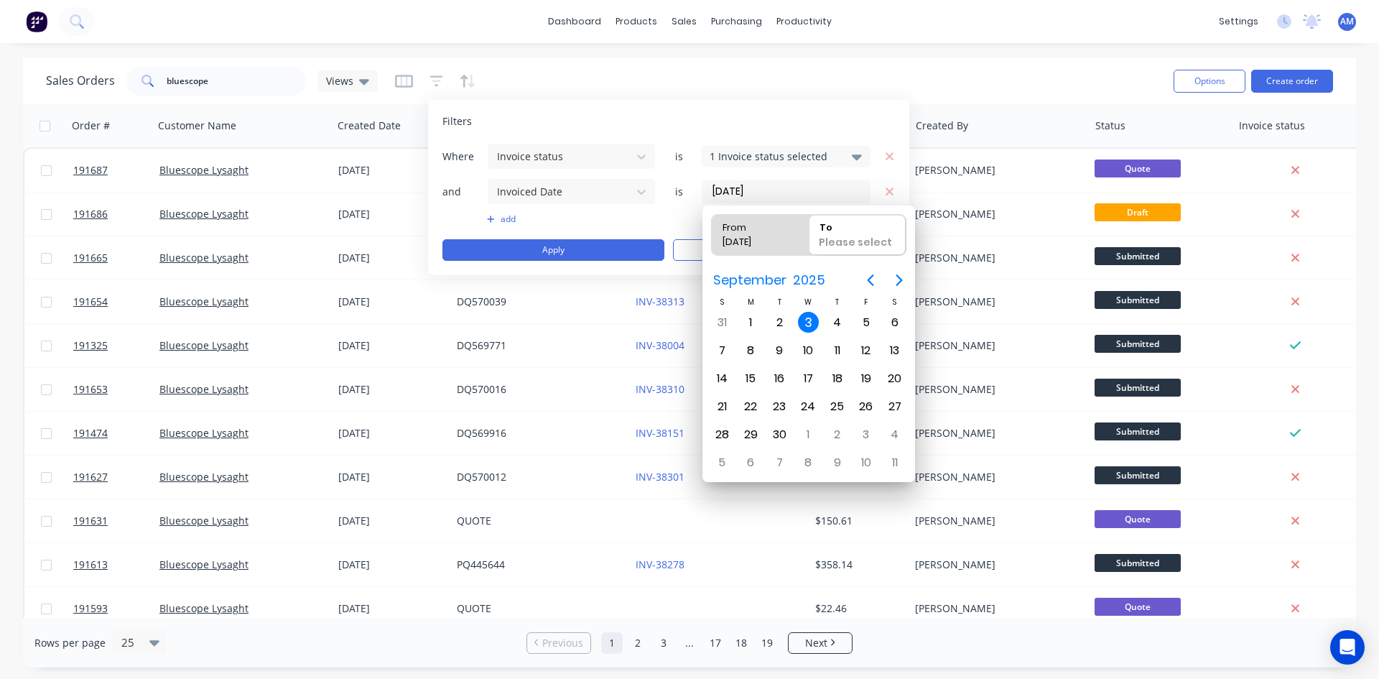
type input "03/09/25 - 03/09/25"
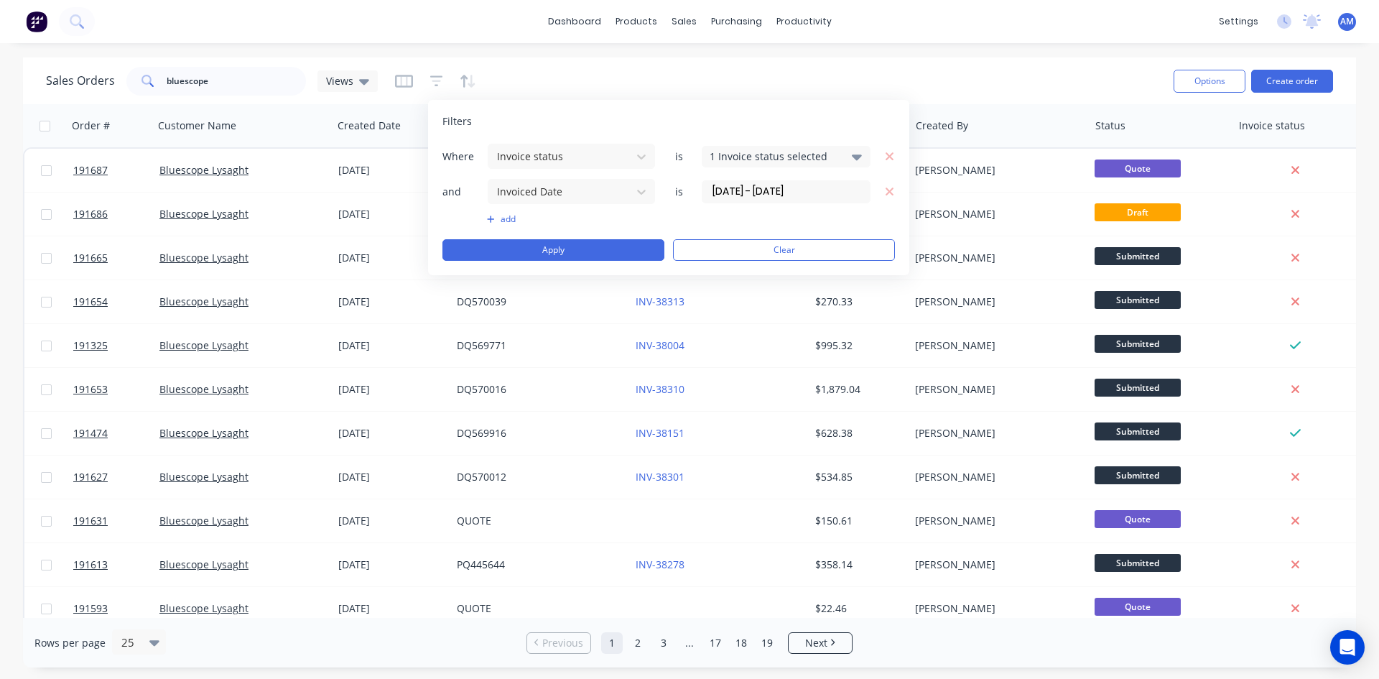
click at [499, 217] on button "add" at bounding box center [571, 218] width 169 height 11
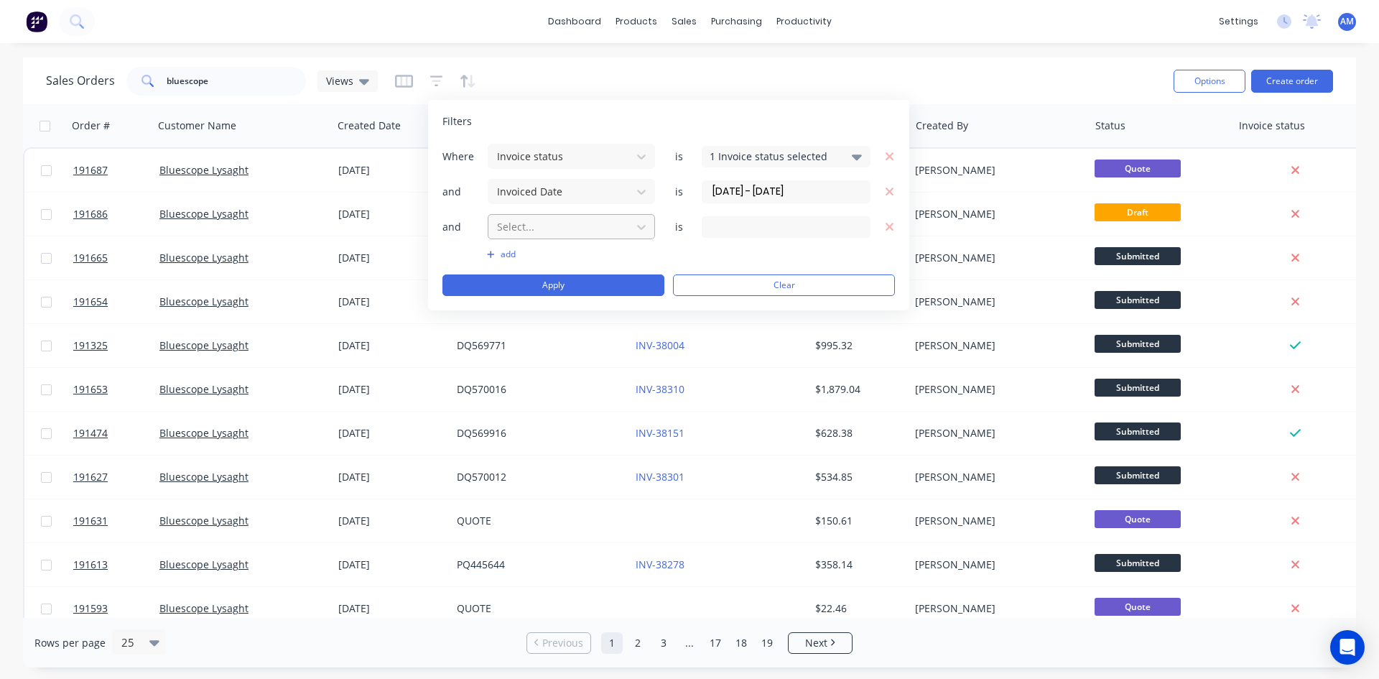
click at [553, 231] on div at bounding box center [560, 227] width 129 height 18
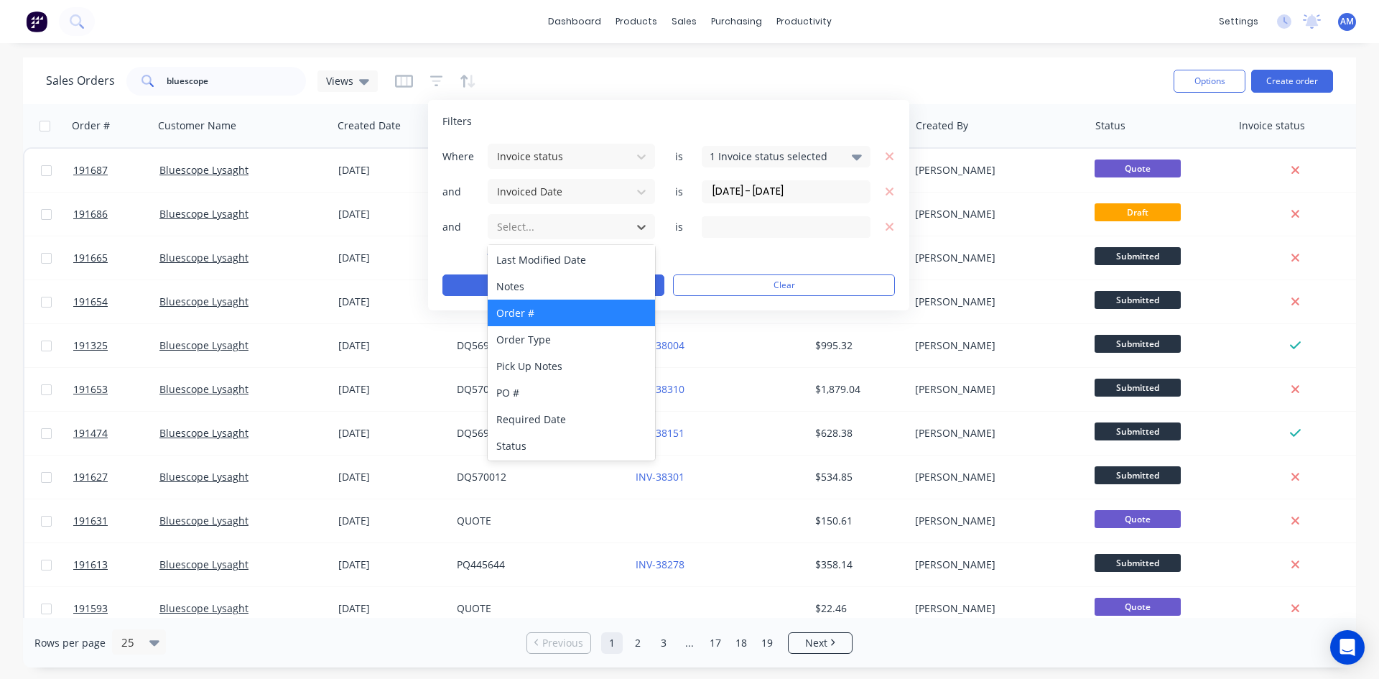
scroll to position [295, 0]
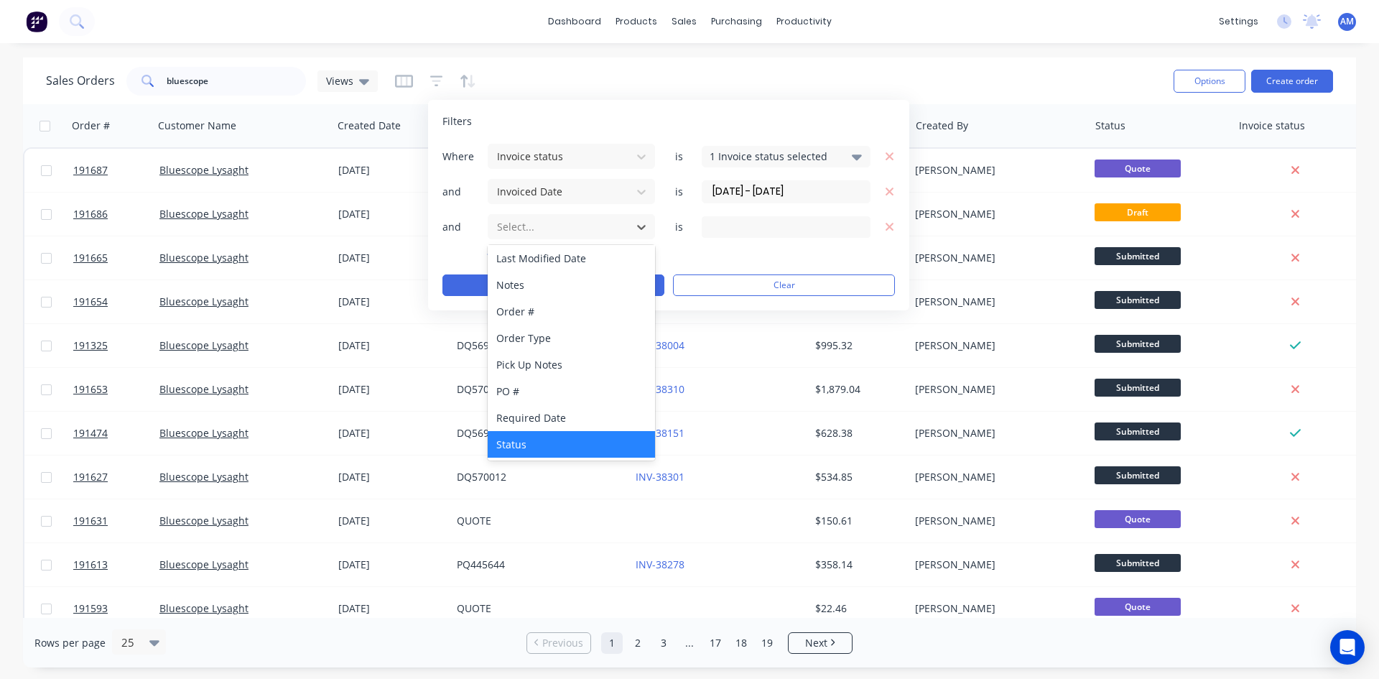
click at [513, 432] on div "Status" at bounding box center [571, 444] width 167 height 27
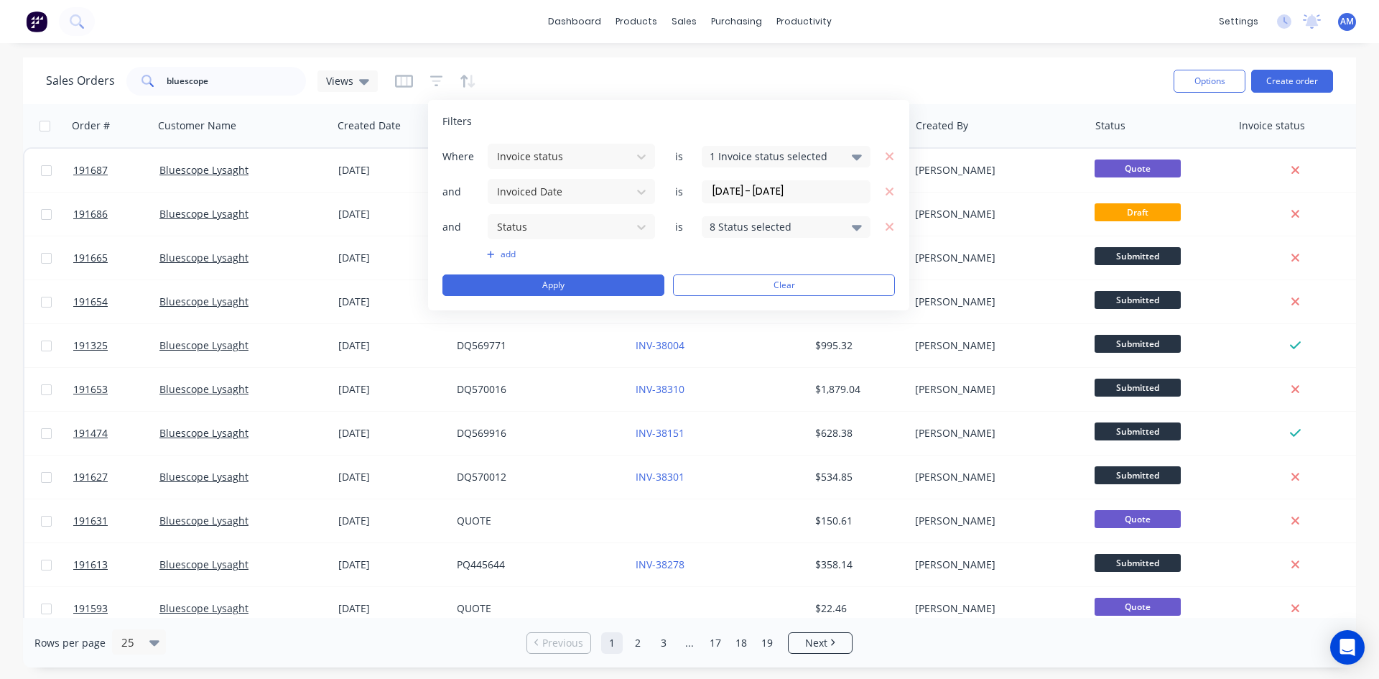
click at [729, 228] on div "8 Status selected" at bounding box center [775, 226] width 130 height 15
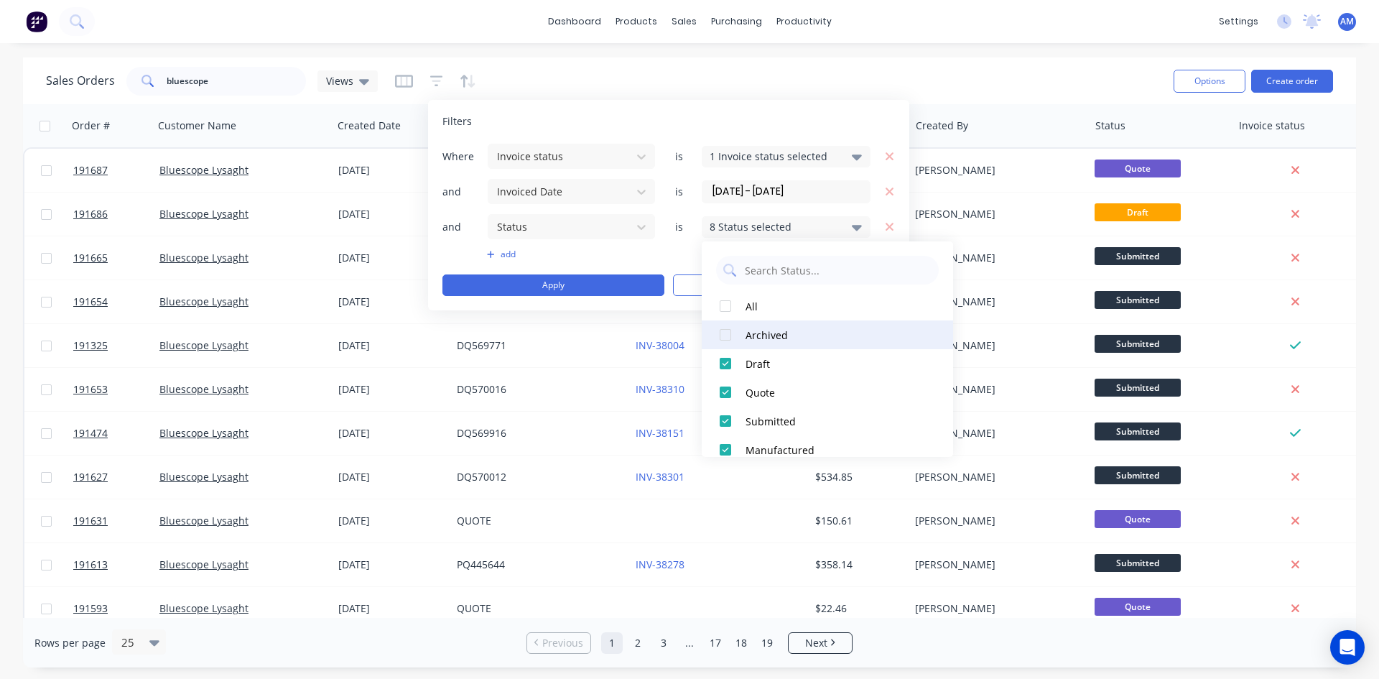
click at [753, 336] on div "Archived" at bounding box center [832, 335] width 172 height 15
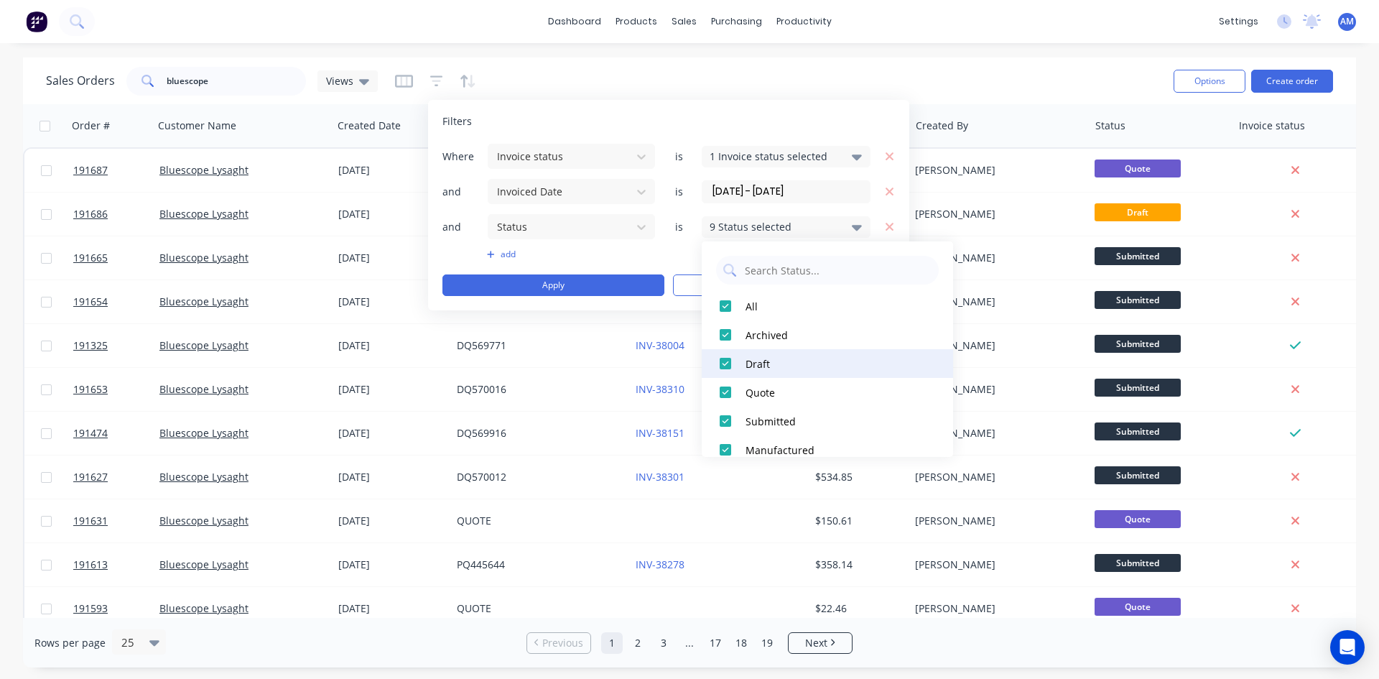
click at [757, 366] on div "Draft" at bounding box center [832, 363] width 172 height 15
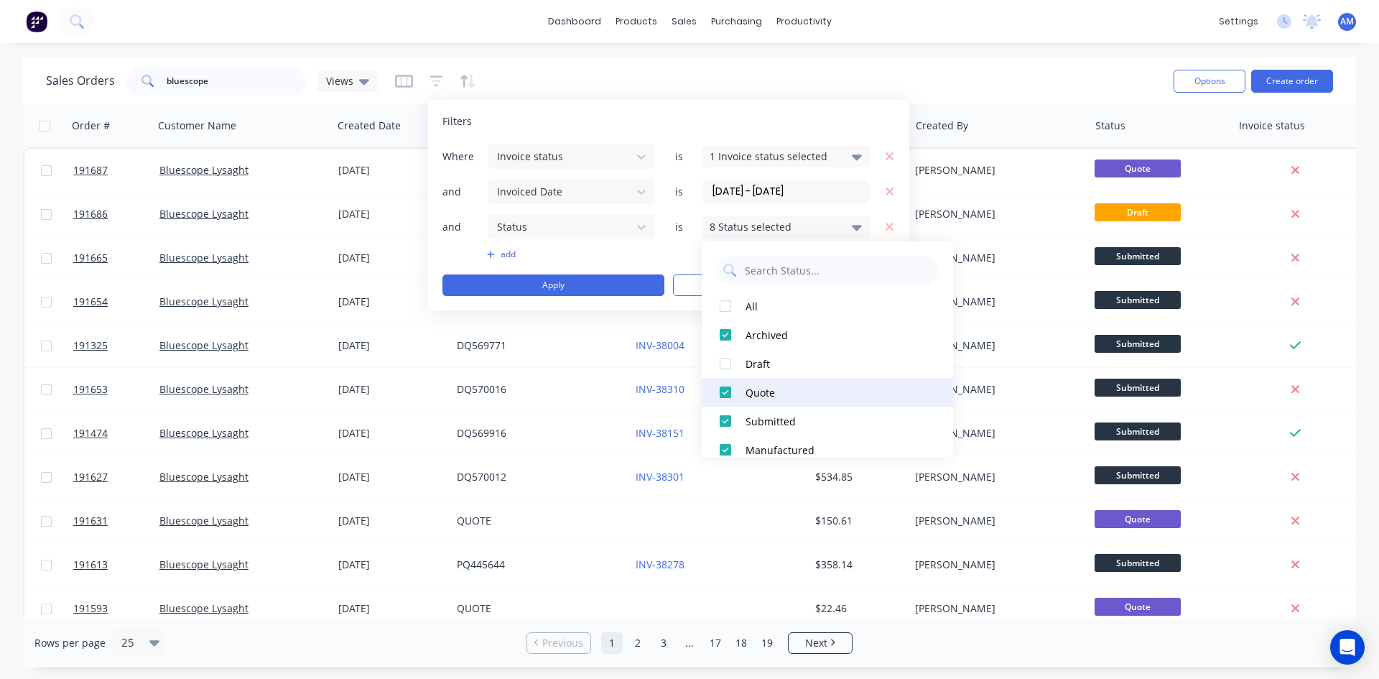
click at [759, 385] on div "Quote" at bounding box center [832, 392] width 172 height 15
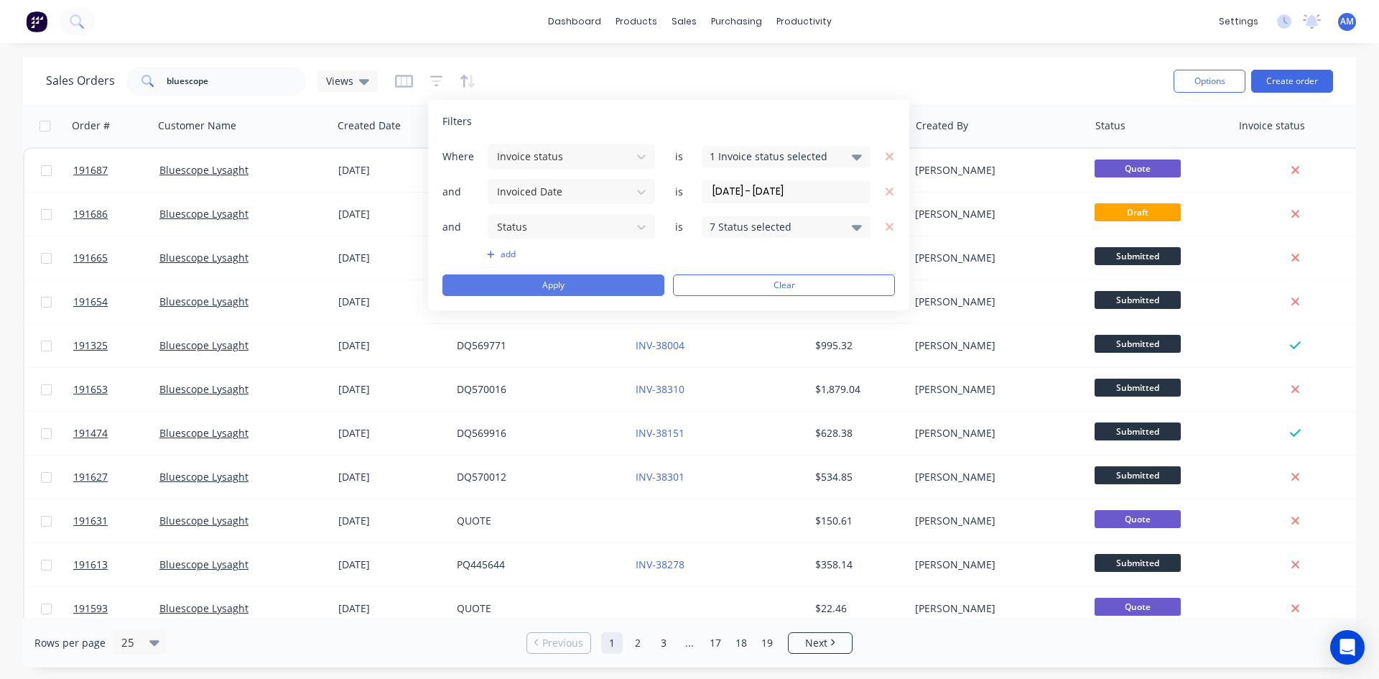
click at [576, 287] on button "Apply" at bounding box center [554, 285] width 222 height 22
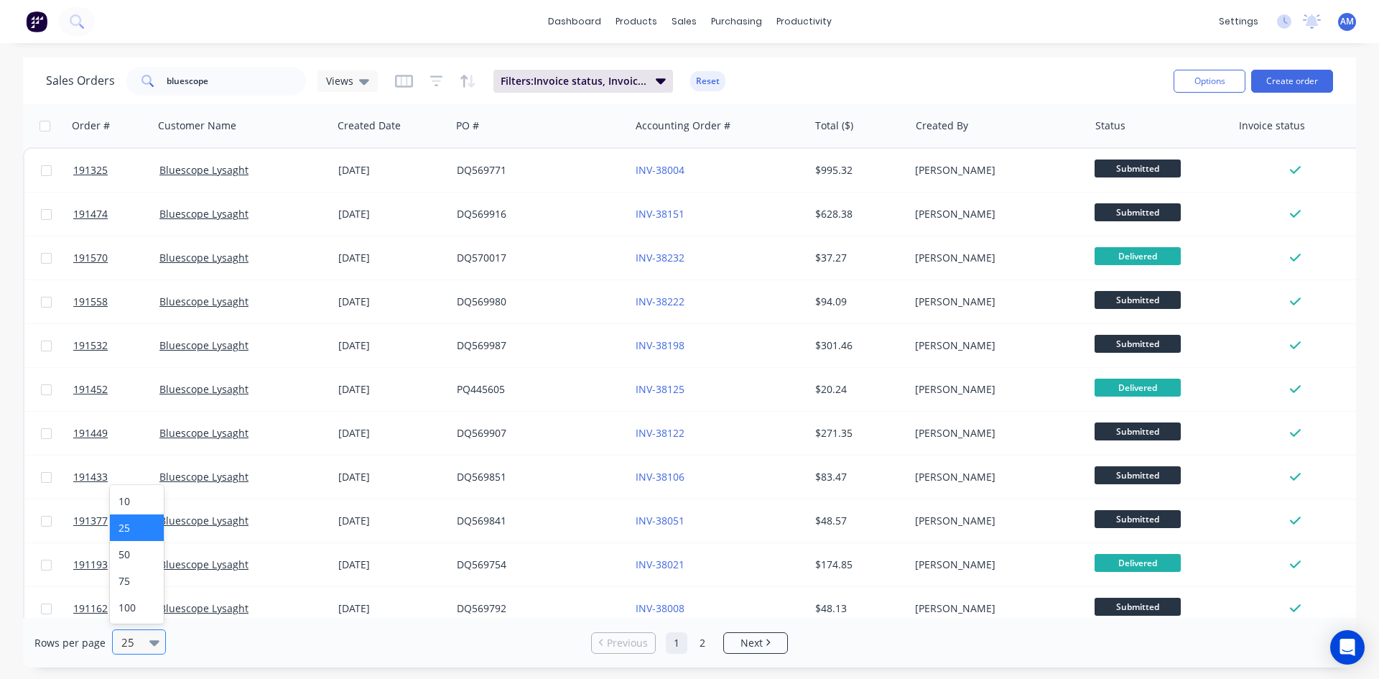
click at [155, 647] on icon at bounding box center [154, 642] width 10 height 16
click at [162, 614] on div "100" at bounding box center [137, 607] width 54 height 27
click at [1205, 77] on button "Options" at bounding box center [1210, 81] width 72 height 23
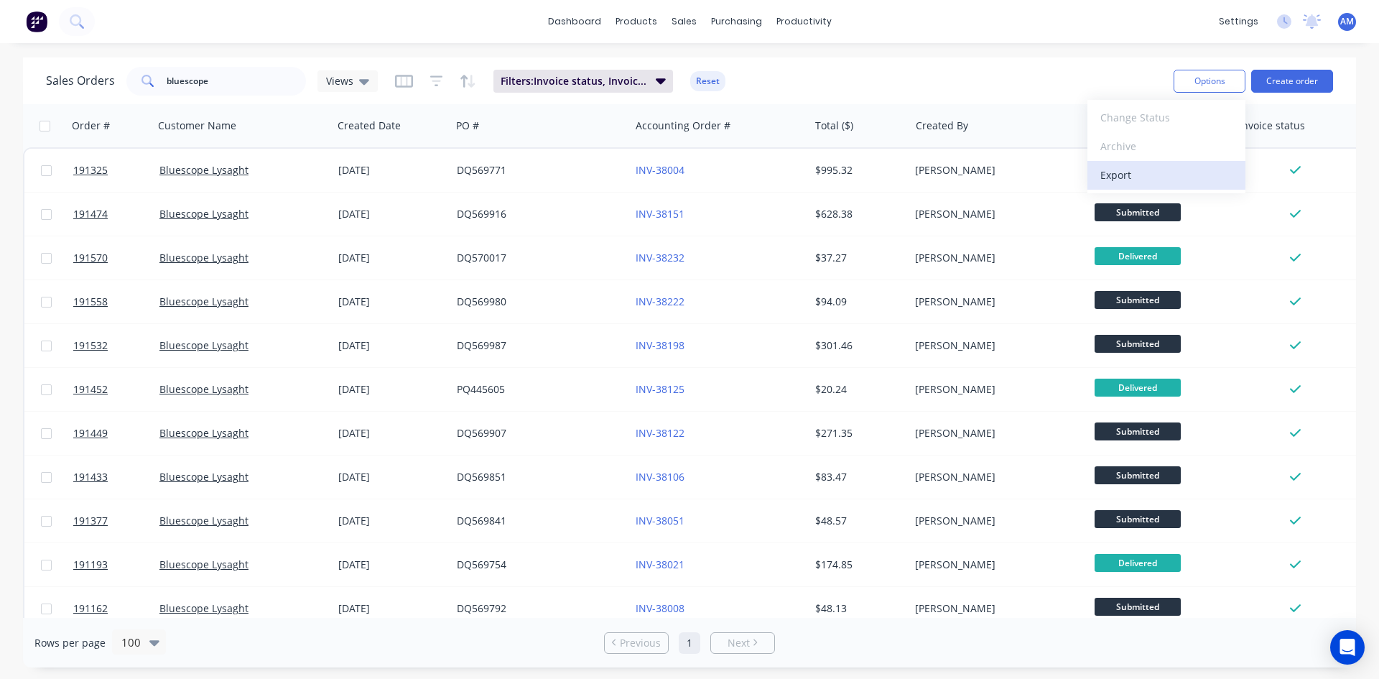
click at [1159, 175] on div "Export" at bounding box center [1167, 175] width 132 height 21
click at [707, 80] on button "Reset" at bounding box center [707, 81] width 35 height 20
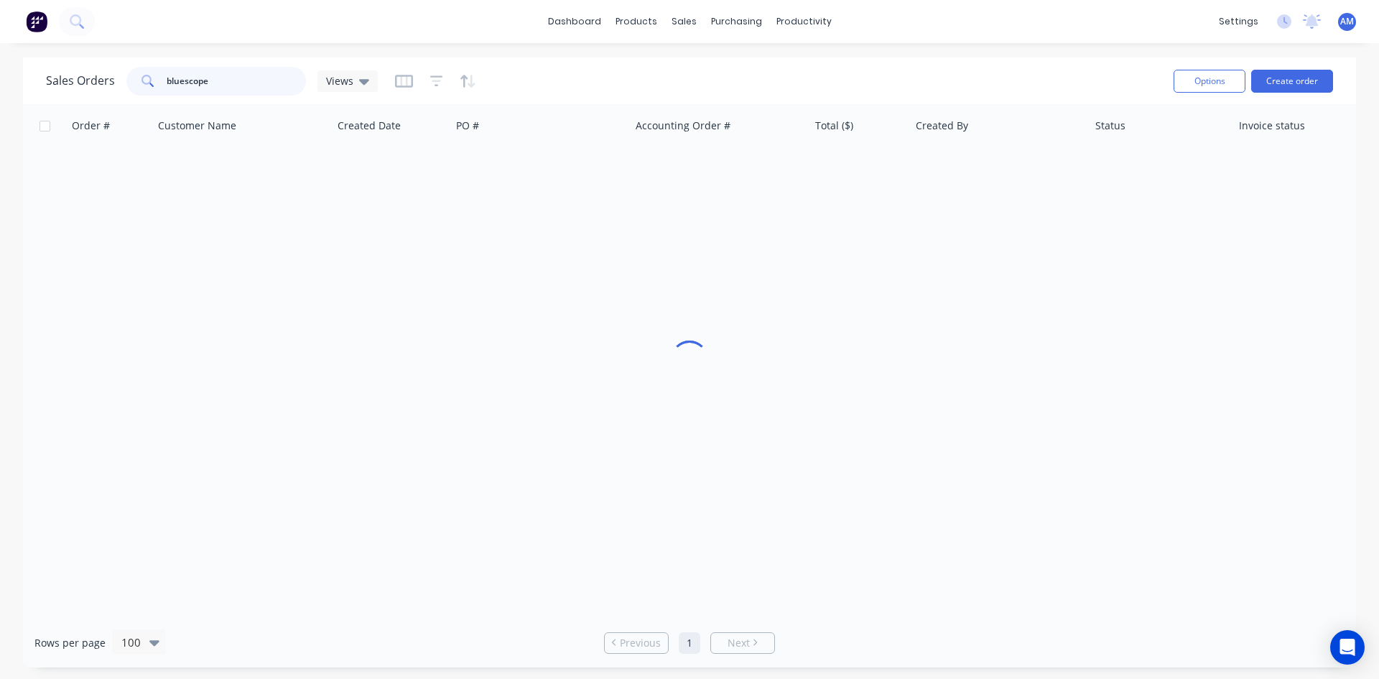
drag, startPoint x: 249, startPoint y: 84, endPoint x: 42, endPoint y: 96, distance: 206.6
click at [42, 96] on div "Sales Orders bluescope Views Options Create order" at bounding box center [689, 80] width 1333 height 47
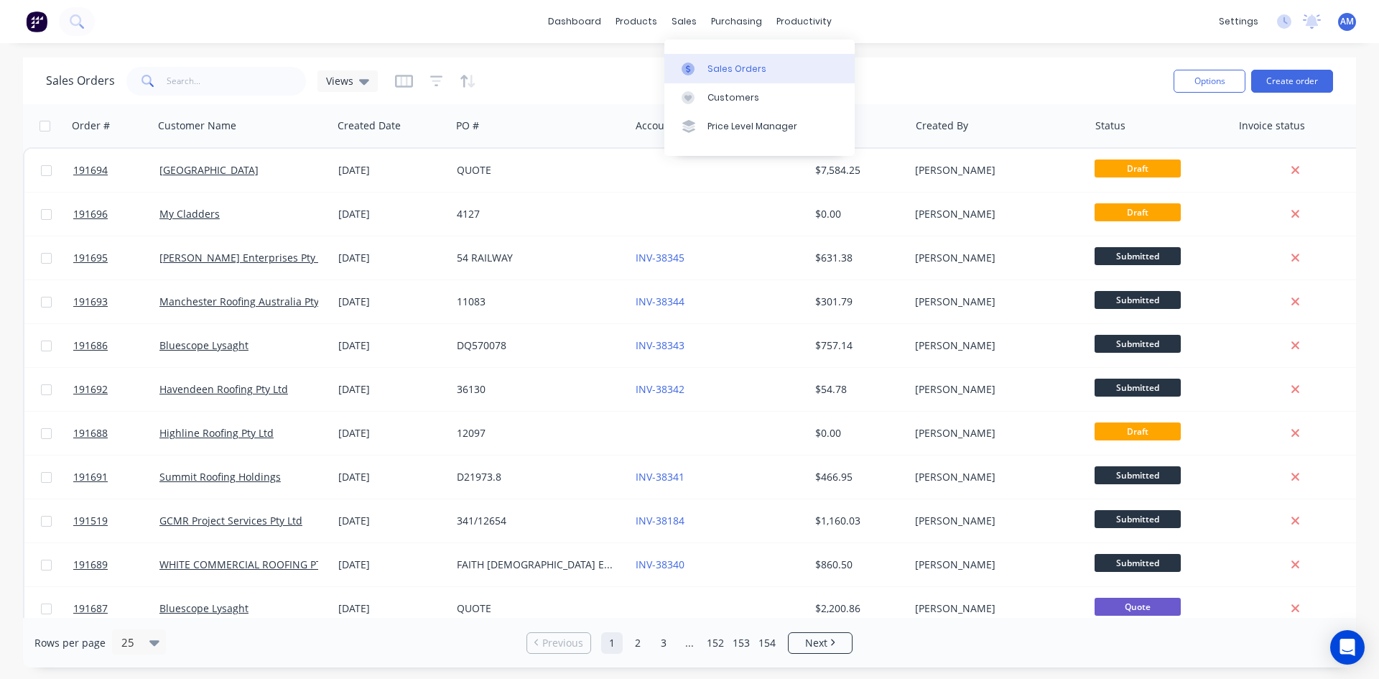
click at [693, 60] on link "Sales Orders" at bounding box center [760, 68] width 190 height 29
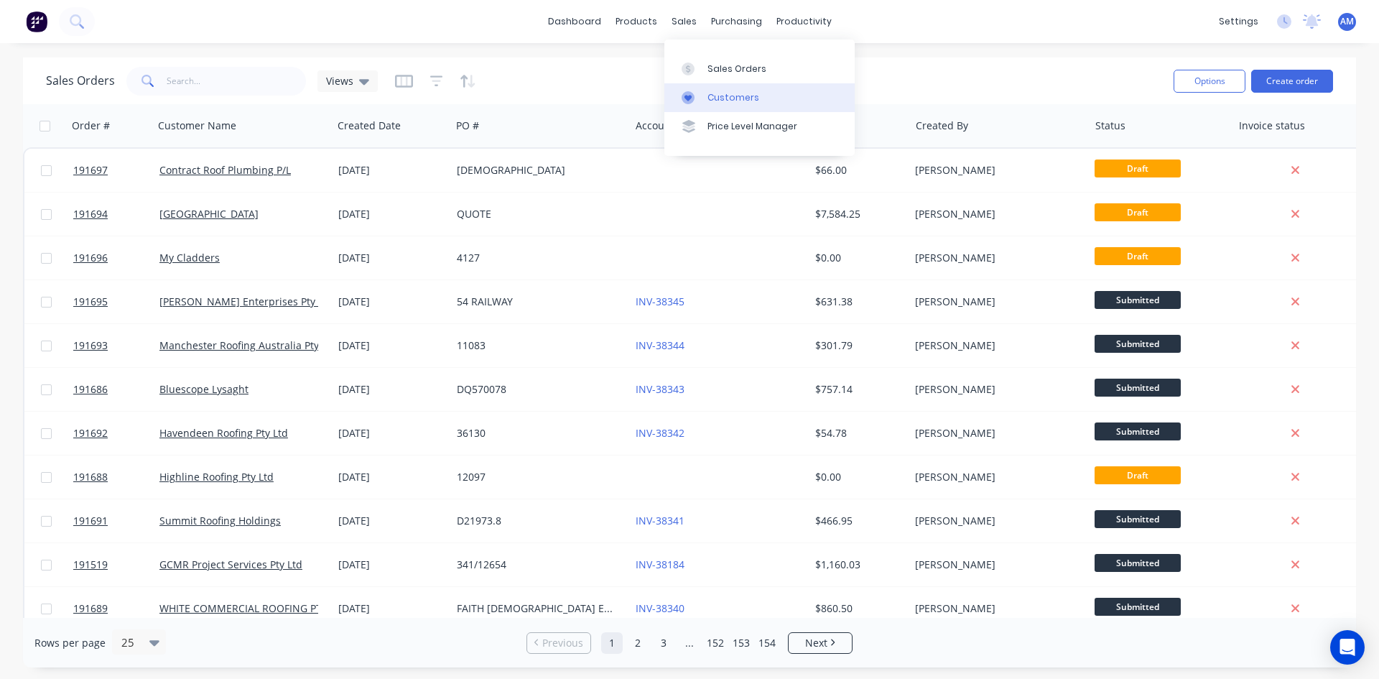
click at [716, 98] on div "Customers" at bounding box center [734, 97] width 52 height 13
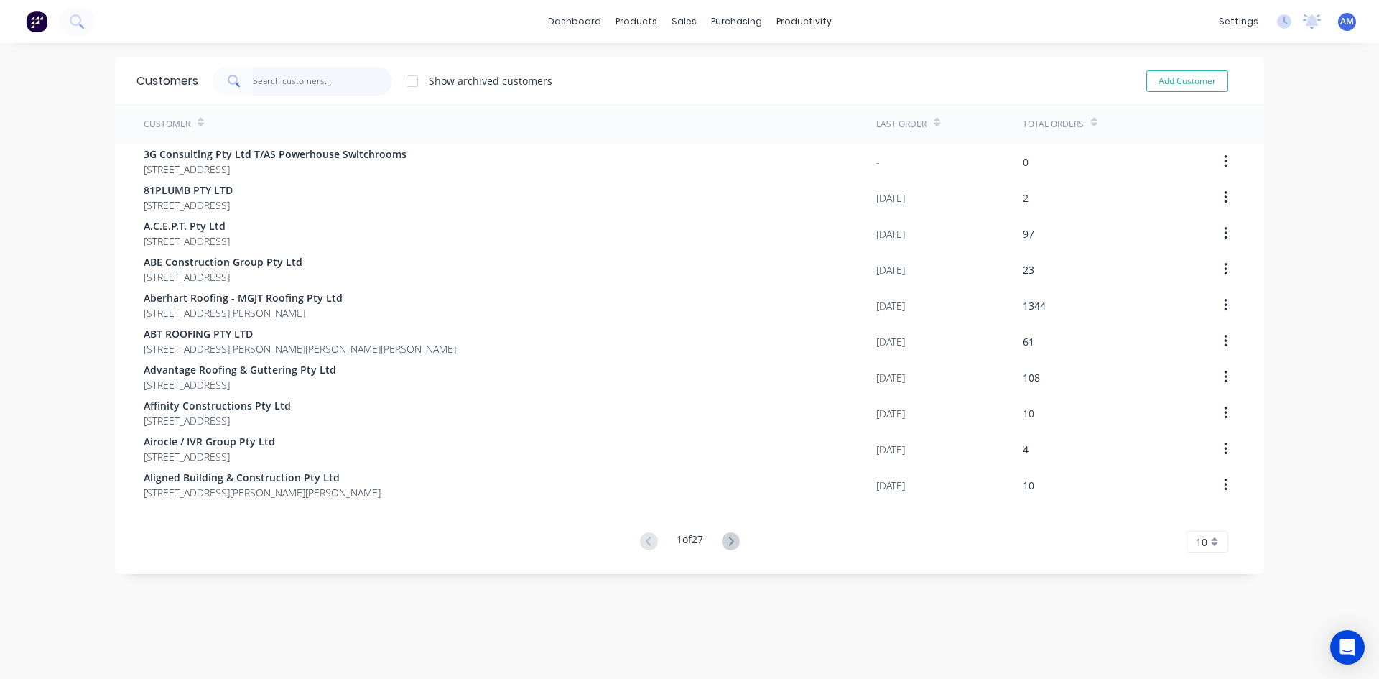
click at [282, 91] on input "text" at bounding box center [323, 81] width 140 height 29
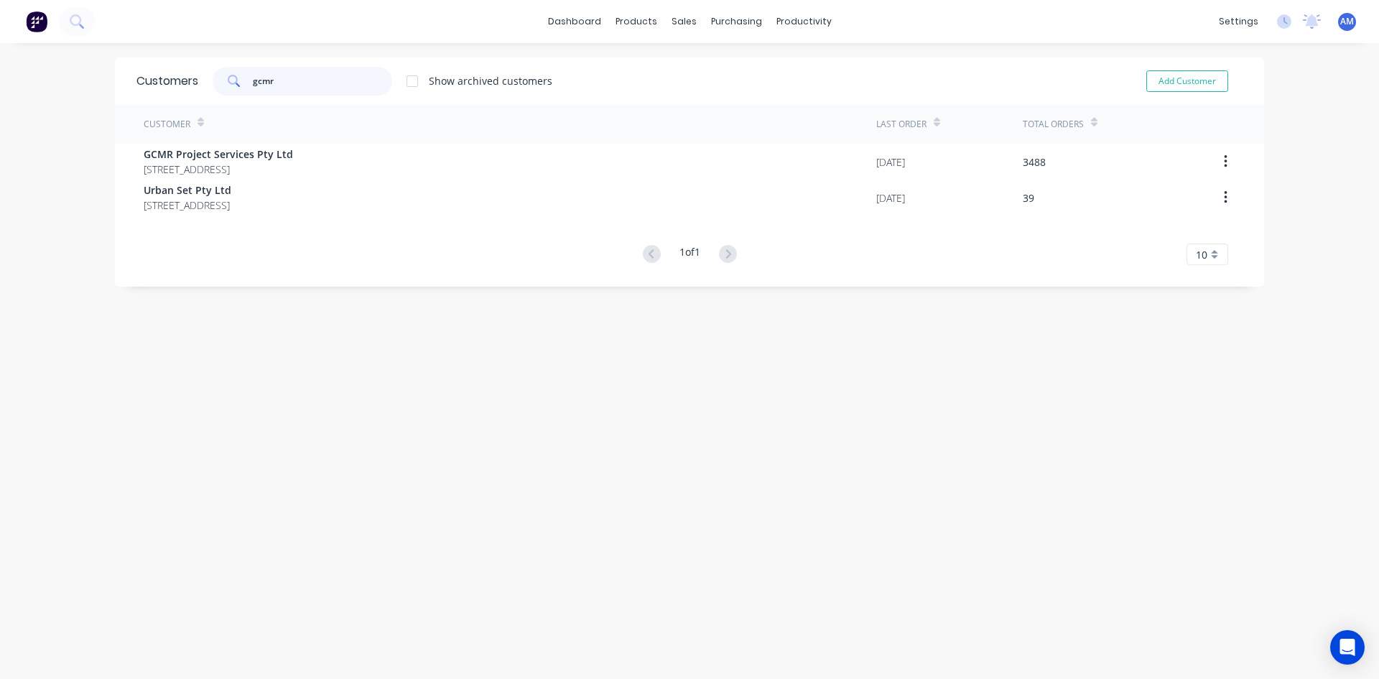
type input "gcmr"
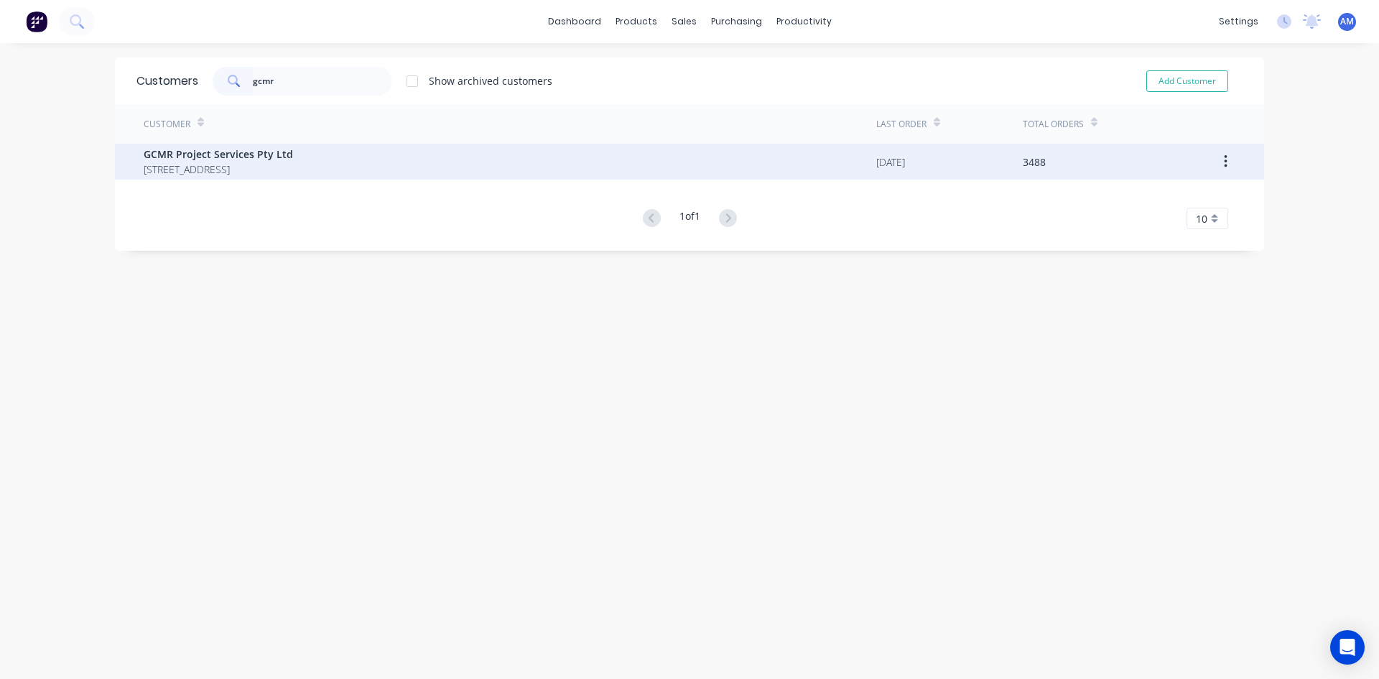
click at [269, 167] on span "[STREET_ADDRESS]" at bounding box center [218, 169] width 149 height 15
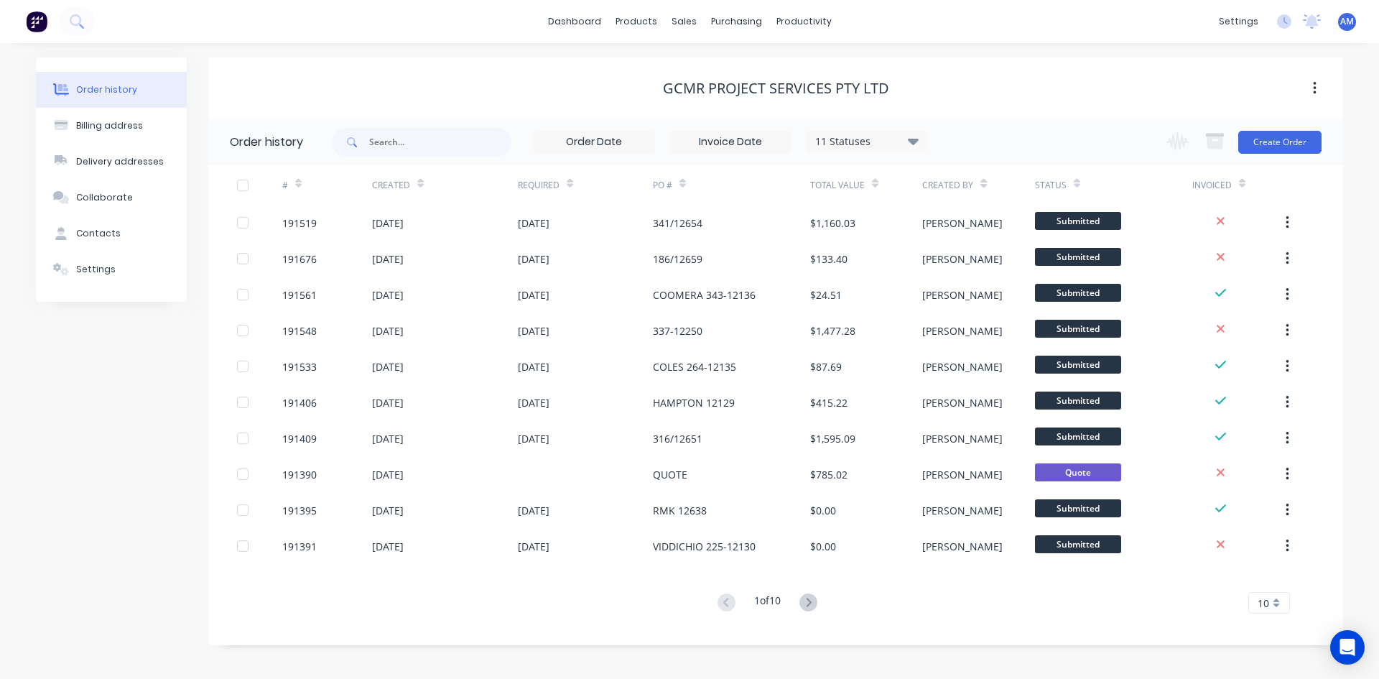
click at [1269, 596] on div "10" at bounding box center [1270, 603] width 42 height 22
click at [1267, 578] on div "35" at bounding box center [1269, 578] width 40 height 25
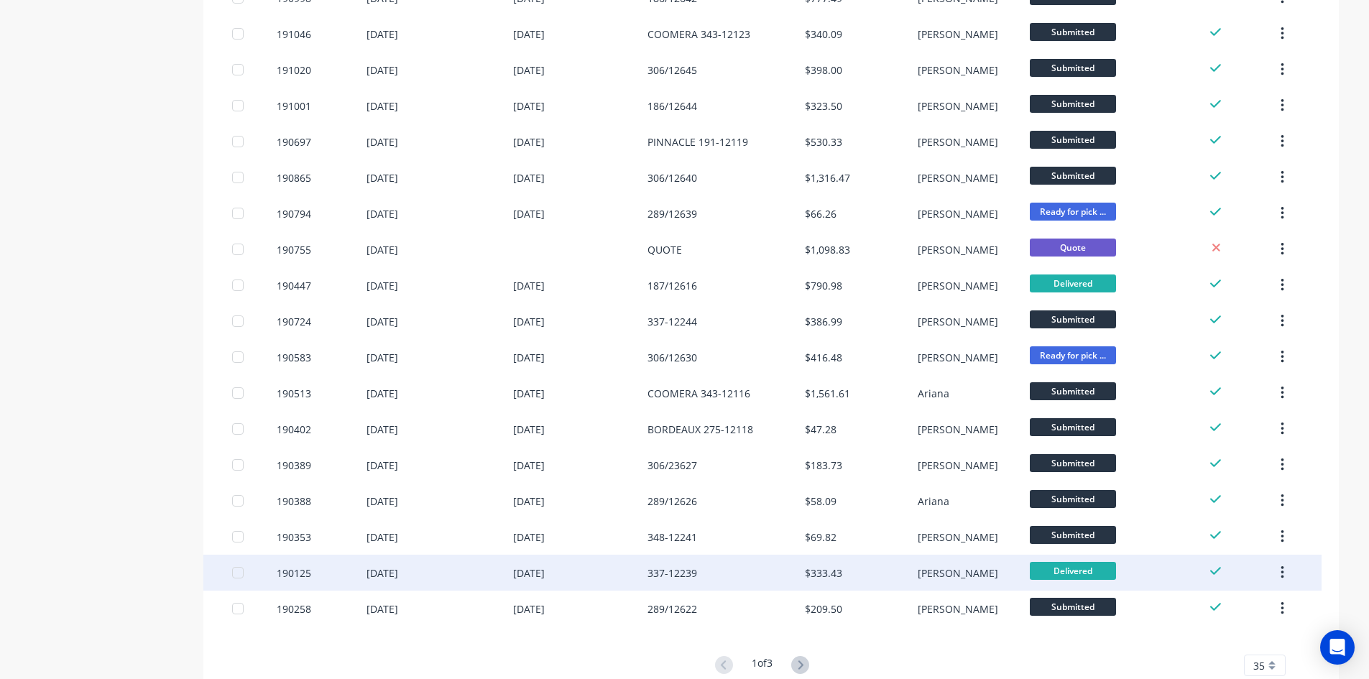
scroll to position [879, 0]
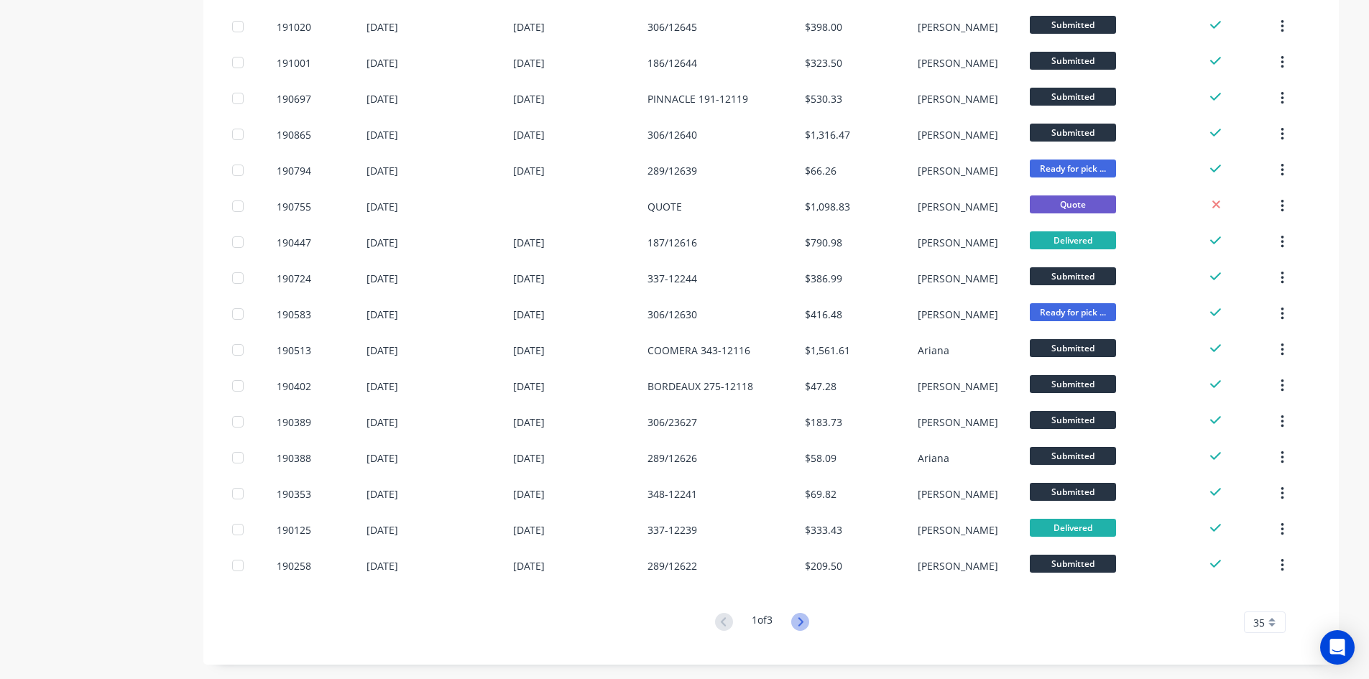
click at [809, 621] on icon at bounding box center [800, 622] width 18 height 18
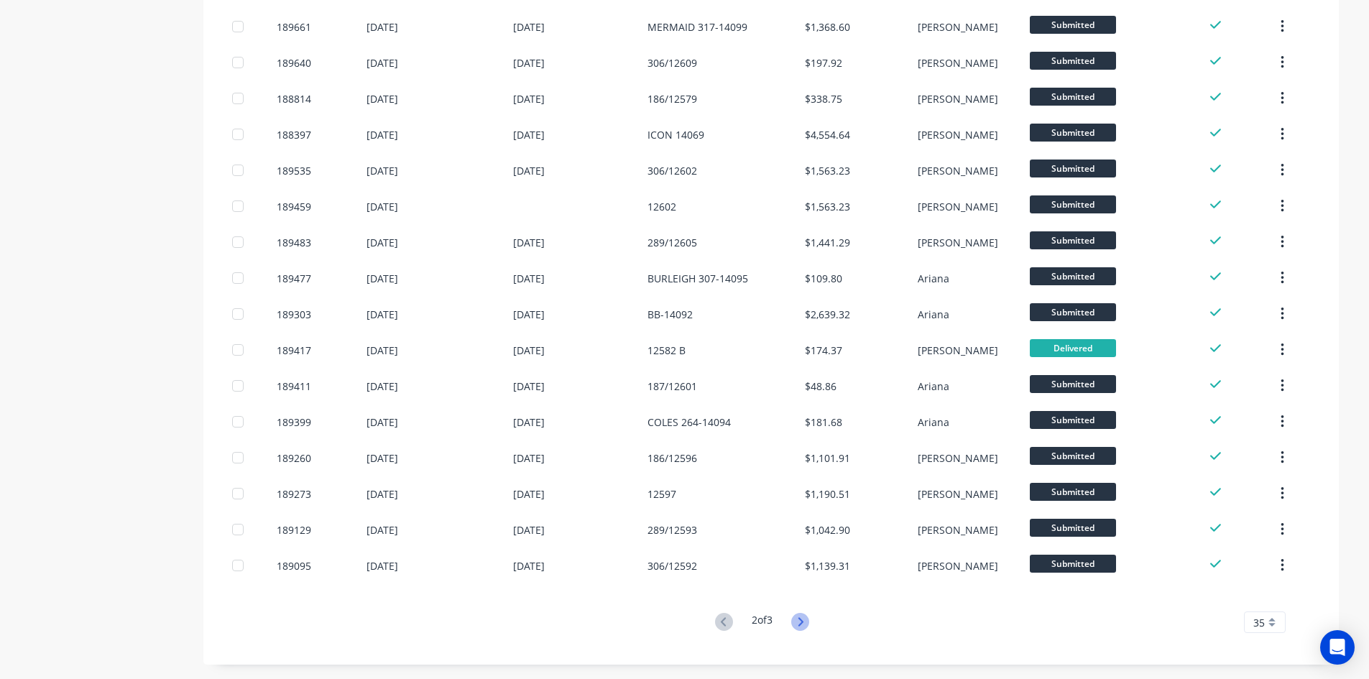
click at [802, 624] on icon at bounding box center [800, 621] width 5 height 9
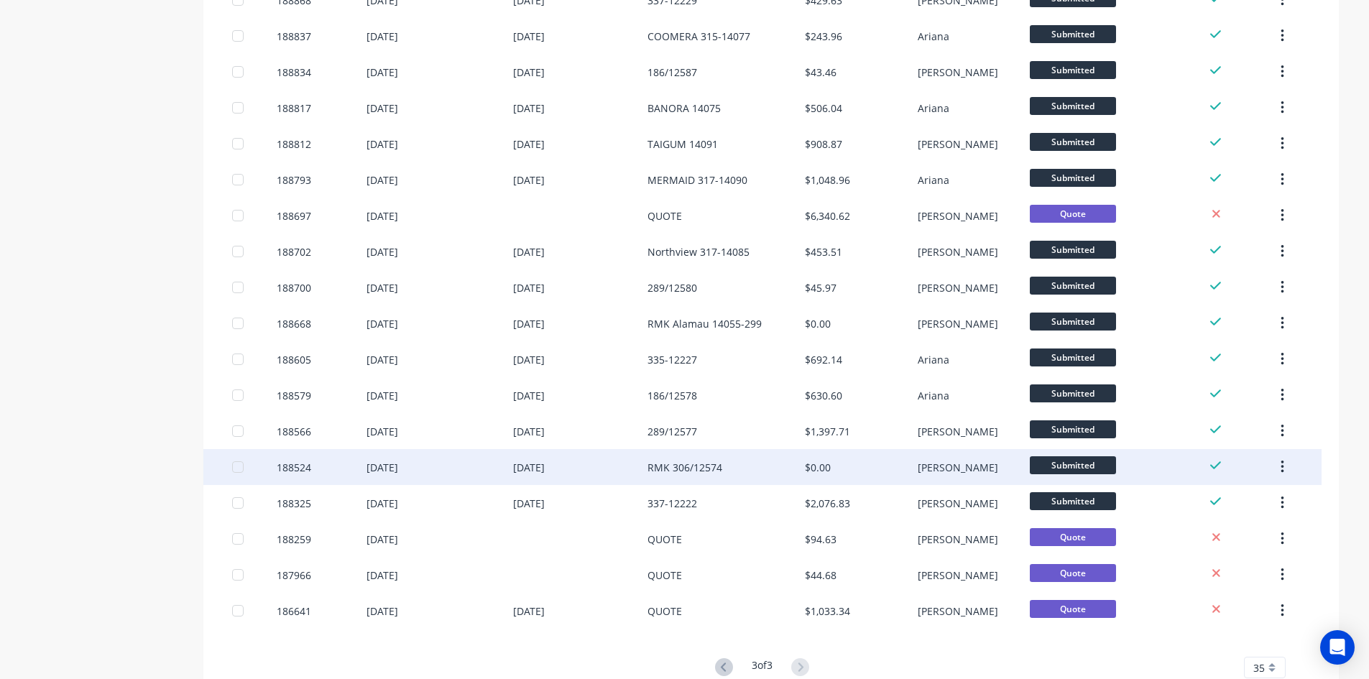
scroll to position [555, 0]
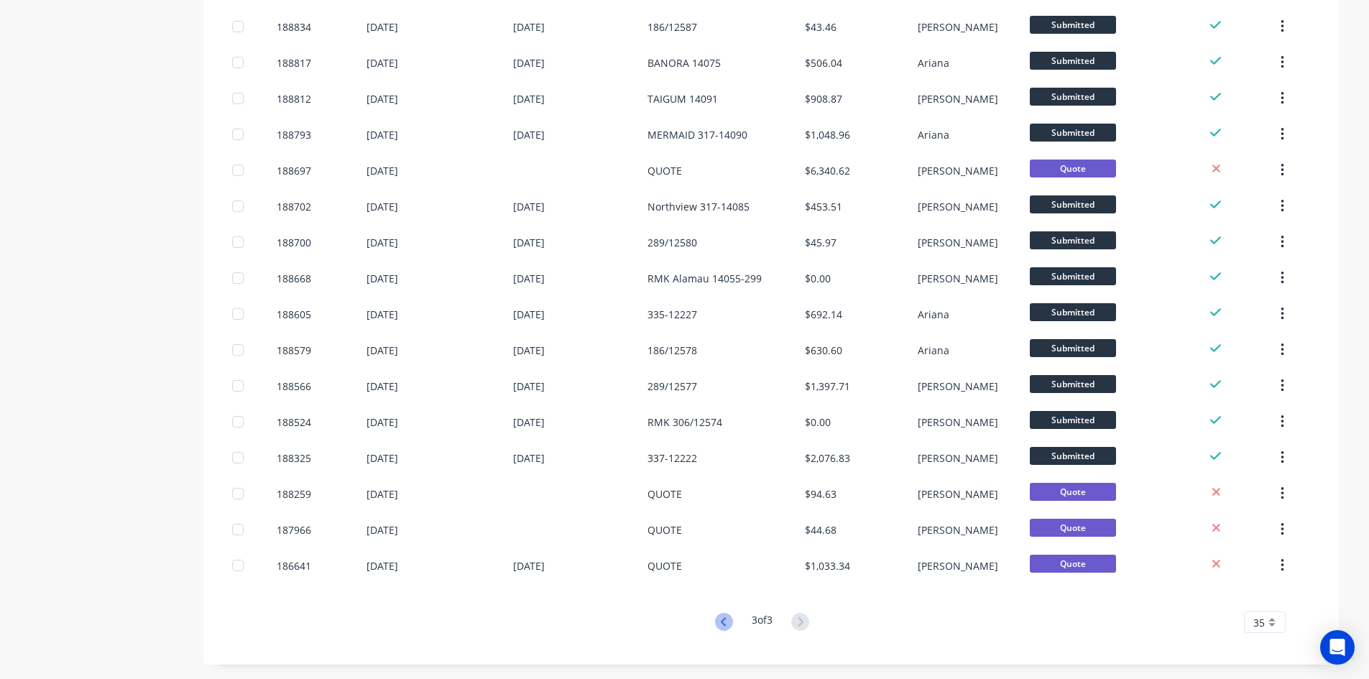
click at [718, 625] on icon at bounding box center [724, 622] width 18 height 18
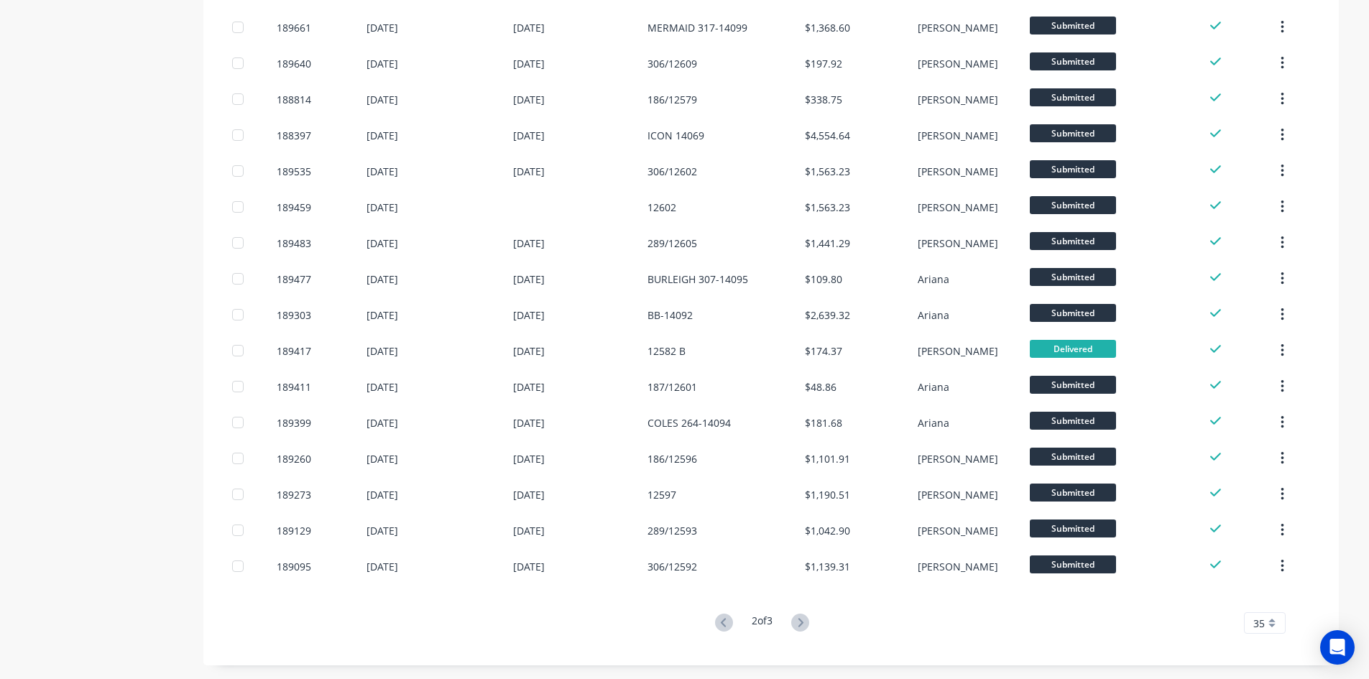
scroll to position [879, 0]
click at [723, 617] on icon at bounding box center [724, 622] width 18 height 18
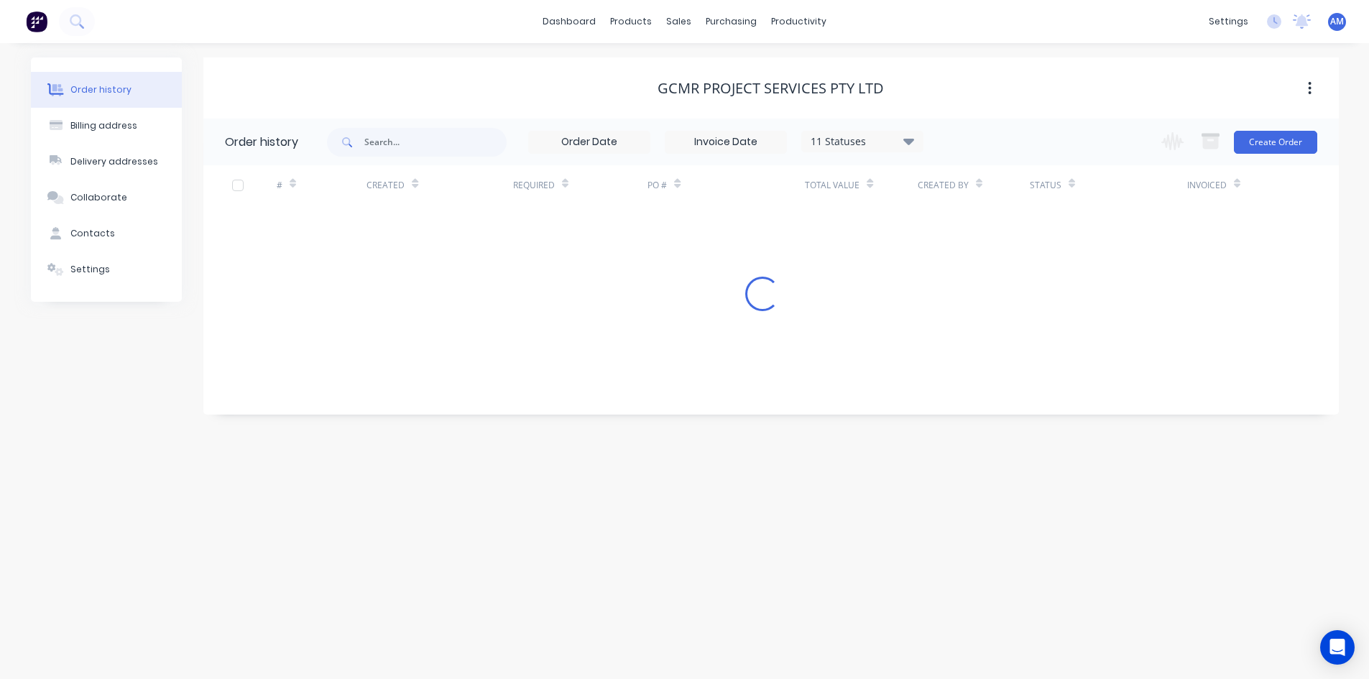
scroll to position [0, 0]
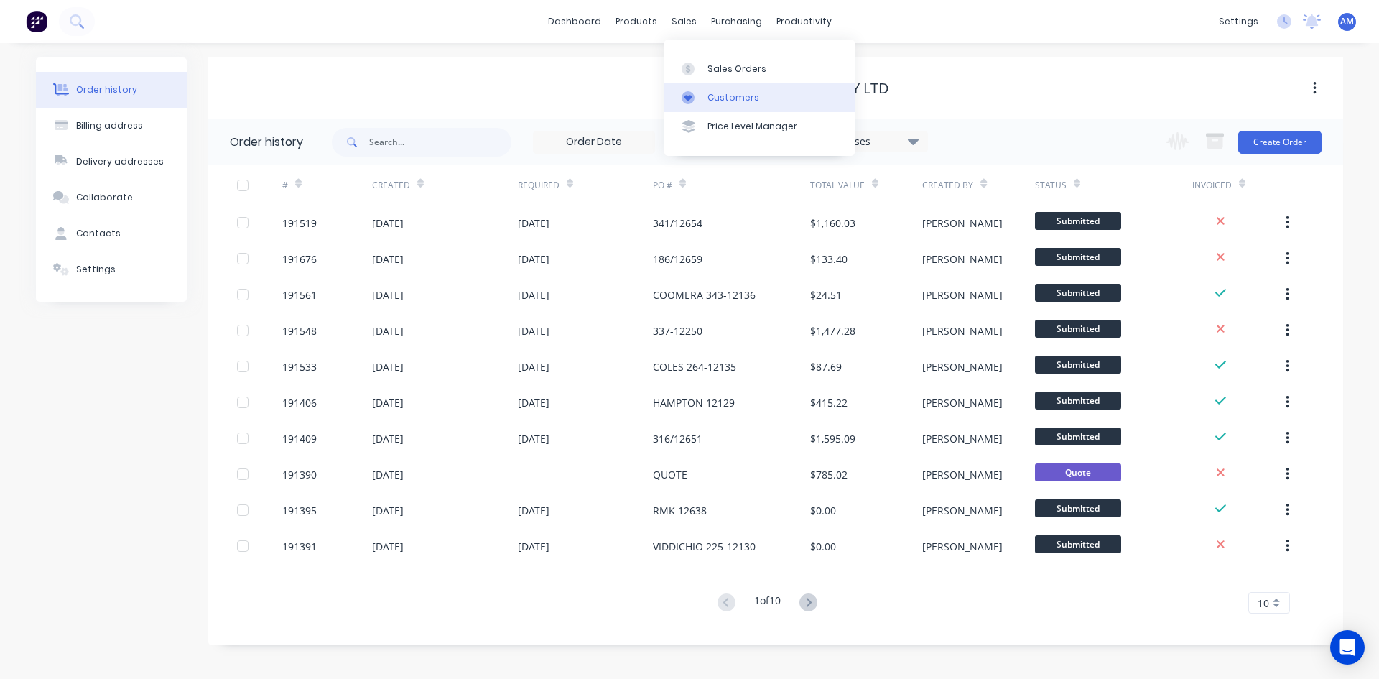
click at [721, 108] on link "Customers" at bounding box center [760, 97] width 190 height 29
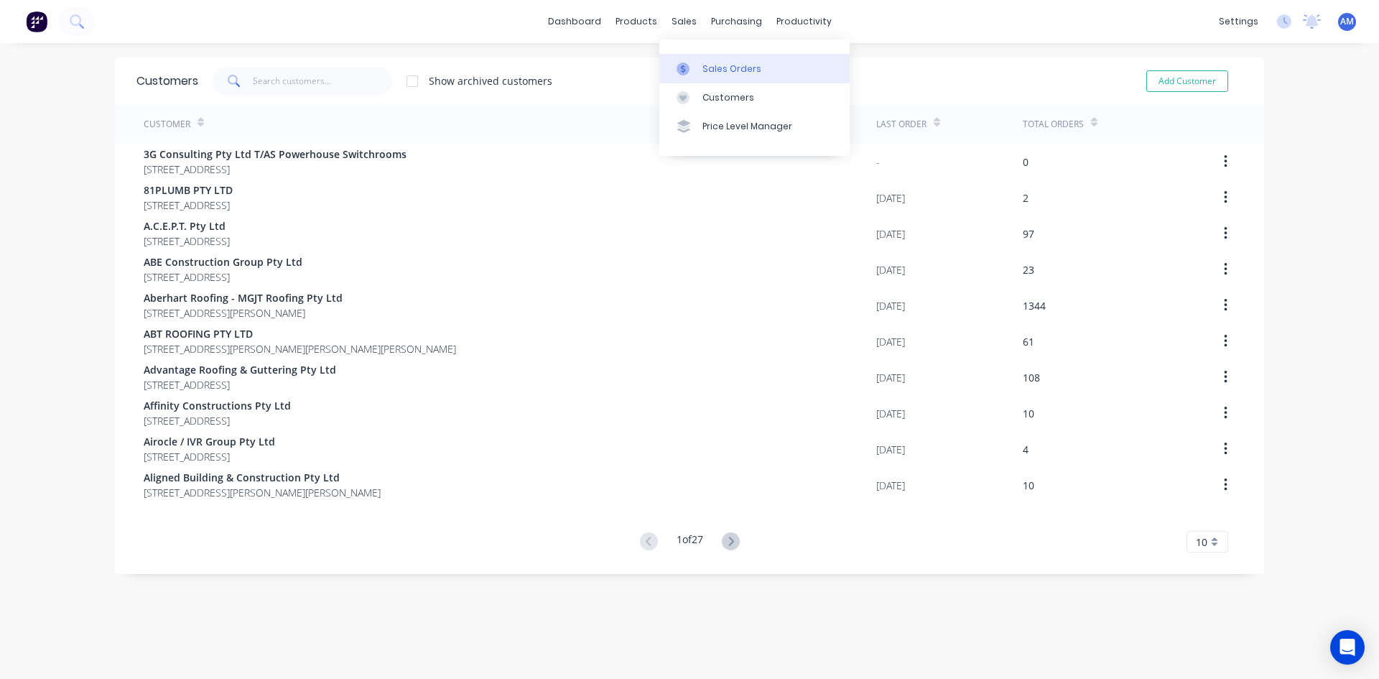
click at [703, 68] on div "Sales Orders" at bounding box center [732, 69] width 59 height 13
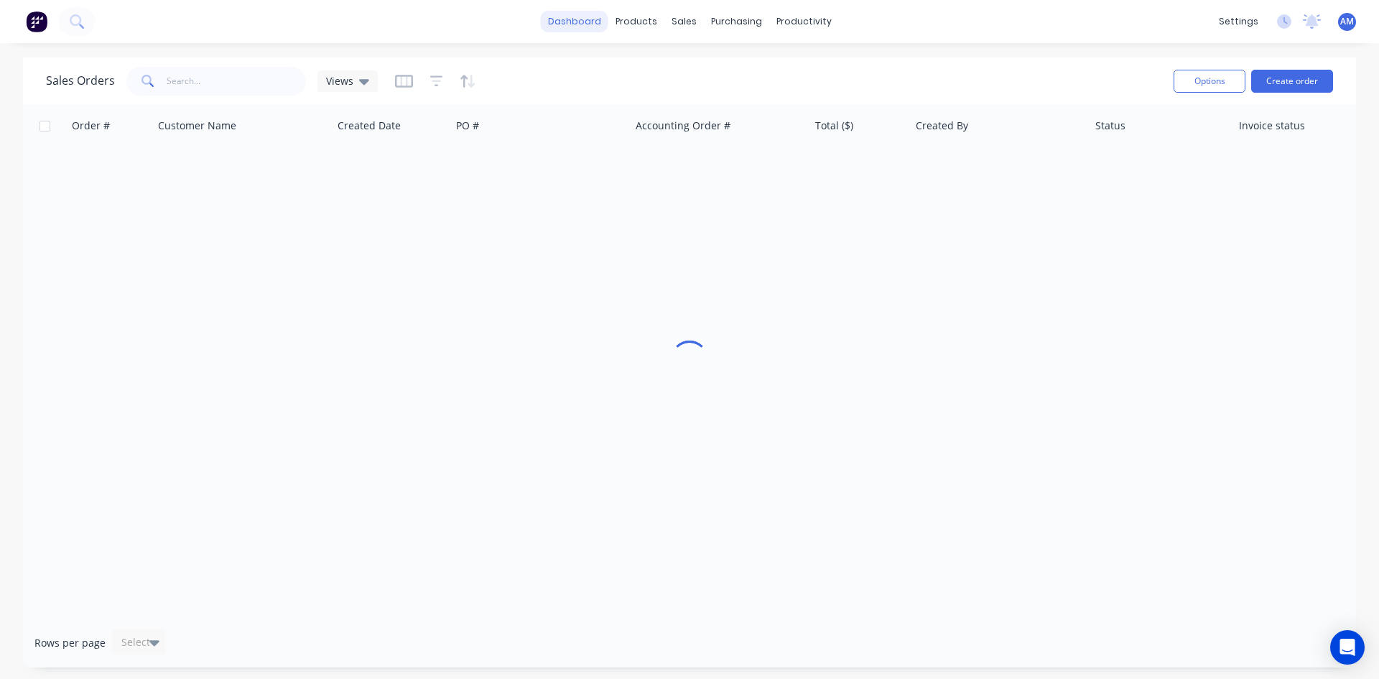
click at [572, 24] on link "dashboard" at bounding box center [575, 22] width 68 height 22
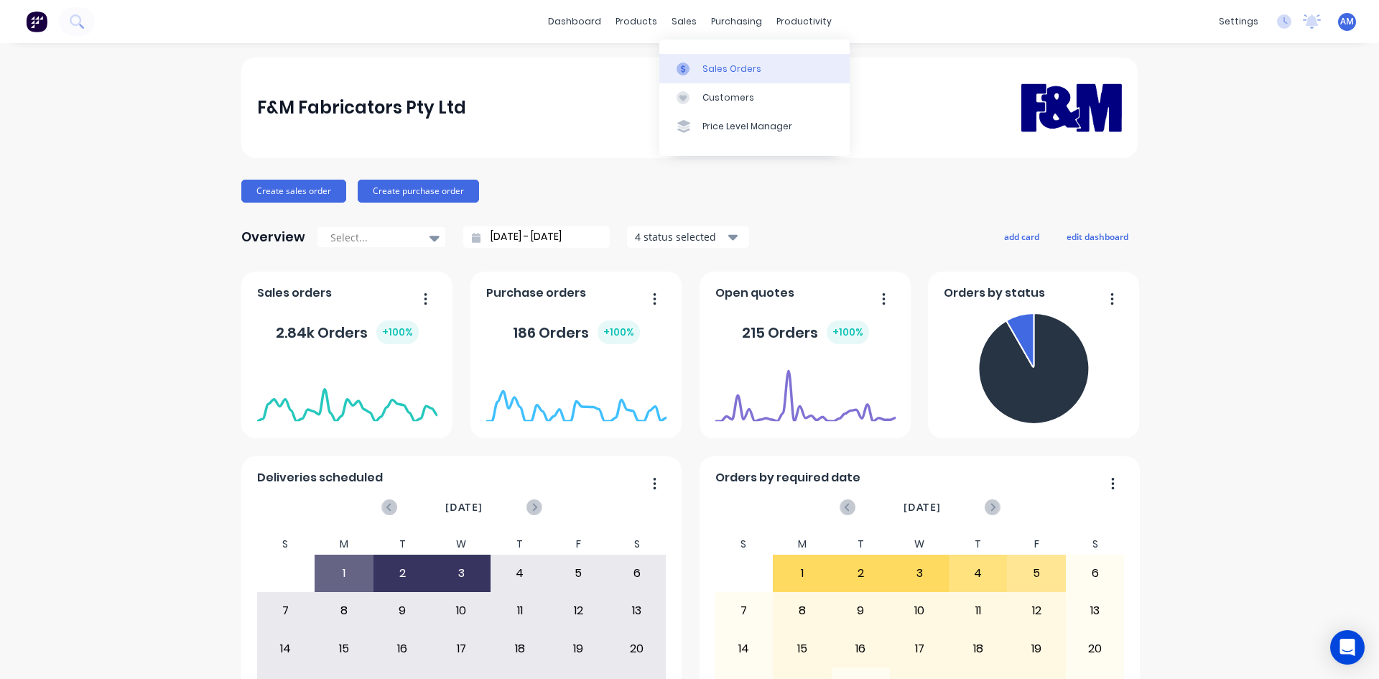
click at [706, 75] on div "Sales Orders" at bounding box center [732, 69] width 59 height 13
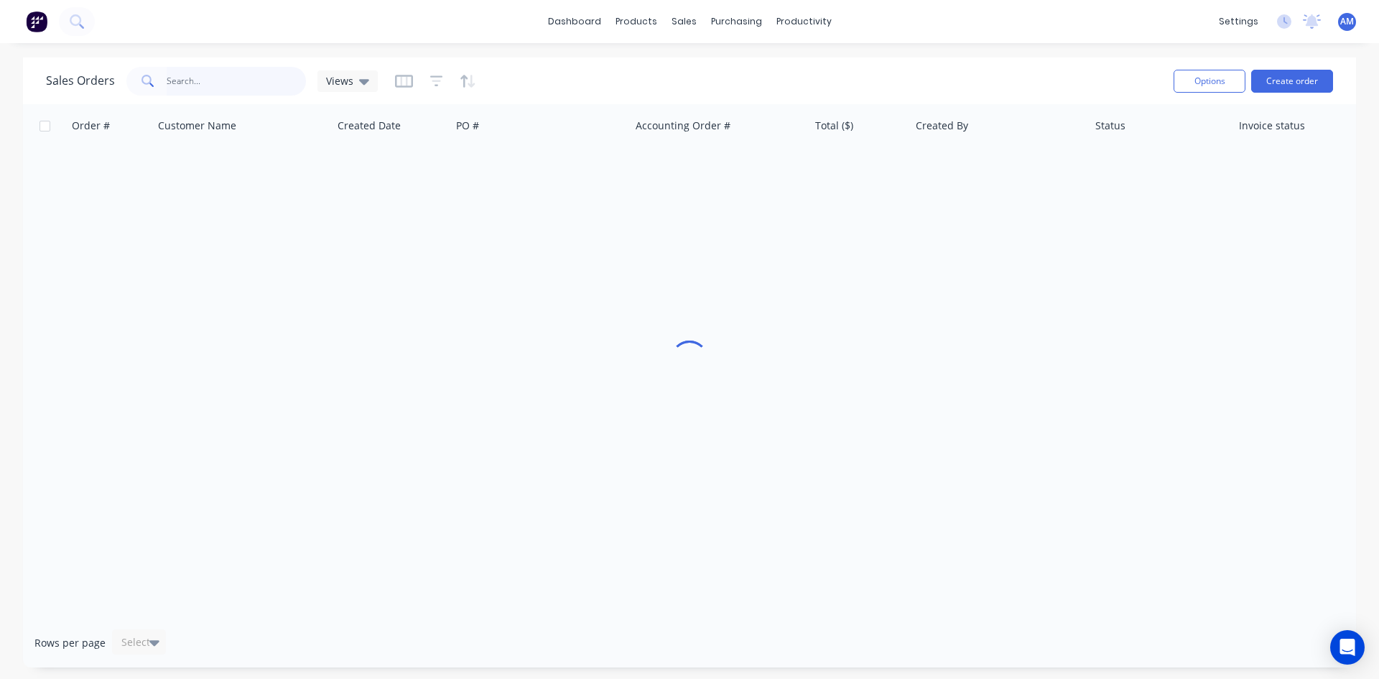
click at [223, 88] on input "text" at bounding box center [237, 81] width 140 height 29
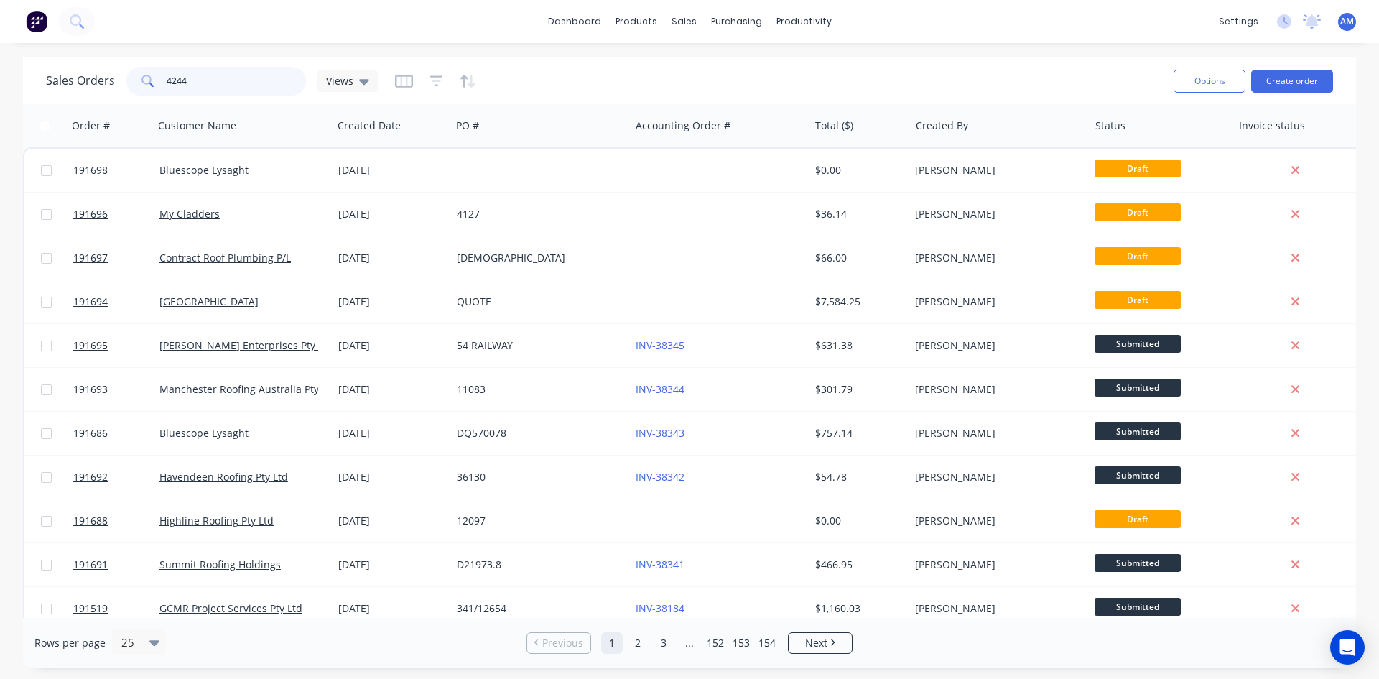
type input "4244"
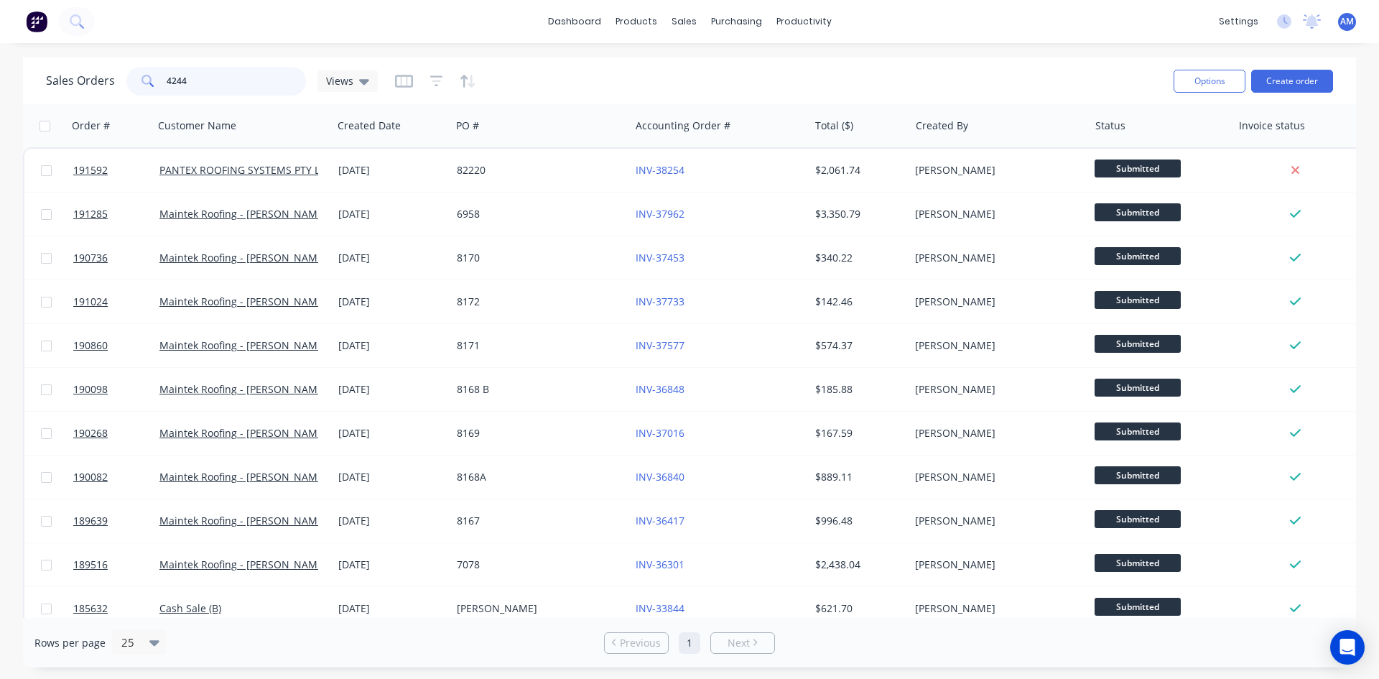
drag, startPoint x: 246, startPoint y: 83, endPoint x: 94, endPoint y: 83, distance: 151.6
click at [99, 80] on div "Sales Orders 4244 Views" at bounding box center [212, 81] width 332 height 29
